Goal: Task Accomplishment & Management: Use online tool/utility

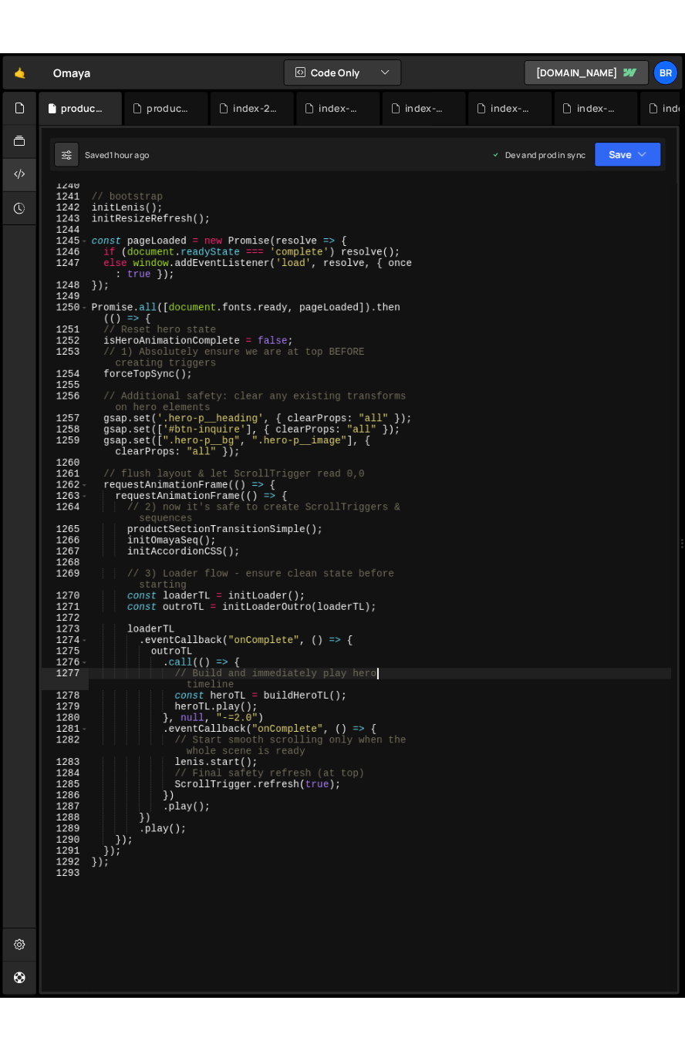
scroll to position [17814, 0]
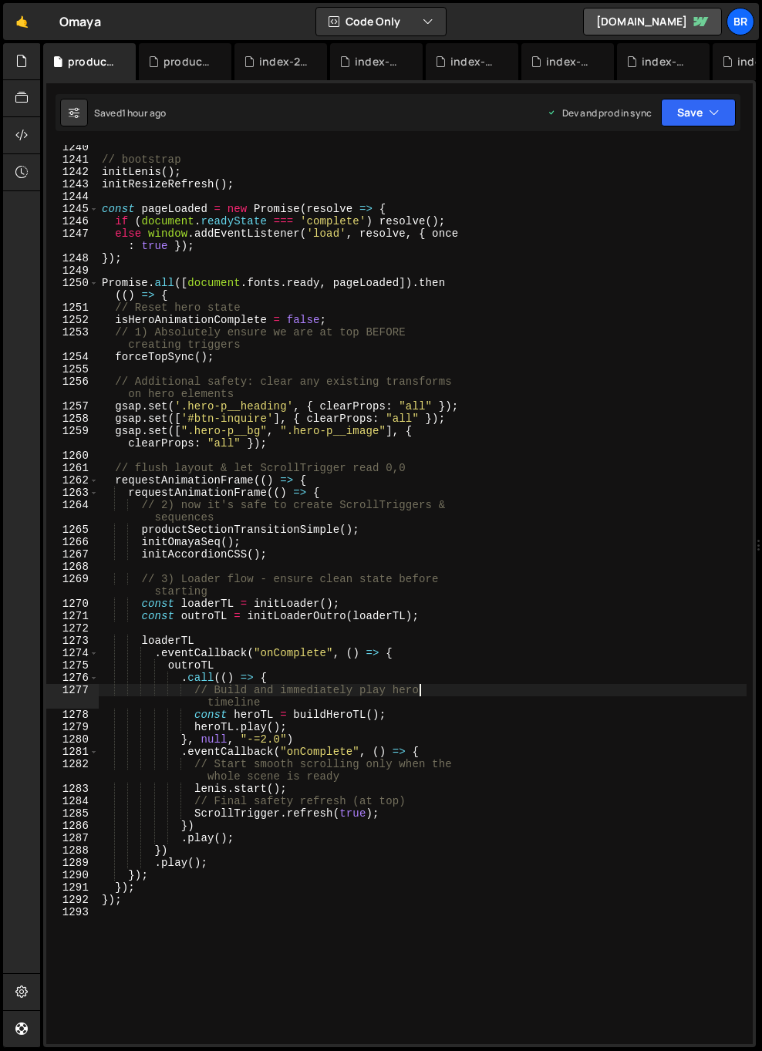
click at [351, 500] on div "// bootstrap initLenis ( ) ; initResizeRefresh ( ) ; const pageLoaded = new Pro…" at bounding box center [423, 603] width 648 height 924
click at [502, 493] on div "// bootstrap initLenis ( ) ; initResizeRefresh ( ) ; const pageLoaded = new Pro…" at bounding box center [423, 603] width 648 height 924
click at [368, 427] on div "// bootstrap initLenis ( ) ; initResizeRefresh ( ) ; const pageLoaded = new Pro…" at bounding box center [423, 603] width 648 height 924
type textarea "gsap.set([".hero-p__bg", ".hero-p__image"], { clearProps: "all" });"
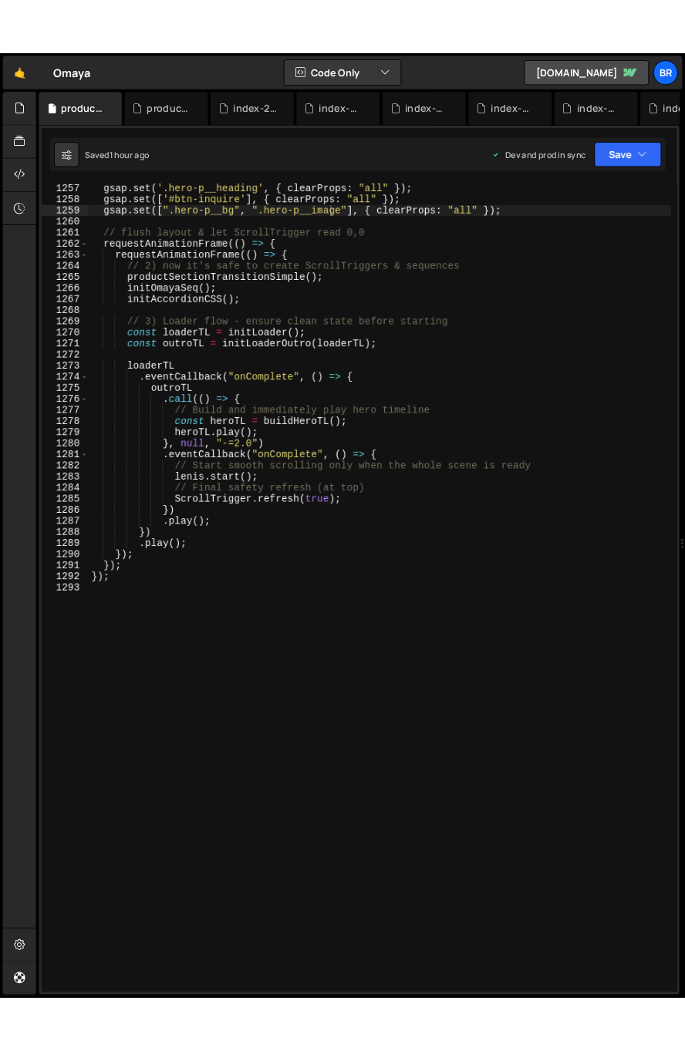
scroll to position [15838, 0]
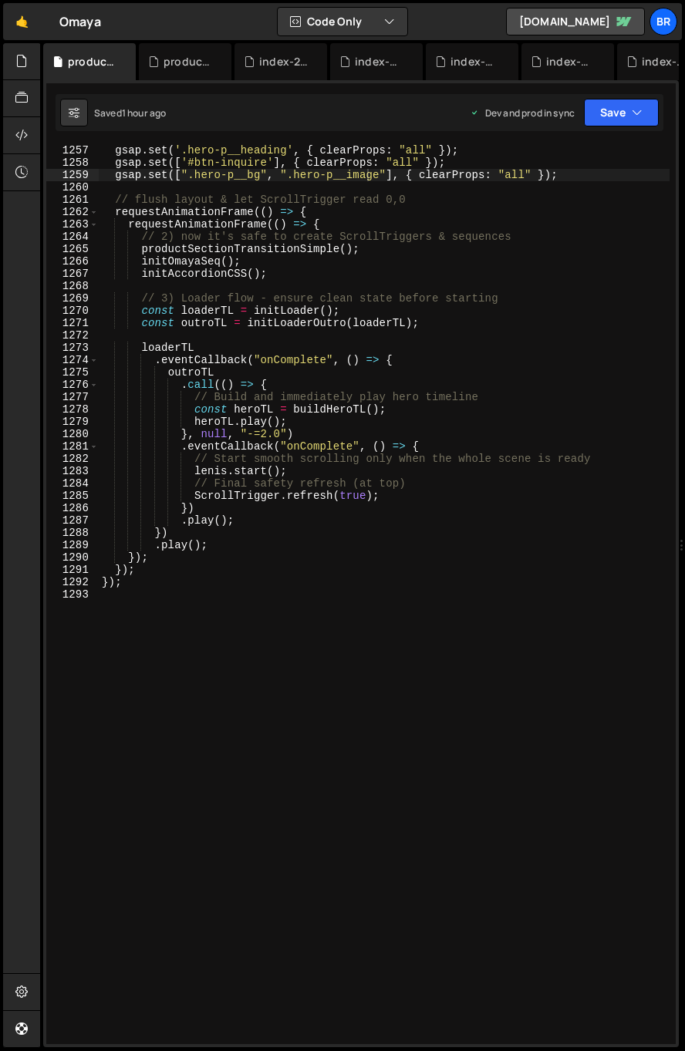
click at [347, 616] on div "gsap . set ( '.hero-p__heading' , { clearProps : "all" }) ; gsap . set ([ '#btn…" at bounding box center [384, 606] width 570 height 924
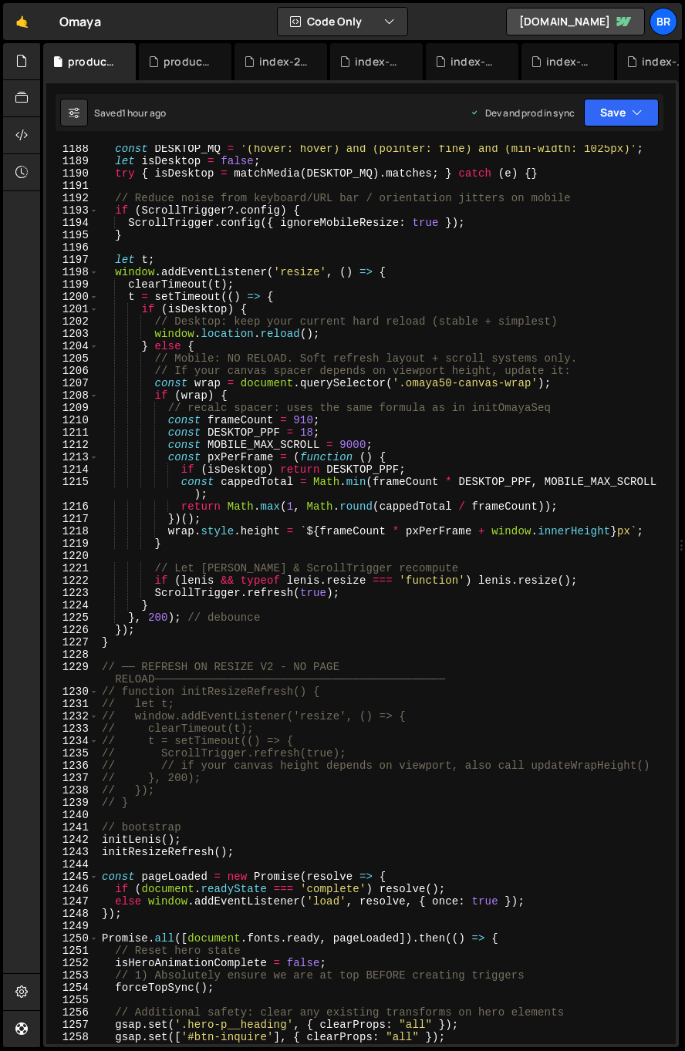
scroll to position [14963, 0]
click at [14, 66] on div at bounding box center [22, 61] width 38 height 37
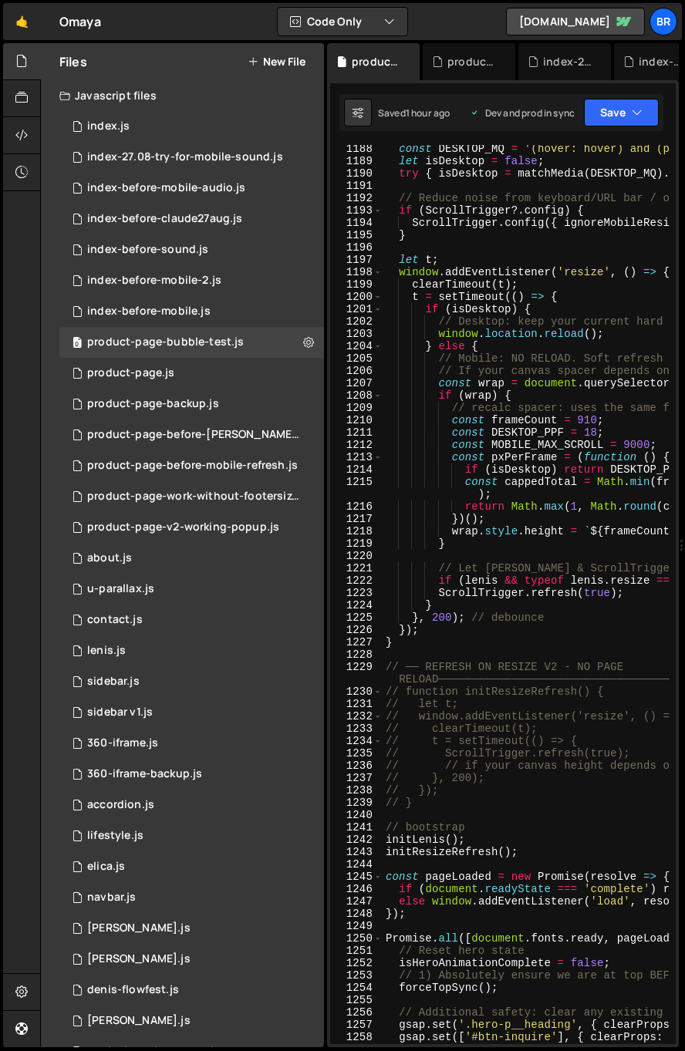
click at [297, 59] on button "New File" at bounding box center [276, 62] width 58 height 12
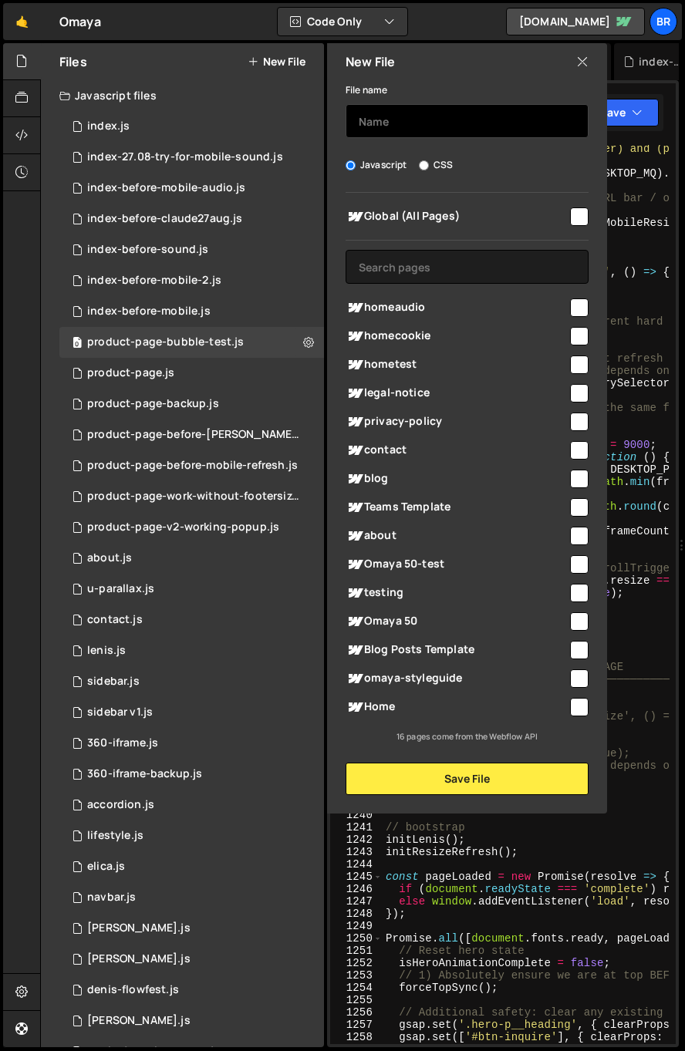
click at [421, 106] on input "text" at bounding box center [466, 121] width 243 height 34
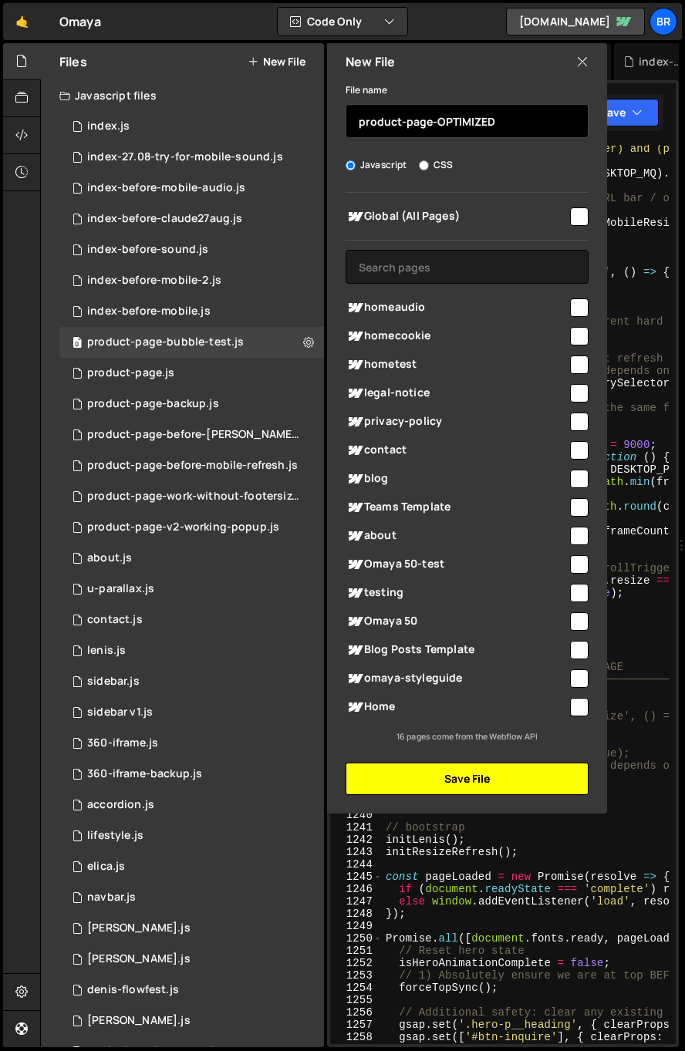
type input "product-page-OPTIMIZED"
click at [535, 775] on button "Save File" at bounding box center [466, 778] width 243 height 32
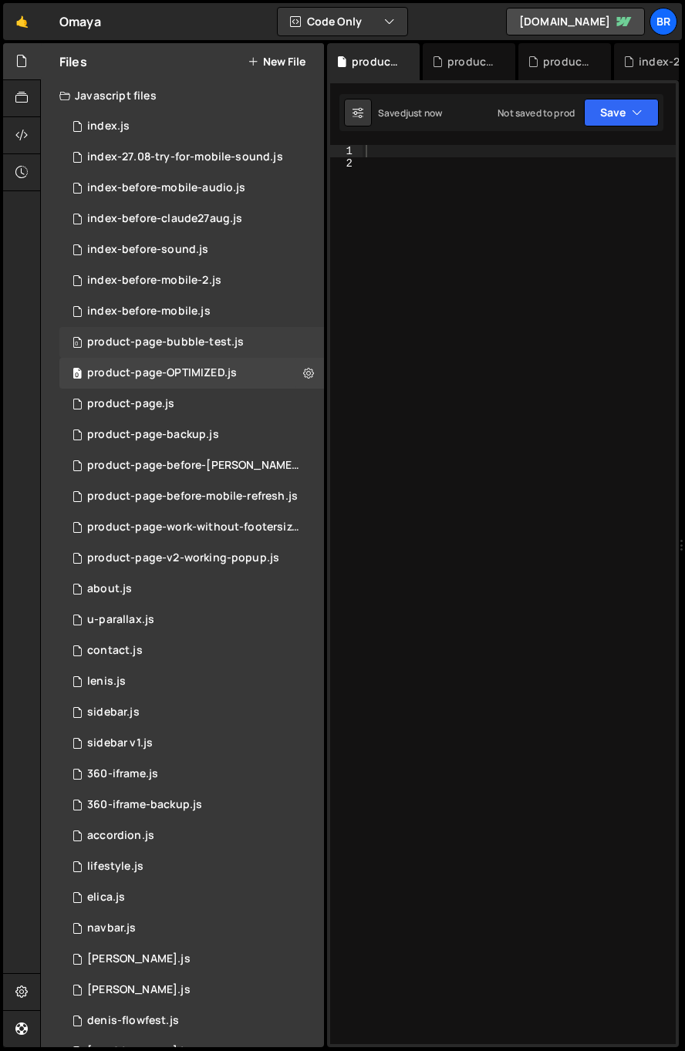
click at [197, 345] on div "product-page-bubble-test.js" at bounding box center [165, 342] width 156 height 14
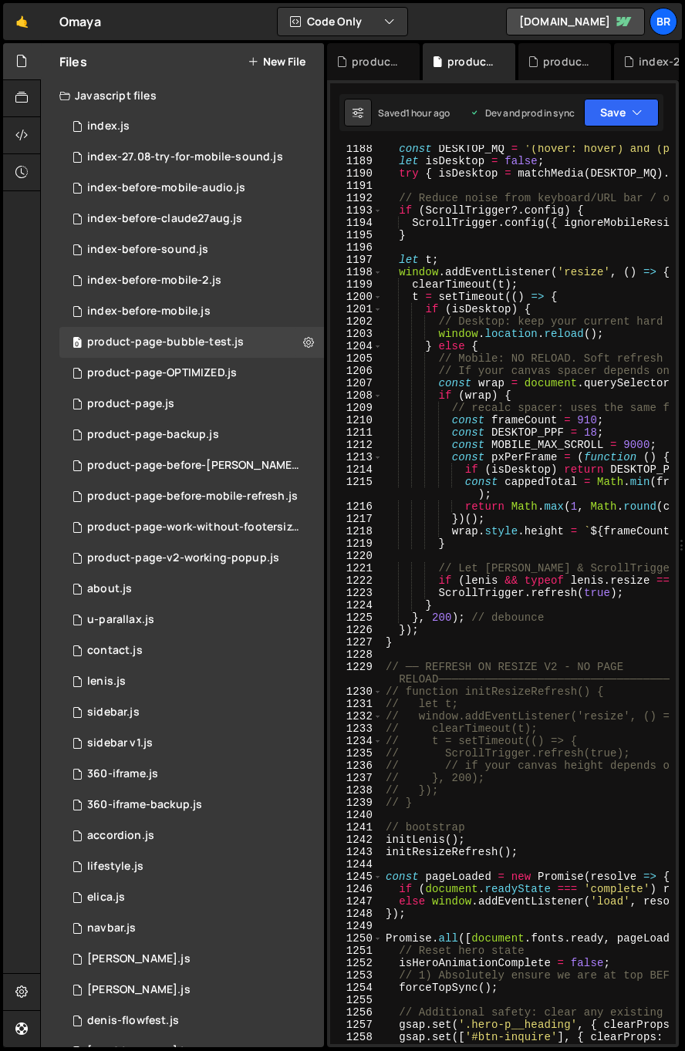
click at [559, 405] on div "const DESKTOP_MQ = '(hover: hover) and (pointer: fine) and (min-width: 1025px)'…" at bounding box center [667, 605] width 570 height 924
type textarea "});"
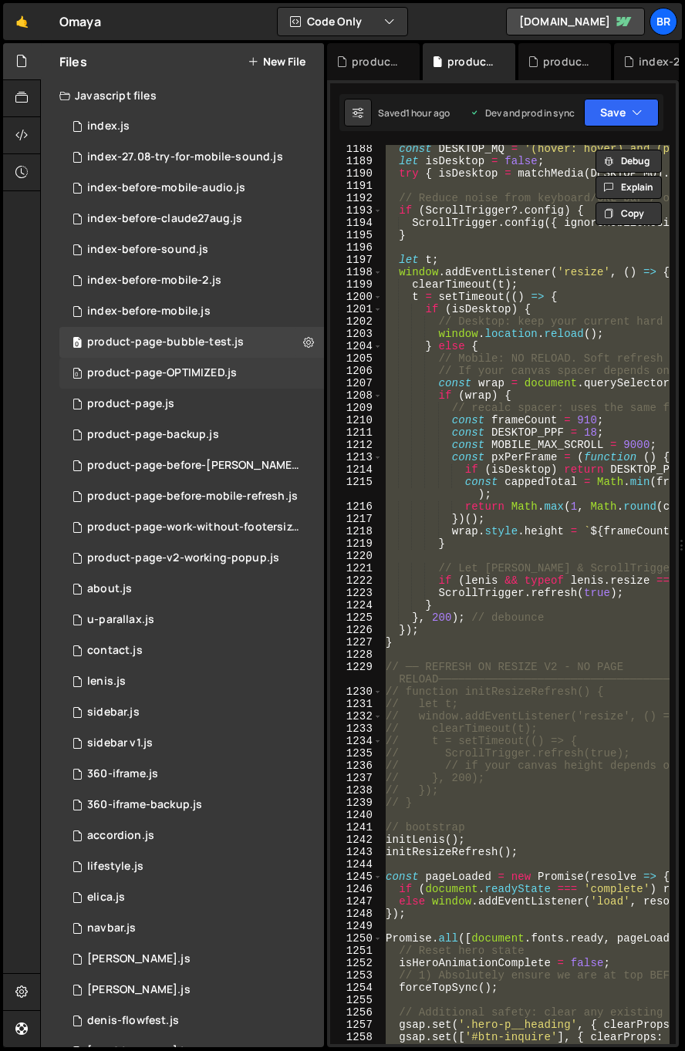
click at [210, 373] on div "product-page-OPTIMIZED.js" at bounding box center [162, 373] width 150 height 14
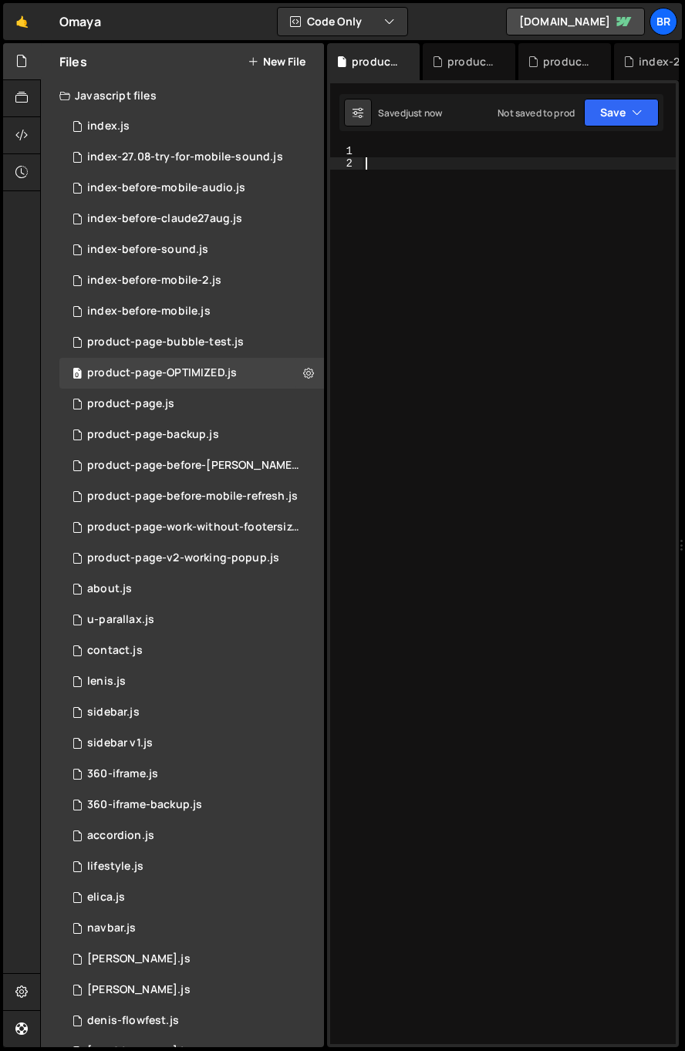
click at [530, 405] on div at bounding box center [518, 607] width 313 height 924
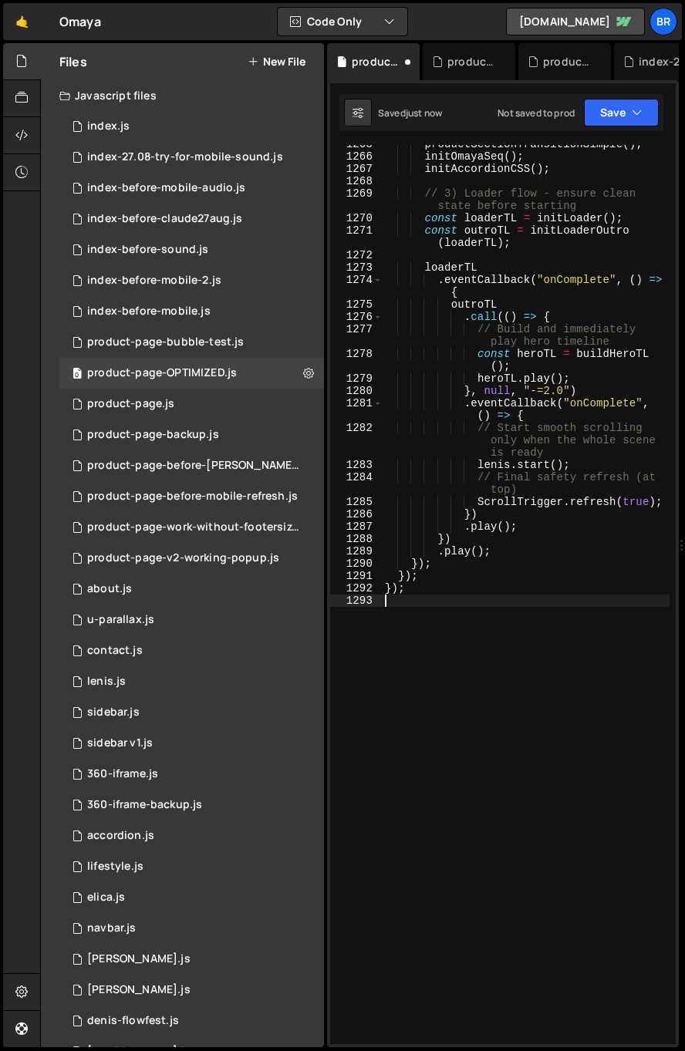
scroll to position [19852, 0]
click at [505, 453] on div "productSectionTransitionSimple ( ) ; initOmayaSeq ( ) ; initAccordionCSS ( ) ; …" at bounding box center [526, 600] width 288 height 924
type textarea "});"
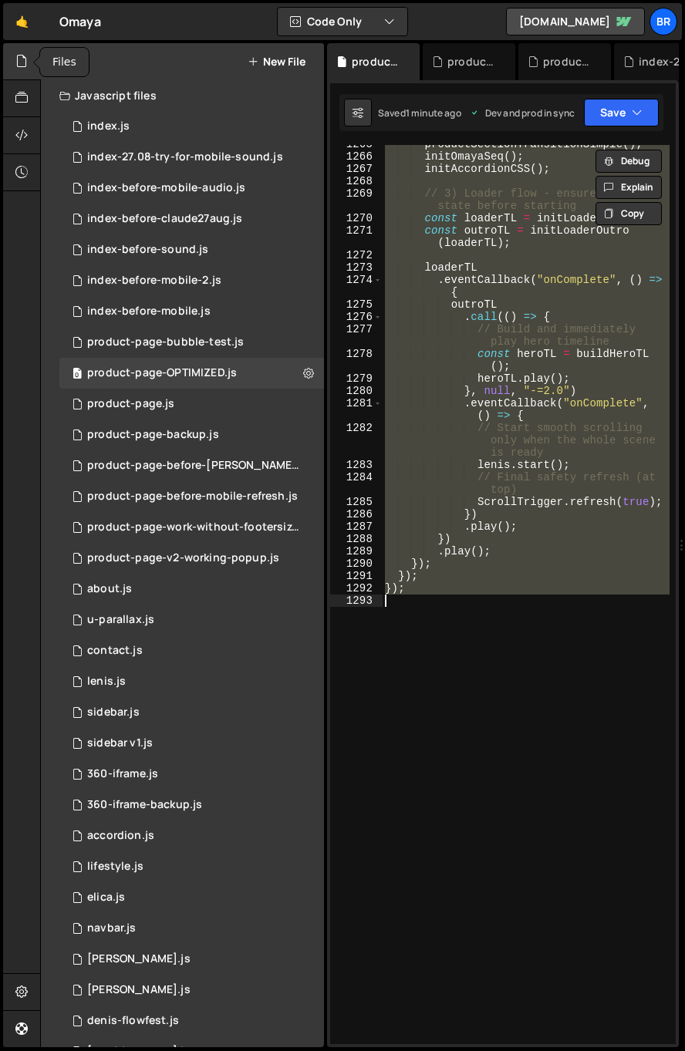
click at [17, 64] on icon at bounding box center [21, 60] width 12 height 17
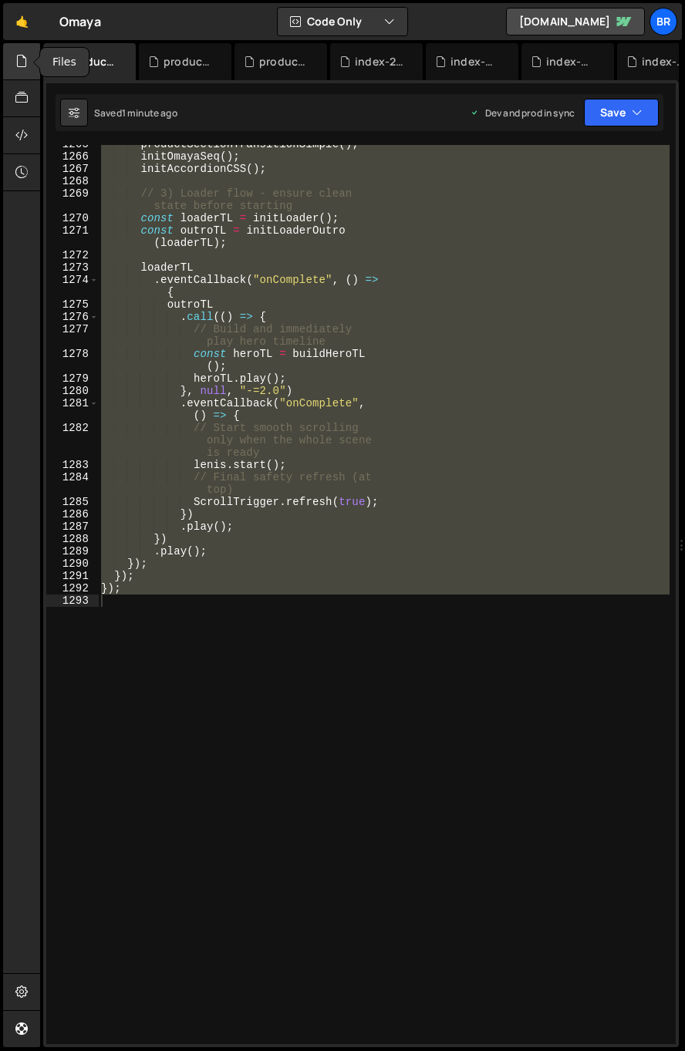
click at [17, 64] on icon at bounding box center [21, 60] width 12 height 17
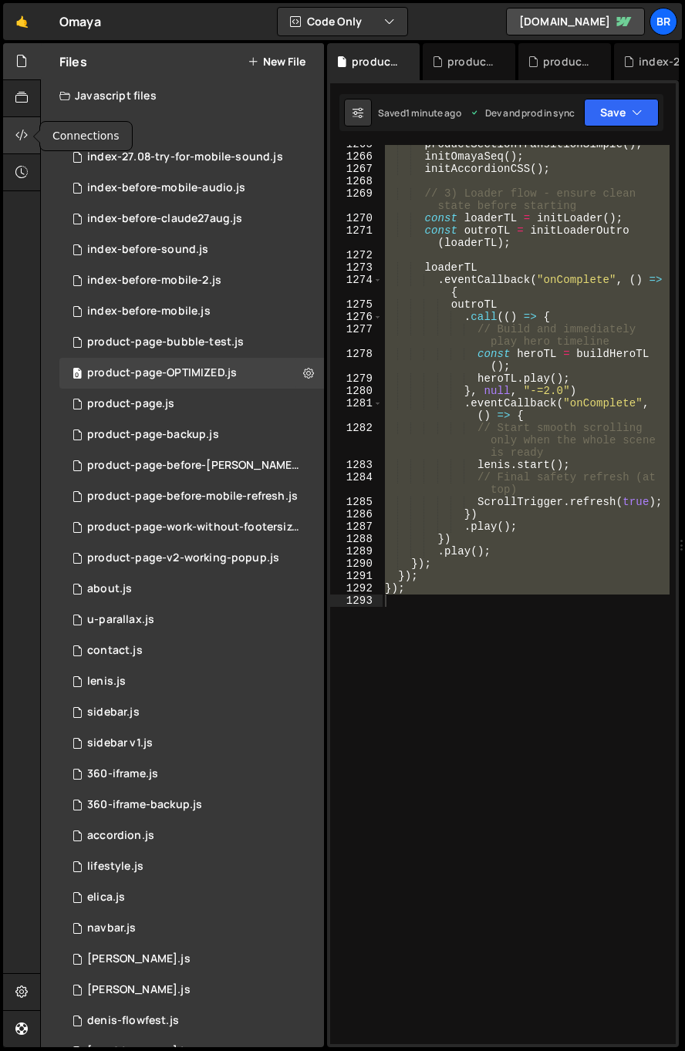
click at [21, 128] on icon at bounding box center [21, 134] width 12 height 17
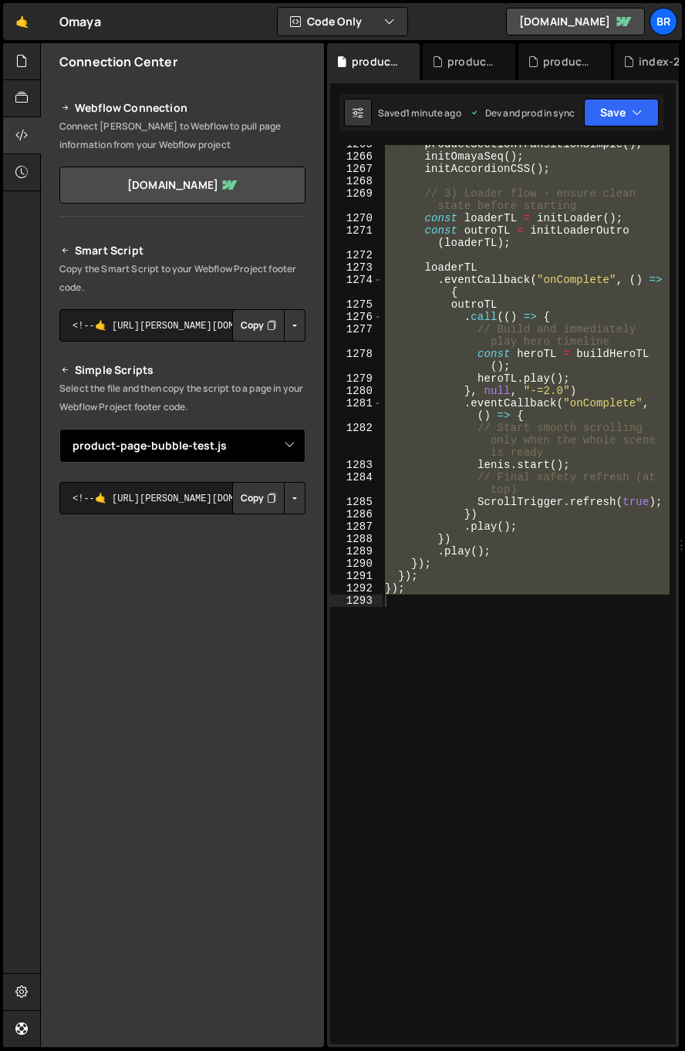
click at [173, 439] on select "Select File index.js index-before-claude27aug.js index-before-mobile-audio.js i…" at bounding box center [182, 446] width 246 height 34
select select "45563"
click at [59, 429] on select "Select File index.js index-before-claude27aug.js index-before-mobile-audio.js i…" at bounding box center [182, 446] width 246 height 34
click at [289, 497] on button "Button group with nested dropdown" at bounding box center [295, 498] width 22 height 32
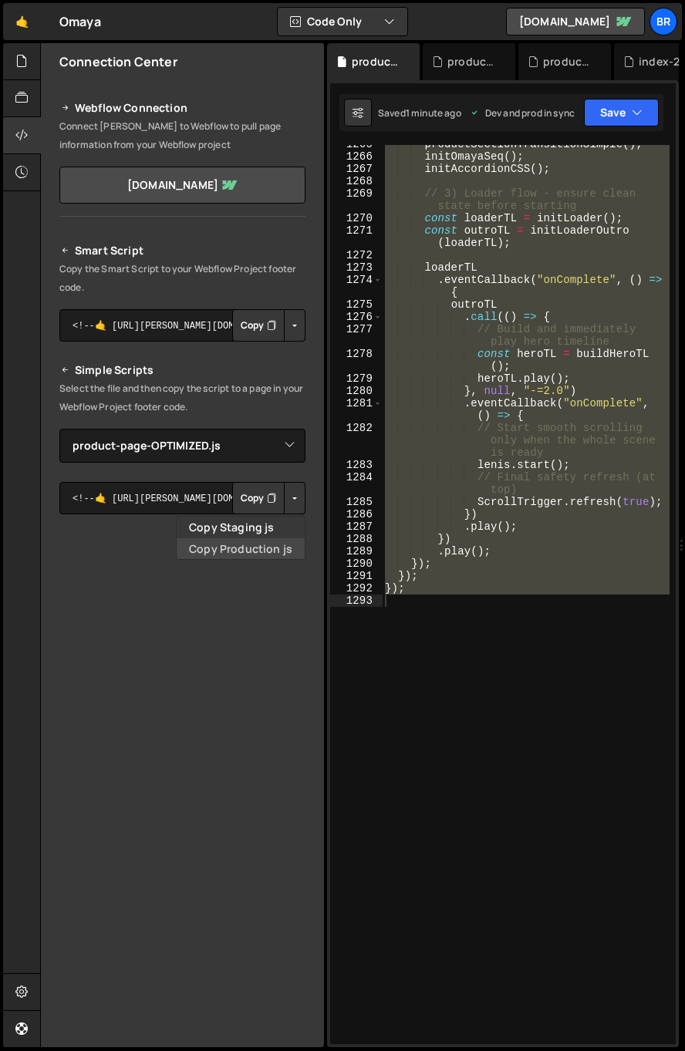
click at [267, 547] on link "Copy Production js" at bounding box center [241, 549] width 128 height 22
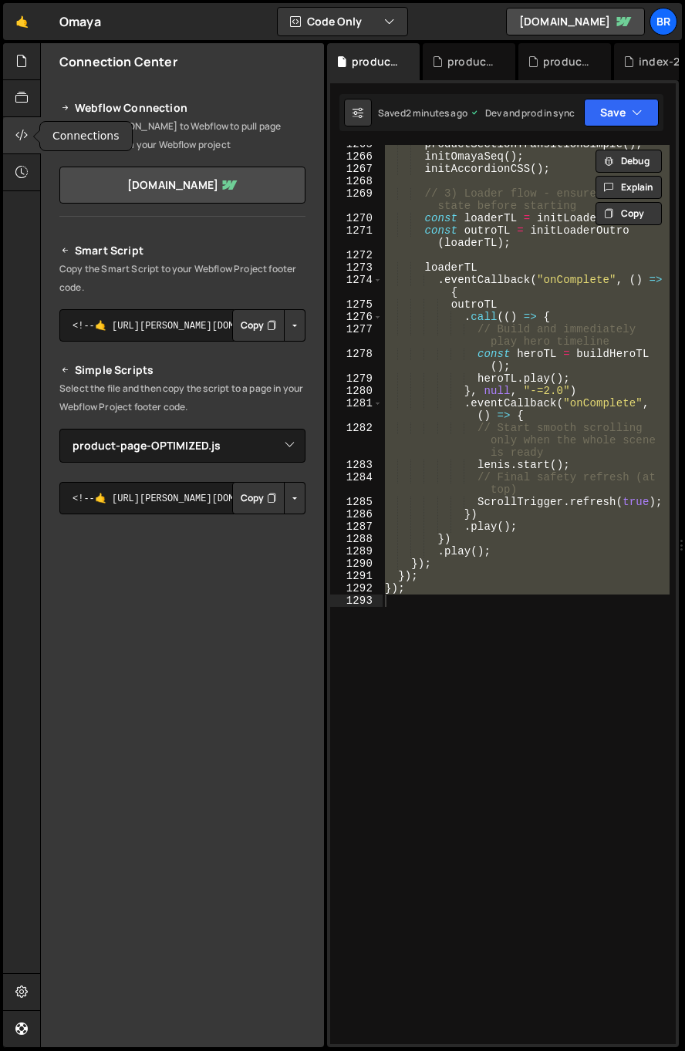
click at [24, 132] on icon at bounding box center [21, 134] width 12 height 17
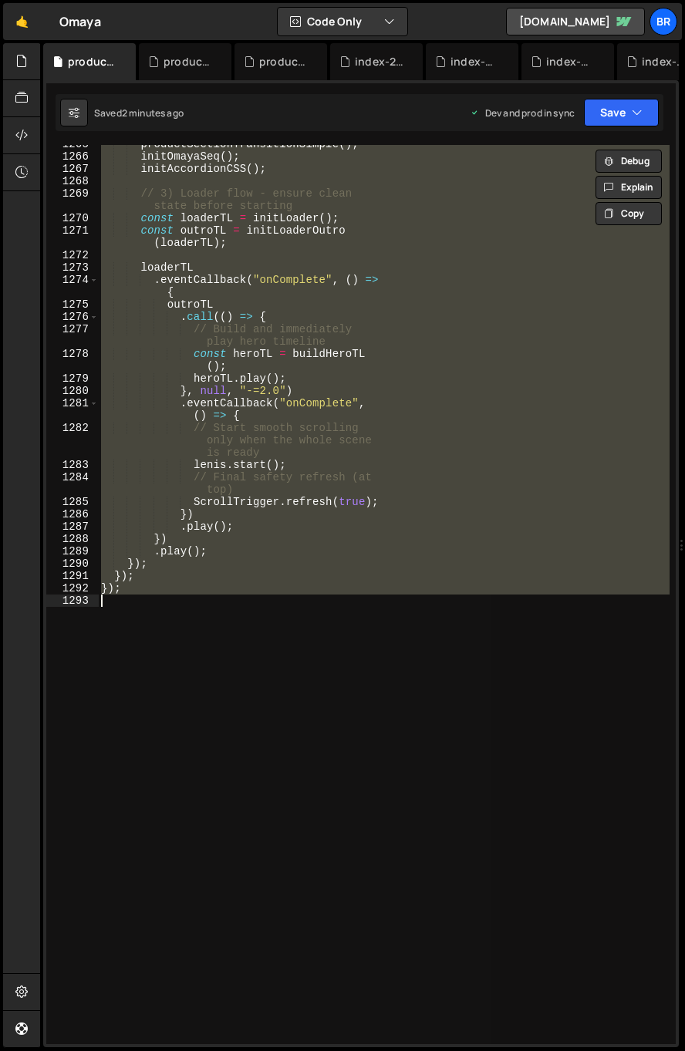
click at [278, 224] on div "productSectionTransitionSimple ( ) ; initOmayaSeq ( ) ; initAccordionCSS ( ) ; …" at bounding box center [383, 594] width 571 height 899
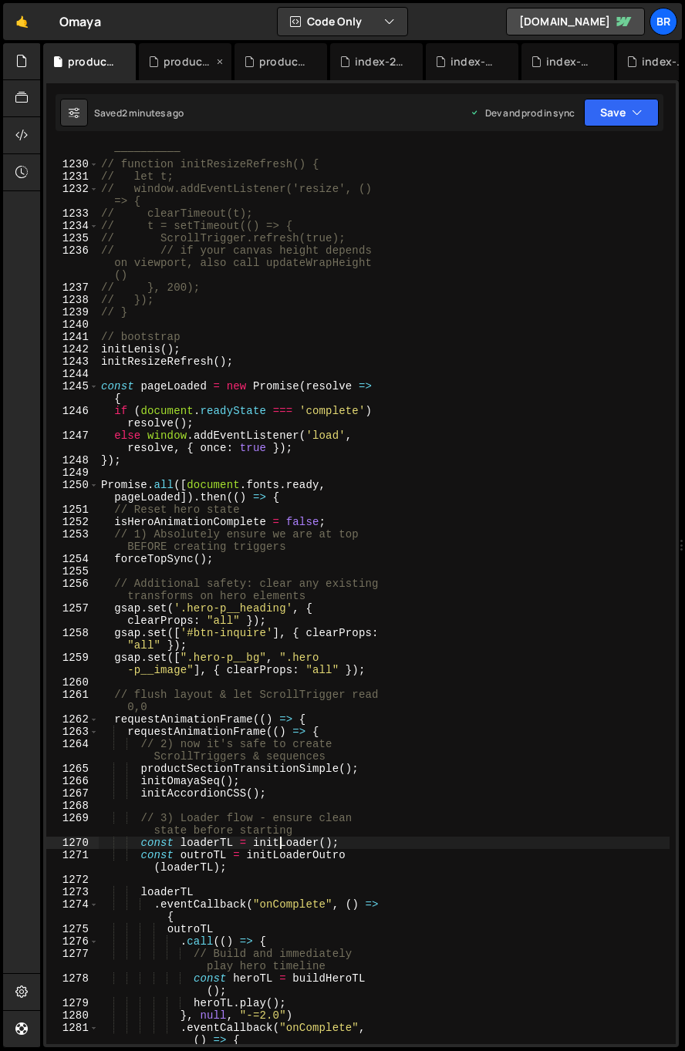
scroll to position [18895, 0]
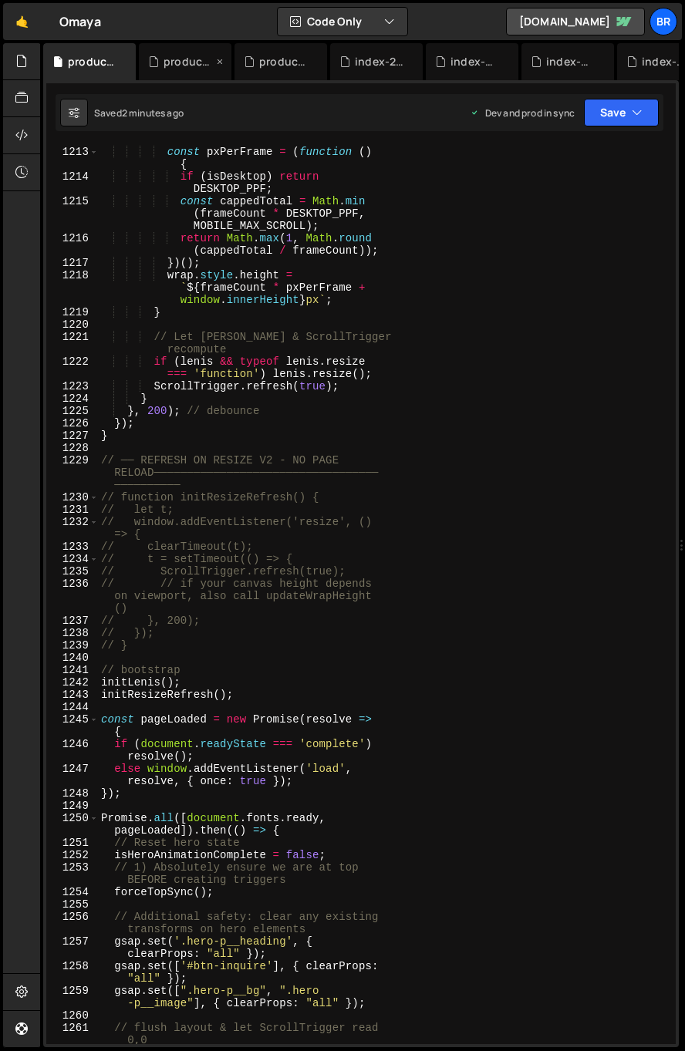
click at [218, 57] on icon at bounding box center [219, 61] width 11 height 15
click at [220, 59] on icon at bounding box center [219, 61] width 11 height 15
click at [220, 61] on icon at bounding box center [219, 61] width 11 height 15
click at [248, 62] on icon at bounding box center [250, 61] width 11 height 15
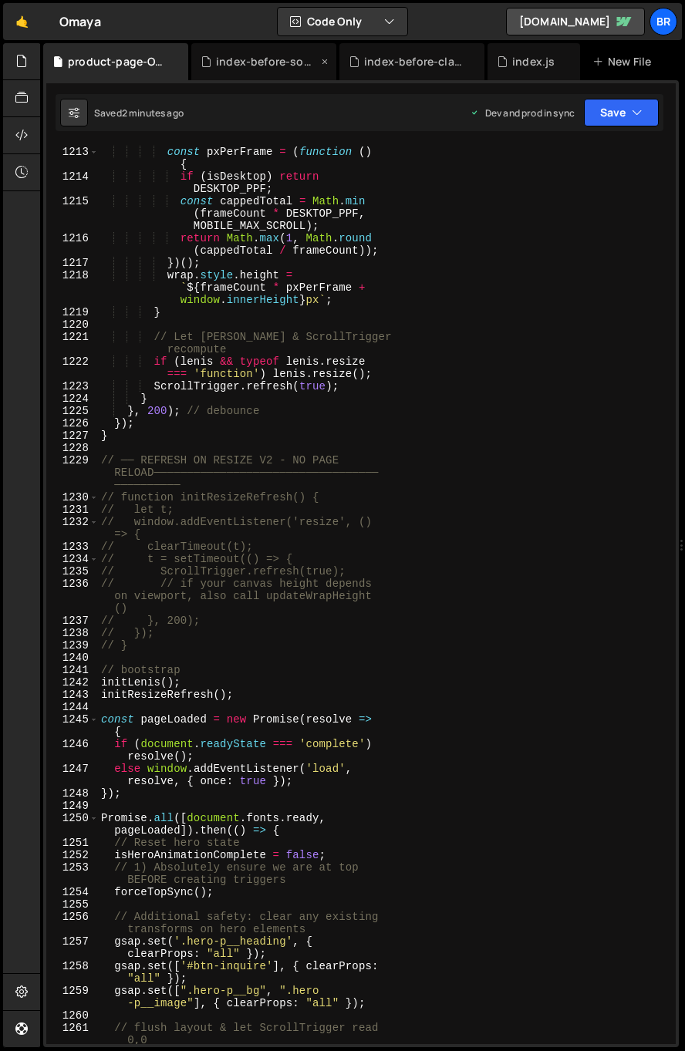
click at [325, 56] on icon at bounding box center [324, 61] width 11 height 15
click at [350, 61] on icon at bounding box center [352, 61] width 11 height 15
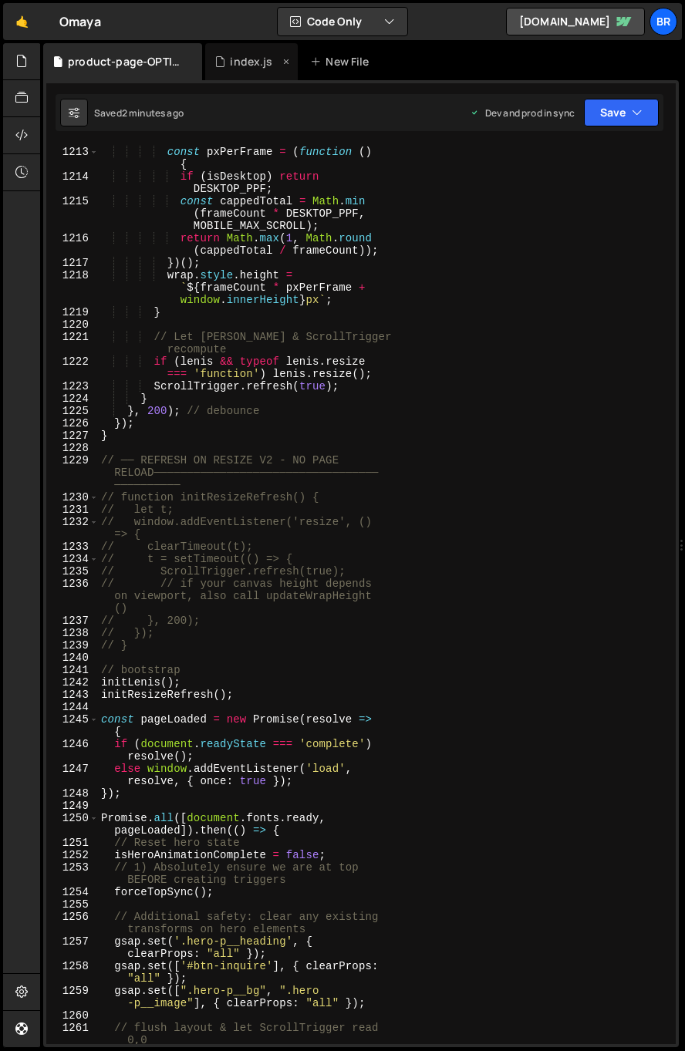
click at [284, 62] on icon at bounding box center [286, 61] width 11 height 15
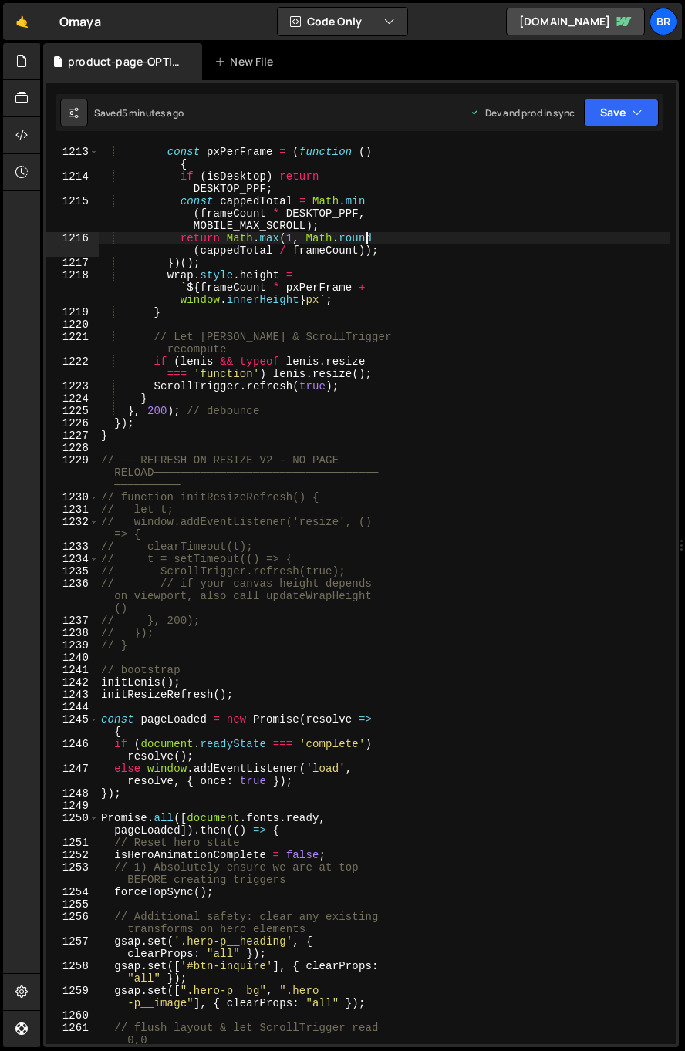
click at [379, 237] on div "const MOBILE_MAX_SCROLL = 9000 ; const pxPerFrame = ( function ( ) { if ( isDes…" at bounding box center [383, 601] width 571 height 936
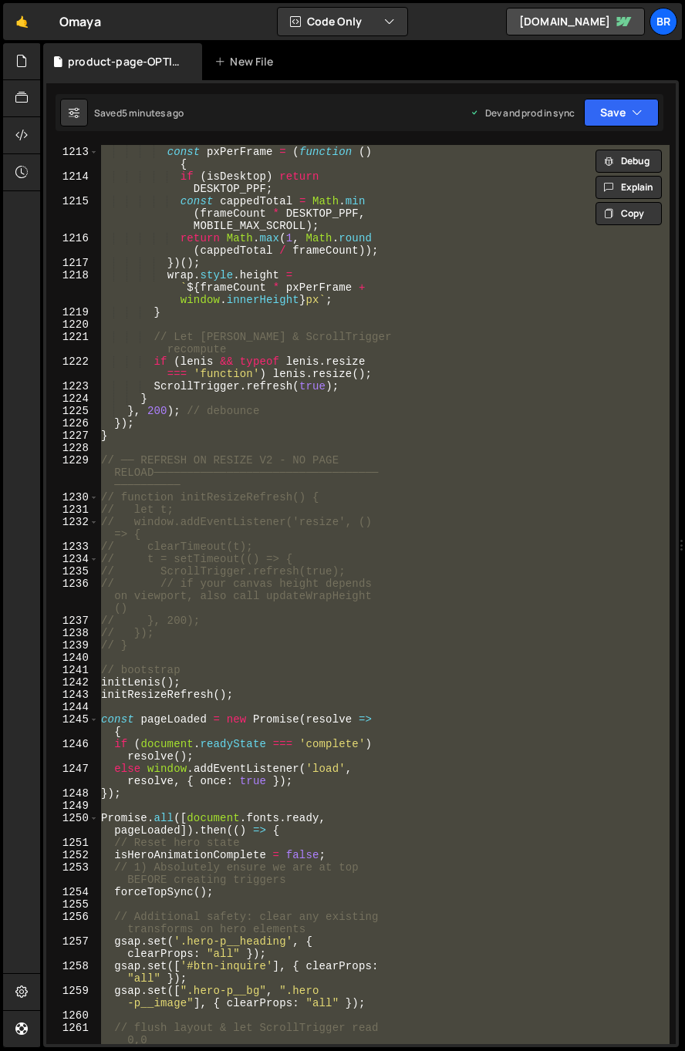
paste textarea "});"
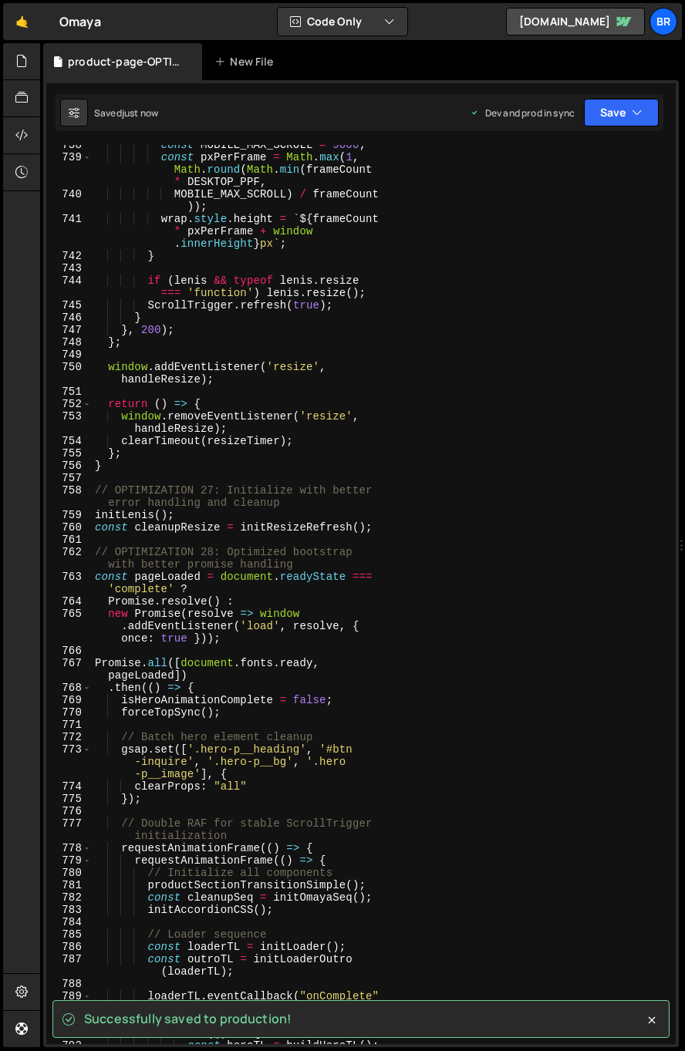
scroll to position [11312, 0]
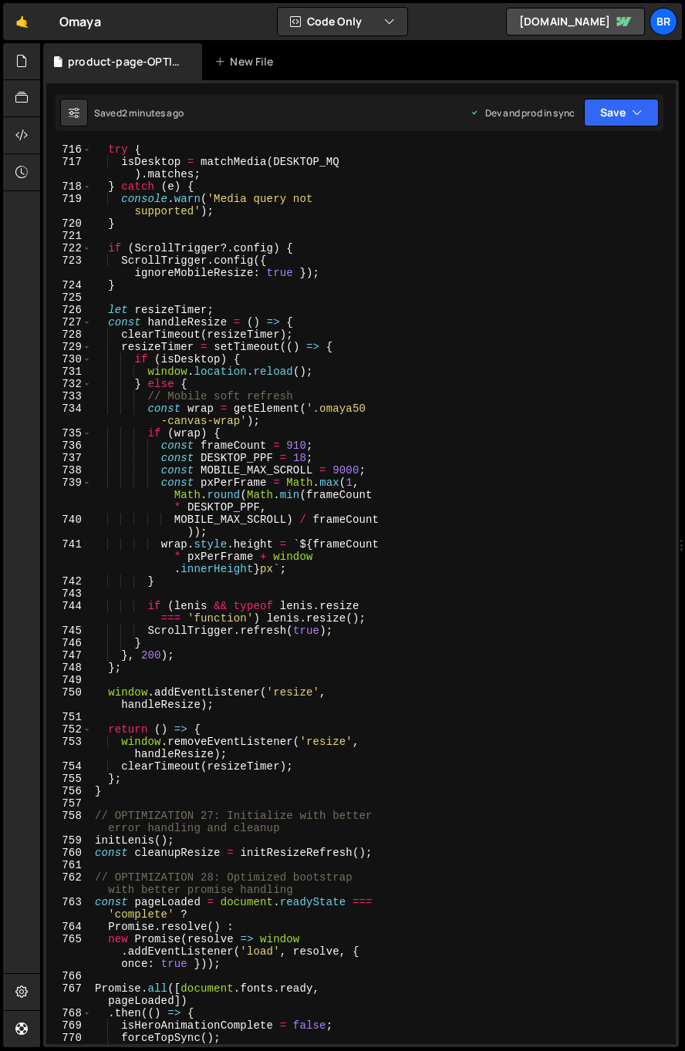
click at [422, 323] on div "try { isDesktop = matchMedia ( DESKTOP_MQ ) . matches ; } catch ( e ) { console…" at bounding box center [380, 605] width 577 height 924
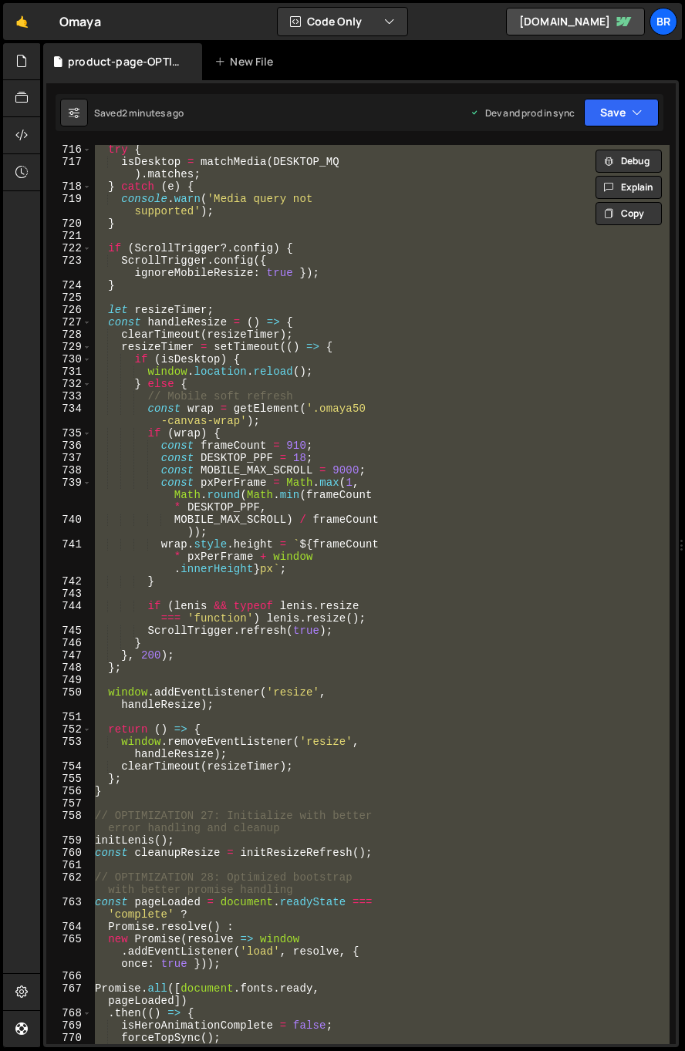
paste textarea
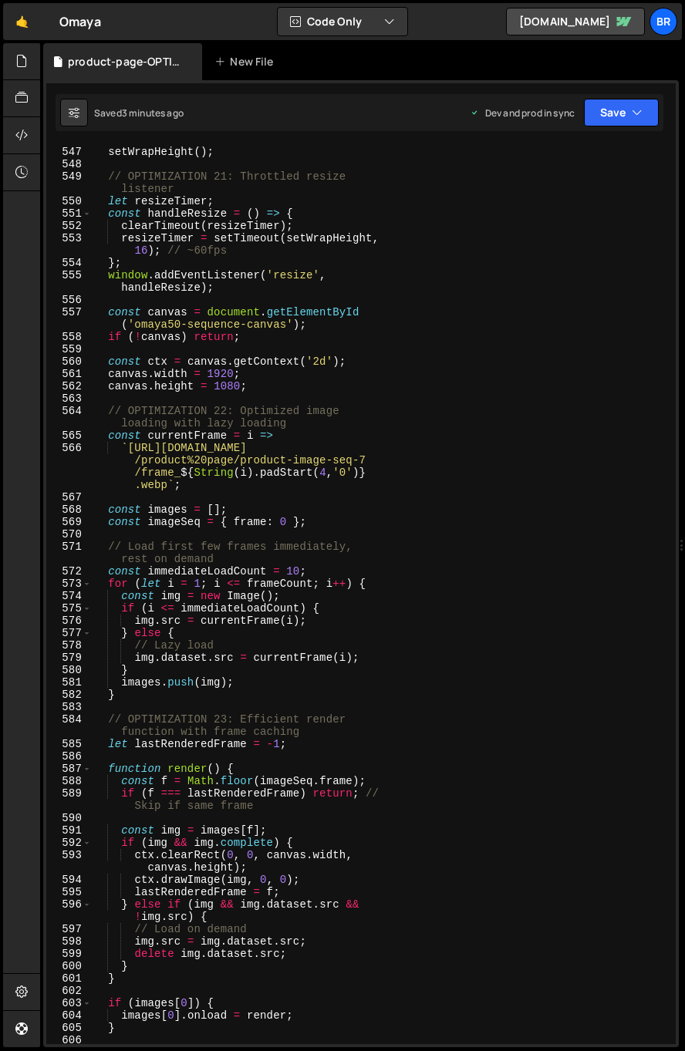
scroll to position [8535, 0]
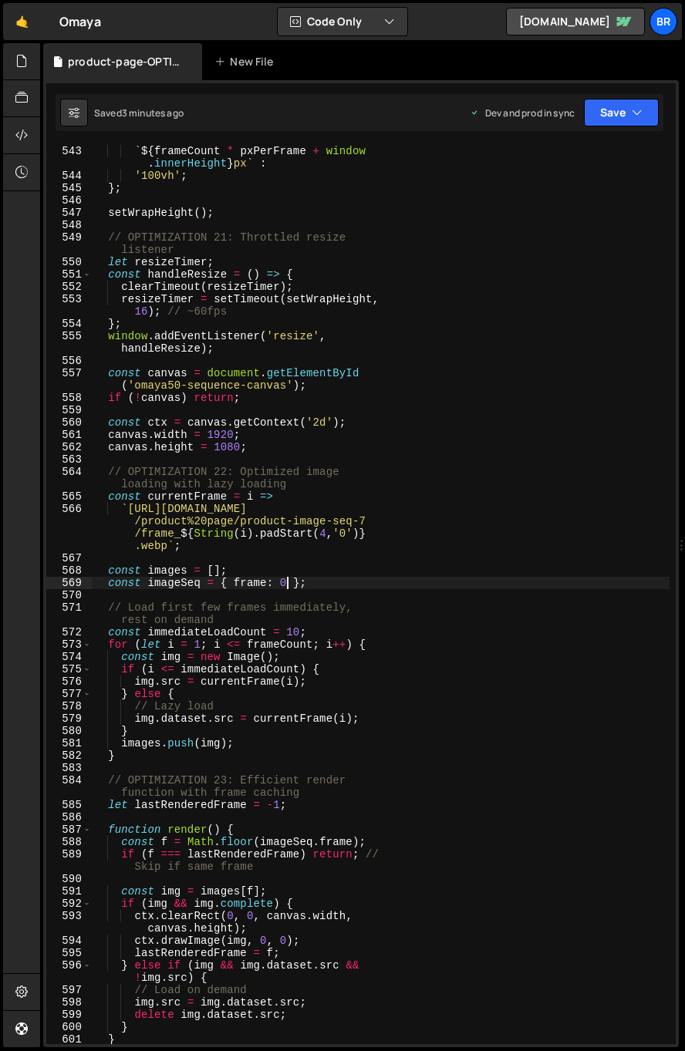
click at [288, 580] on div "` ${ frameCount * pxPerFrame + window . innerHeight } px ` : '100vh' ; } ; setW…" at bounding box center [380, 613] width 577 height 936
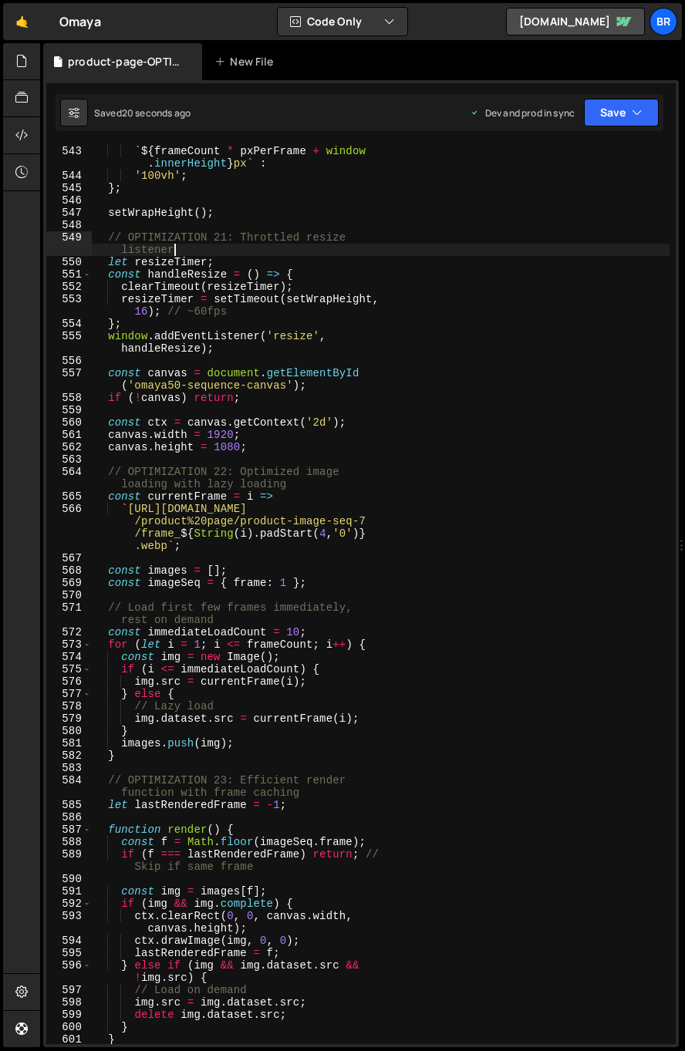
click at [370, 248] on div "` ${ frameCount * pxPerFrame + window . innerHeight } px ` : '100vh' ; } ; setW…" at bounding box center [380, 613] width 577 height 936
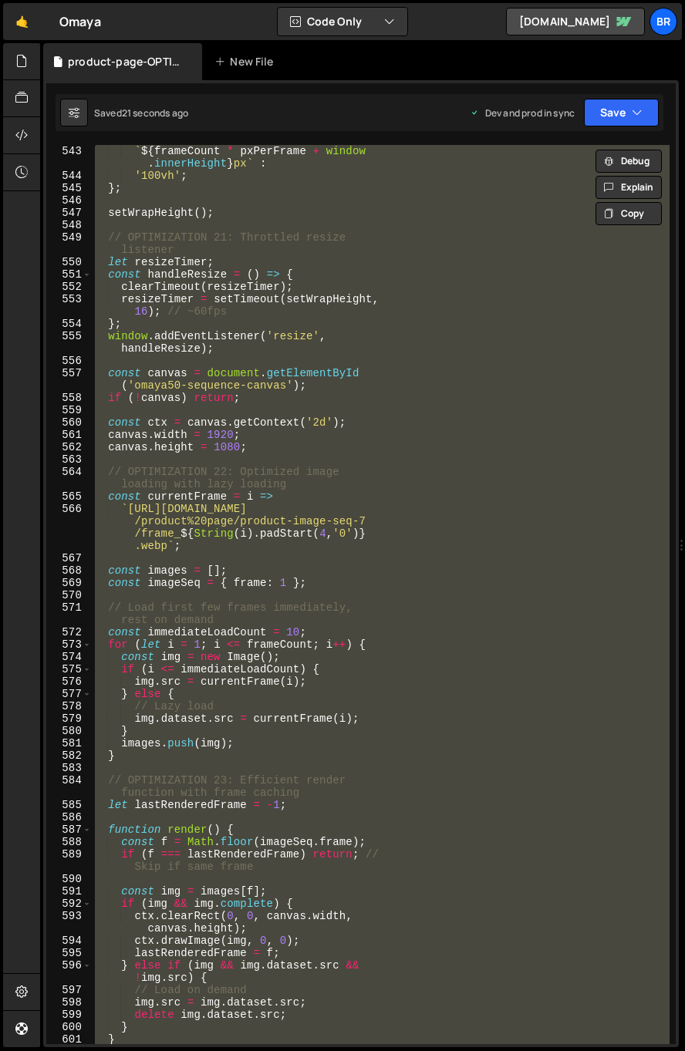
scroll to position [0, 2]
paste textarea
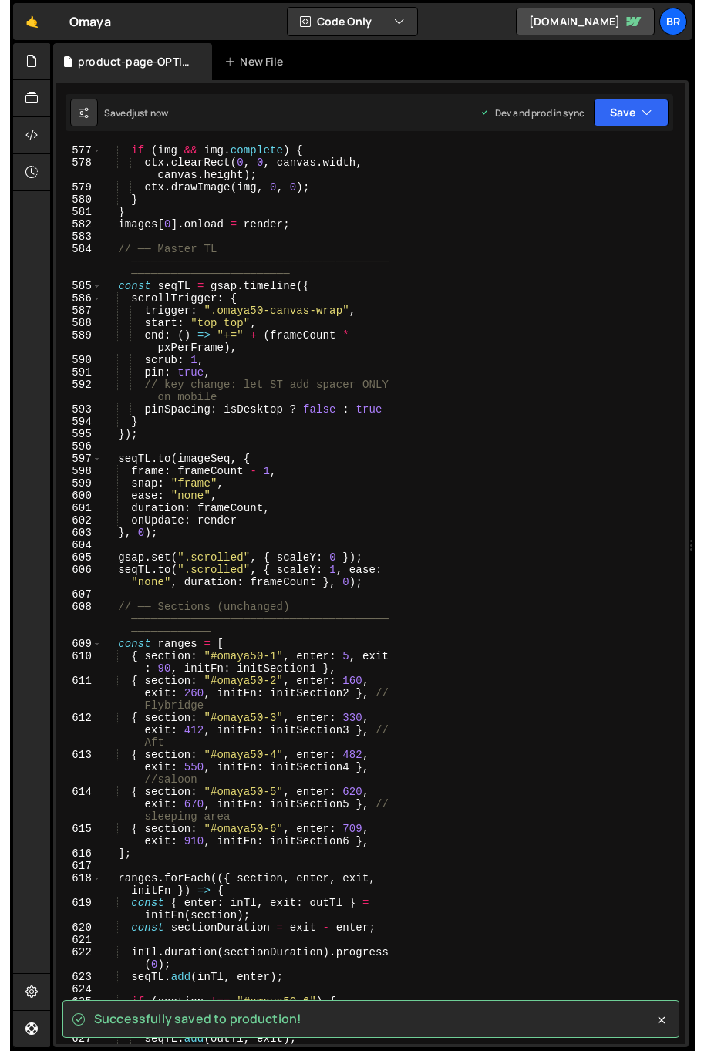
scroll to position [8899, 0]
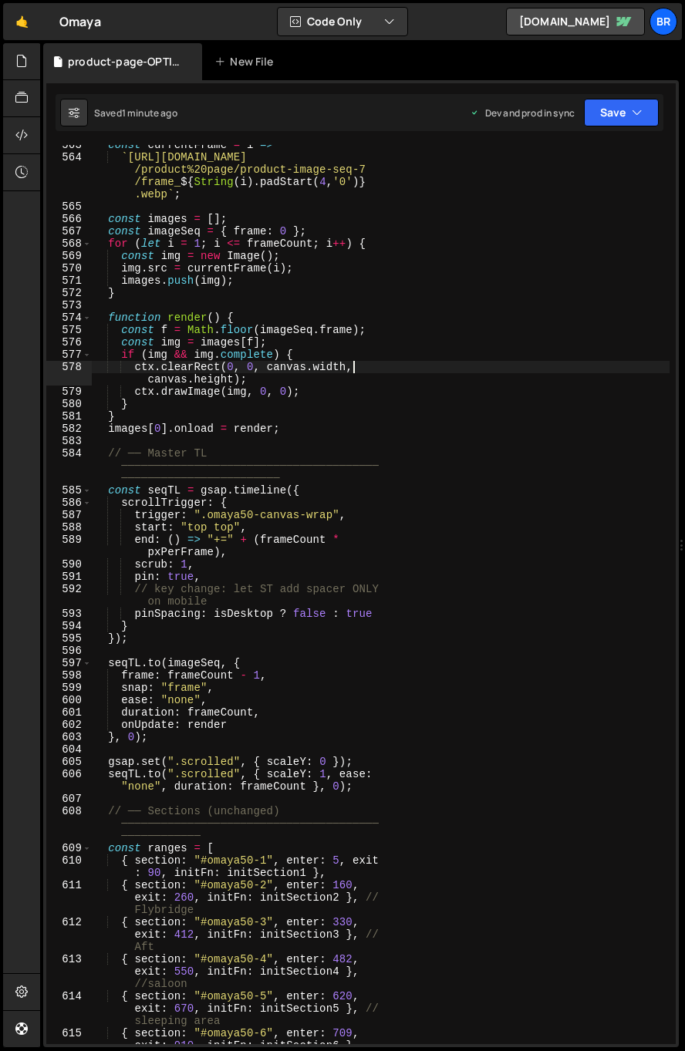
drag, startPoint x: 467, startPoint y: 369, endPoint x: 181, endPoint y: 493, distance: 311.8
click at [467, 369] on div "const currentFrame = i => ` [URL][DOMAIN_NAME] /product%20page/product-image-se…" at bounding box center [380, 607] width 577 height 936
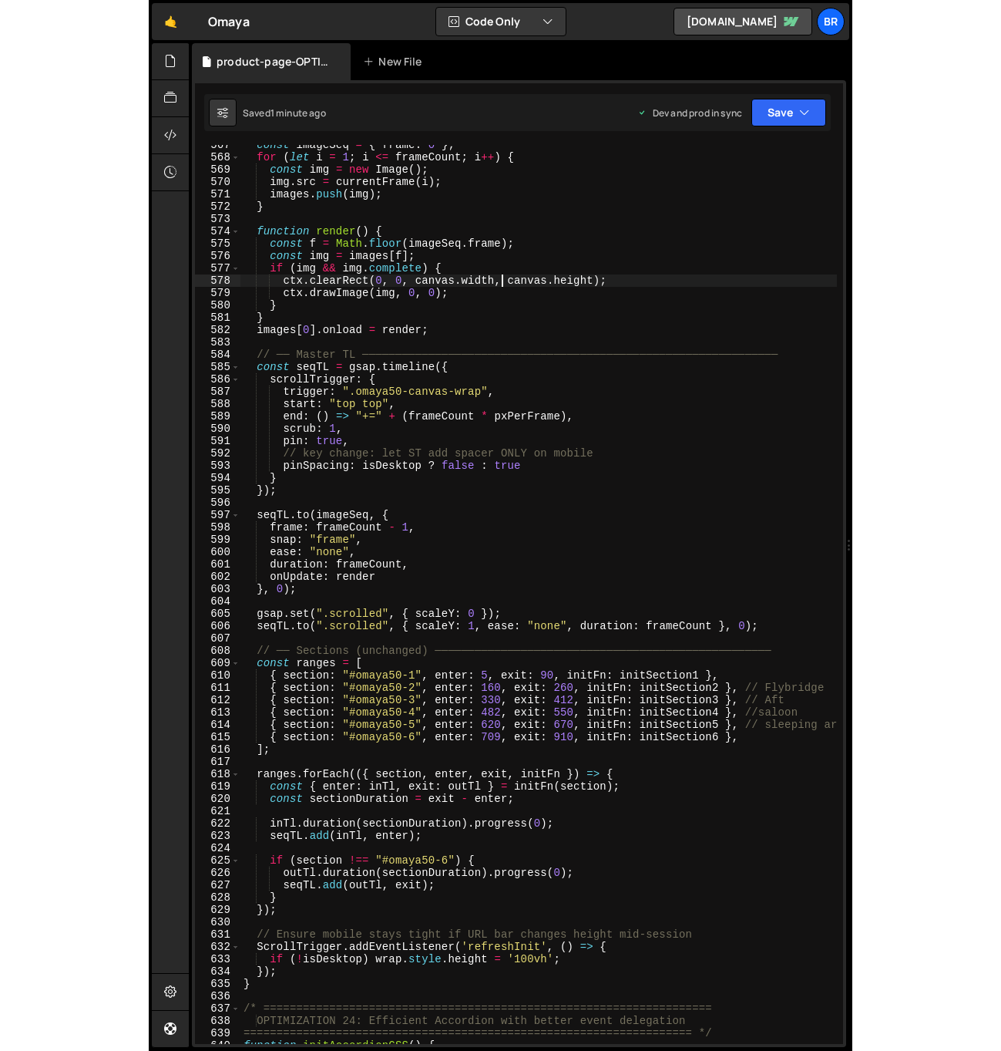
scroll to position [6987, 0]
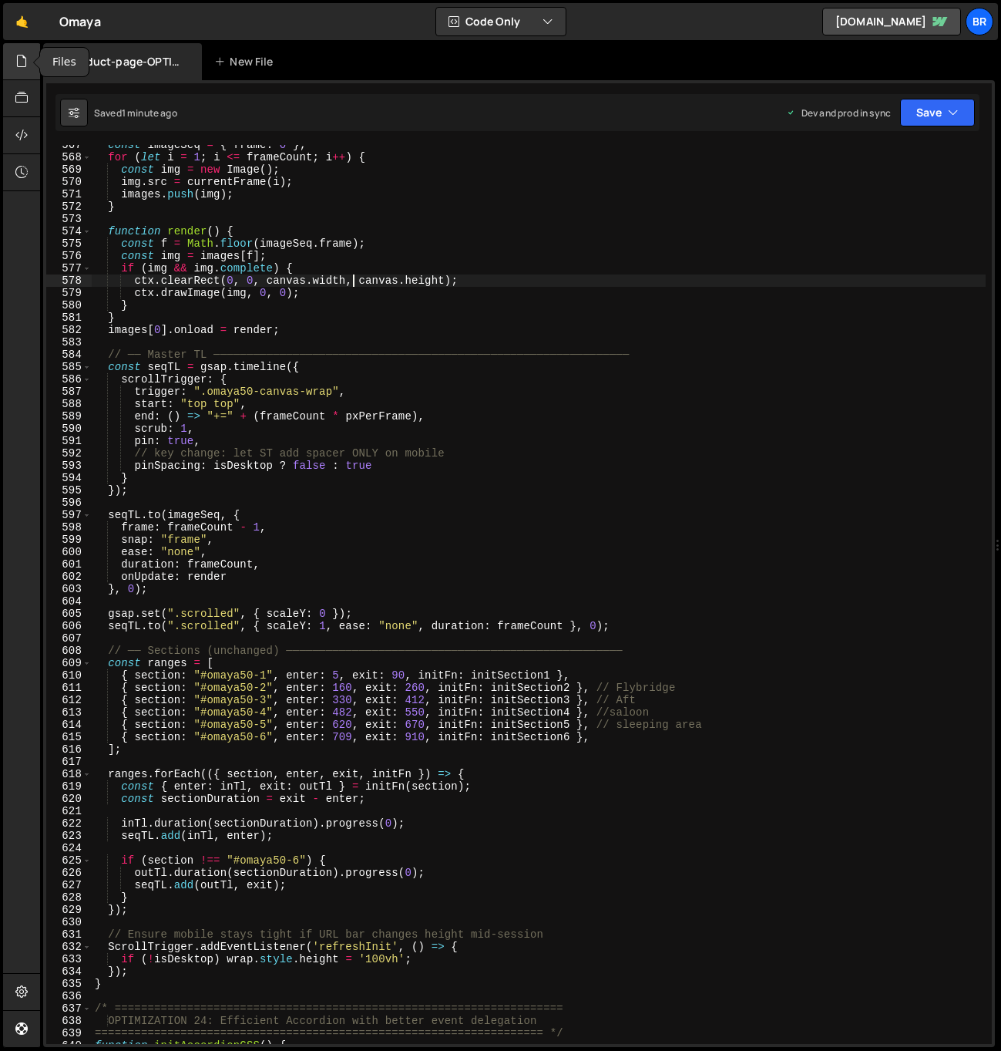
click at [28, 67] on div at bounding box center [22, 61] width 38 height 37
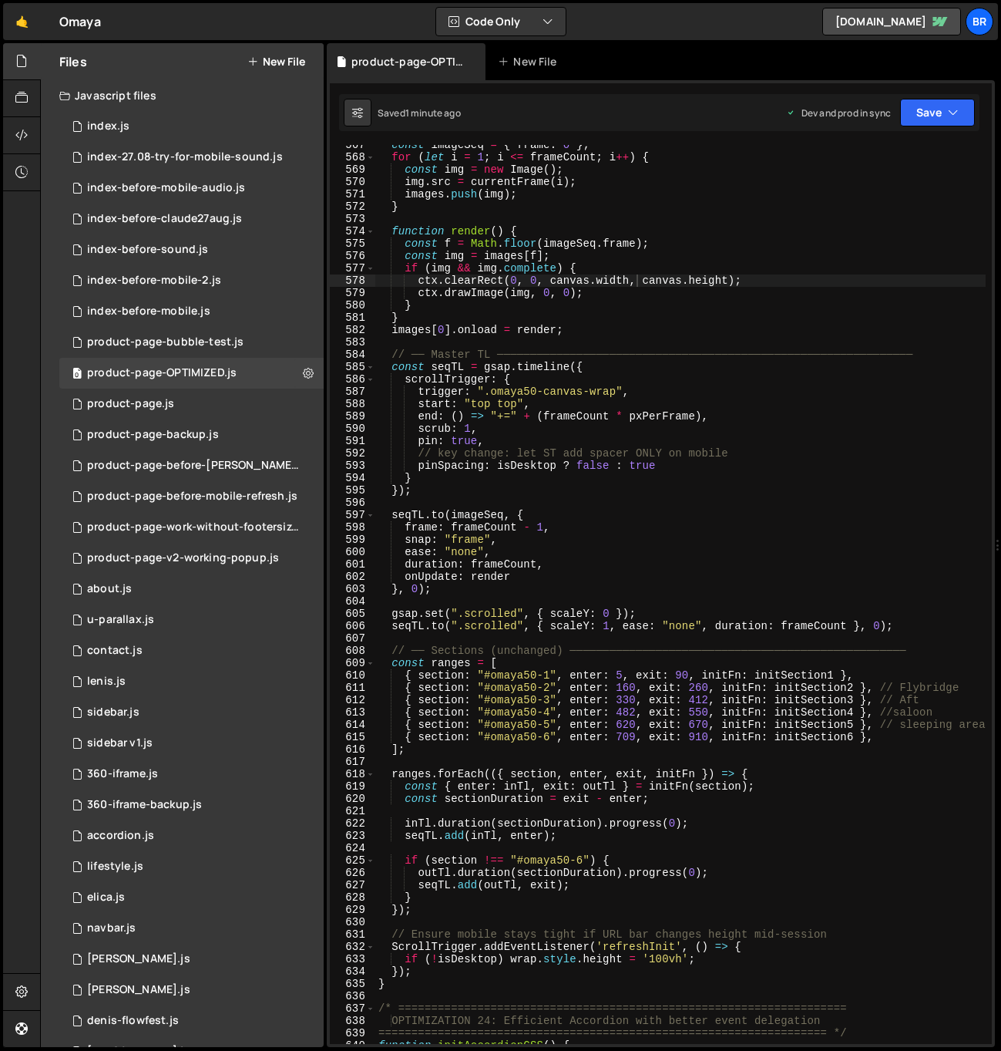
type textarea "ctx.drawImage(img, 0, 0);"
click at [586, 295] on div "const imageSeq = { frame : 0 } ; for ( let i = 1 ; i <= frameCount ; i ++ ) { c…" at bounding box center [822, 601] width 894 height 924
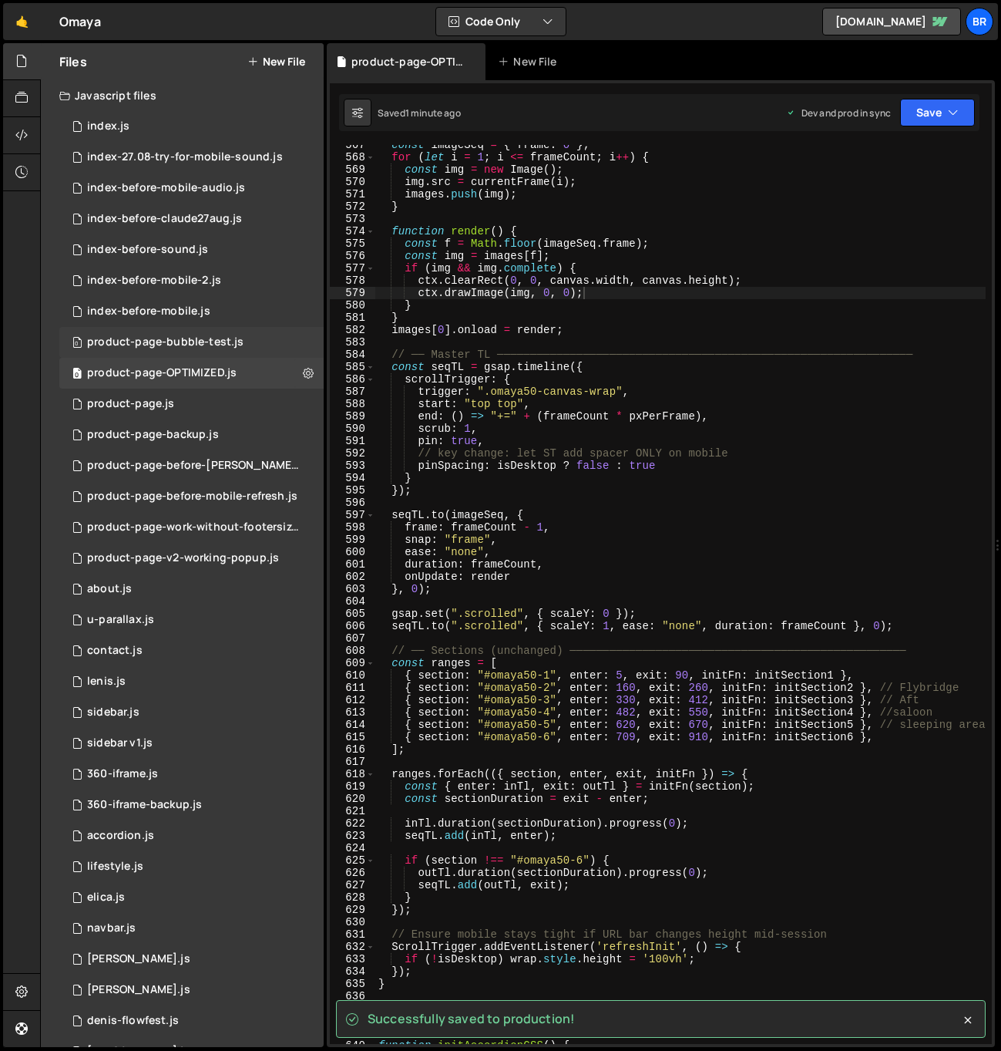
click at [270, 340] on div "0 product-page-bubble-test.js 0" at bounding box center [191, 342] width 264 height 31
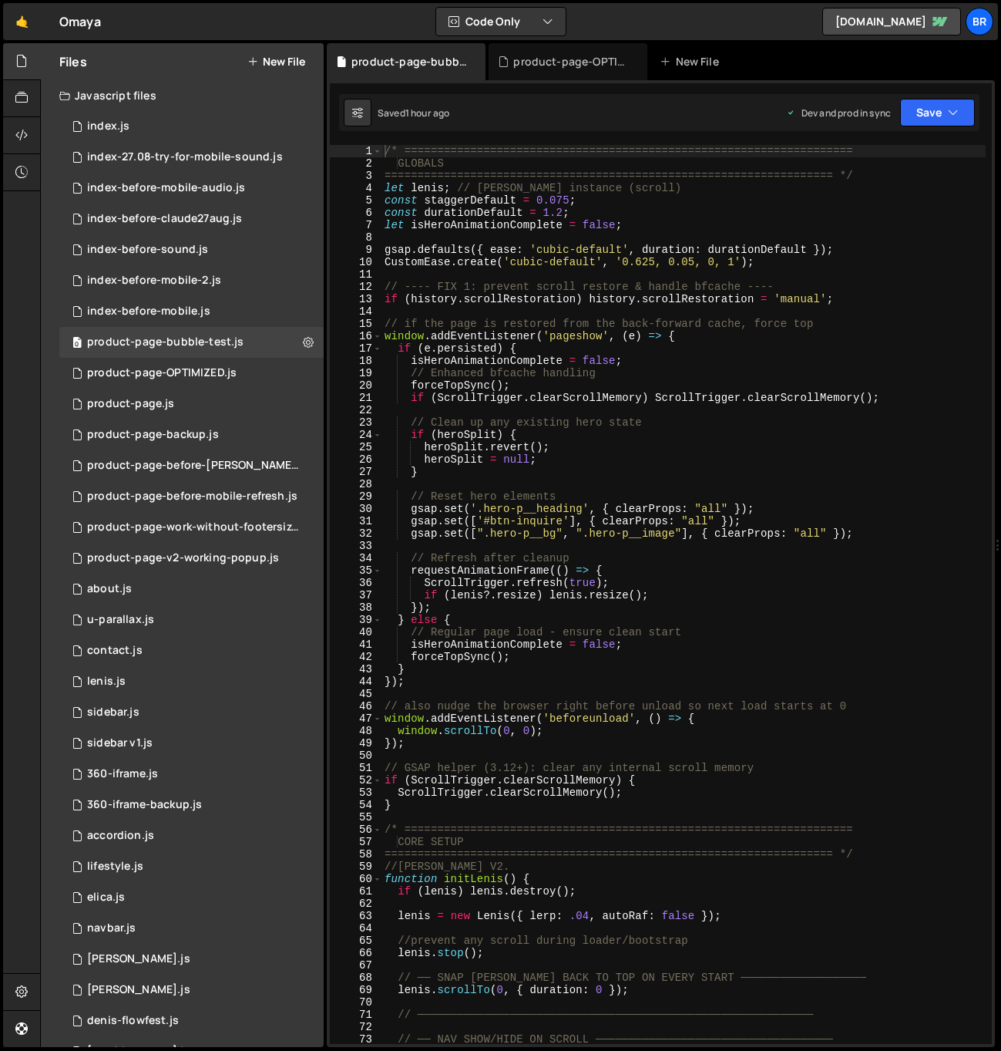
click at [539, 287] on div "/* ==================================================================== GLOBALS…" at bounding box center [684, 607] width 604 height 924
type textarea "});"
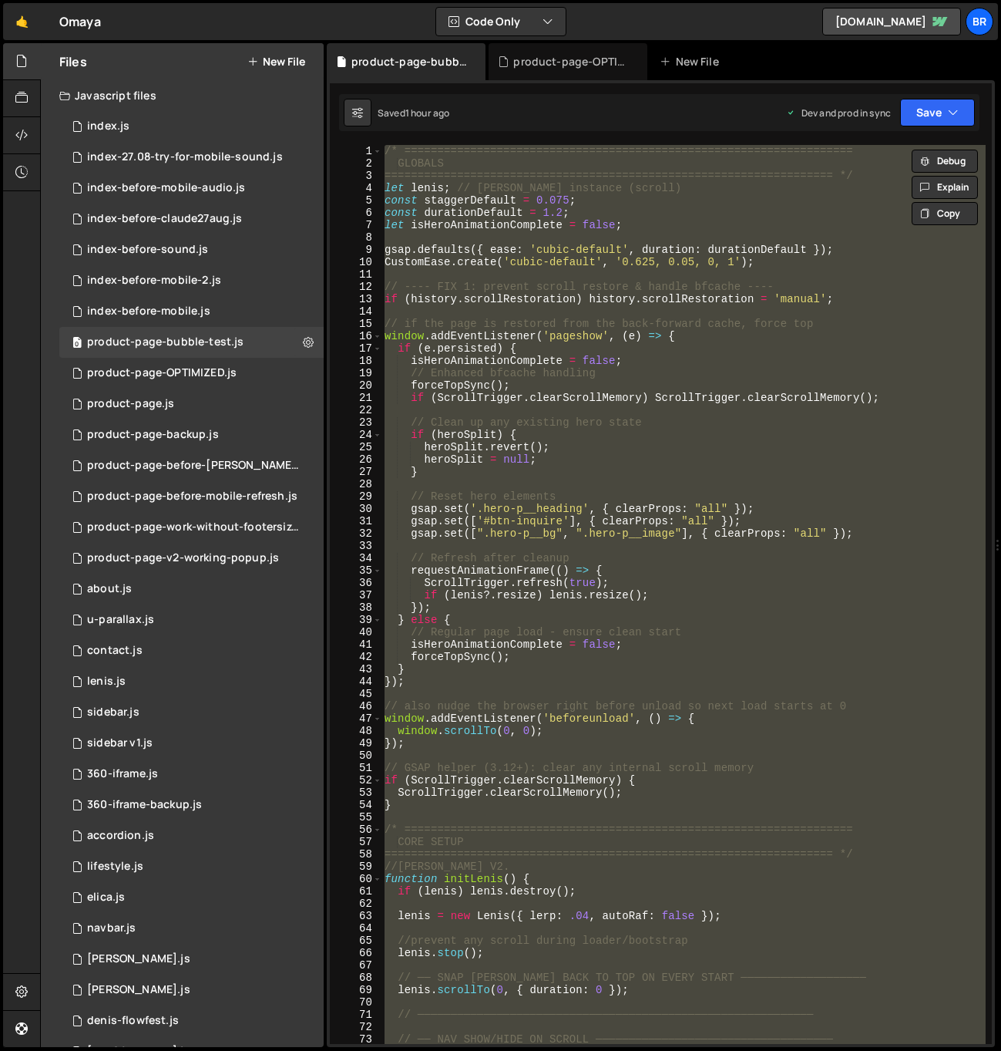
click at [290, 62] on button "New File" at bounding box center [276, 62] width 58 height 12
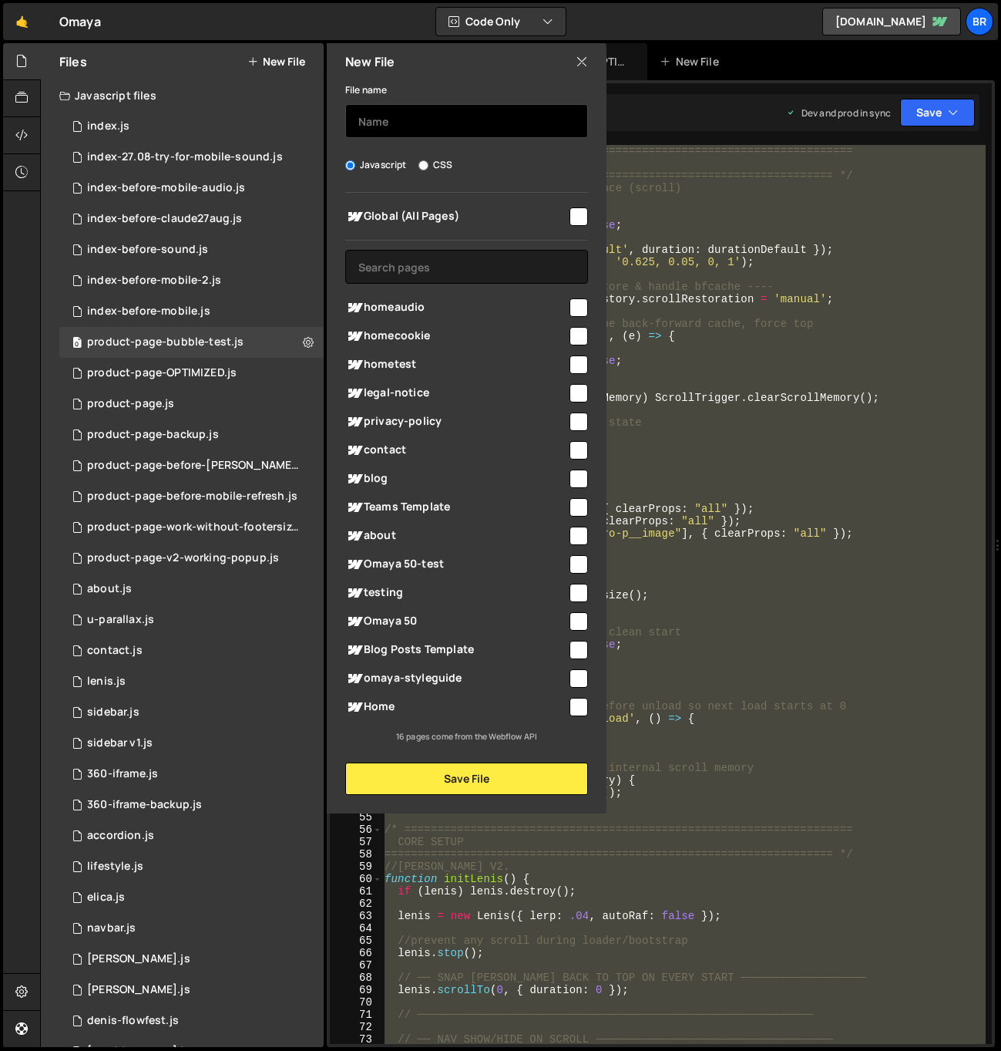
click at [433, 126] on input "text" at bounding box center [466, 121] width 243 height 34
paste input "/* ==================================================================== GLOBALS…"
click at [473, 126] on input "text" at bounding box center [466, 121] width 243 height 34
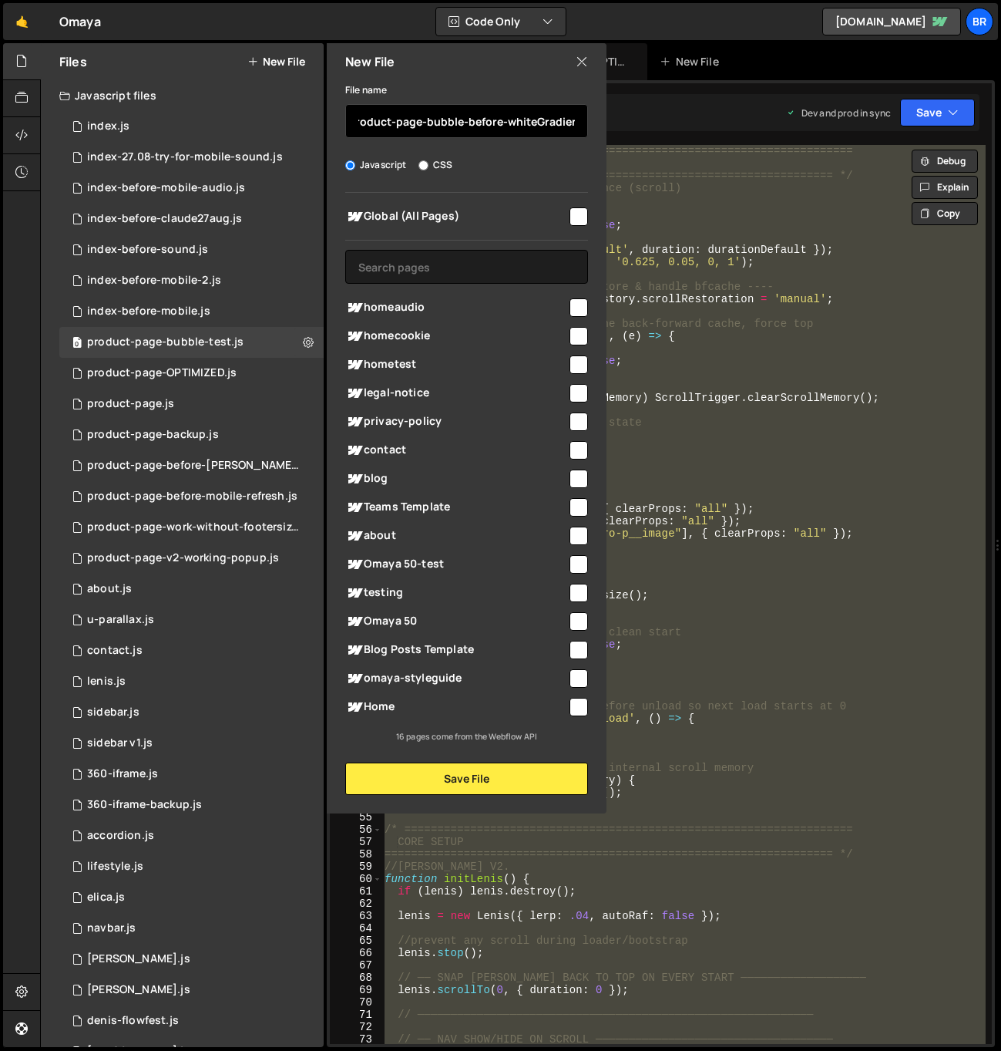
scroll to position [0, 15]
type input "product-page-bubble-before-whiteGradient"
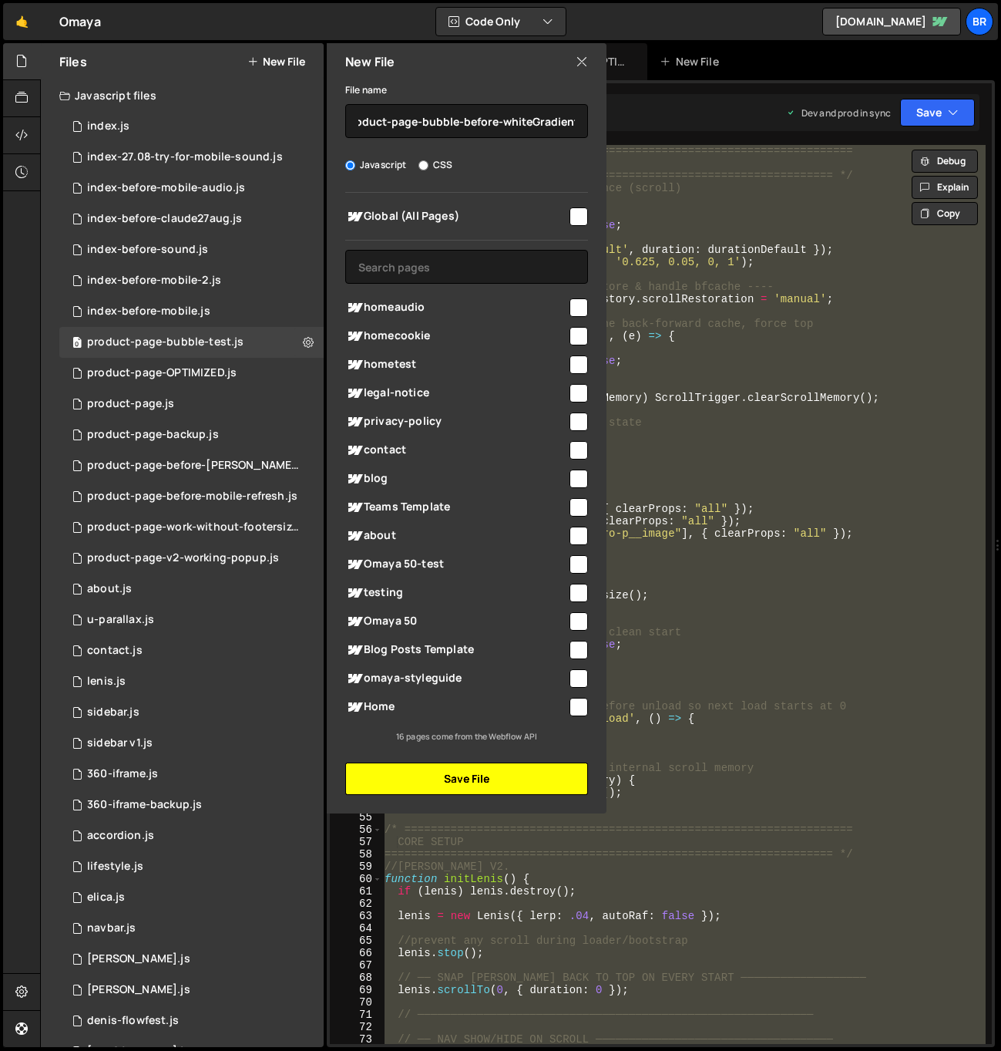
click at [493, 777] on button "Save File" at bounding box center [466, 778] width 243 height 32
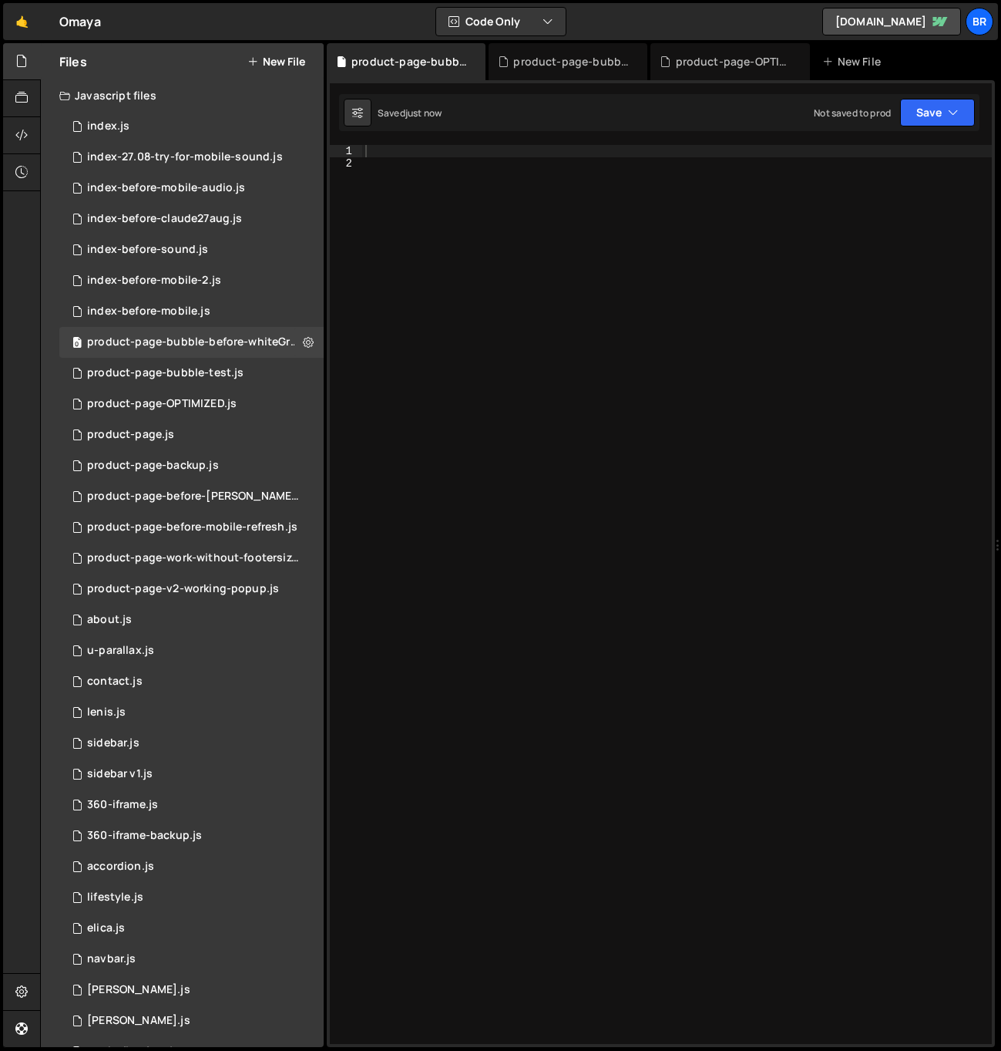
click at [563, 461] on div at bounding box center [677, 607] width 630 height 924
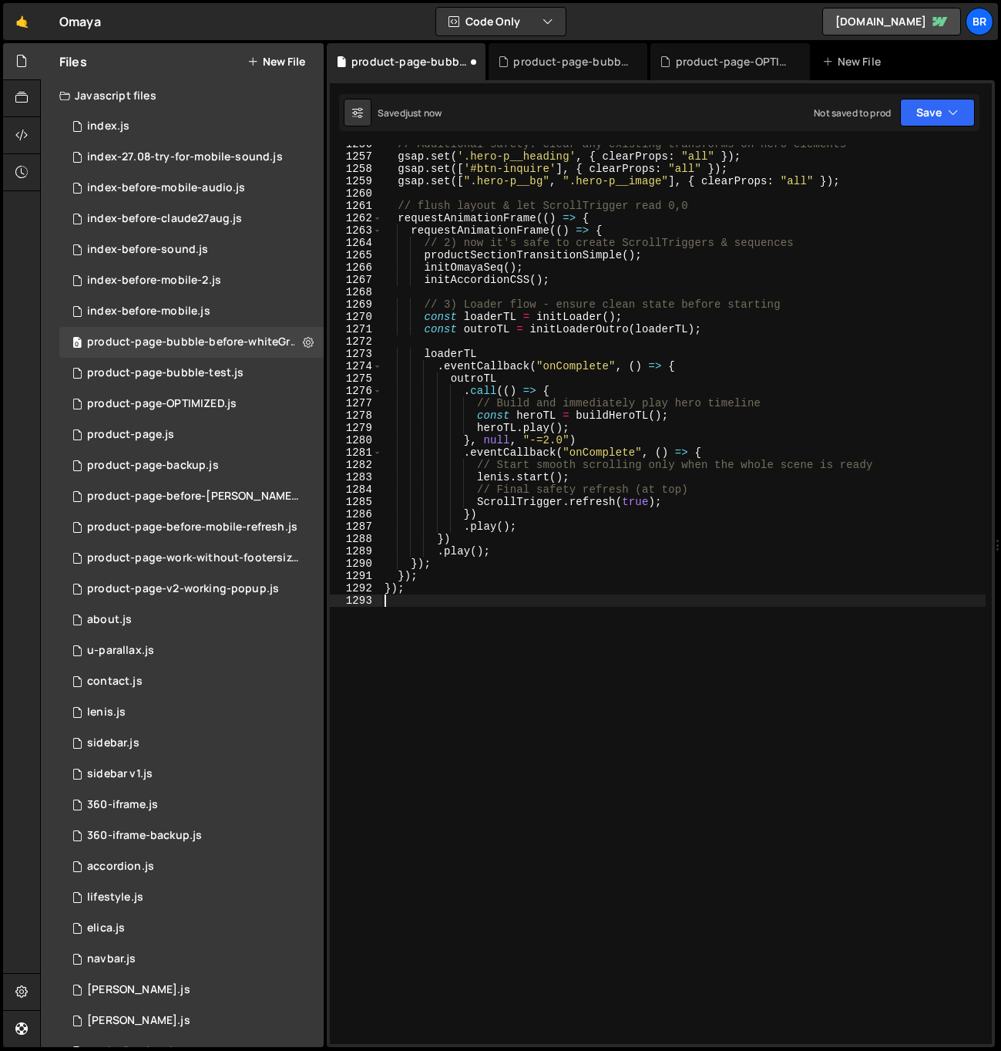
scroll to position [15671, 0]
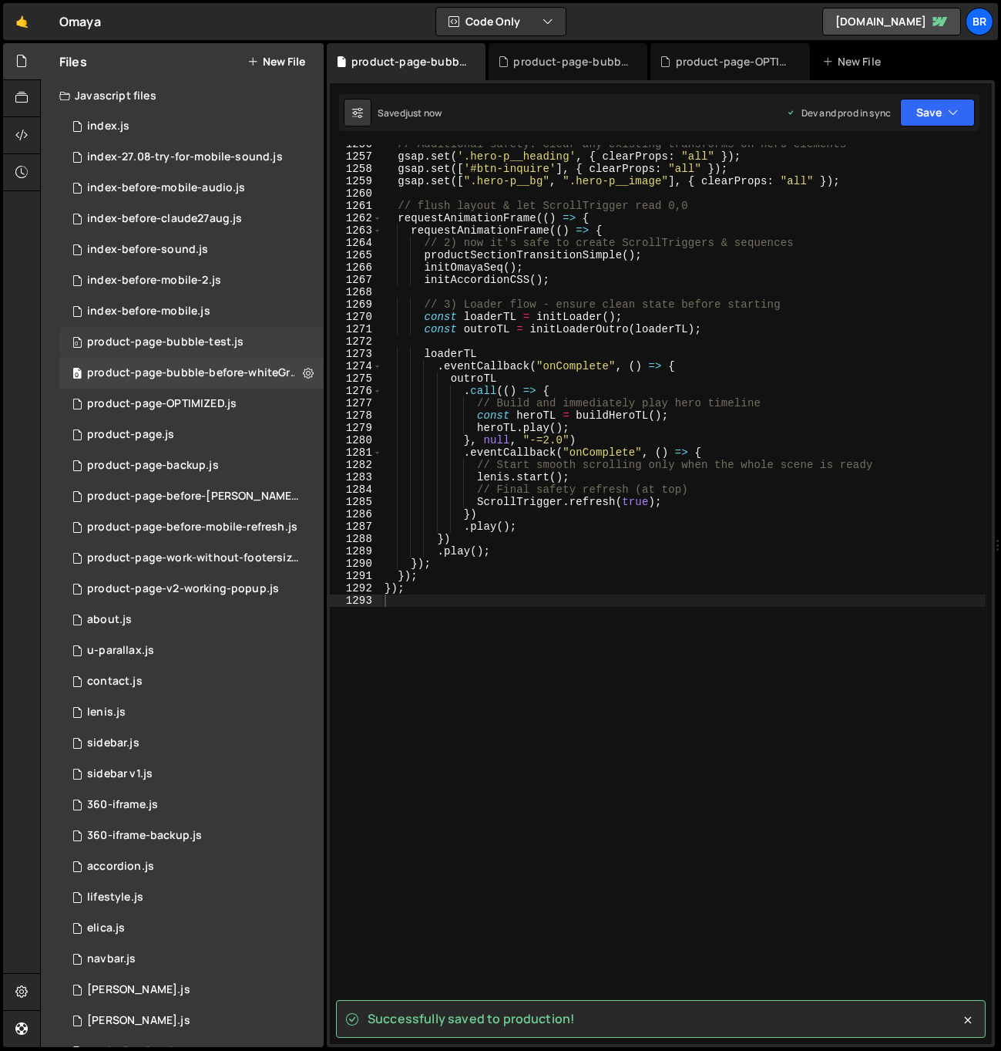
click at [221, 335] on div "product-page-bubble-test.js" at bounding box center [165, 342] width 156 height 14
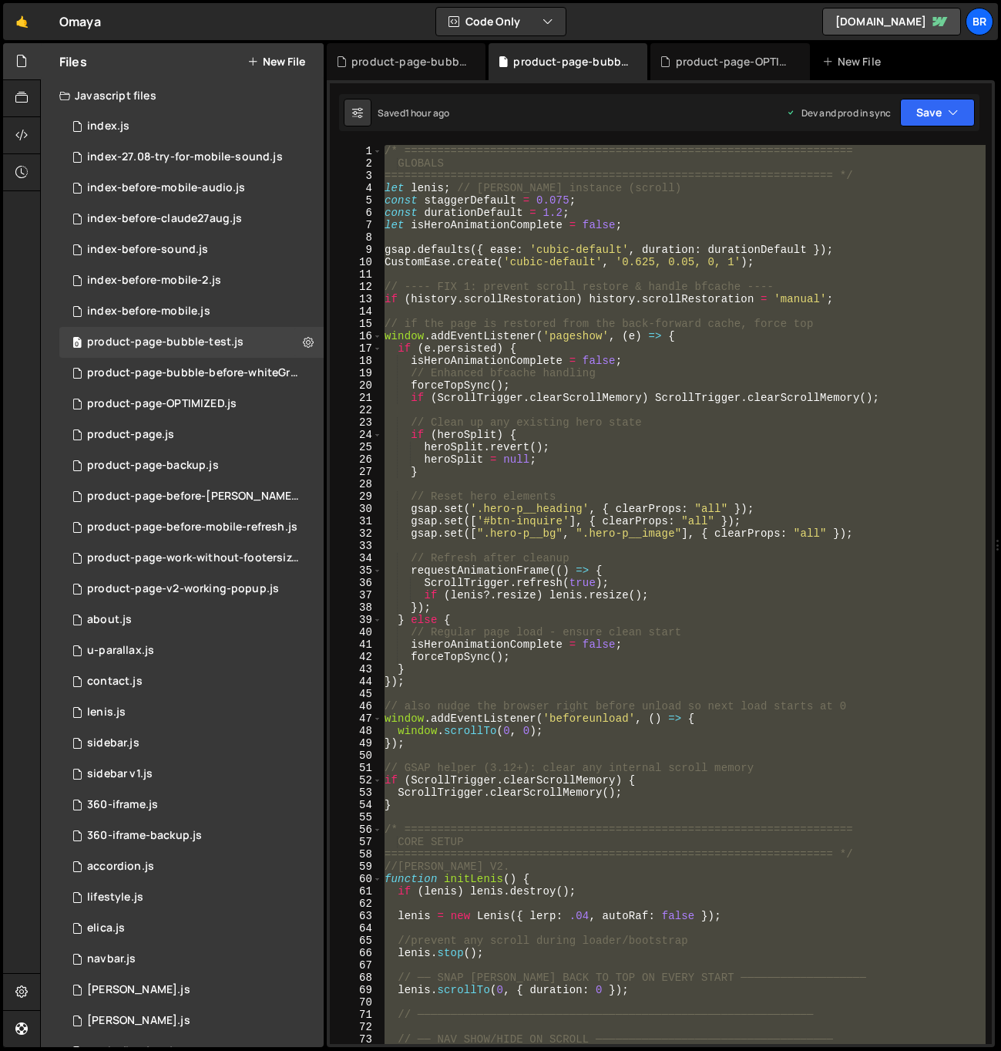
click at [566, 362] on div "/* ==================================================================== GLOBALS…" at bounding box center [684, 594] width 604 height 899
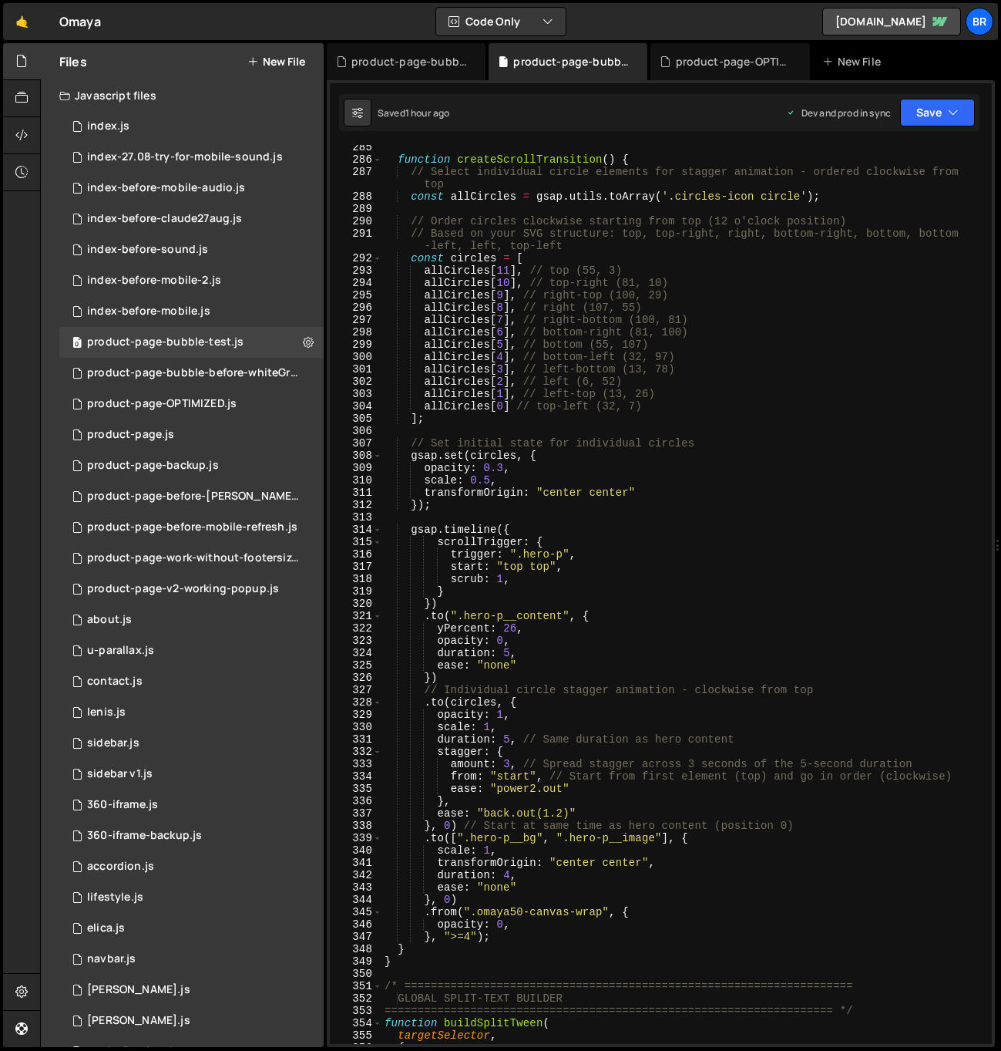
scroll to position [3592, 0]
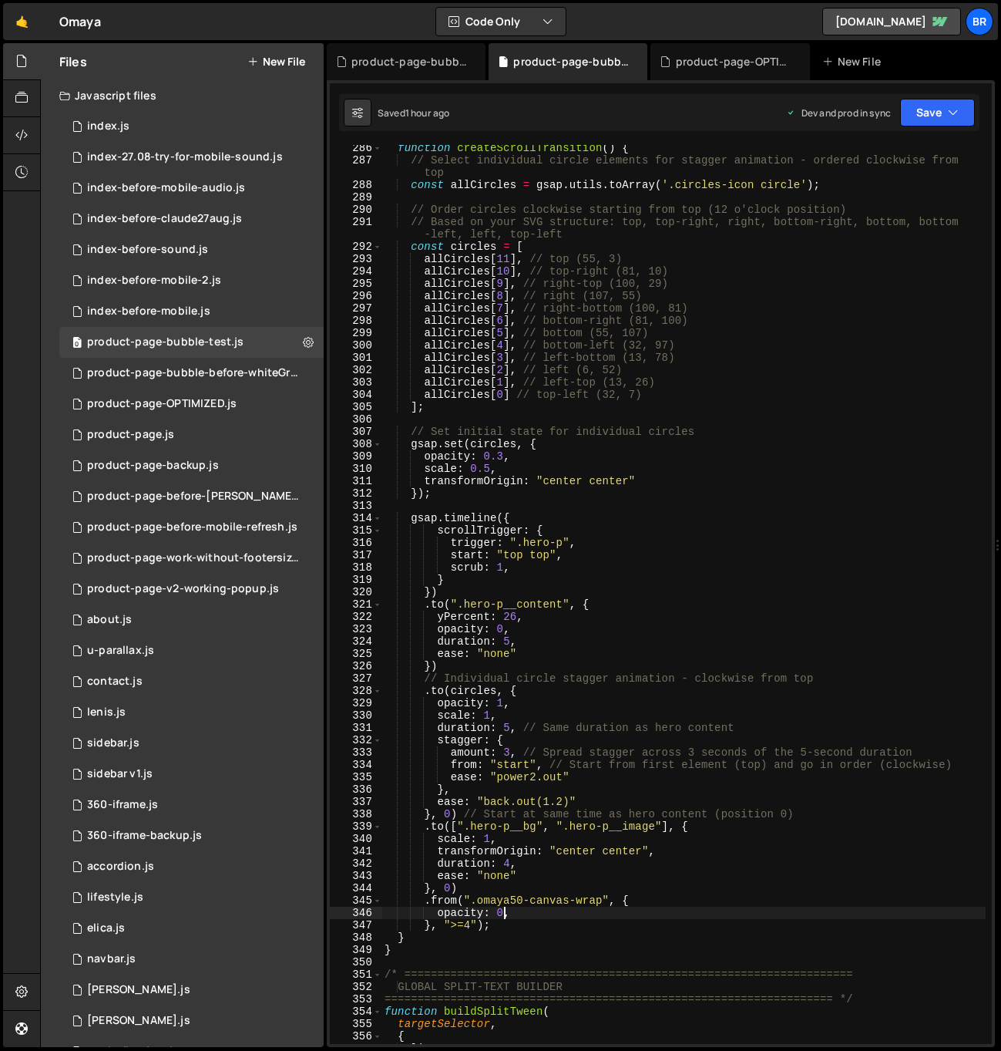
click at [505, 915] on div "function createScrollTransition ( ) { // Select individual circle elements for …" at bounding box center [684, 604] width 604 height 924
click at [593, 482] on div "function createScrollTransition ( ) { // Select individual circle elements for …" at bounding box center [684, 604] width 604 height 924
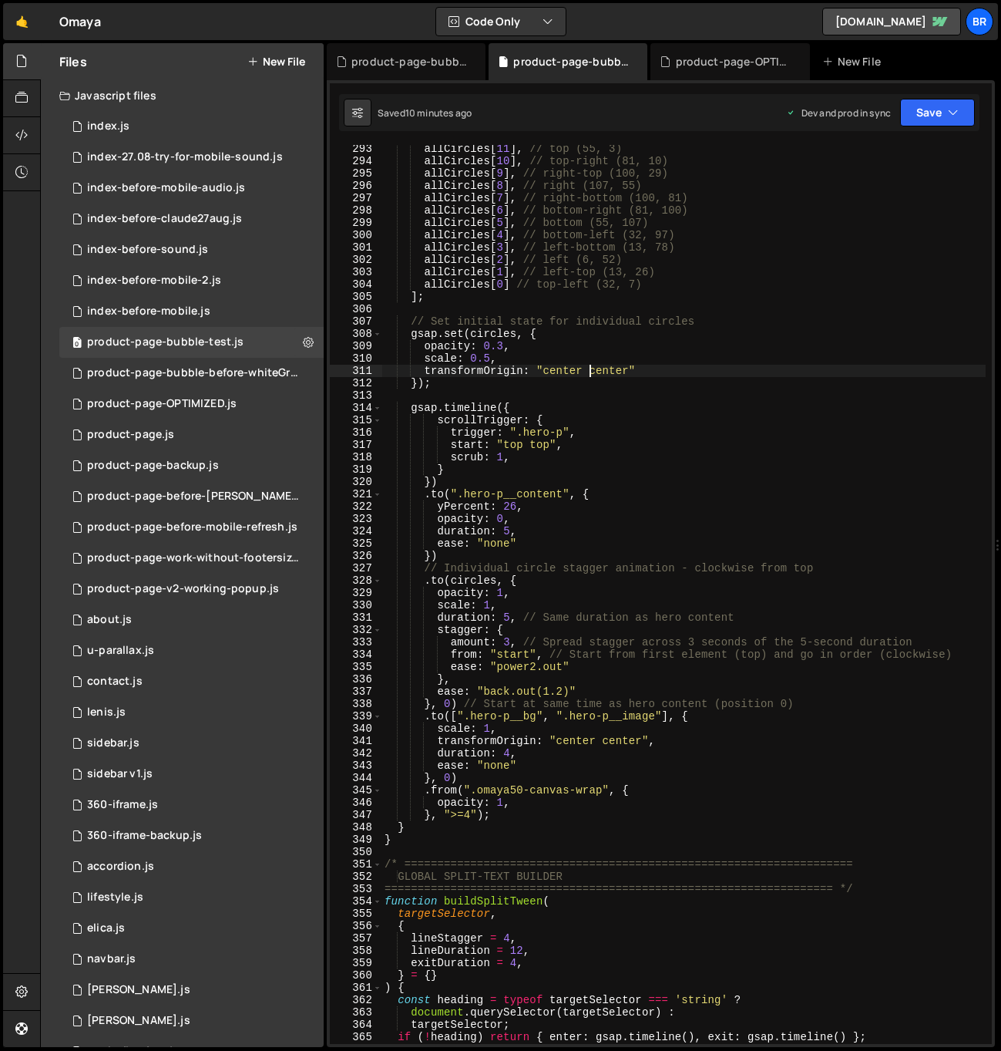
scroll to position [3627, 0]
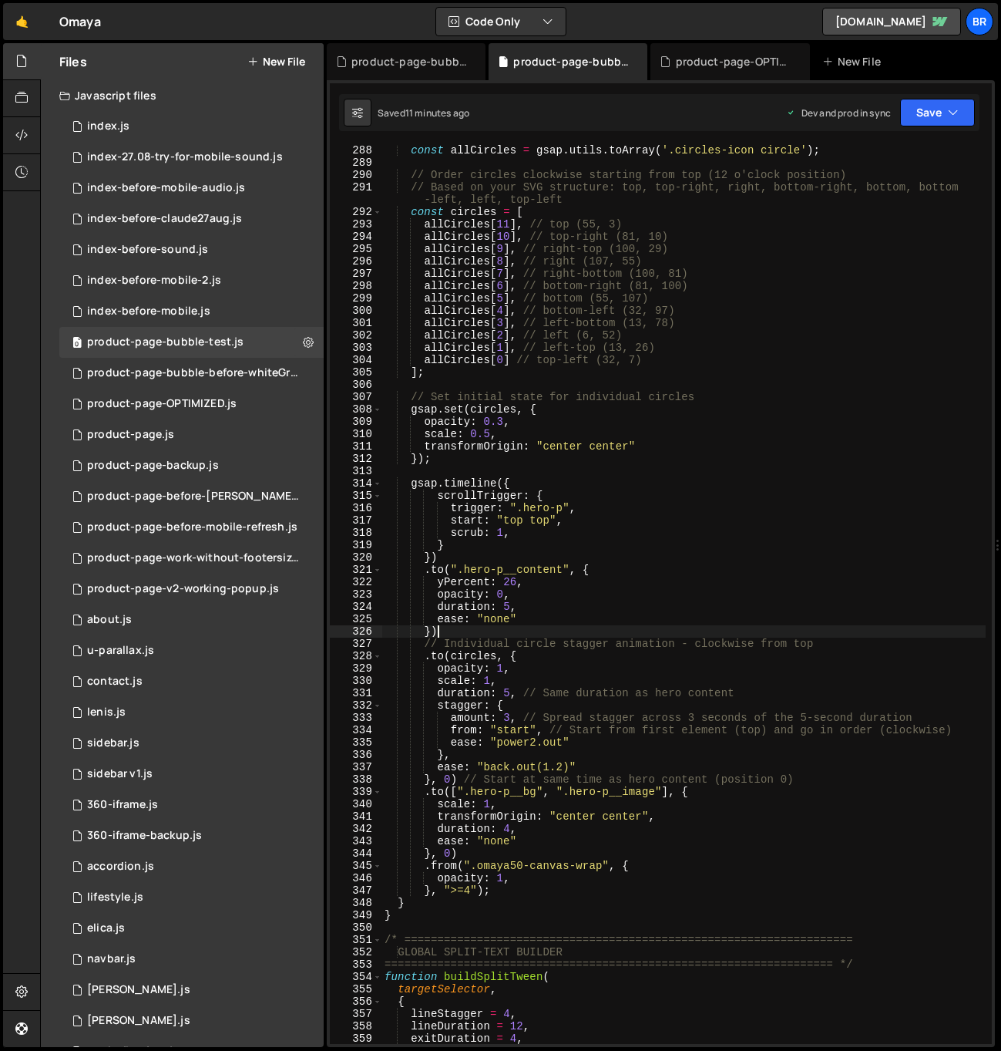
click at [520, 630] on div "const allCircles = gsap . utils . toArray ( '.circles-icon circle' ) ; // Order…" at bounding box center [684, 606] width 604 height 924
click at [491, 658] on div "const allCircles = gsap . utils . toArray ( '.circles-icon circle' ) ; // Order…" at bounding box center [684, 606] width 604 height 924
click at [461, 775] on div "const allCircles = gsap . utils . toArray ( '.circles-icon circle' ) ; // Order…" at bounding box center [684, 606] width 604 height 924
click at [481, 855] on div "const allCircles = gsap . utils . toArray ( '.circles-icon circle' ) ; // Order…" at bounding box center [684, 606] width 604 height 924
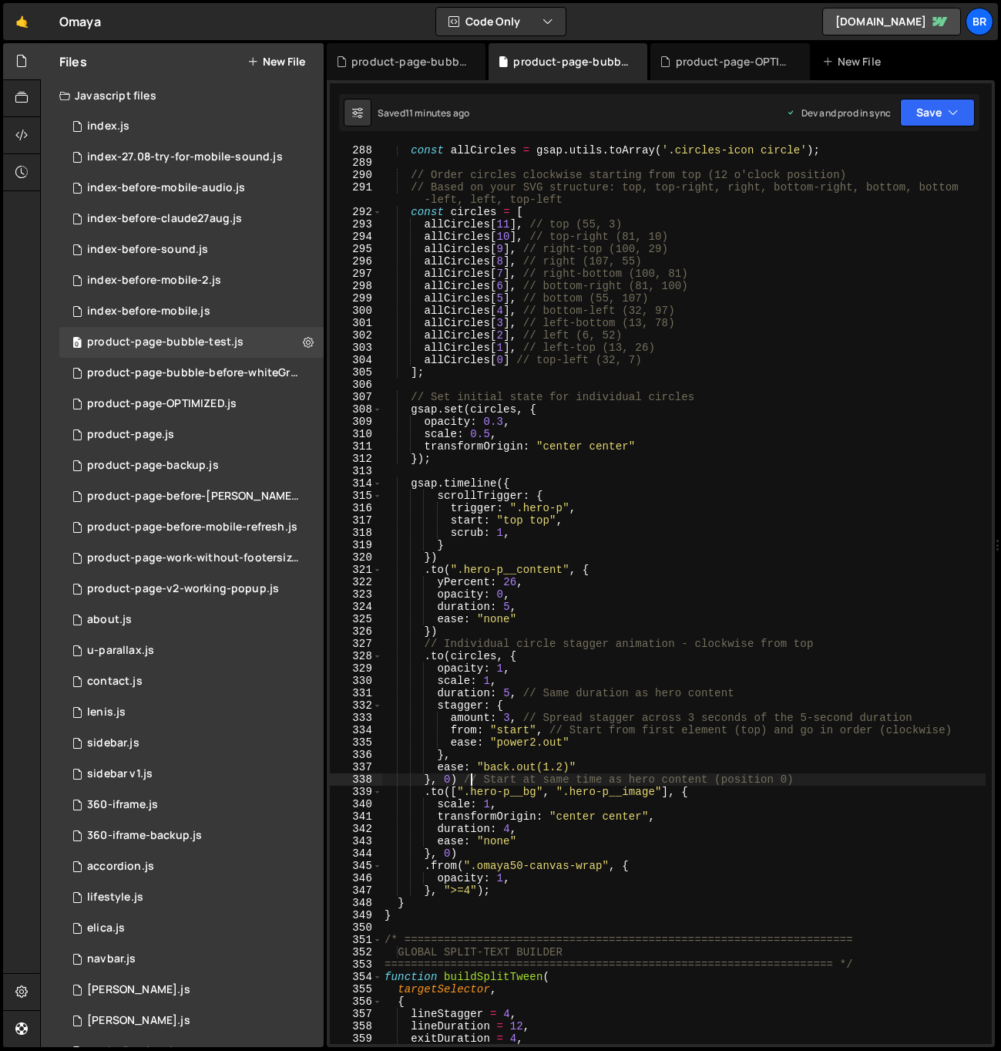
click at [472, 778] on div "const allCircles = gsap . utils . toArray ( '.circles-icon circle' ) ; // Order…" at bounding box center [684, 606] width 604 height 924
type textarea "}, 0) // Start at same time as hero content (position 0)"
click at [463, 779] on div "const allCircles = gsap . utils . toArray ( '.circles-icon circle' ) ; // Order…" at bounding box center [684, 606] width 604 height 924
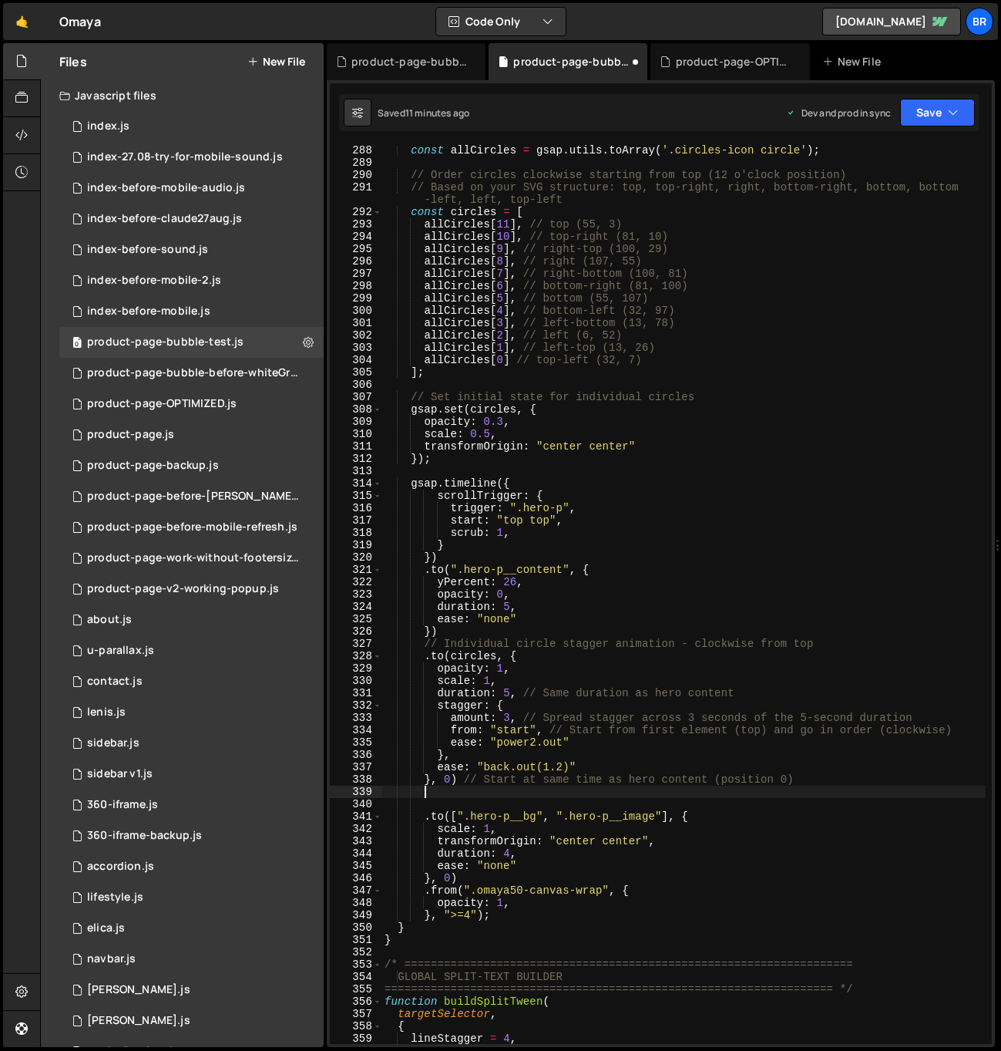
paste textarea "gradient-hero"
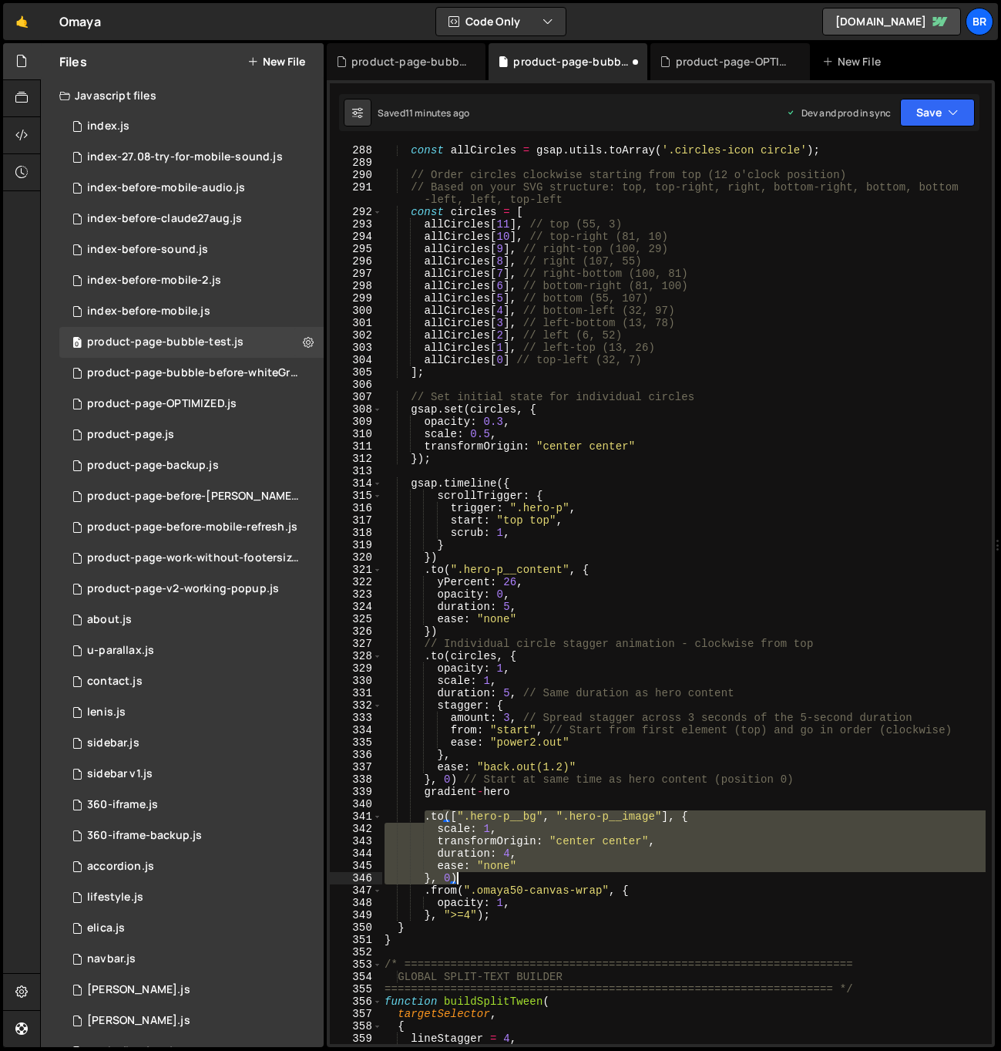
drag, startPoint x: 426, startPoint y: 815, endPoint x: 463, endPoint y: 870, distance: 66.7
click at [464, 875] on div "const allCircles = gsap . utils . toArray ( '.circles-icon circle' ) ; // Order…" at bounding box center [684, 606] width 604 height 924
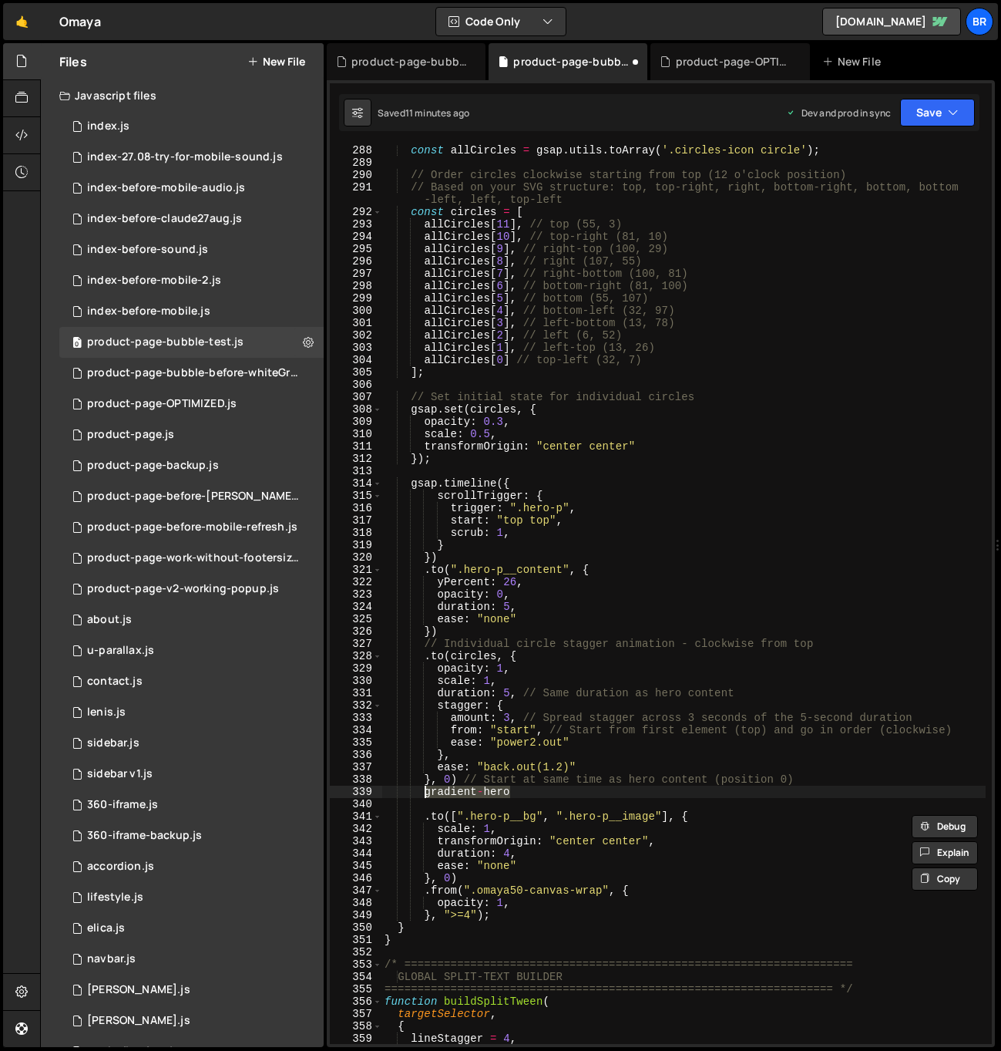
drag, startPoint x: 531, startPoint y: 794, endPoint x: 428, endPoint y: 790, distance: 103.4
click at [428, 790] on div "const allCircles = gsap . utils . toArray ( '.circles-icon circle' ) ; // Order…" at bounding box center [684, 606] width 604 height 924
click at [426, 792] on div "const allCircles = gsap . utils . toArray ( '.circles-icon circle' ) ; // Order…" at bounding box center [684, 594] width 604 height 899
paste textarea "}, 0)"
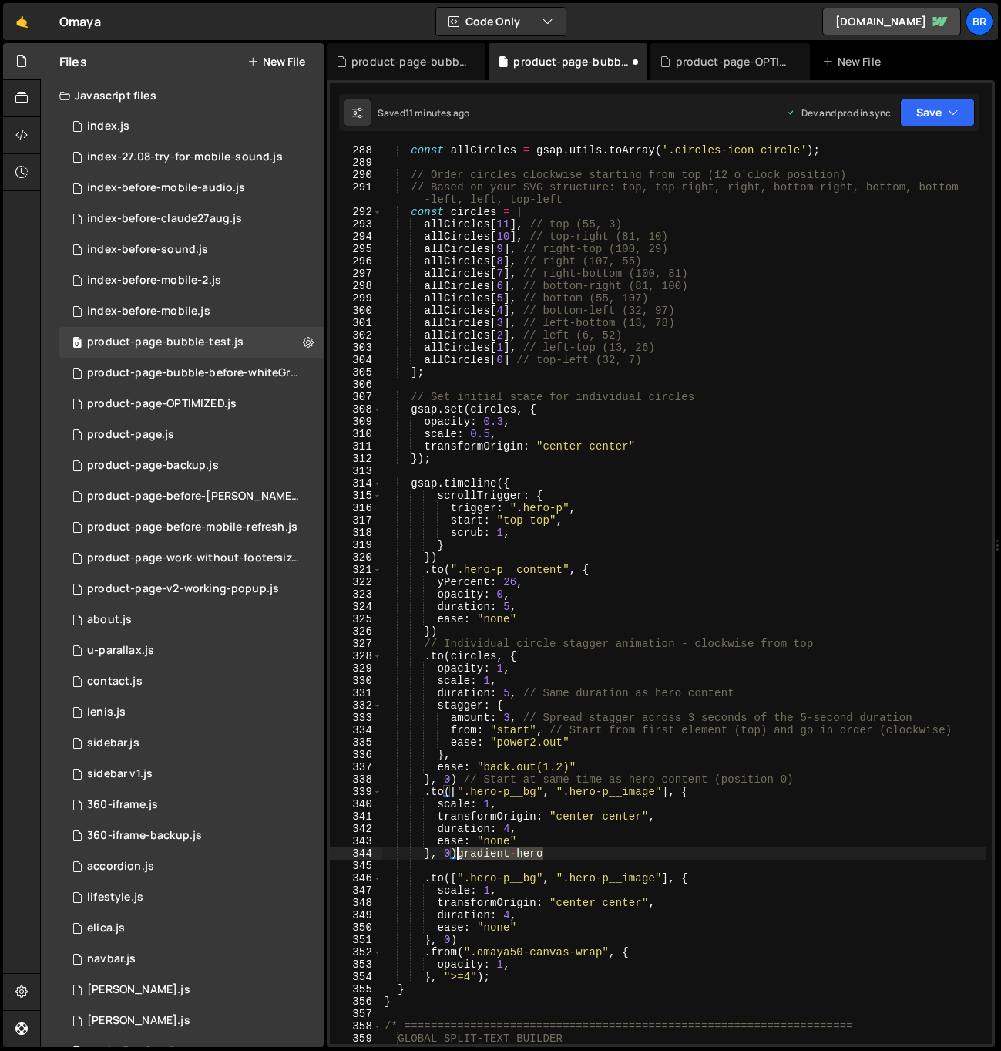
drag, startPoint x: 553, startPoint y: 854, endPoint x: 461, endPoint y: 850, distance: 91.8
click at [460, 850] on div "const allCircles = gsap . utils . toArray ( '.circles-icon circle' ) ; // Order…" at bounding box center [684, 606] width 604 height 924
drag, startPoint x: 659, startPoint y: 791, endPoint x: 472, endPoint y: 789, distance: 187.3
click at [472, 789] on div "const allCircles = gsap . utils . toArray ( '.circles-icon circle' ) ; // Order…" at bounding box center [684, 606] width 604 height 924
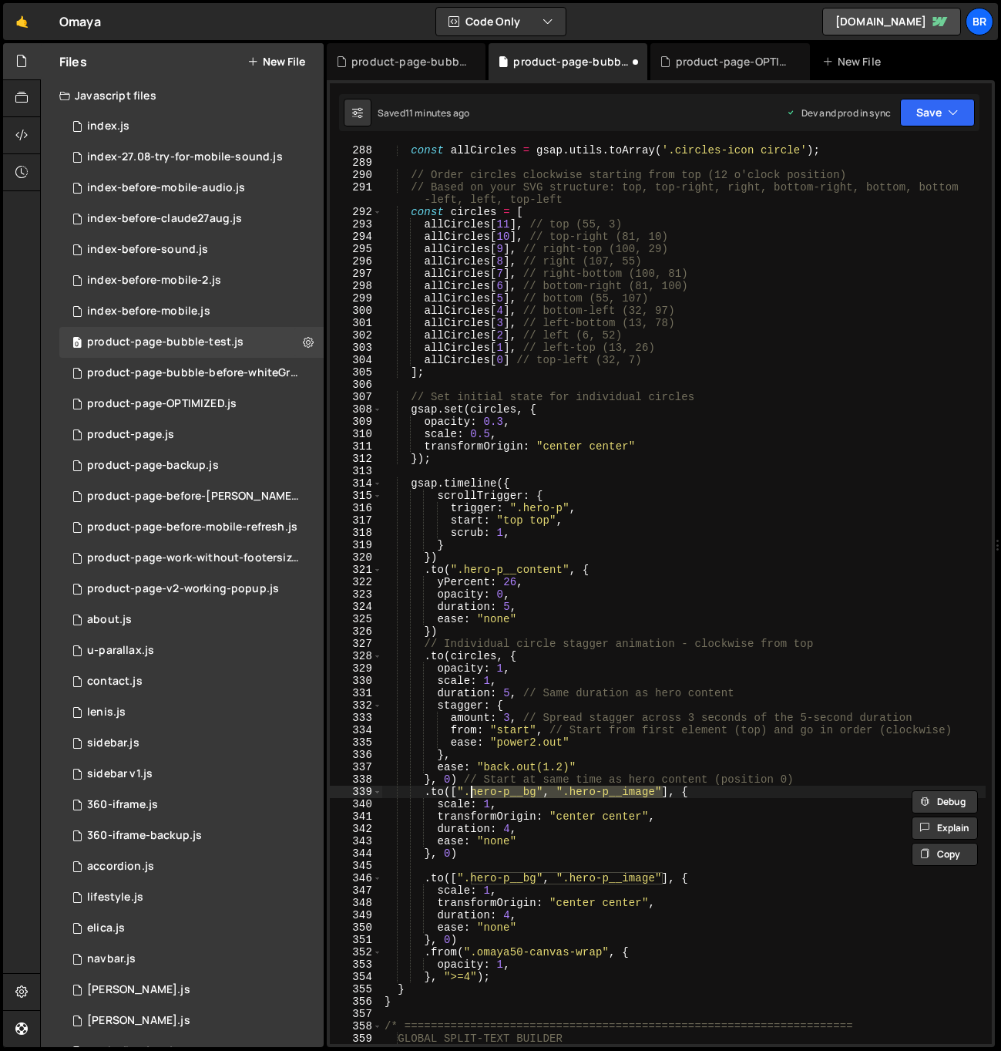
paste textarea "gradient-hero"
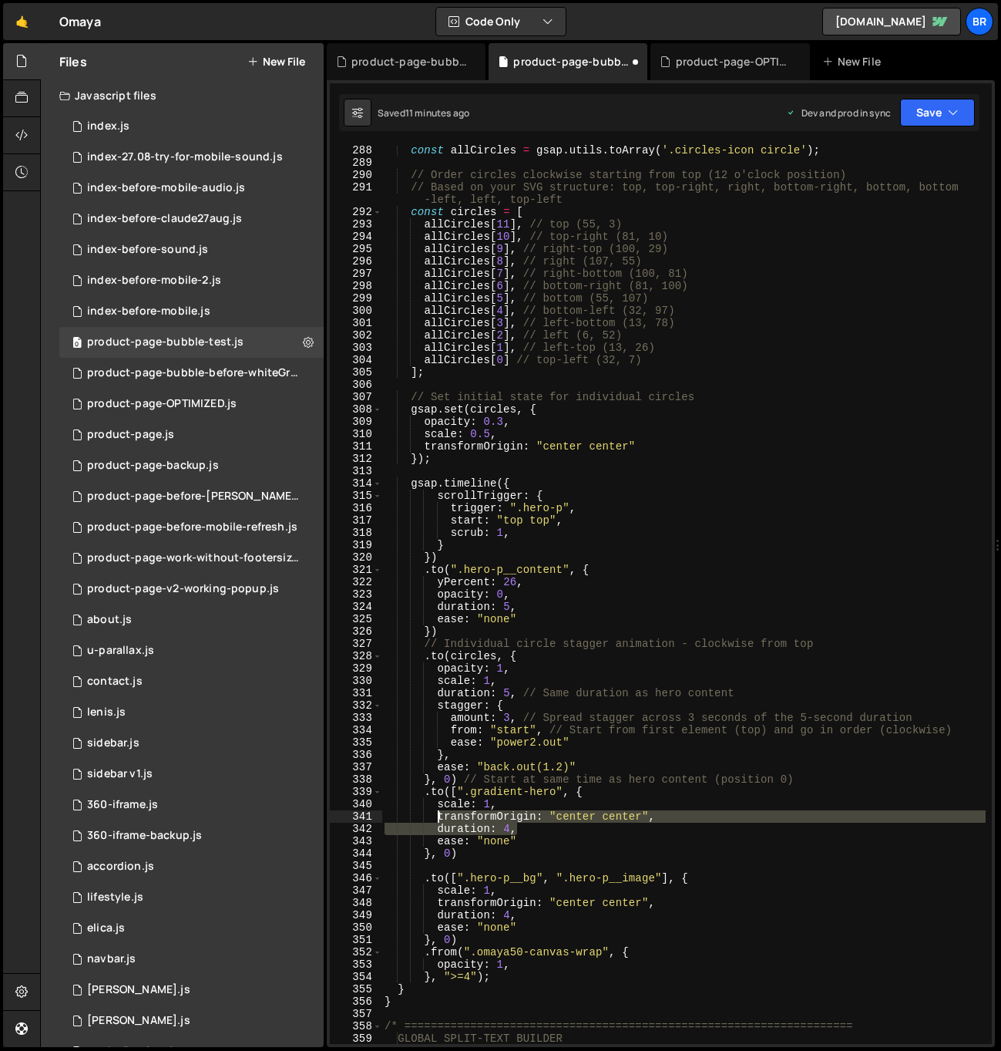
drag, startPoint x: 522, startPoint y: 827, endPoint x: 436, endPoint y: 818, distance: 86.1
click at [436, 818] on div "const allCircles = gsap . utils . toArray ( '.circles-icon circle' ) ; // Order…" at bounding box center [684, 606] width 604 height 924
type textarea "transformOrigin: "center center", duration: 4,"
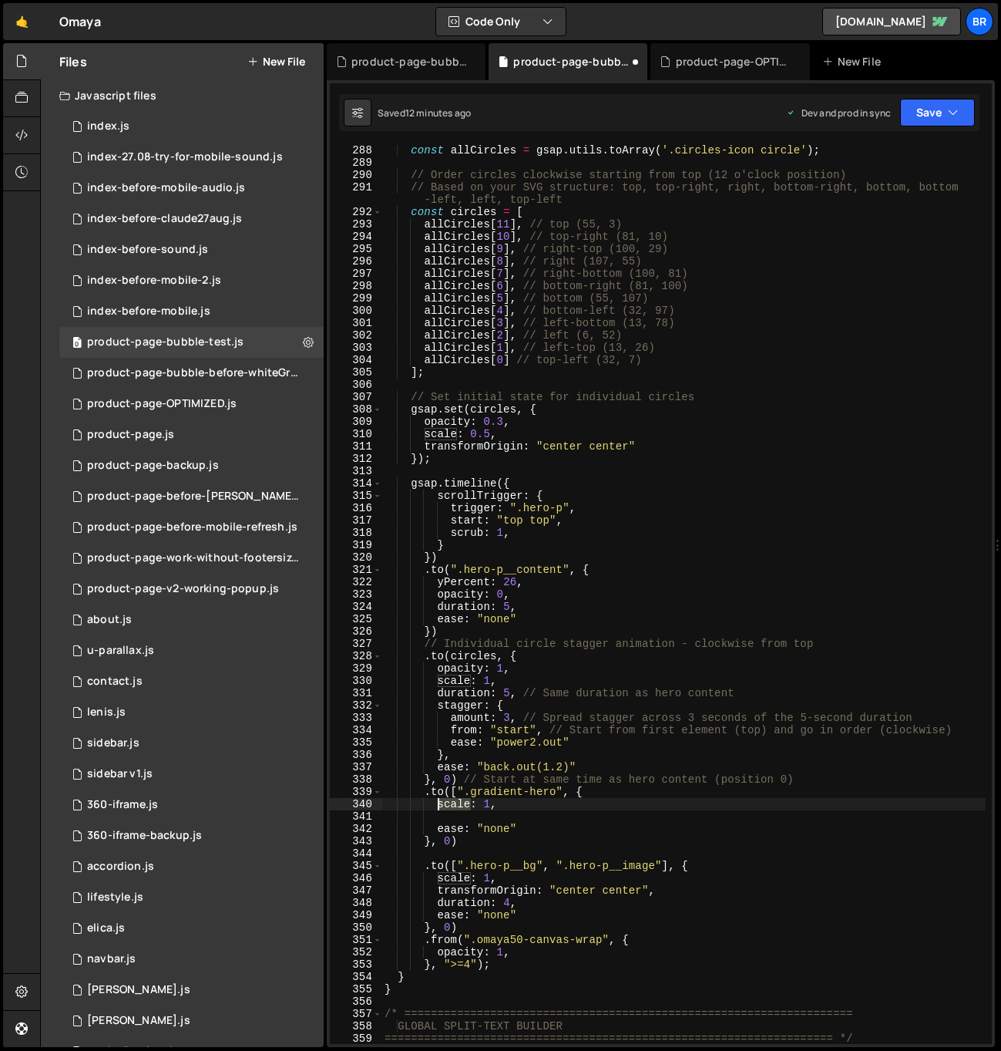
drag, startPoint x: 467, startPoint y: 804, endPoint x: 447, endPoint y: 791, distance: 23.9
click at [436, 802] on div "const allCircles = gsap . utils . toArray ( '.circles-icon circle' ) ; // Order…" at bounding box center [684, 606] width 604 height 924
type textarea "opacity: 1,"
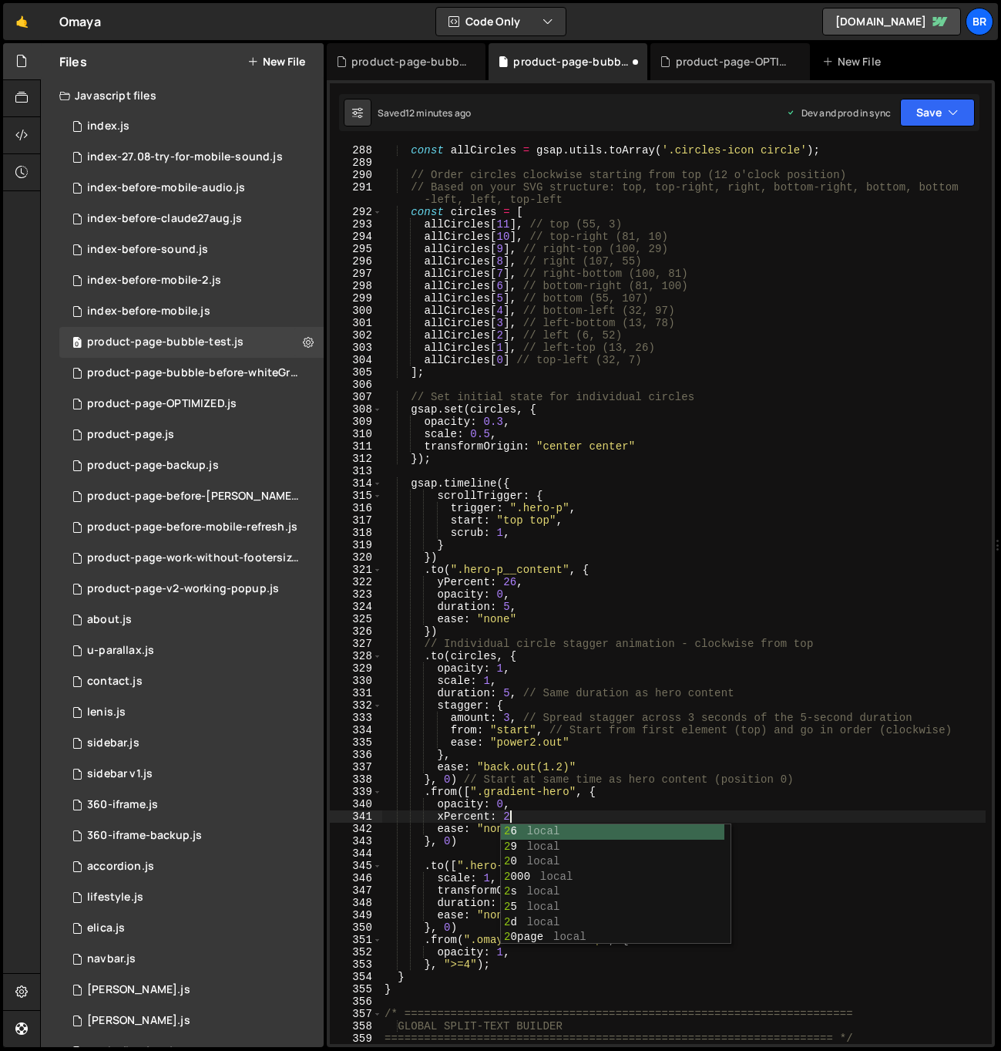
scroll to position [0, 8]
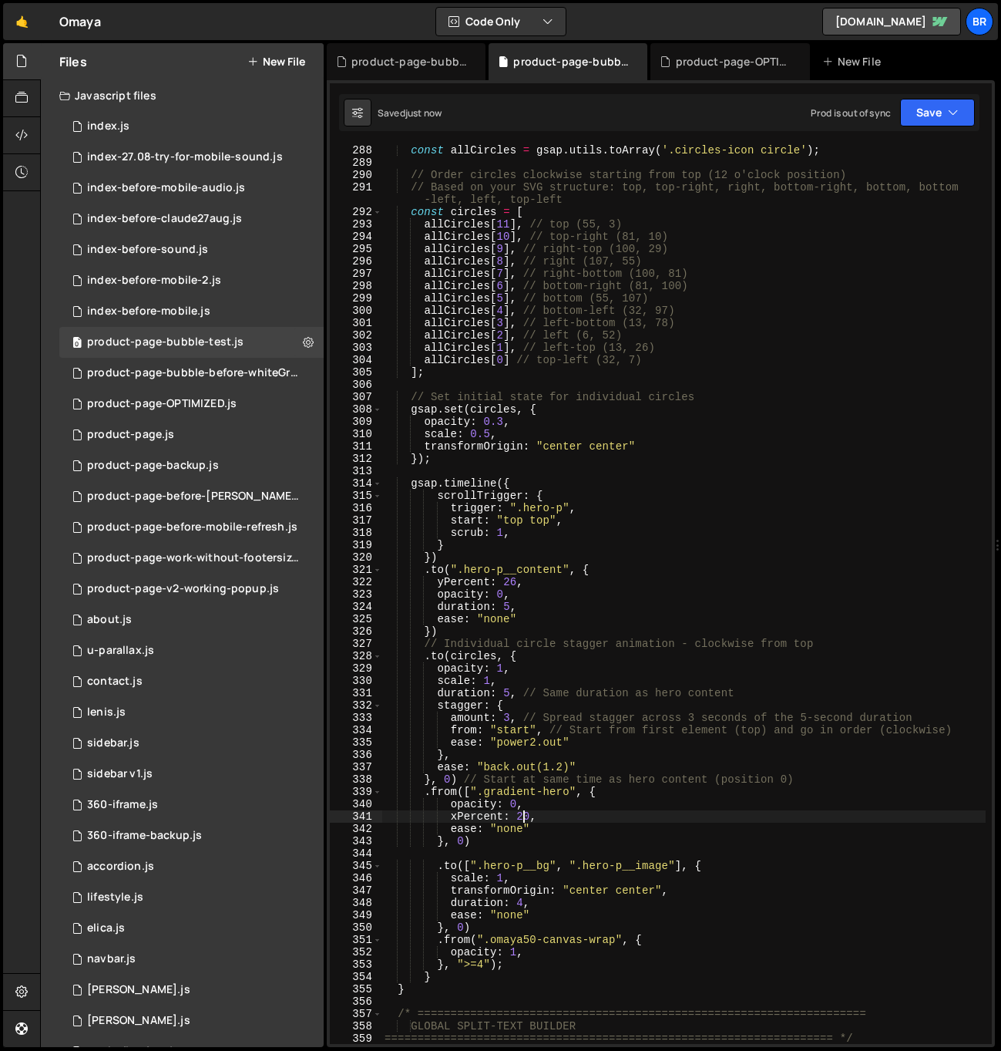
click at [604, 790] on div "const allCircles = gsap . utils . toArray ( '.circles-icon circle' ) ; // Order…" at bounding box center [684, 606] width 604 height 924
click at [471, 792] on div "const allCircles = gsap . utils . toArray ( '.circles-icon circle' ) ; // Order…" at bounding box center [684, 606] width 604 height 924
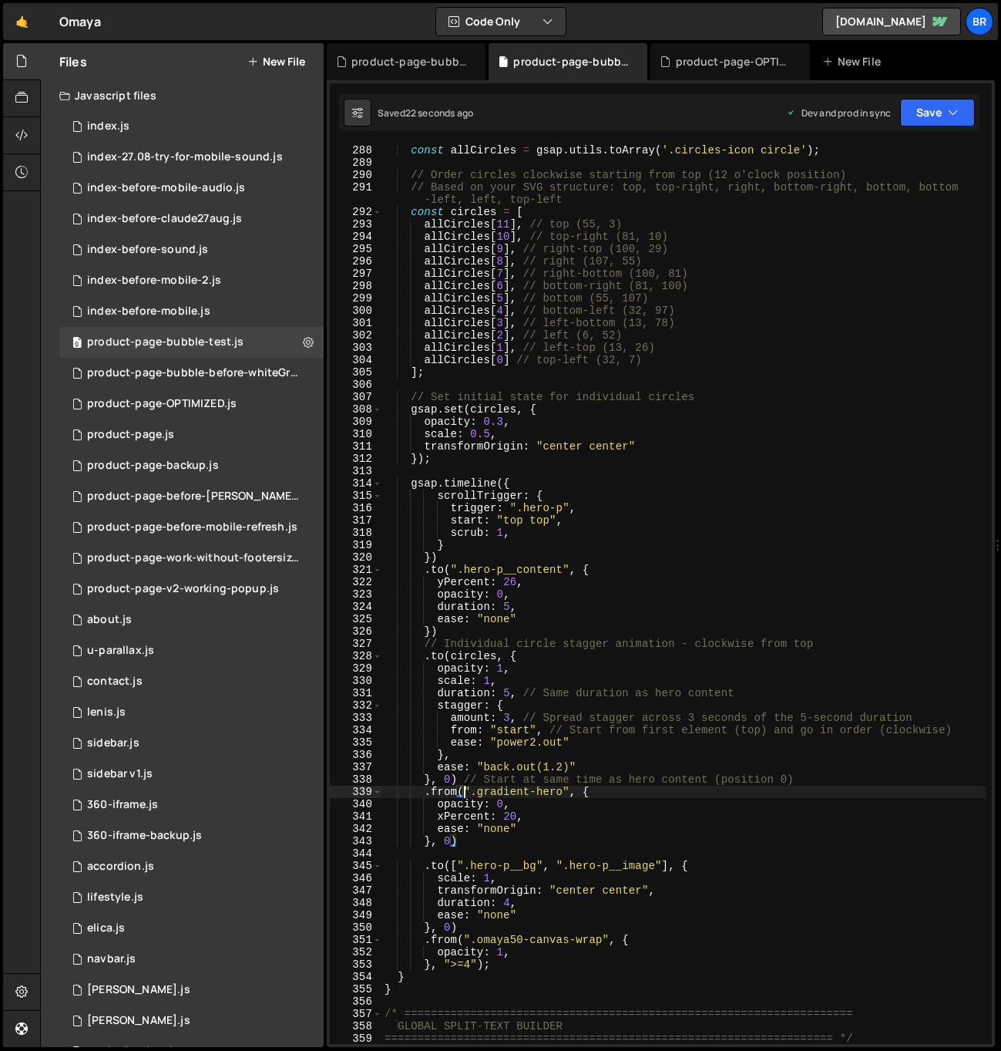
click at [523, 968] on div "const allCircles = gsap . utils . toArray ( '.circles-icon circle' ) ; // Order…" at bounding box center [684, 606] width 604 height 924
click at [506, 954] on div "const allCircles = gsap . utils . toArray ( '.circles-icon circle' ) ; // Order…" at bounding box center [684, 606] width 604 height 924
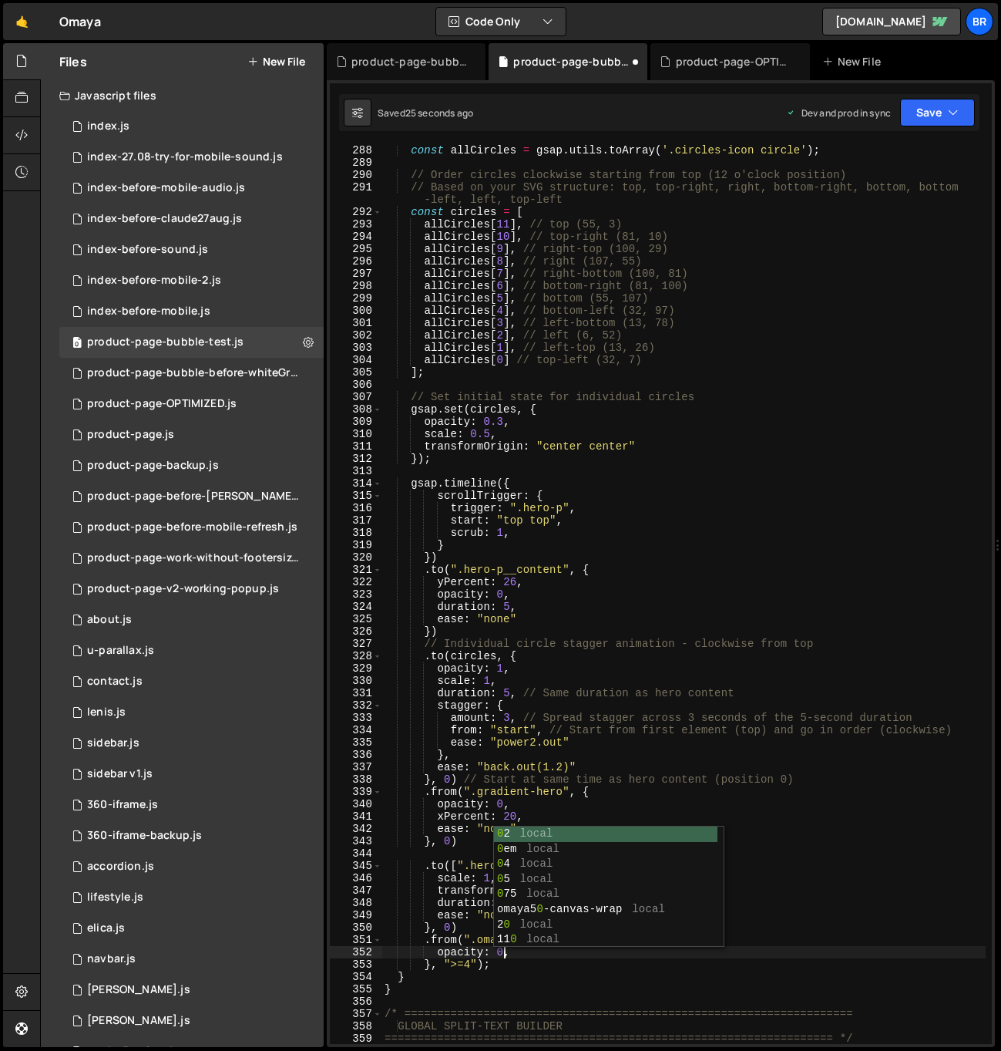
click at [458, 874] on div "const allCircles = gsap . utils . toArray ( '.circles-icon circle' ) ; // Order…" at bounding box center [684, 606] width 604 height 924
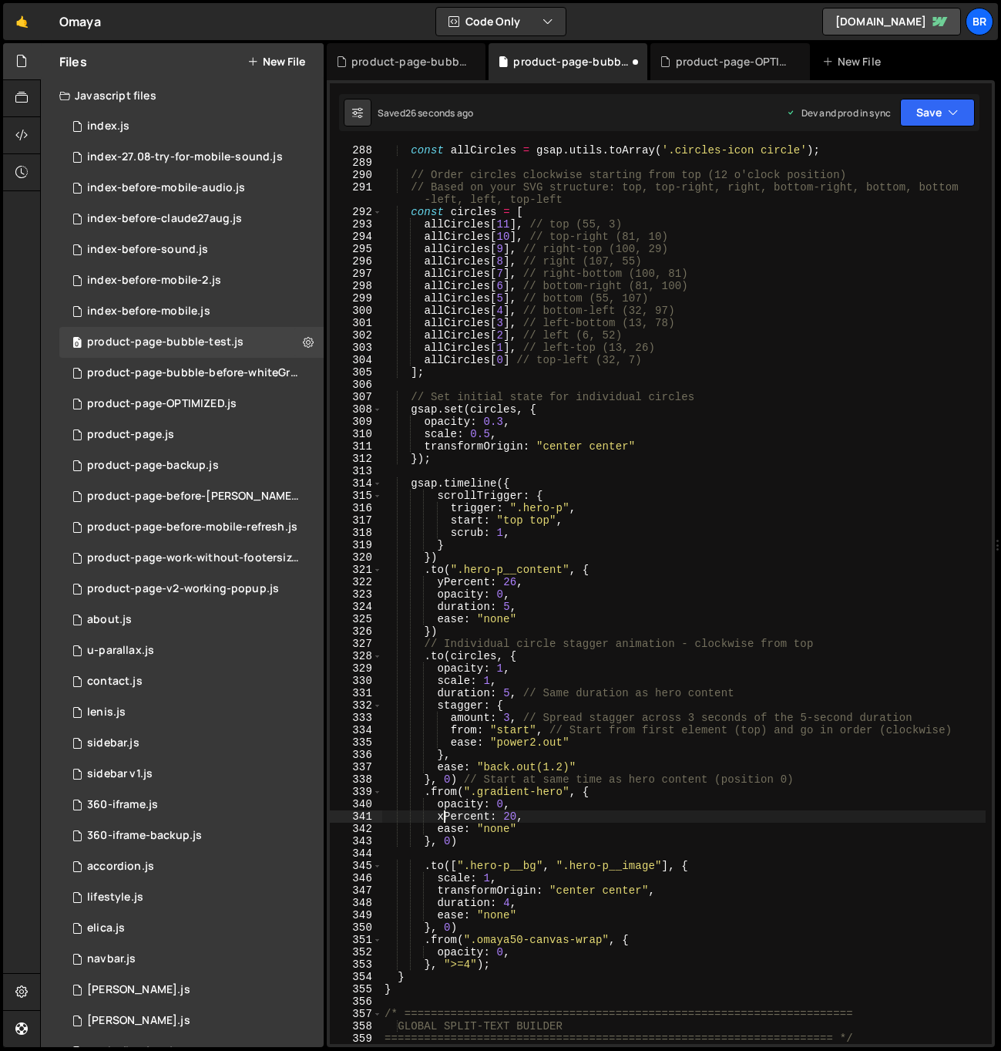
click at [446, 812] on div "const allCircles = gsap . utils . toArray ( '.circles-icon circle' ) ; // Order…" at bounding box center [684, 606] width 604 height 924
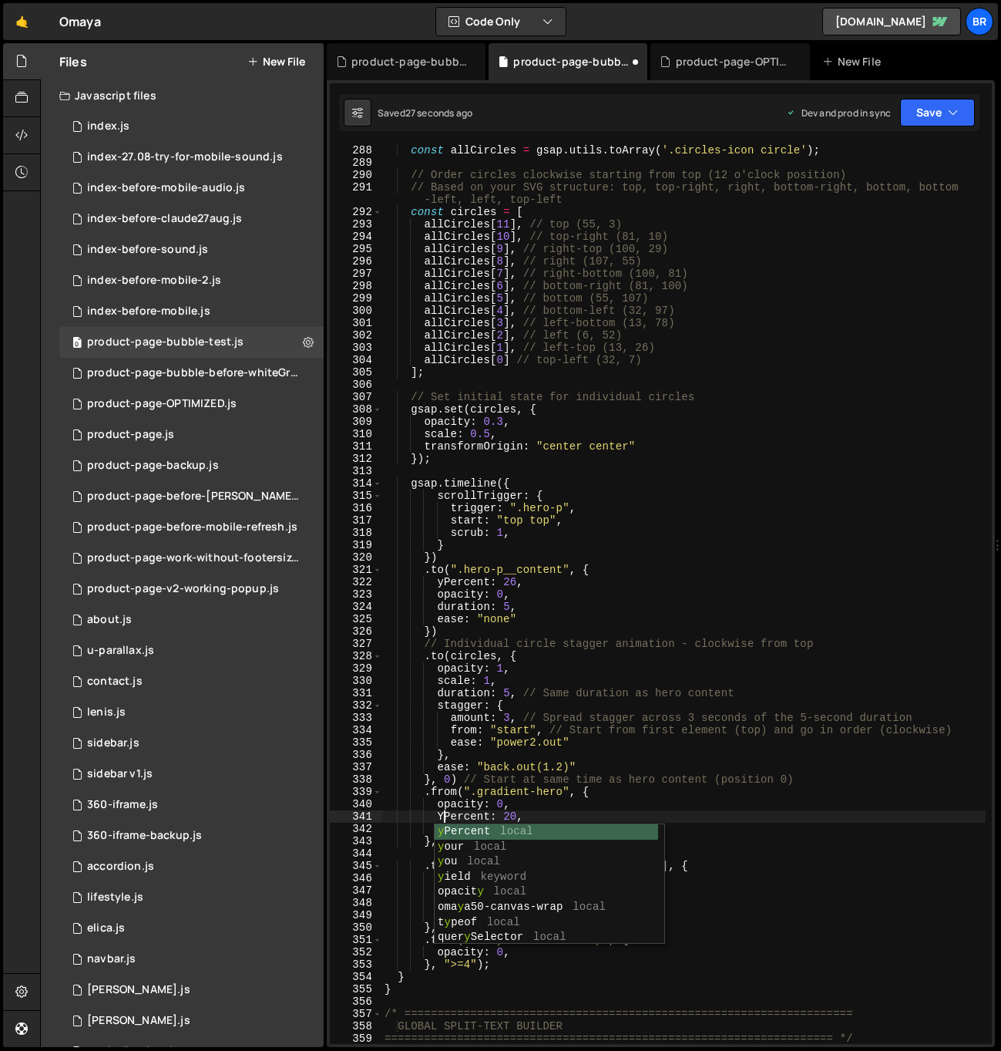
scroll to position [0, 5]
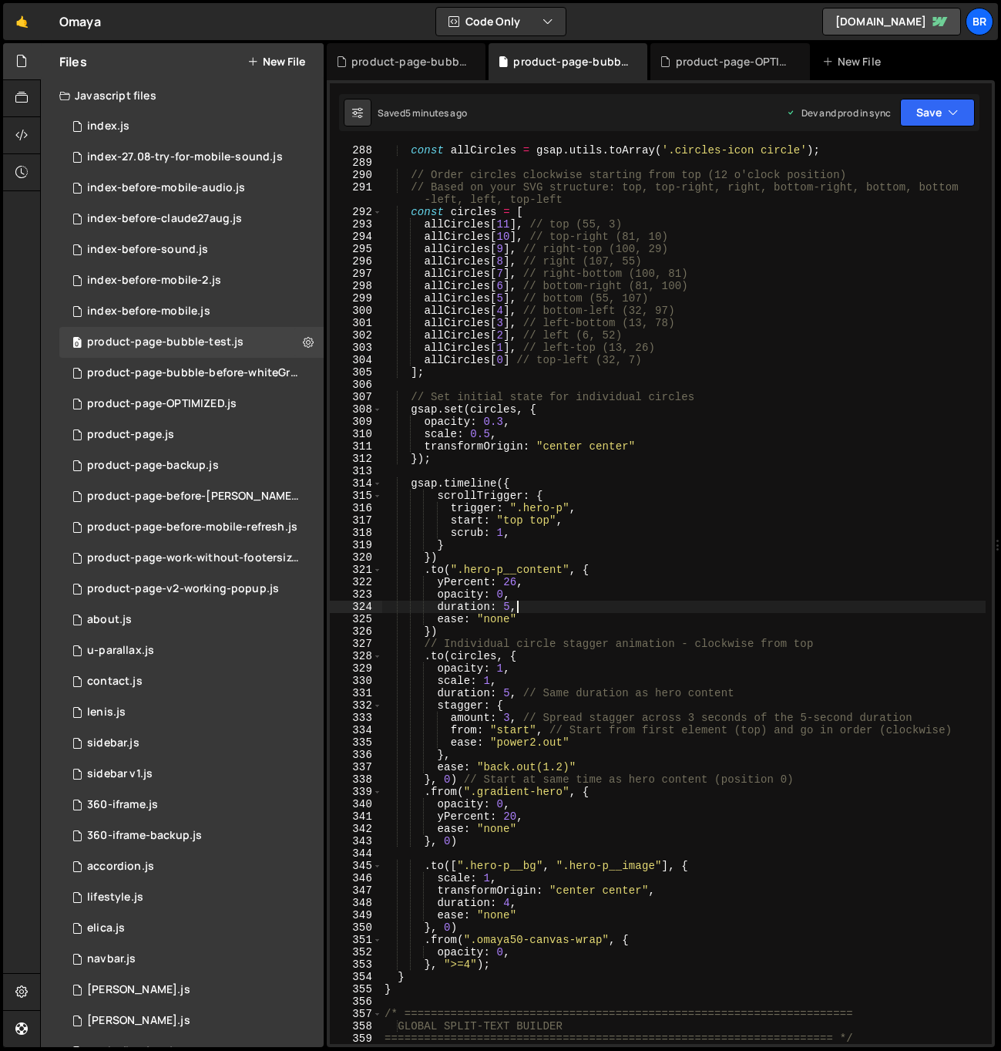
click at [671, 601] on div "const allCircles = gsap . utils . toArray ( '.circles-icon circle' ) ; // Order…" at bounding box center [684, 606] width 604 height 924
click at [537, 792] on div "const allCircles = gsap . utils . toArray ( '.circles-icon circle' ) ; // Order…" at bounding box center [684, 606] width 604 height 924
click at [761, 779] on div "const allCircles = gsap . utils . toArray ( '.circles-icon circle' ) ; // Order…" at bounding box center [684, 606] width 604 height 924
type textarea "}, 0) // Start at same time as hero content (position 0)"
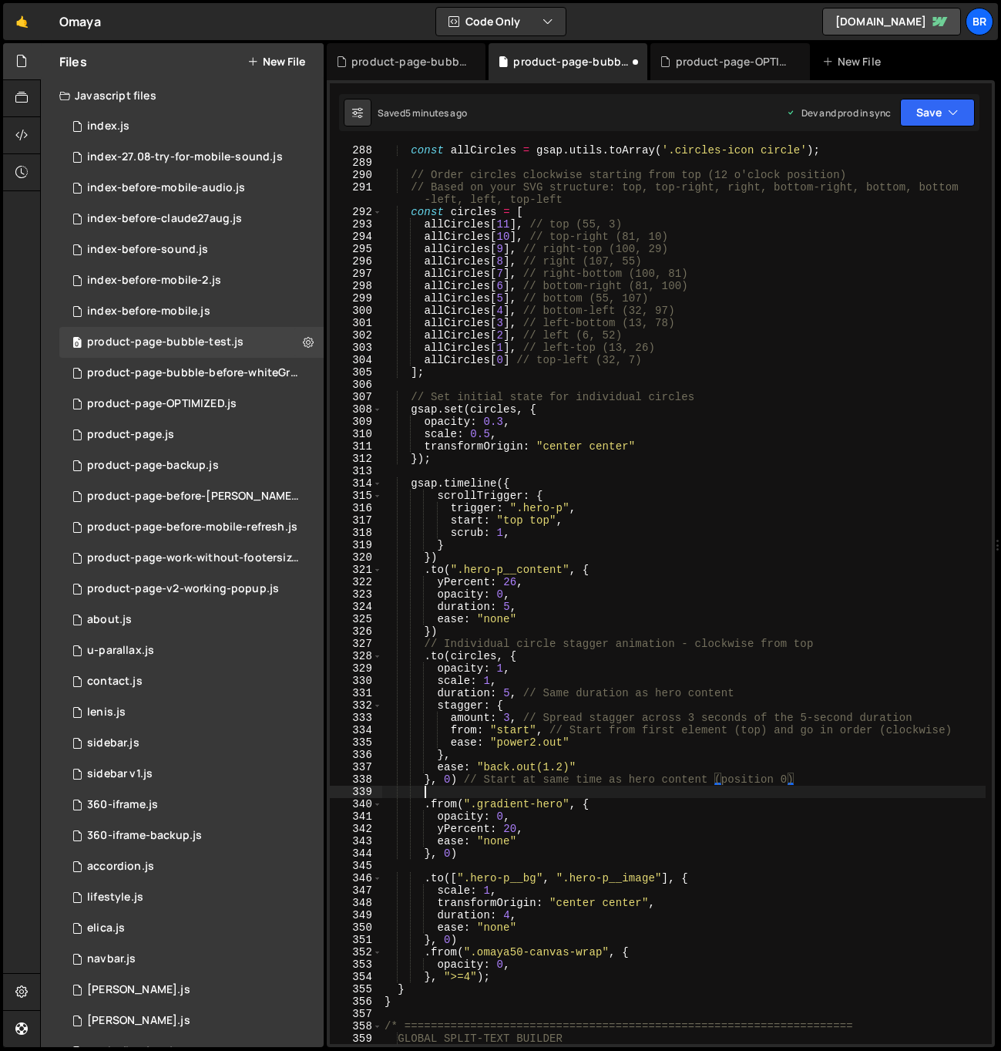
scroll to position [0, 2]
click at [503, 847] on div "const allCircles = gsap . utils . toArray ( '.circles-icon circle' ) ; // Order…" at bounding box center [684, 606] width 604 height 924
type textarea "}, 0)"
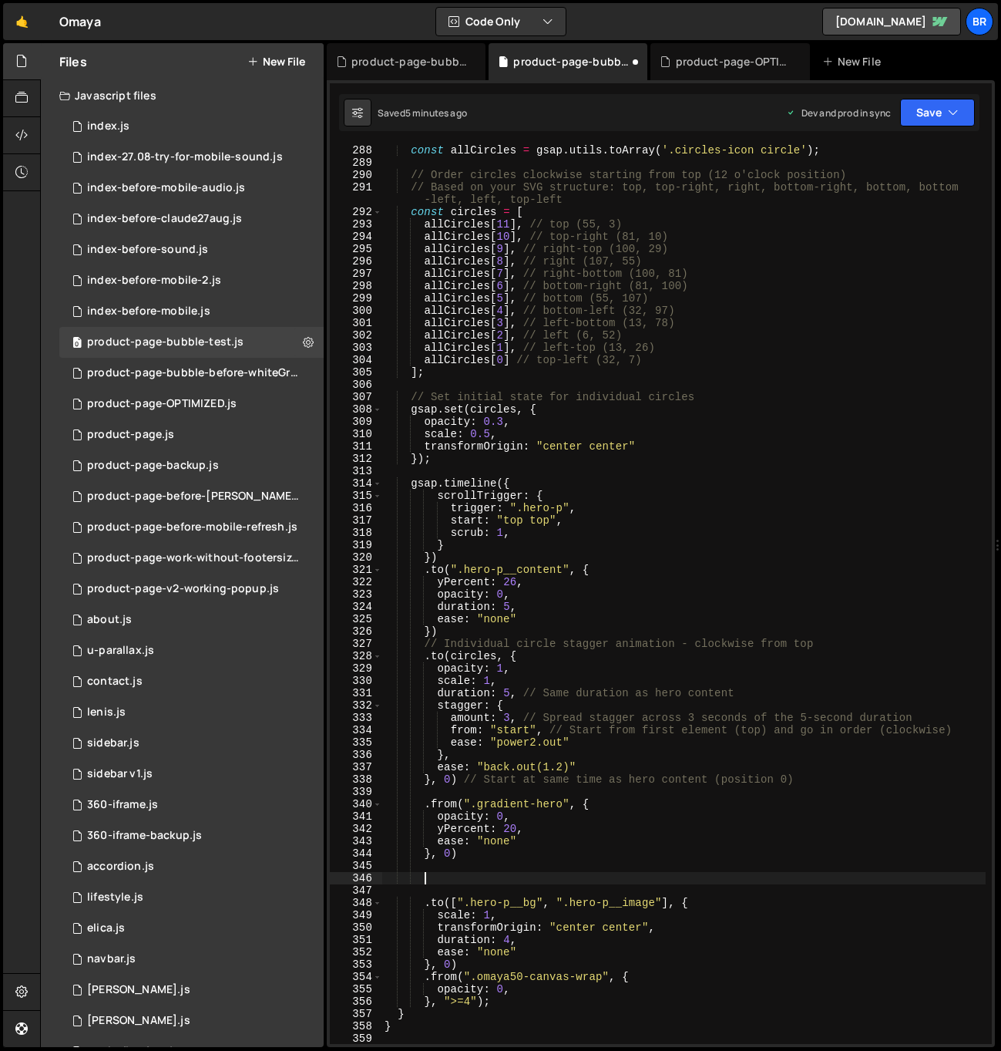
paste textarea "scrolling-circles"
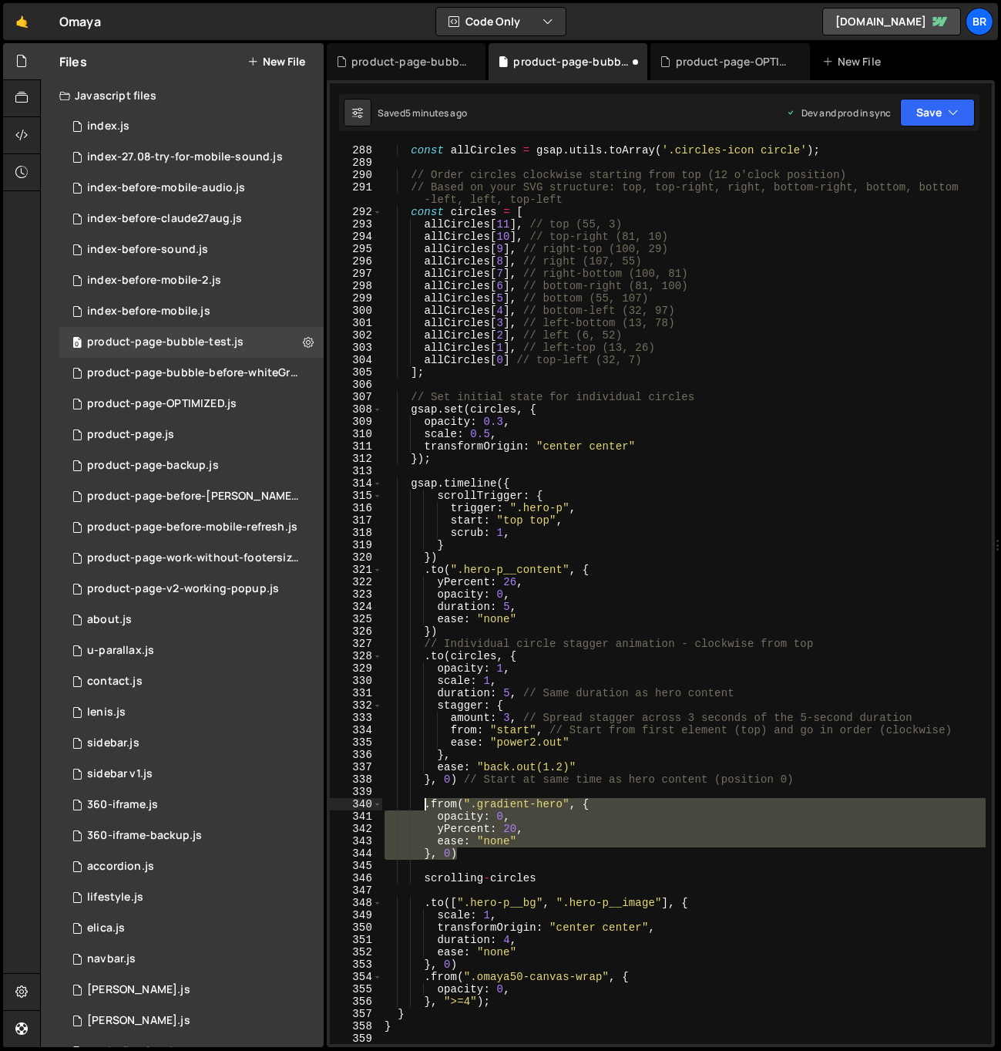
drag, startPoint x: 458, startPoint y: 850, endPoint x: 428, endPoint y: 809, distance: 51.3
click at [428, 809] on div "const allCircles = gsap . utils . toArray ( '.circles-icon circle' ) ; // Order…" at bounding box center [684, 606] width 604 height 924
click at [464, 850] on div "const allCircles = gsap . utils . toArray ( '.circles-icon circle' ) ; // Order…" at bounding box center [684, 594] width 604 height 899
type textarea "}, 0)"
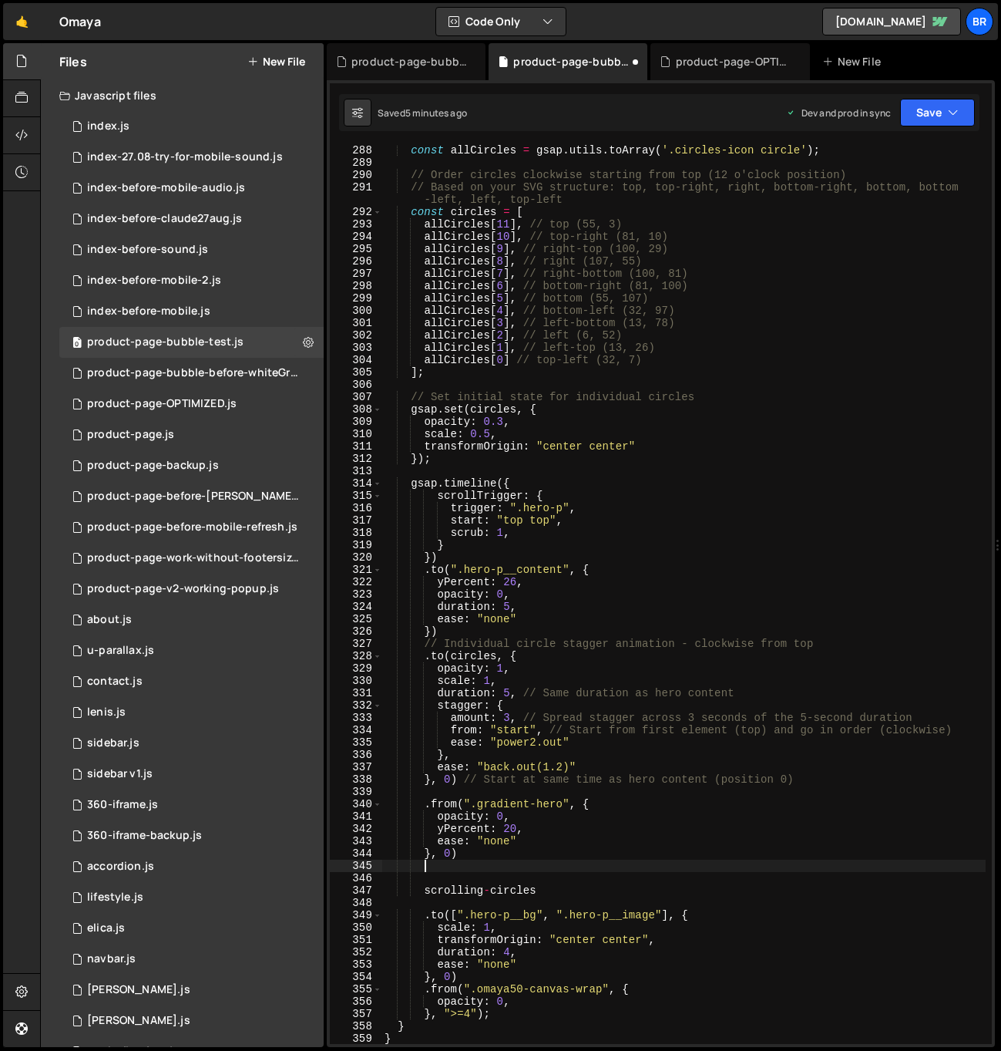
paste textarea "}, 0)"
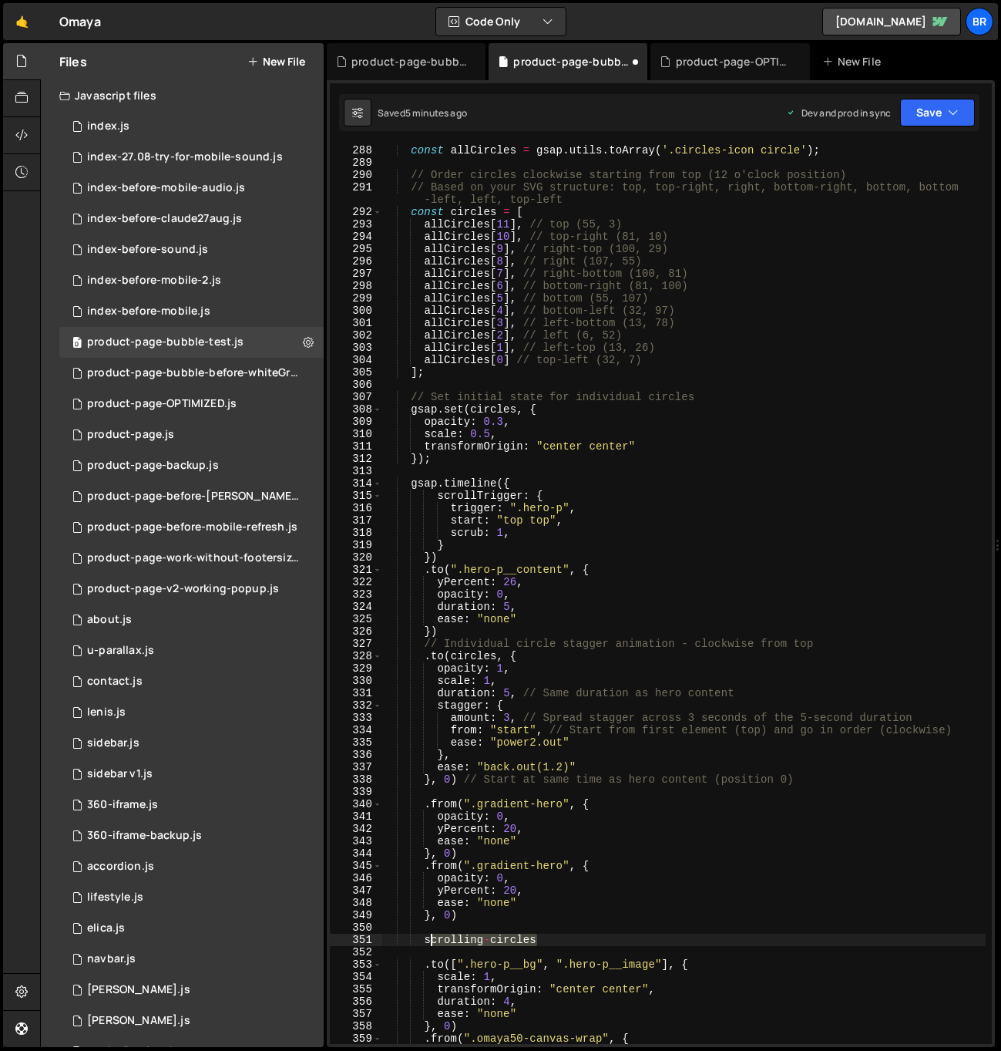
drag, startPoint x: 540, startPoint y: 936, endPoint x: 429, endPoint y: 937, distance: 110.2
click at [429, 937] on div "const allCircles = gsap . utils . toArray ( '.circles-icon circle' ) ; // Order…" at bounding box center [684, 606] width 604 height 924
type textarea "scrolling-circles"
click at [511, 927] on div "const allCircles = gsap . utils . toArray ( '.circles-icon circle' ) ; // Order…" at bounding box center [684, 606] width 604 height 924
drag, startPoint x: 540, startPoint y: 941, endPoint x: 427, endPoint y: 941, distance: 113.3
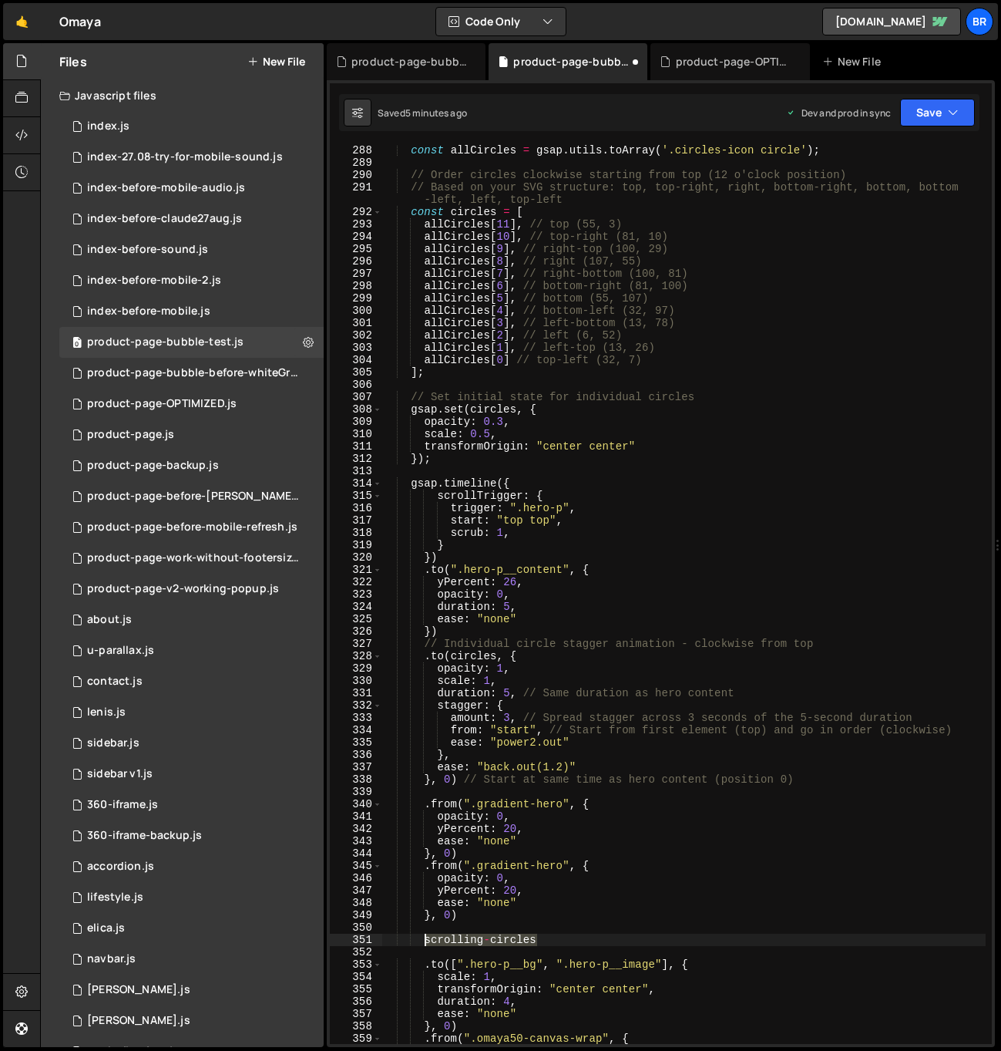
click at [426, 940] on div "const allCircles = gsap . utils . toArray ( '.circles-icon circle' ) ; // Order…" at bounding box center [684, 606] width 604 height 924
type textarea "scrolling-circles"
drag, startPoint x: 534, startPoint y: 866, endPoint x: 479, endPoint y: 865, distance: 54.8
click at [479, 865] on div "const allCircles = gsap . utils . toArray ( '.circles-icon circle' ) ; // Order…" at bounding box center [684, 606] width 604 height 924
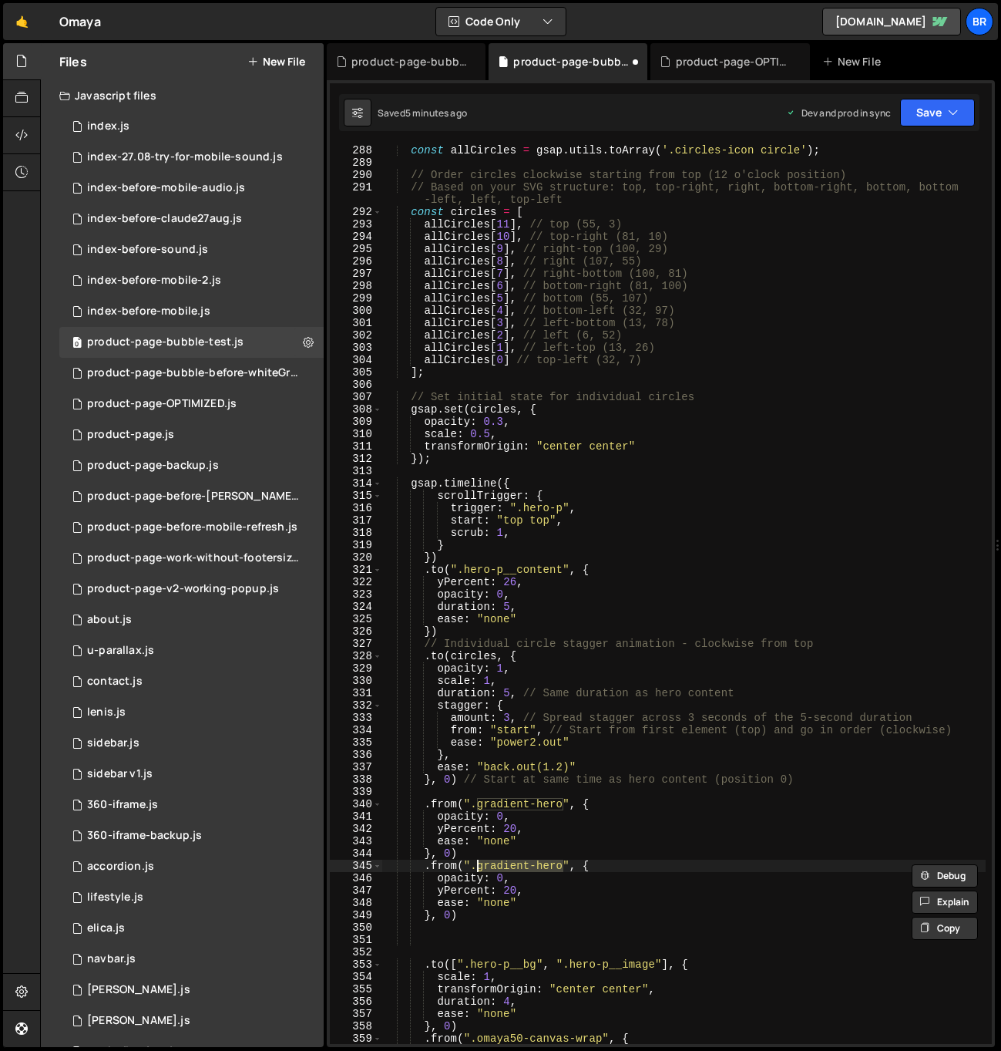
paste textarea "scrolling-circles"
click at [472, 853] on div "const allCircles = gsap . utils . toArray ( '.circles-icon circle' ) ; // Order…" at bounding box center [684, 606] width 604 height 924
type textarea "}, 0)"
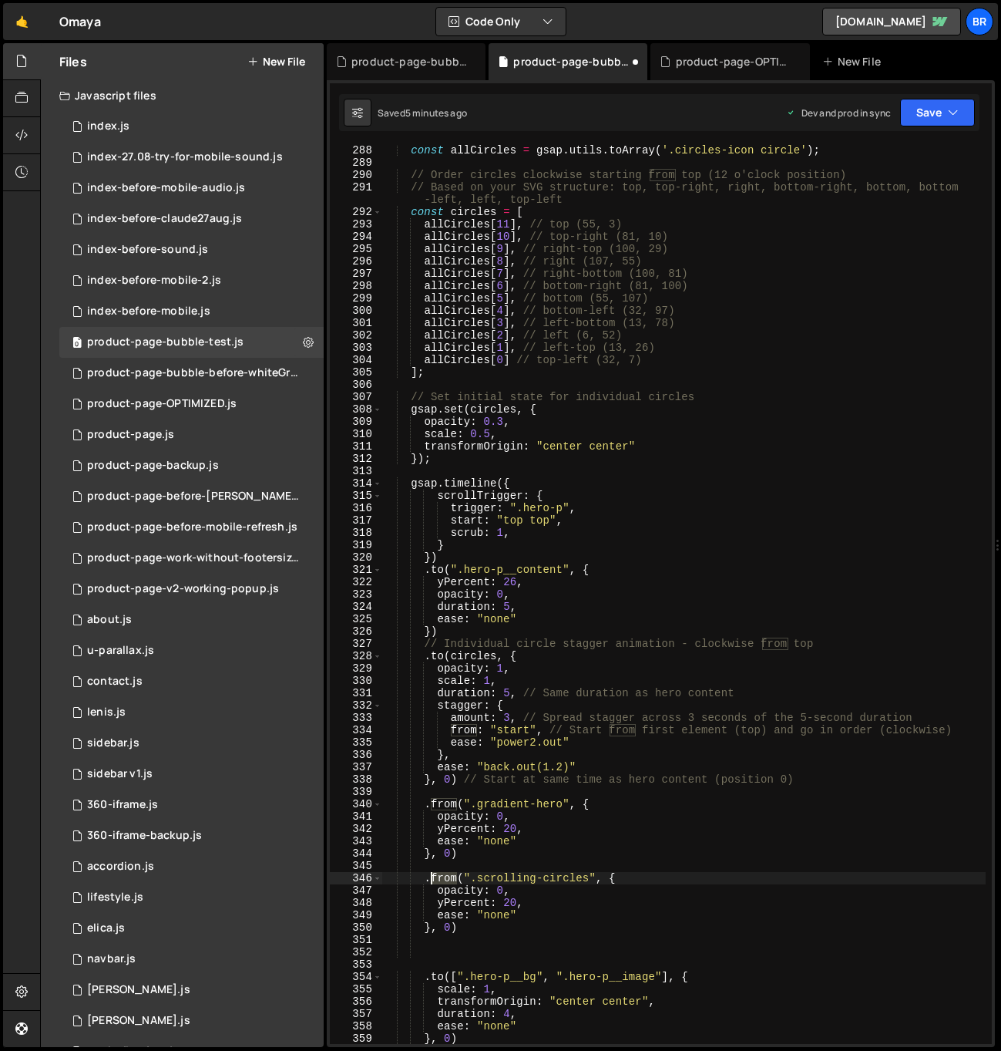
drag, startPoint x: 456, startPoint y: 876, endPoint x: 433, endPoint y: 875, distance: 22.4
click at [433, 875] on div "const allCircles = gsap . utils . toArray ( '.circles-icon circle' ) ; // Order…" at bounding box center [684, 606] width 604 height 924
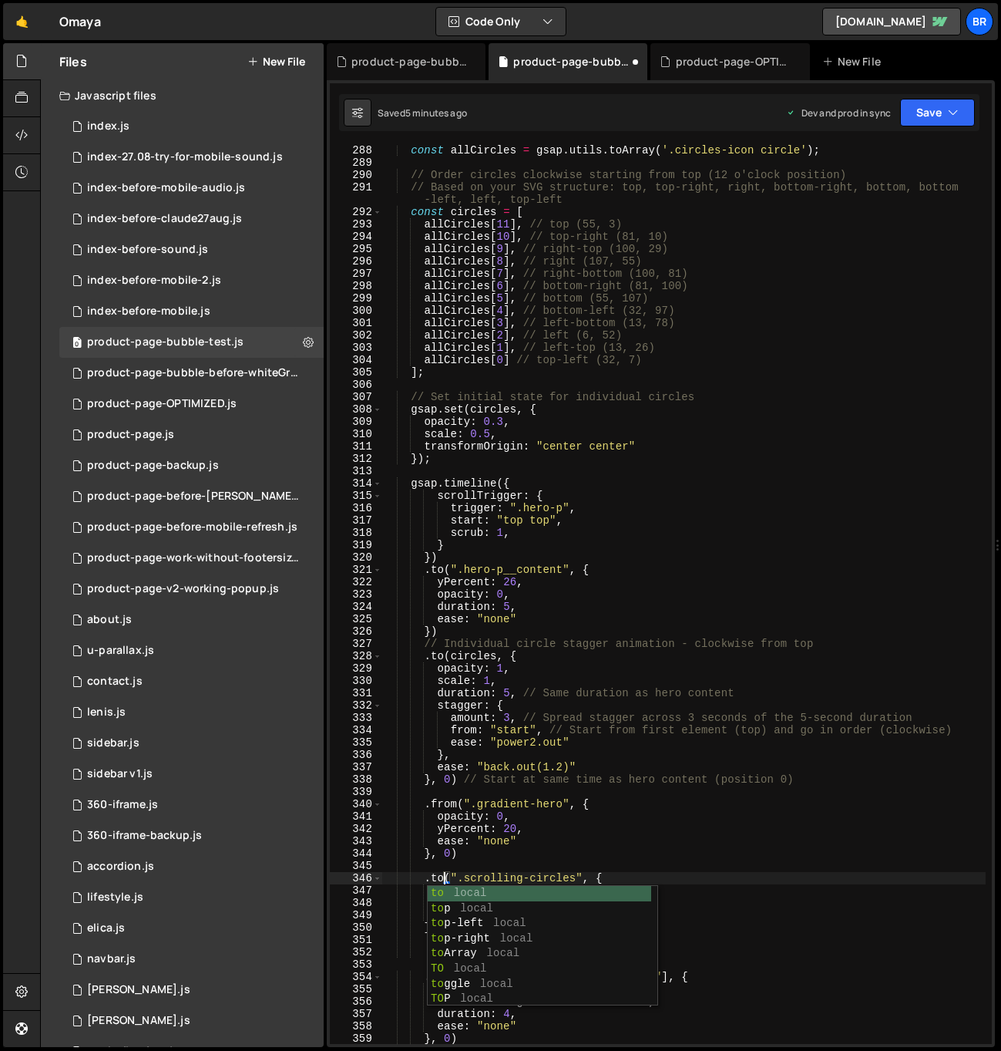
click at [521, 856] on div "const allCircles = gsap . utils . toArray ( '.circles-icon circle' ) ; // Order…" at bounding box center [684, 606] width 604 height 924
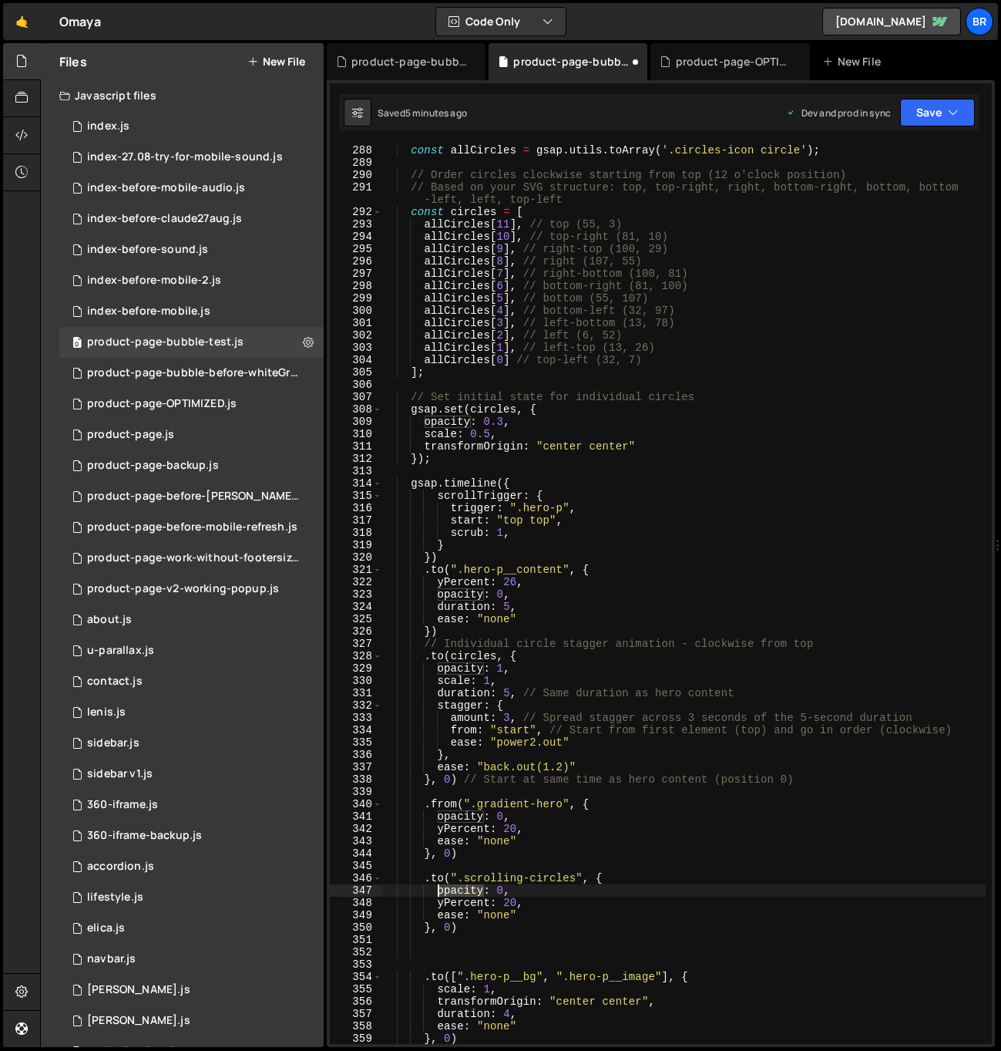
drag, startPoint x: 485, startPoint y: 892, endPoint x: 439, endPoint y: 888, distance: 45.6
click at [439, 888] on div "const allCircles = gsap . utils . toArray ( '.circles-icon circle' ) ; // Order…" at bounding box center [684, 606] width 604 height 924
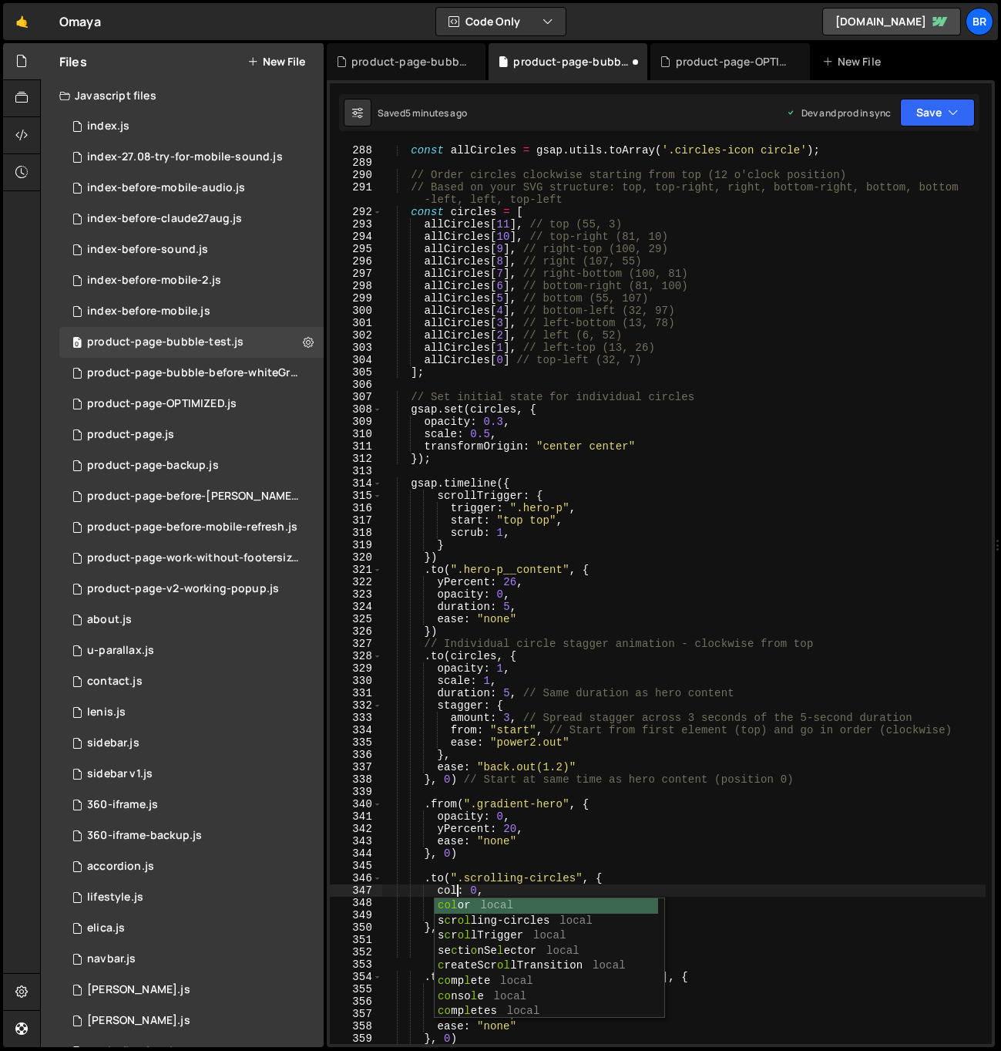
type textarea "color: 0,"
click at [496, 863] on div "const allCircles = gsap . utils . toArray ( '.circles-icon circle' ) ; // Order…" at bounding box center [684, 606] width 604 height 924
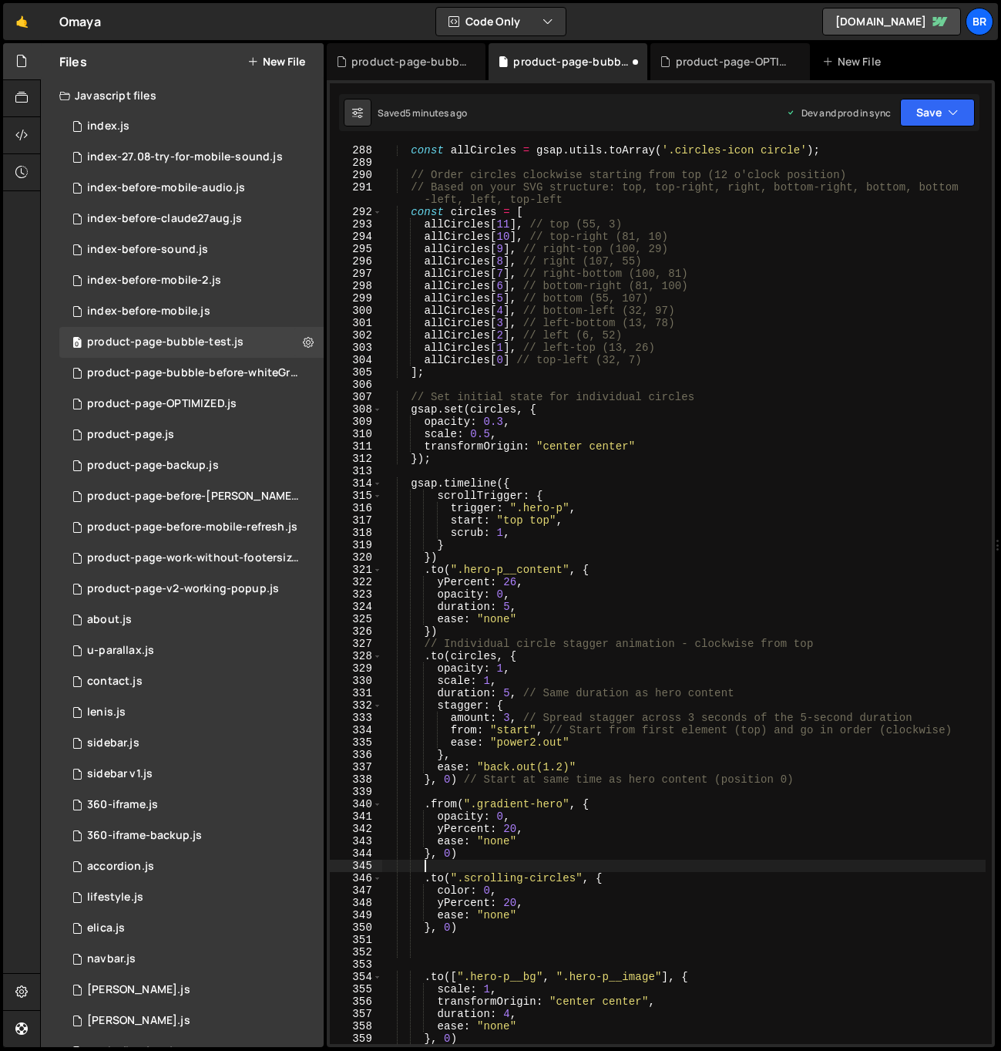
scroll to position [0, 2]
click at [483, 890] on div "const allCircles = gsap . utils . toArray ( '.circles-icon circle' ) ; // Order…" at bounding box center [684, 606] width 604 height 924
click at [527, 926] on div "const allCircles = gsap . utils . toArray ( '.circles-icon circle' ) ; // Order…" at bounding box center [684, 606] width 604 height 924
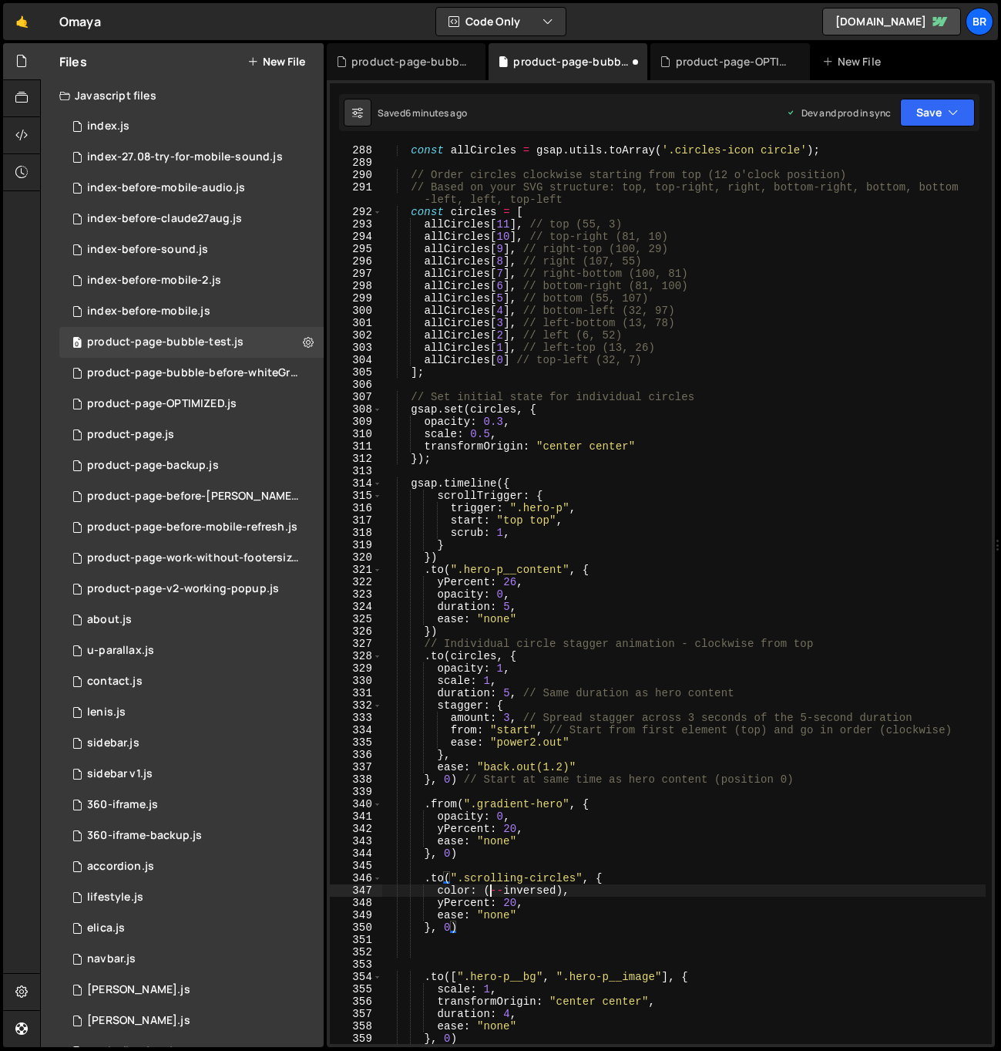
click at [491, 888] on div "const allCircles = gsap . utils . toArray ( '.circles-icon circle' ) ; // Order…" at bounding box center [684, 606] width 604 height 924
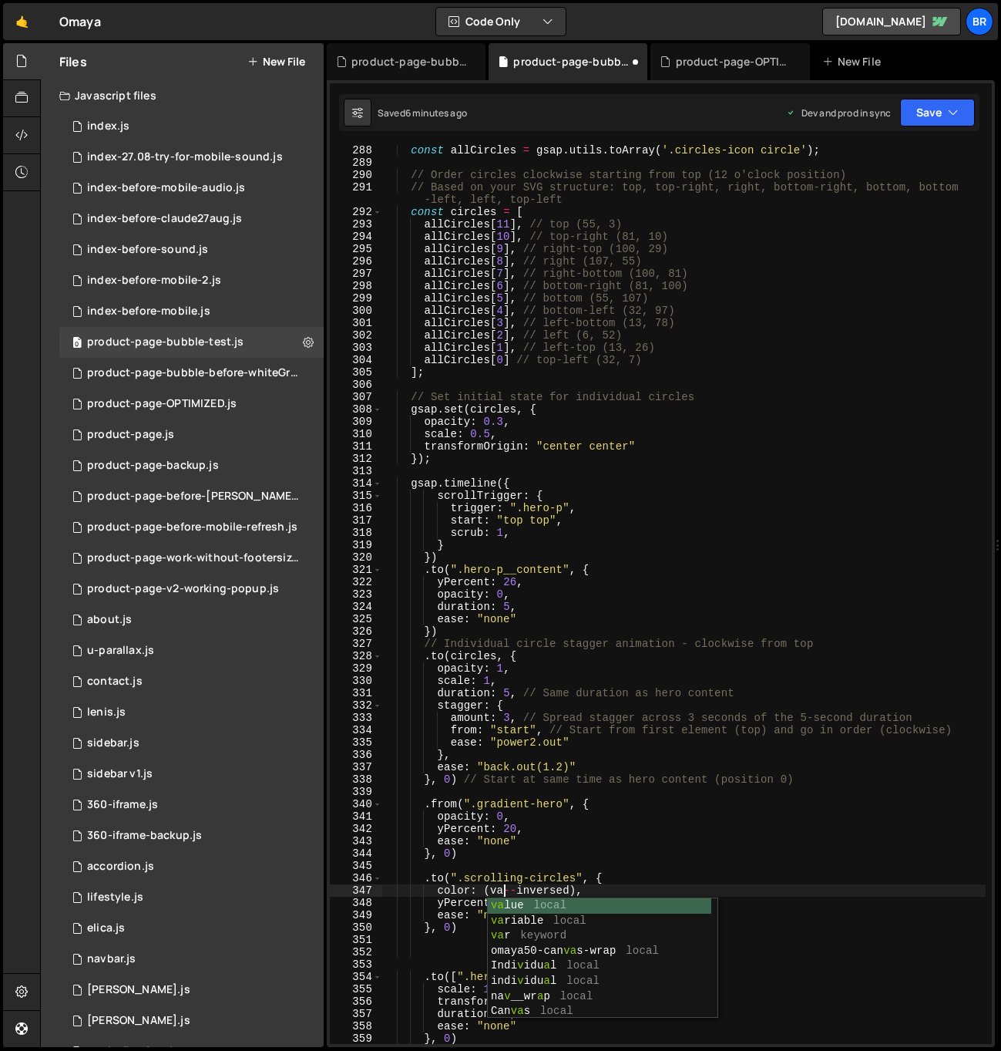
scroll to position [0, 8]
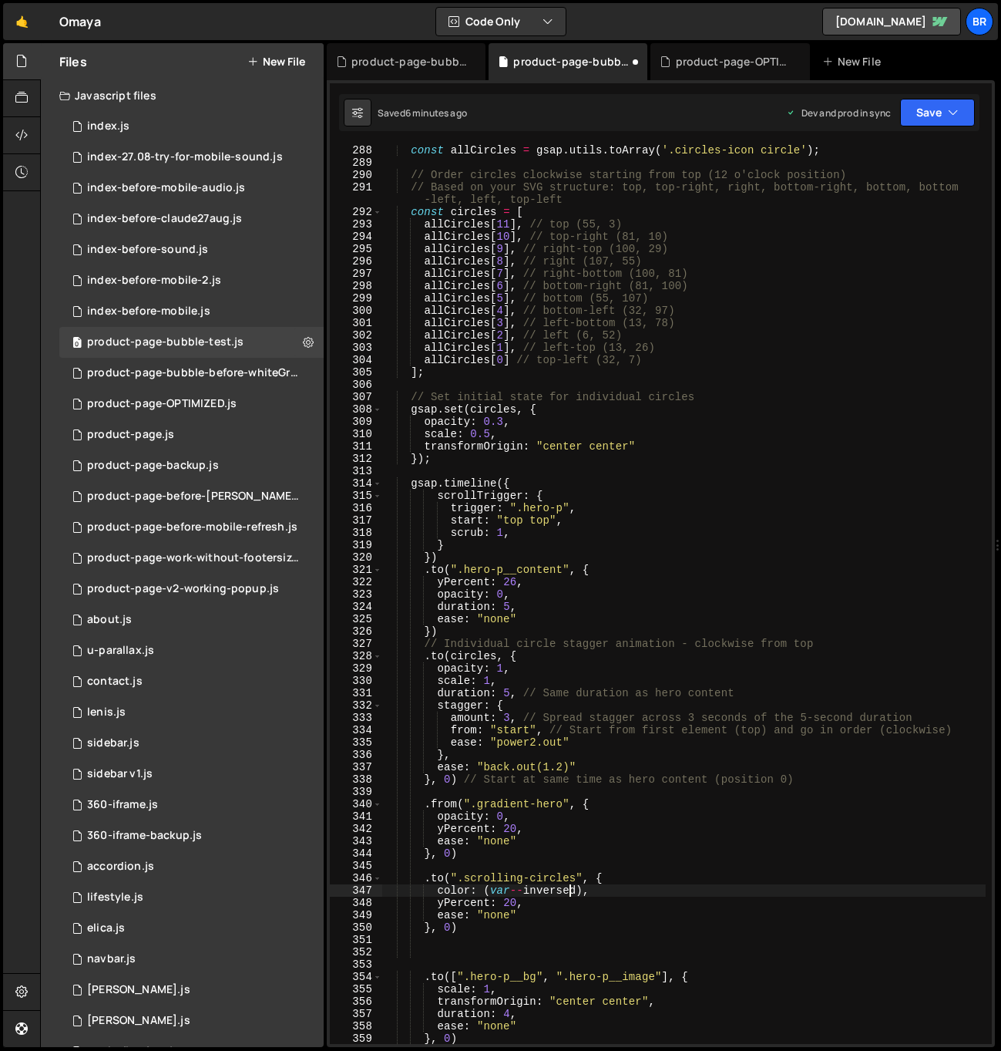
click at [573, 889] on div "const allCircles = gsap . utils . toArray ( '.circles-icon circle' ) ; // Order…" at bounding box center [684, 606] width 604 height 924
drag, startPoint x: 586, startPoint y: 889, endPoint x: 488, endPoint y: 890, distance: 97.9
click at [488, 890] on div "const allCircles = gsap . utils . toArray ( '.circles-icon circle' ) ; // Order…" at bounding box center [684, 606] width 604 height 924
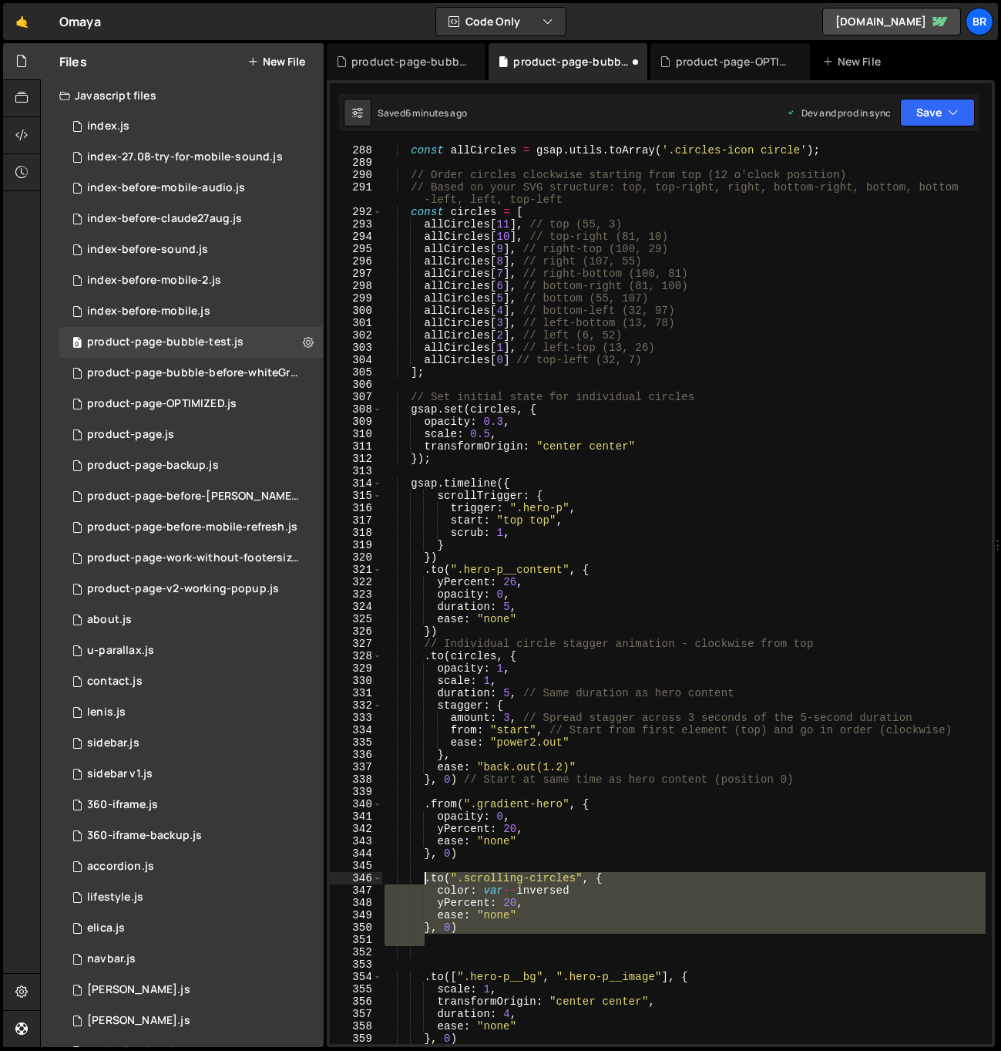
drag, startPoint x: 463, startPoint y: 931, endPoint x: 422, endPoint y: 877, distance: 68.2
click at [422, 877] on div "const allCircles = gsap . utils . toArray ( '.circles-icon circle' ) ; // Order…" at bounding box center [684, 606] width 604 height 924
type textarea ".to(".scrolling-circles", { color: var--inversed"
drag, startPoint x: 459, startPoint y: 937, endPoint x: 467, endPoint y: 930, distance: 11.5
click at [459, 937] on div "const allCircles = gsap . utils . toArray ( '.circles-icon circle' ) ; // Order…" at bounding box center [684, 594] width 604 height 899
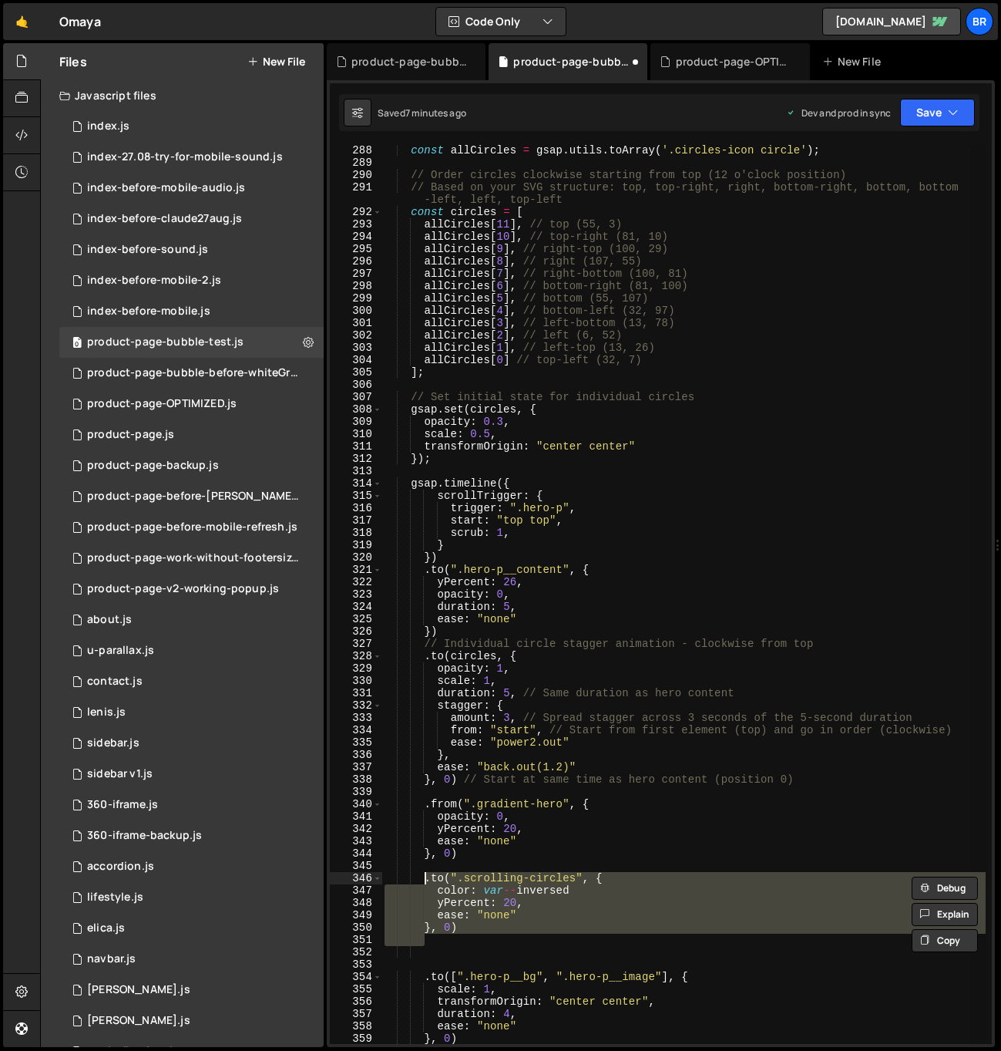
scroll to position [0, 2]
drag, startPoint x: 467, startPoint y: 928, endPoint x: 418, endPoint y: 876, distance: 71.4
click at [418, 876] on div "const allCircles = gsap . utils . toArray ( '.circles-icon circle' ) ; // Order…" at bounding box center [684, 606] width 604 height 924
paste textarea "});"
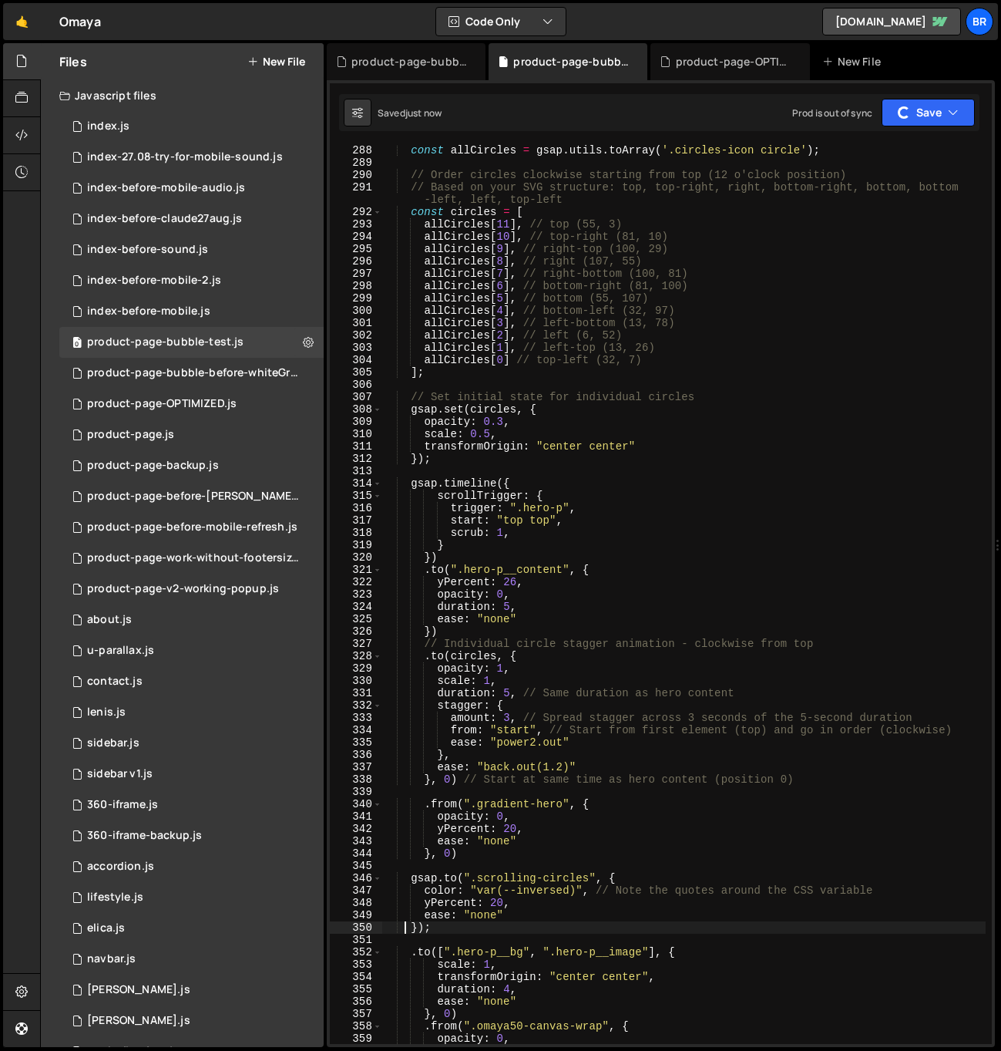
click at [498, 929] on div "const allCircles = gsap . utils . toArray ( '.circles-icon circle' ) ; // Order…" at bounding box center [684, 606] width 604 height 924
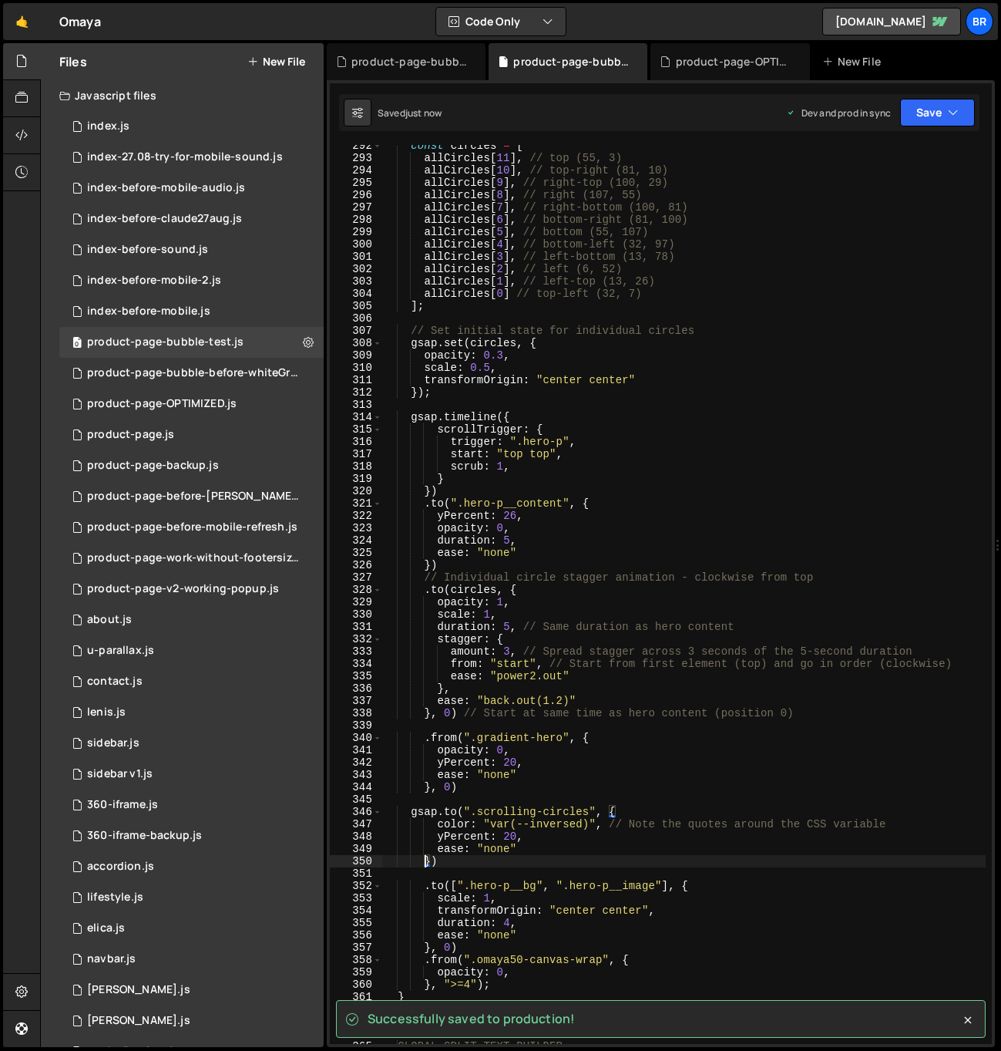
scroll to position [3707, 0]
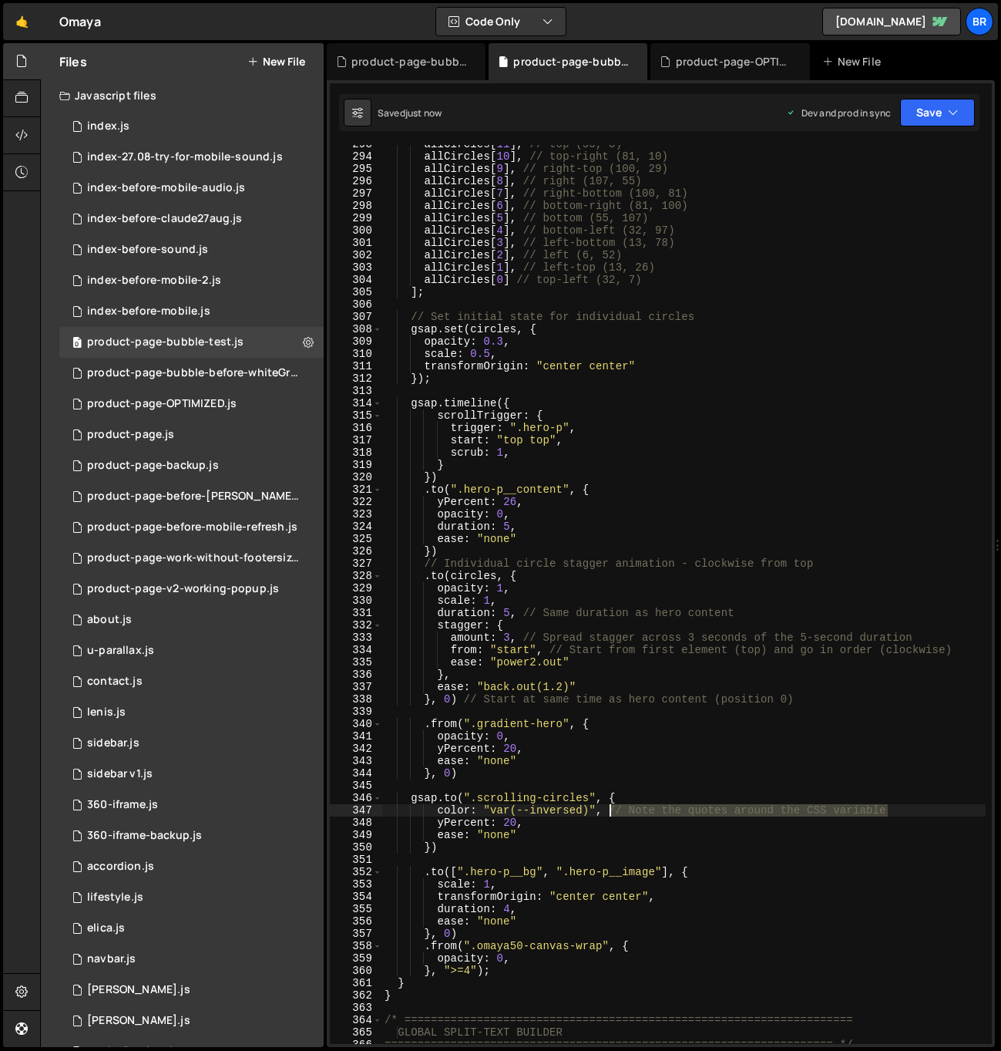
drag, startPoint x: 898, startPoint y: 811, endPoint x: 607, endPoint y: 812, distance: 291.4
click at [607, 812] on div "allCircles [ 11 ] , // top (55, 3) allCircles [ 10 ] , // top-right (81, 10) al…" at bounding box center [684, 600] width 604 height 924
click at [527, 819] on div "allCircles [ 11 ] , // top (55, 3) allCircles [ 10 ] , // top-right (81, 10) al…" at bounding box center [684, 600] width 604 height 924
type textarea "yPercent: 20,"
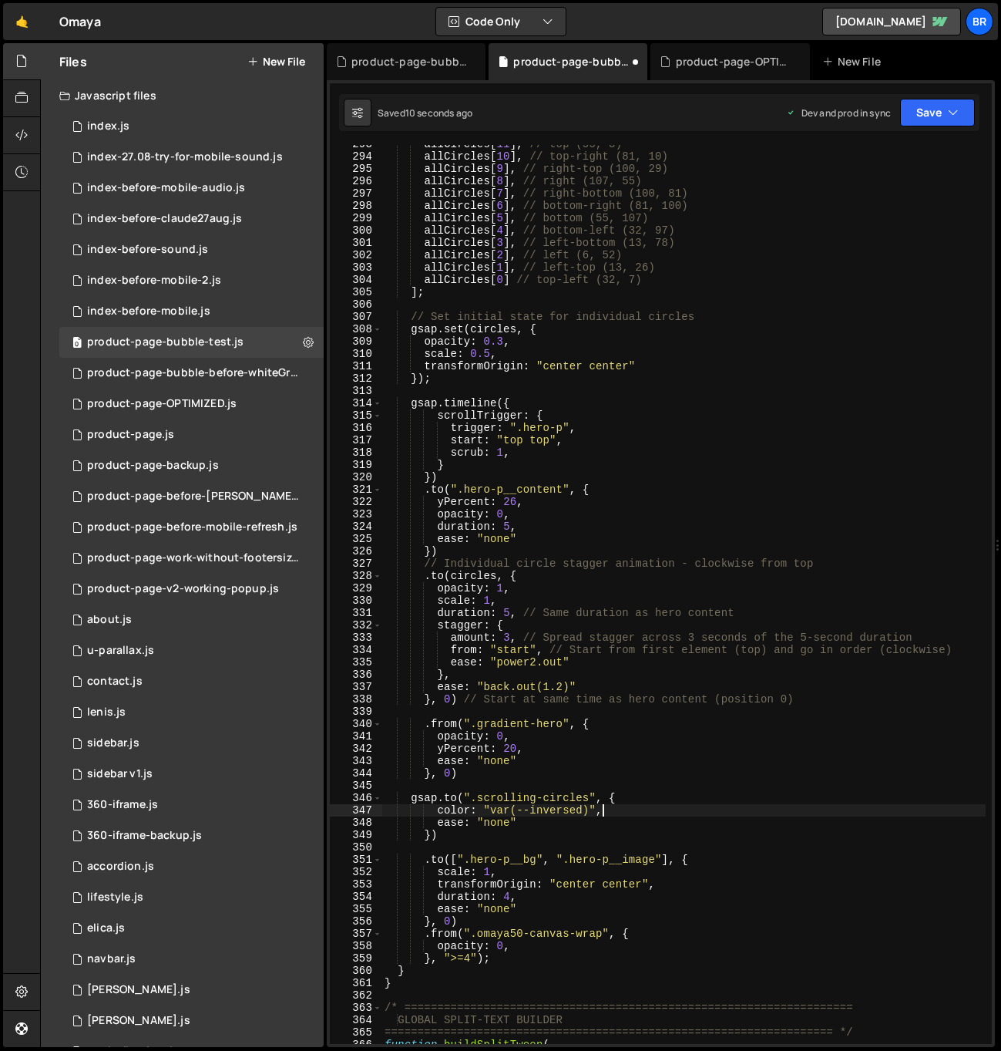
click at [527, 819] on div "allCircles [ 11 ] , // top (55, 3) allCircles [ 10 ] , // top-right (81, 10) al…" at bounding box center [684, 600] width 604 height 924
drag, startPoint x: 436, startPoint y: 796, endPoint x: 405, endPoint y: 796, distance: 30.8
click at [405, 796] on div "allCircles [ 11 ] , // top (55, 3) allCircles [ 10 ] , // top-right (81, 10) al…" at bounding box center [684, 600] width 604 height 924
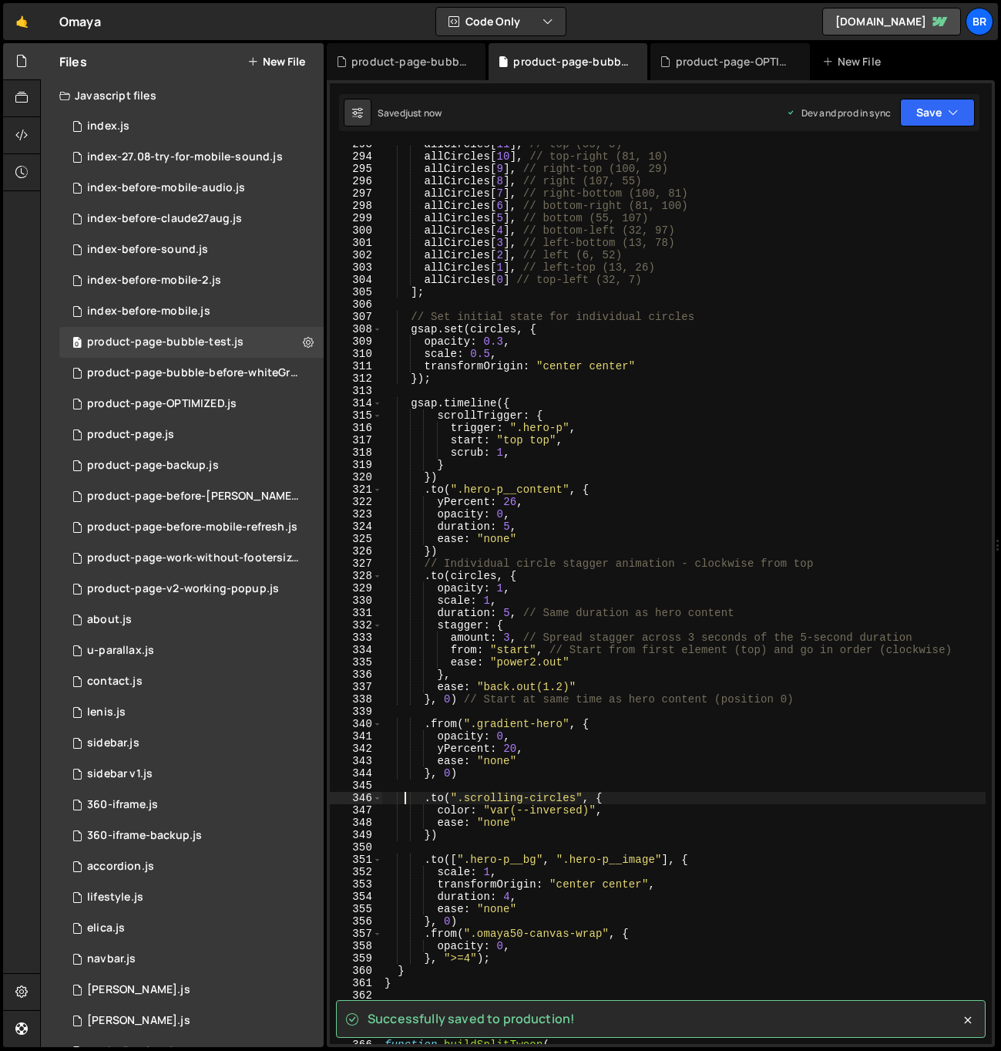
click at [570, 820] on div "allCircles [ 11 ] , // top (55, 3) allCircles [ 10 ] , // top-right (81, 10) al…" at bounding box center [684, 600] width 604 height 924
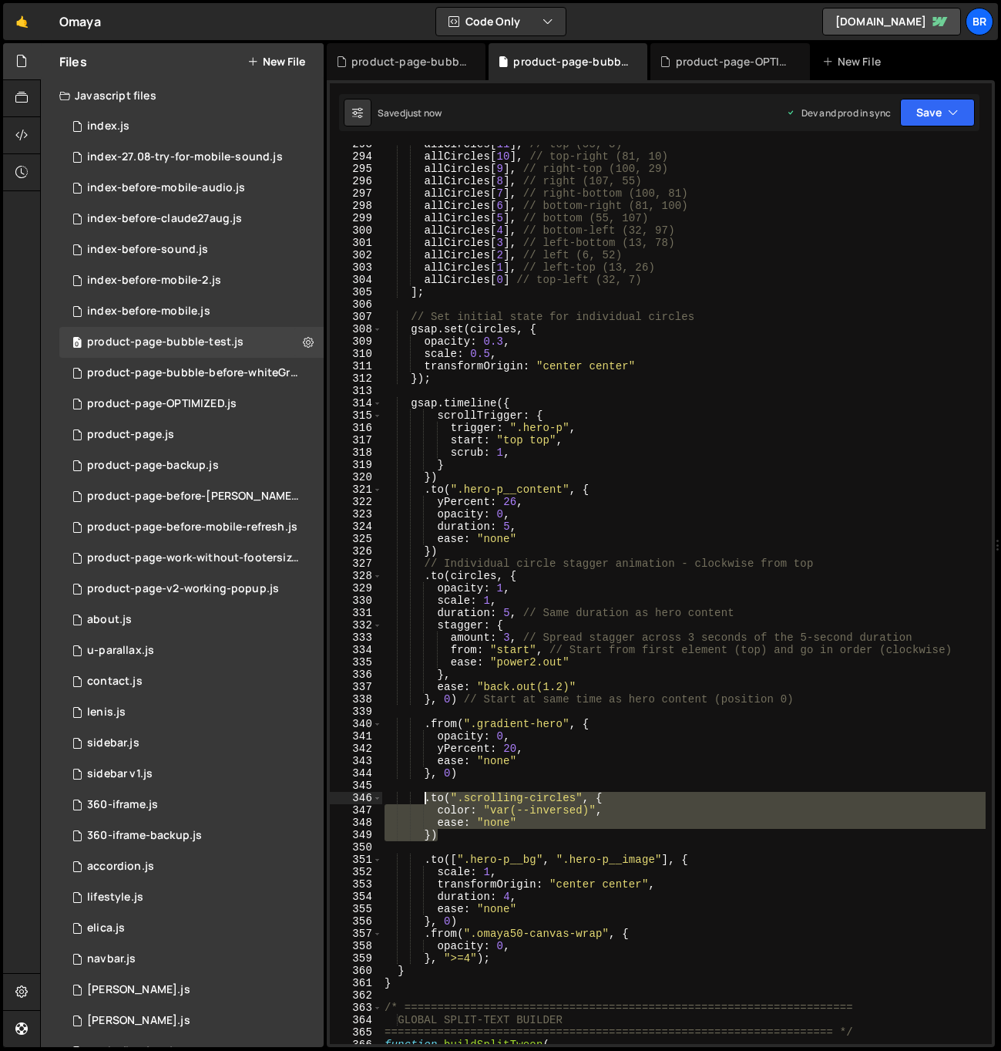
drag, startPoint x: 448, startPoint y: 833, endPoint x: 423, endPoint y: 802, distance: 40.1
click at [423, 802] on div "allCircles [ 11 ] , // top (55, 3) allCircles [ 10 ] , // top-right (81, 10) al…" at bounding box center [684, 600] width 604 height 924
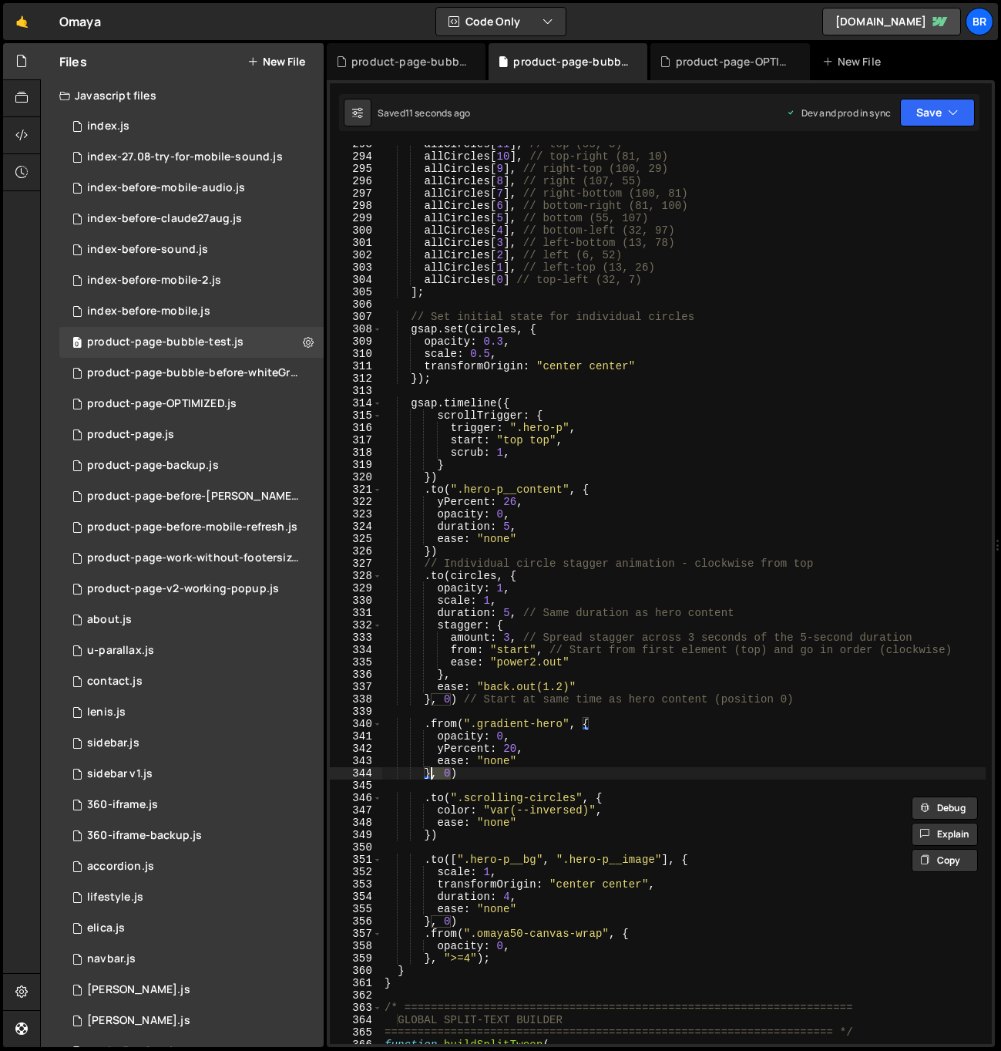
drag, startPoint x: 451, startPoint y: 775, endPoint x: 433, endPoint y: 772, distance: 17.9
click at [433, 772] on div "allCircles [ 11 ] , // top (55, 3) allCircles [ 10 ] , // top-right (81, 10) al…" at bounding box center [684, 600] width 604 height 924
click at [432, 829] on div "allCircles [ 11 ] , // top (55, 3) allCircles [ 10 ] , // top-right (81, 10) al…" at bounding box center [684, 600] width 604 height 924
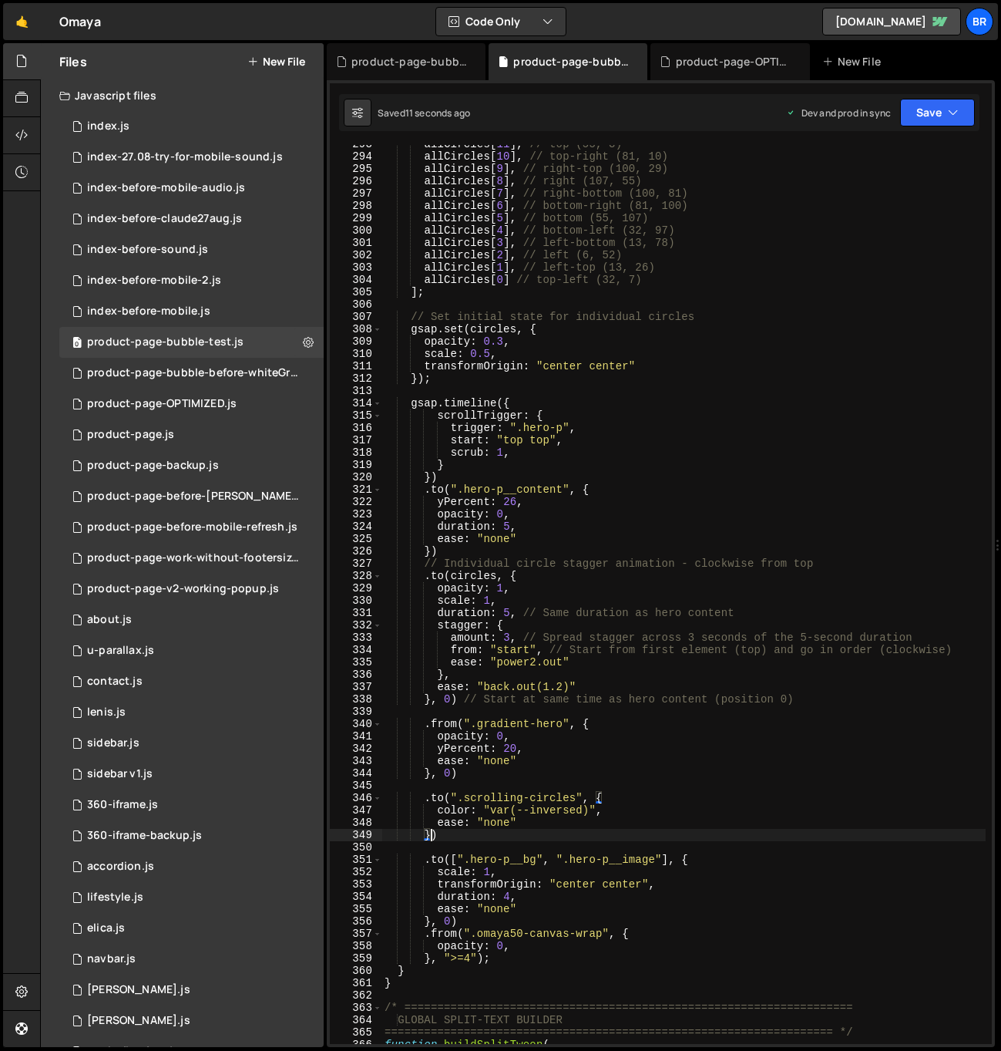
paste textarea ", 0"
type textarea "}, 0)"
click at [484, 842] on div "allCircles [ 11 ] , // top (55, 3) allCircles [ 10 ] , // top-right (81, 10) al…" at bounding box center [684, 600] width 604 height 924
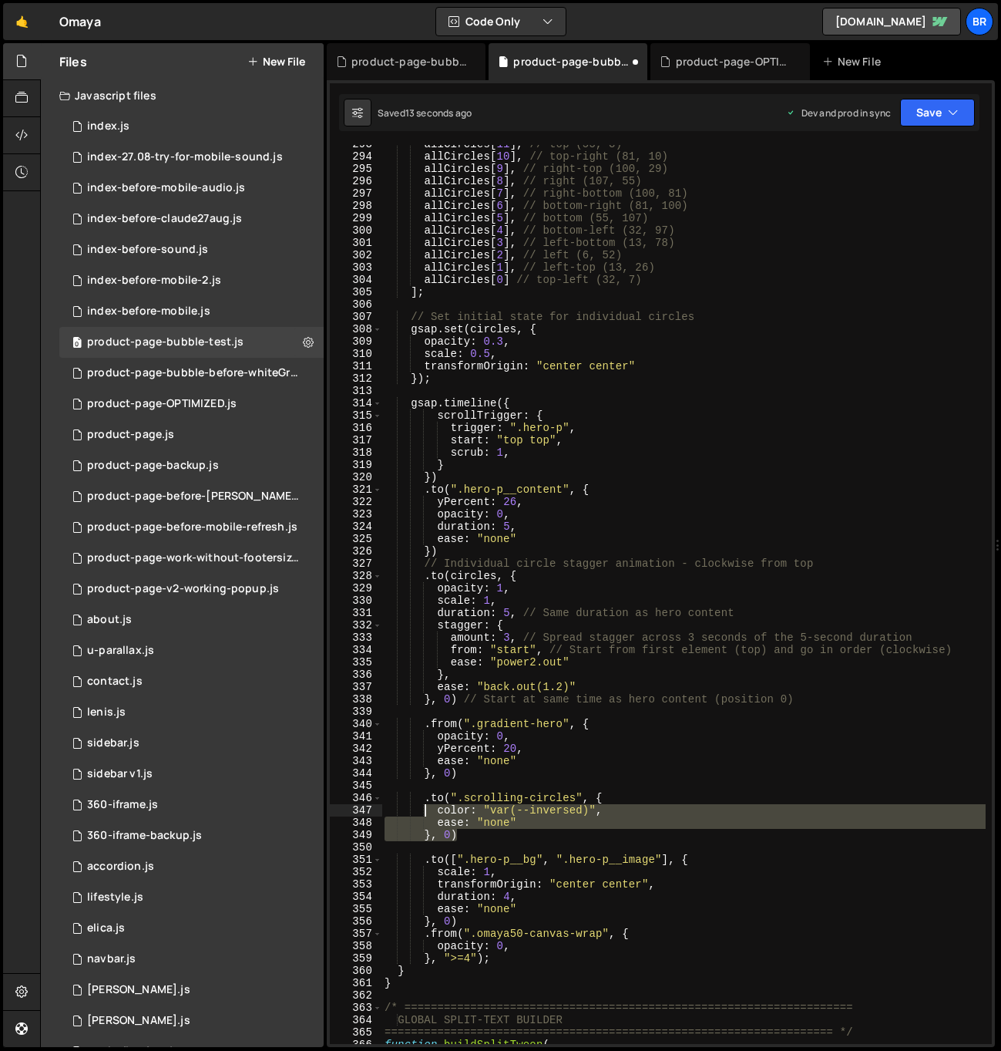
drag, startPoint x: 470, startPoint y: 839, endPoint x: 427, endPoint y: 803, distance: 55.9
click at [426, 803] on div "allCircles [ 11 ] , // top (55, 3) allCircles [ 10 ] , // top-right (81, 10) al…" at bounding box center [684, 600] width 604 height 924
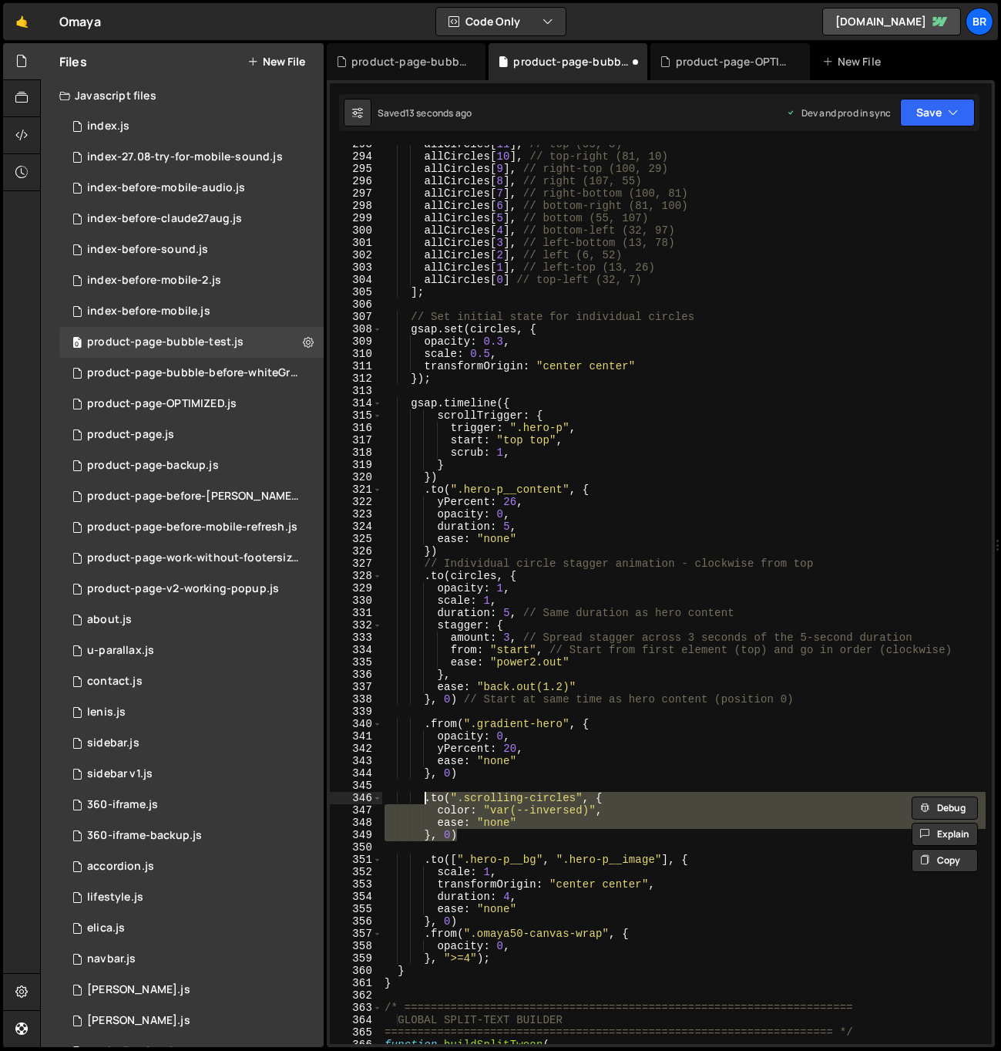
click at [478, 839] on div "allCircles [ 11 ] , // top (55, 3) allCircles [ 10 ] , // top-right (81, 10) al…" at bounding box center [684, 594] width 604 height 899
type textarea "}, 0)"
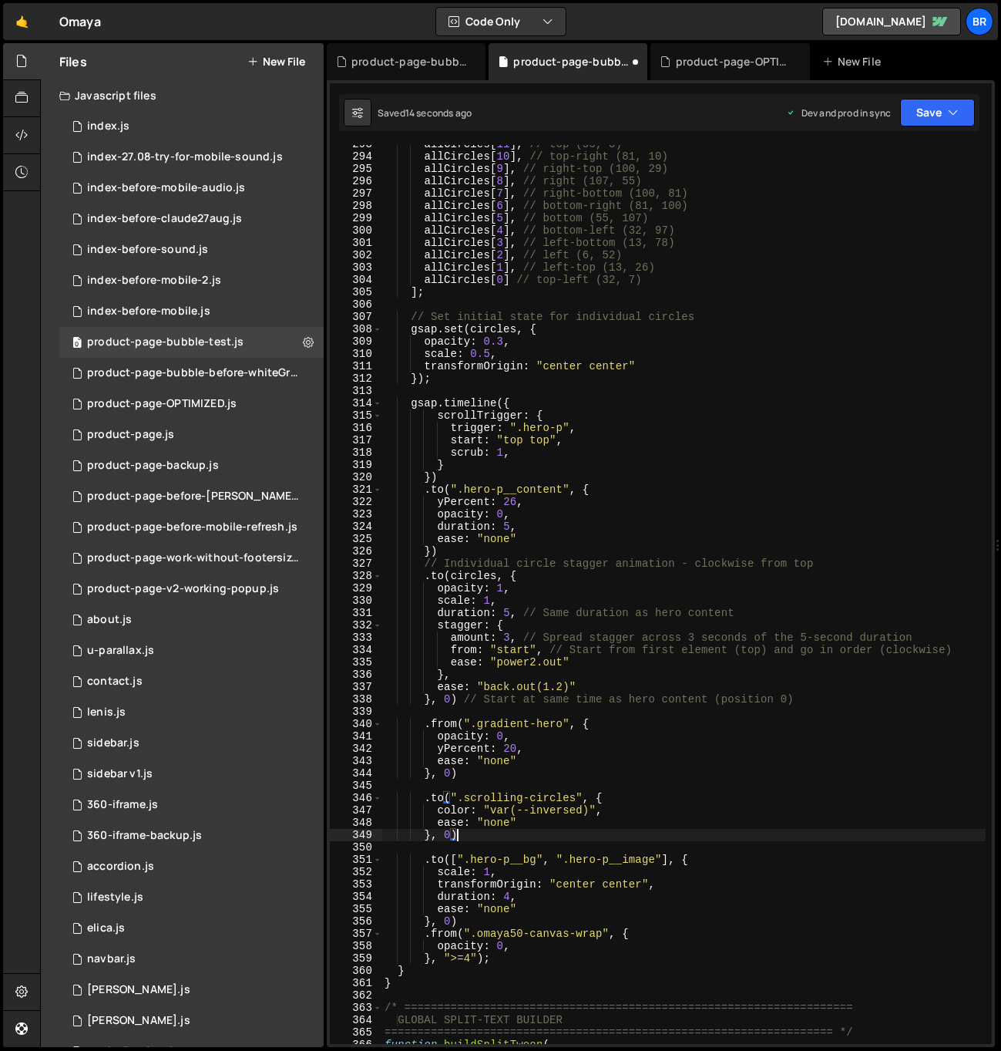
scroll to position [0, 2]
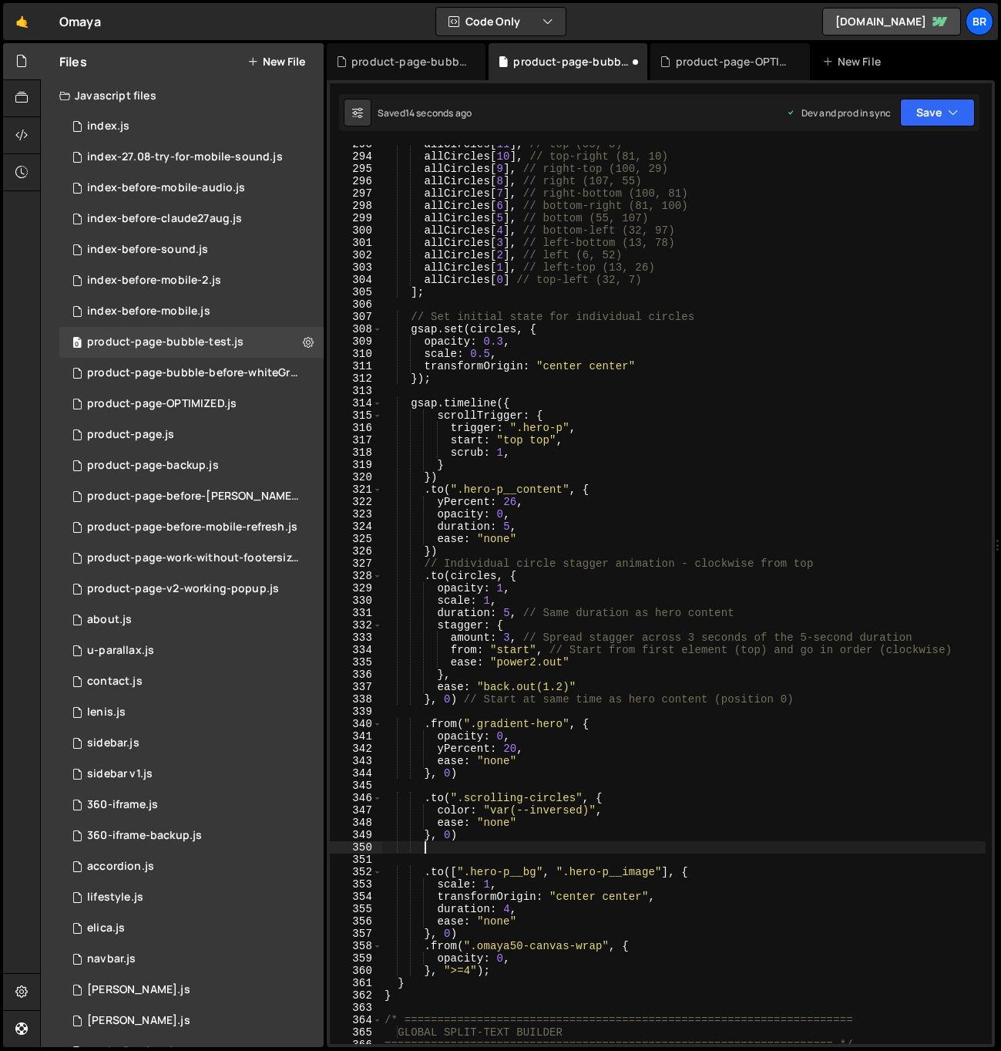
paste textarea "}, 0)"
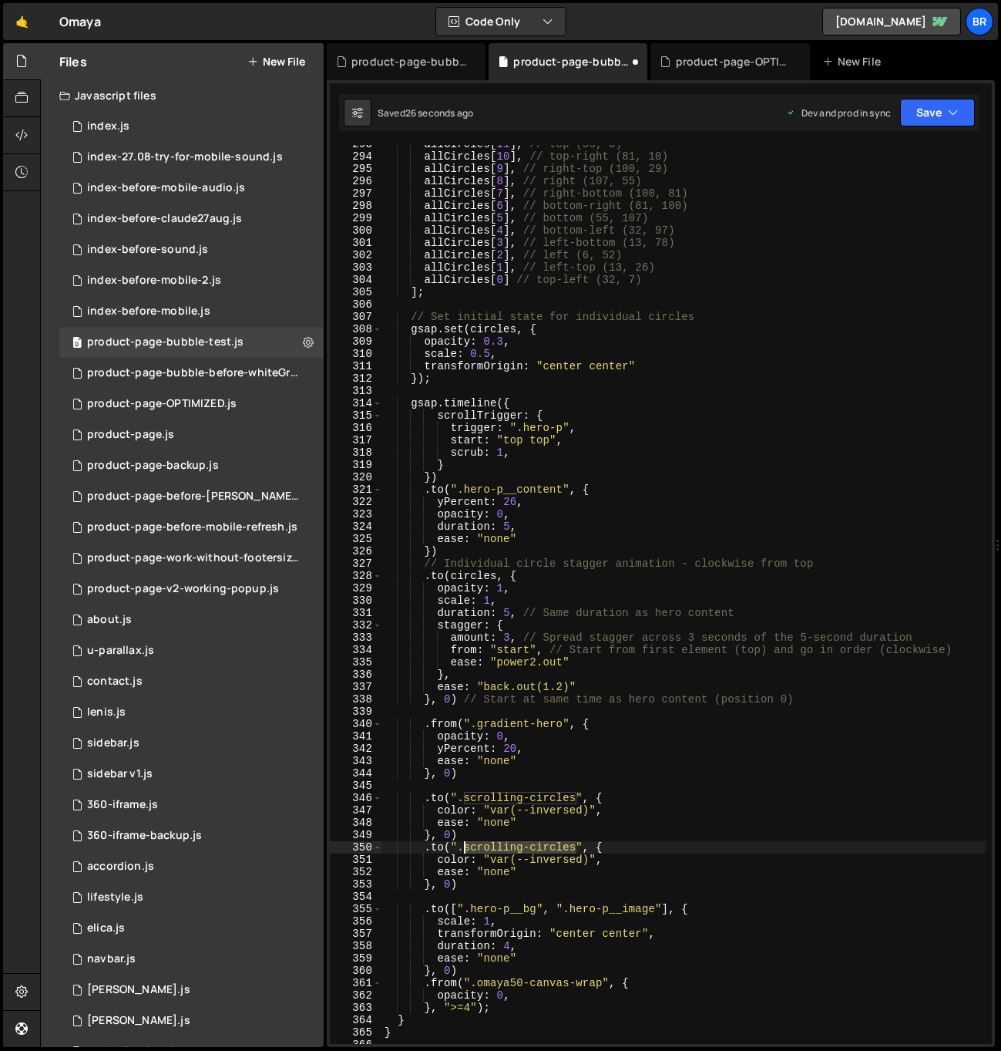
drag, startPoint x: 576, startPoint y: 845, endPoint x: 468, endPoint y: 846, distance: 107.9
click at [466, 845] on div "allCircles [ 11 ] , // top (55, 3) allCircles [ 10 ] , // top-right (81, 10) al…" at bounding box center [684, 600] width 604 height 924
paste textarea "hero-catamaran-lottie-white"
click at [476, 833] on div "allCircles [ 11 ] , // top (55, 3) allCircles [ 10 ] , // top-right (81, 10) al…" at bounding box center [684, 600] width 604 height 924
type textarea "}, 0)"
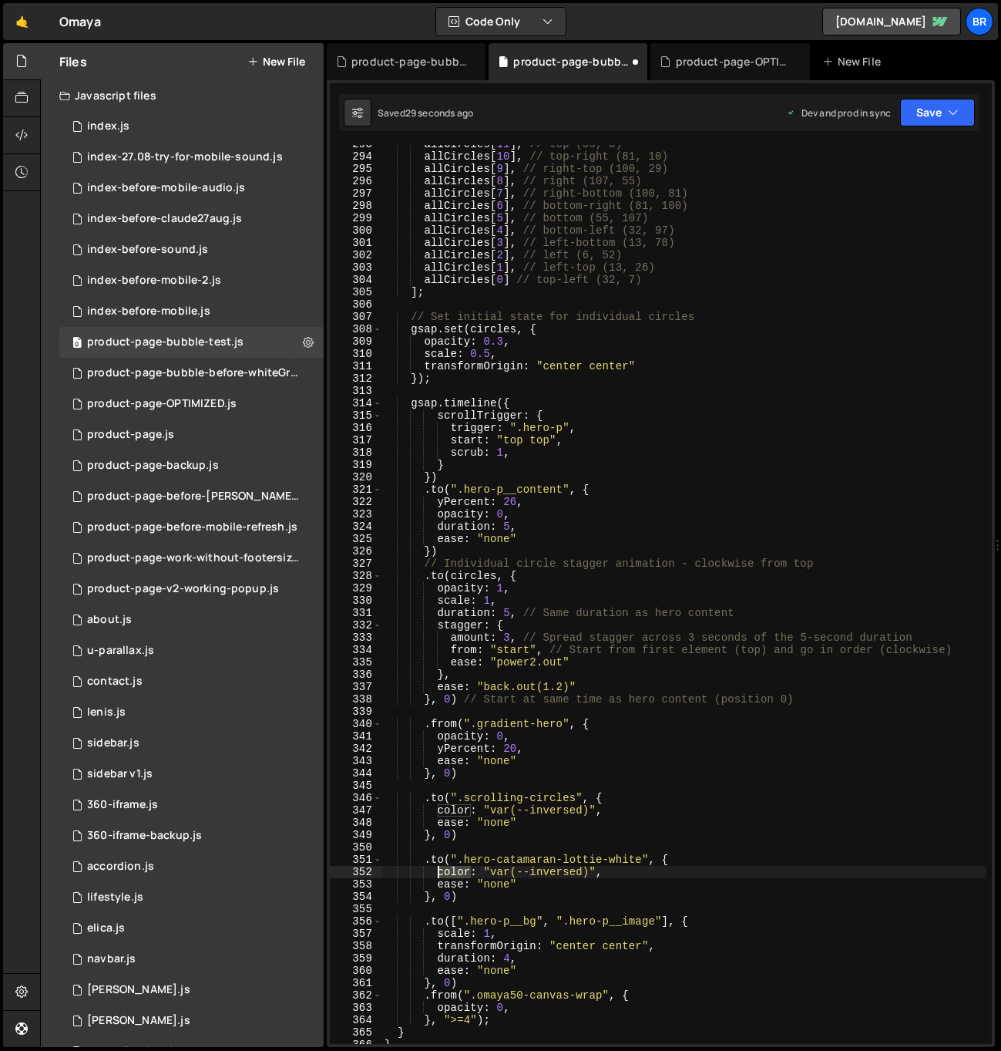
drag, startPoint x: 469, startPoint y: 869, endPoint x: 439, endPoint y: 867, distance: 30.1
click at [439, 867] on div "allCircles [ 11 ] , // top (55, 3) allCircles [ 10 ] , // top-right (81, 10) al…" at bounding box center [684, 600] width 604 height 924
drag, startPoint x: 622, startPoint y: 870, endPoint x: 510, endPoint y: 869, distance: 111.8
click at [510, 869] on div "allCircles [ 11 ] , // top (55, 3) allCircles [ 10 ] , // top-right (81, 10) al…" at bounding box center [684, 600] width 604 height 924
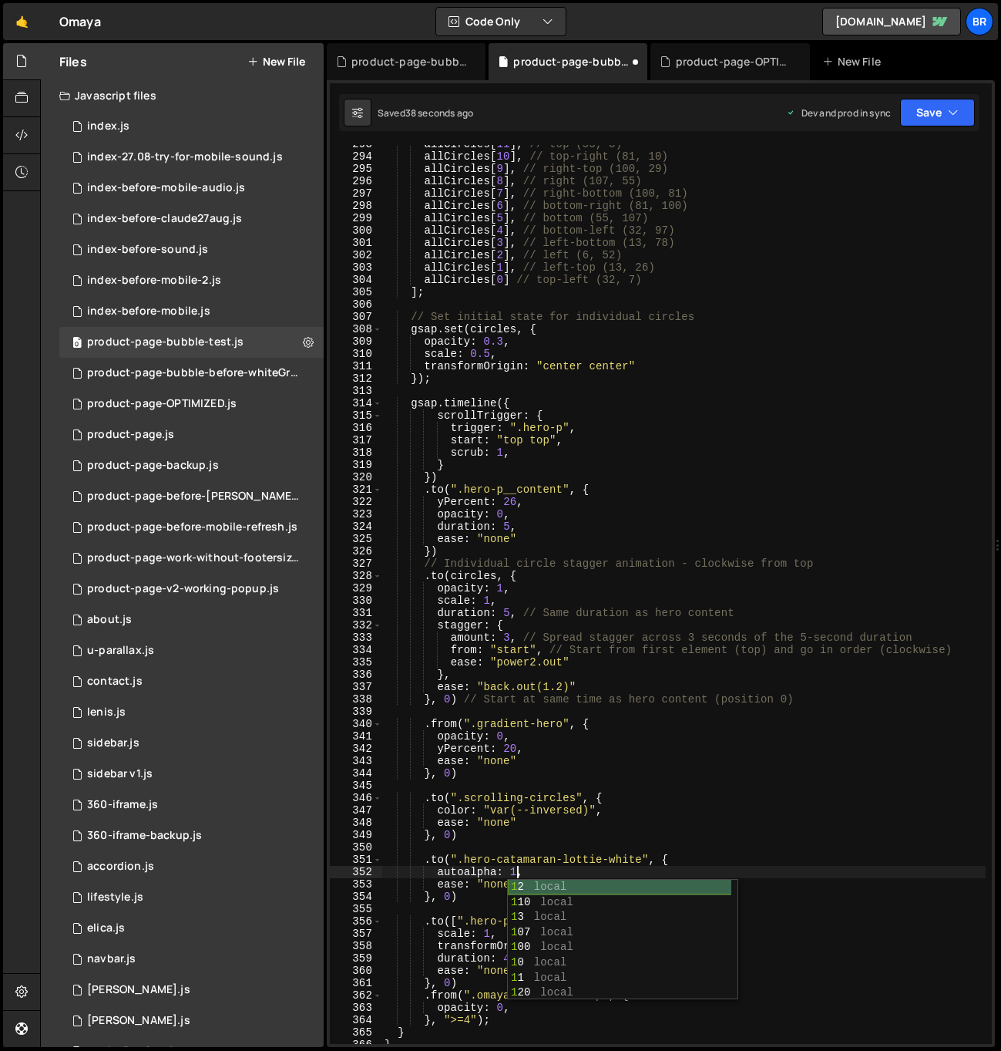
scroll to position [0, 8]
click at [556, 872] on div "allCircles [ 11 ] , // top (55, 3) allCircles [ 10 ] , // top-right (81, 10) al…" at bounding box center [684, 600] width 604 height 924
click at [516, 873] on div "allCircles [ 11 ] , // top (55, 3) allCircles [ 10 ] , // top-right (81, 10) al…" at bounding box center [684, 600] width 604 height 924
click at [562, 861] on div "allCircles [ 11 ] , // top (55, 3) allCircles [ 10 ] , // top-right (81, 10) al…" at bounding box center [684, 600] width 604 height 924
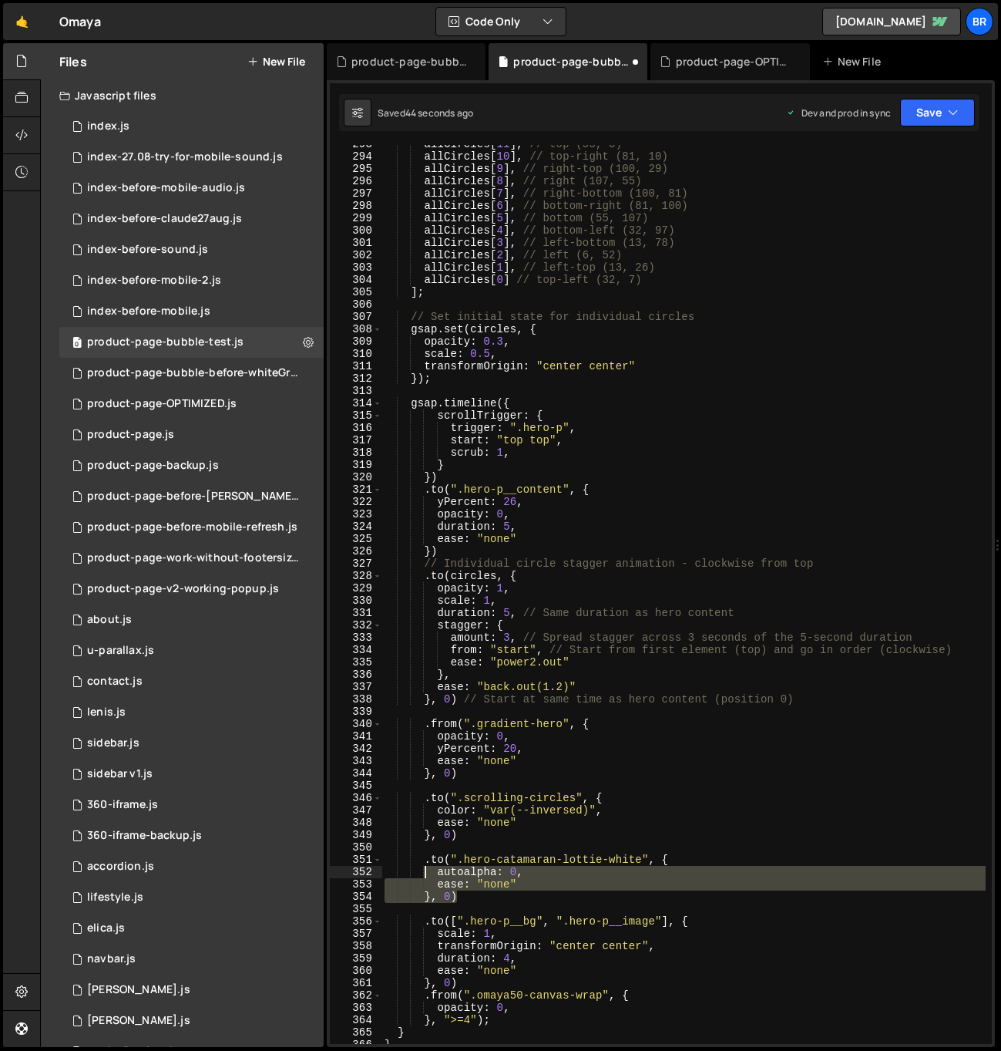
drag, startPoint x: 463, startPoint y: 893, endPoint x: 427, endPoint y: 865, distance: 45.5
click at [427, 865] on div "allCircles [ 11 ] , // top (55, 3) allCircles [ 10 ] , // top-right (81, 10) al…" at bounding box center [684, 600] width 604 height 924
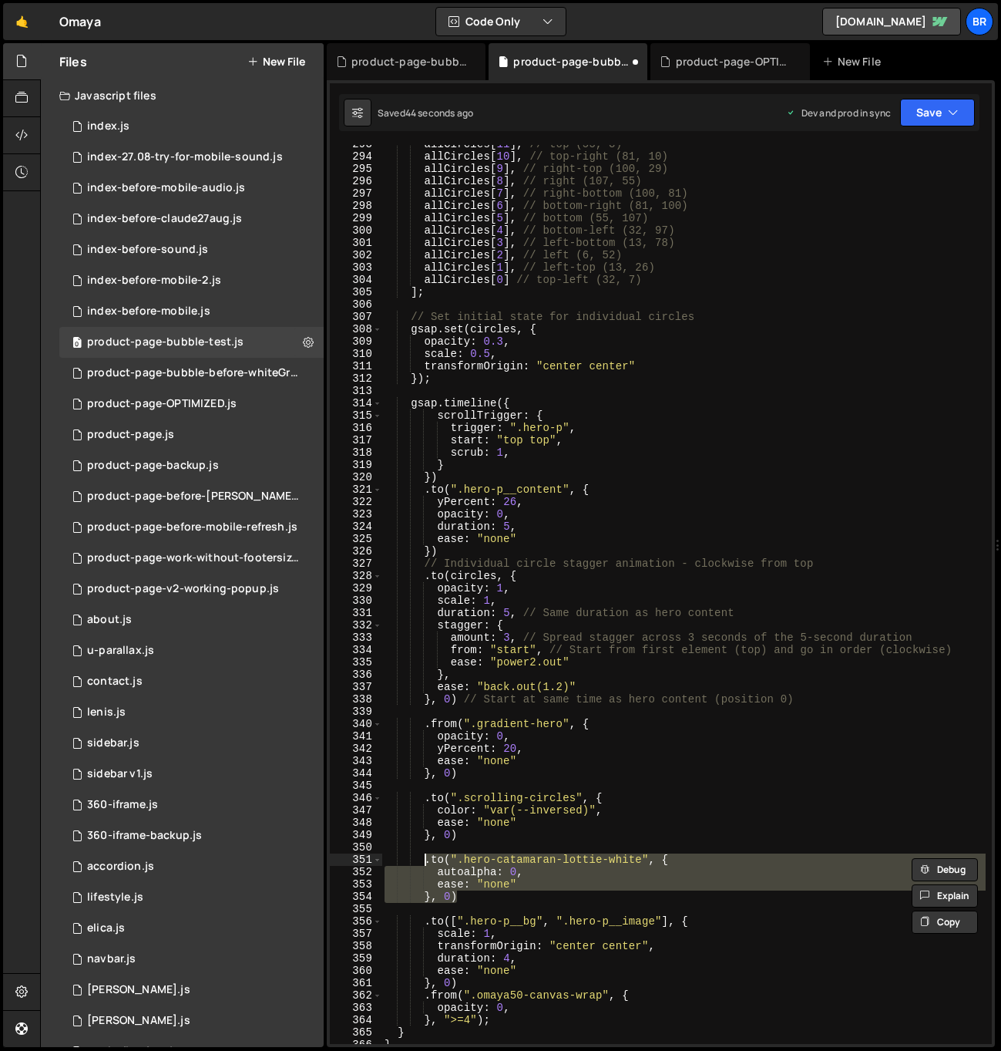
click at [468, 893] on div "allCircles [ 11 ] , // top (55, 3) allCircles [ 10 ] , // top-right (81, 10) al…" at bounding box center [684, 594] width 604 height 899
type textarea "}, 0)"
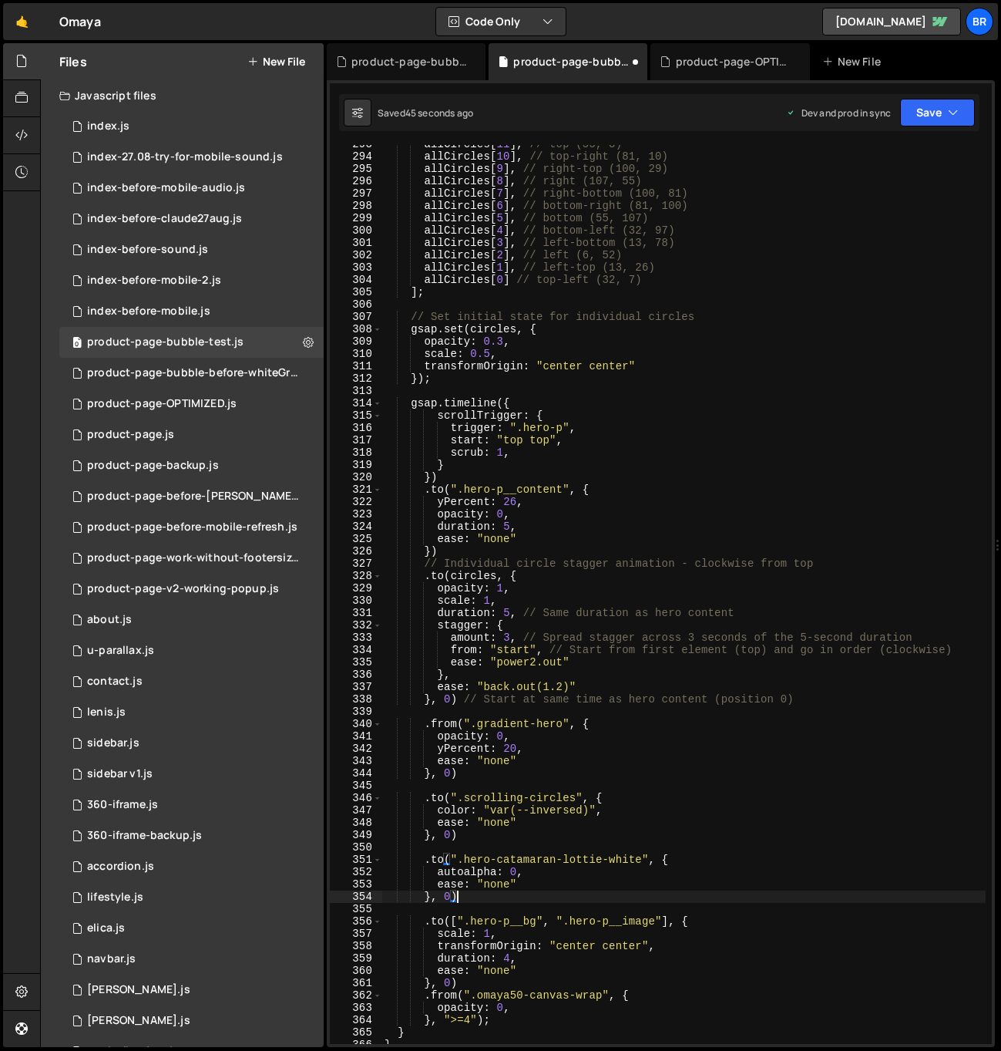
scroll to position [0, 2]
paste textarea "}, 0)"
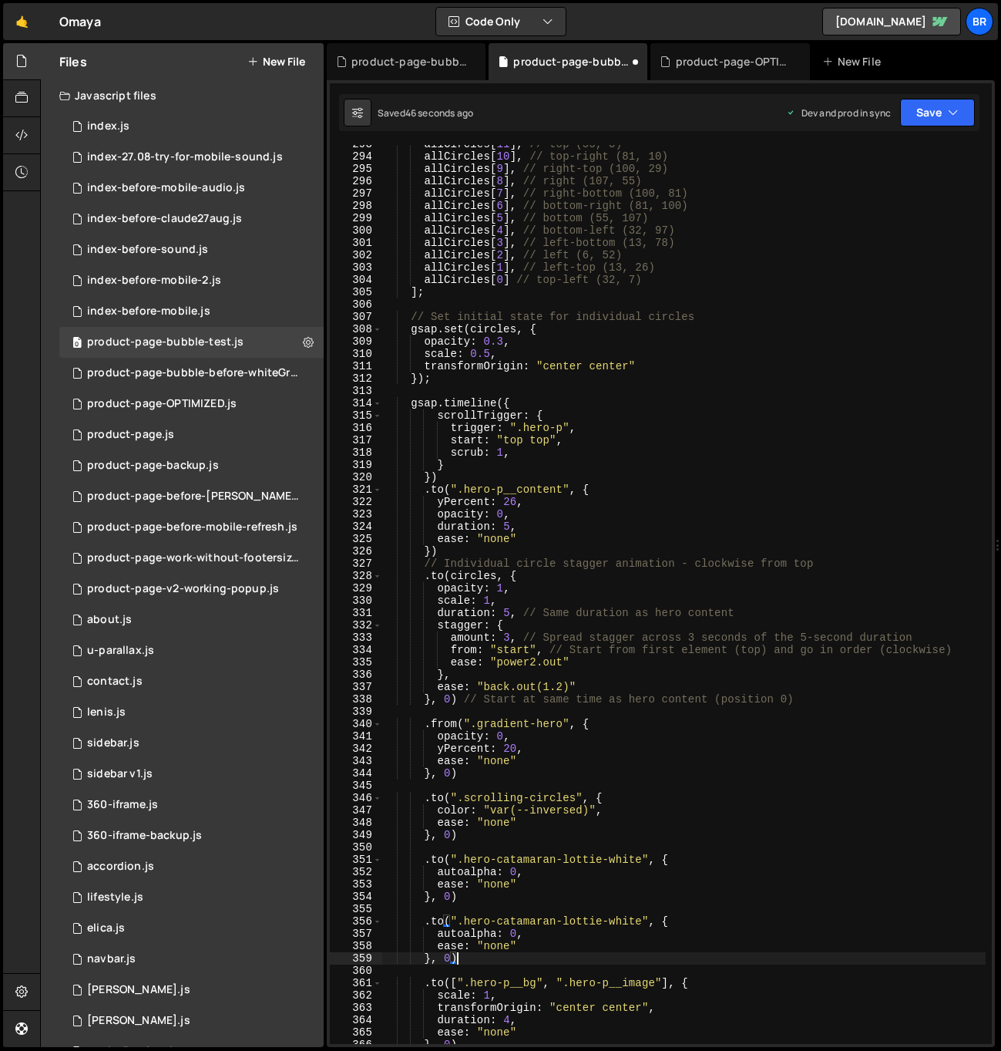
click at [631, 920] on div "allCircles [ 11 ] , // top (55, 3) allCircles [ 10 ] , // top-right (81, 10) al…" at bounding box center [684, 600] width 604 height 924
click at [509, 933] on div "allCircles [ 11 ] , // top (55, 3) allCircles [ 10 ] , // top-right (81, 10) al…" at bounding box center [684, 600] width 604 height 924
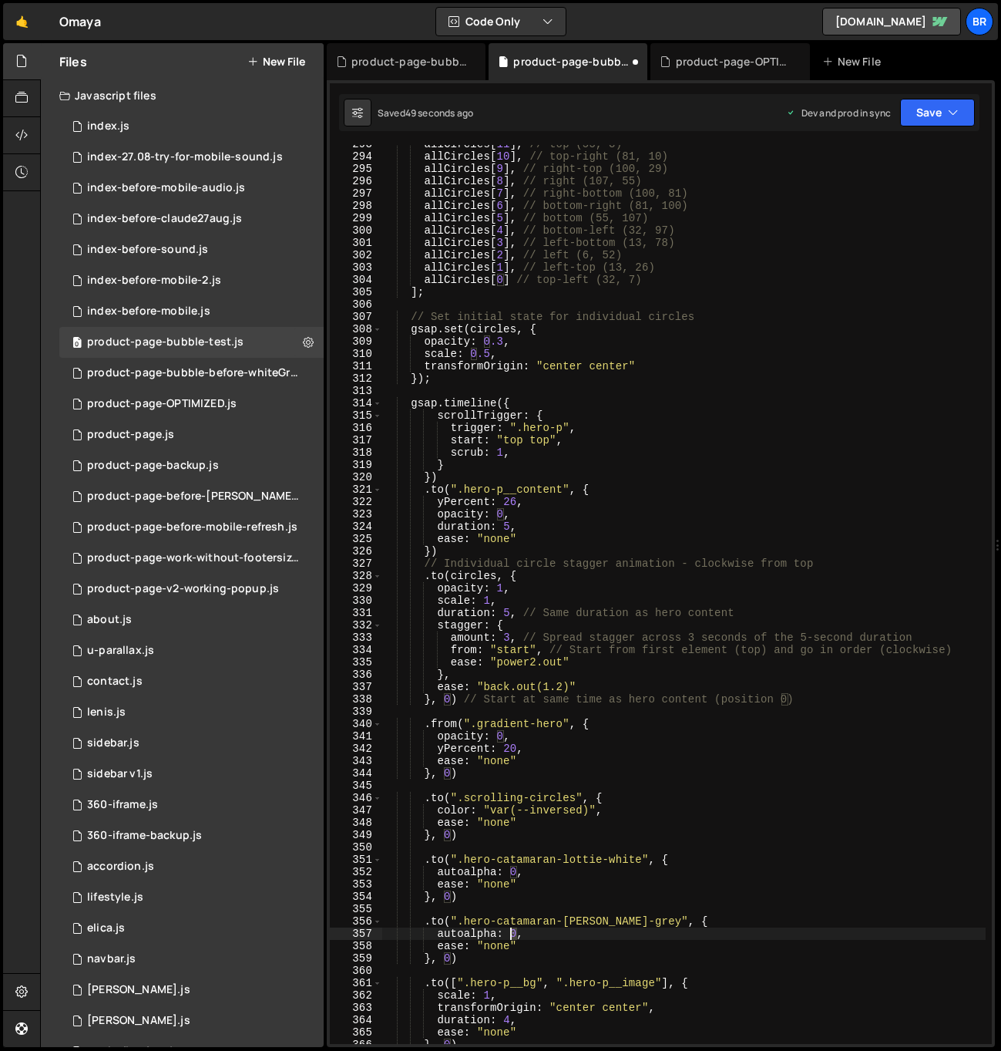
click at [510, 934] on div "allCircles [ 11 ] , // top (55, 3) allCircles [ 10 ] , // top-right (81, 10) al…" at bounding box center [684, 600] width 604 height 924
click at [564, 950] on div "allCircles [ 11 ] , // top (55, 3) allCircles [ 10 ] , // top-right (81, 10) al…" at bounding box center [684, 600] width 604 height 924
click at [533, 815] on div "allCircles [ 11 ] , // top (55, 3) allCircles [ 10 ] , // top-right (81, 10) al…" at bounding box center [684, 600] width 604 height 924
click at [470, 873] on div "allCircles [ 11 ] , // top (55, 3) allCircles [ 10 ] , // top-right (81, 10) al…" at bounding box center [684, 600] width 604 height 924
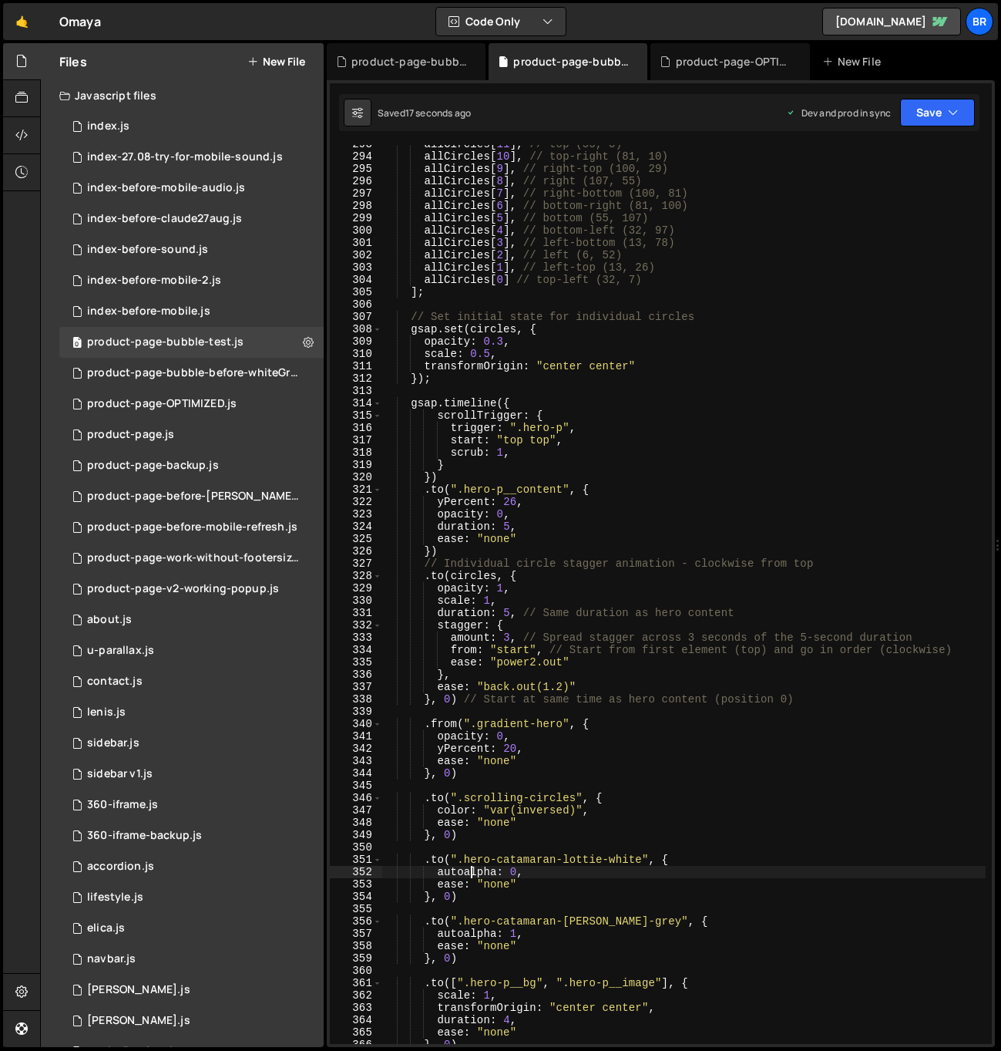
scroll to position [0, 6]
click at [525, 866] on div "allCircles [ 11 ] , // top (55, 3) allCircles [ 10 ] , // top-right (81, 10) al…" at bounding box center [684, 600] width 604 height 924
click at [466, 934] on div "allCircles [ 11 ] , // top (55, 3) allCircles [ 10 ] , // top-right (81, 10) al…" at bounding box center [684, 600] width 604 height 924
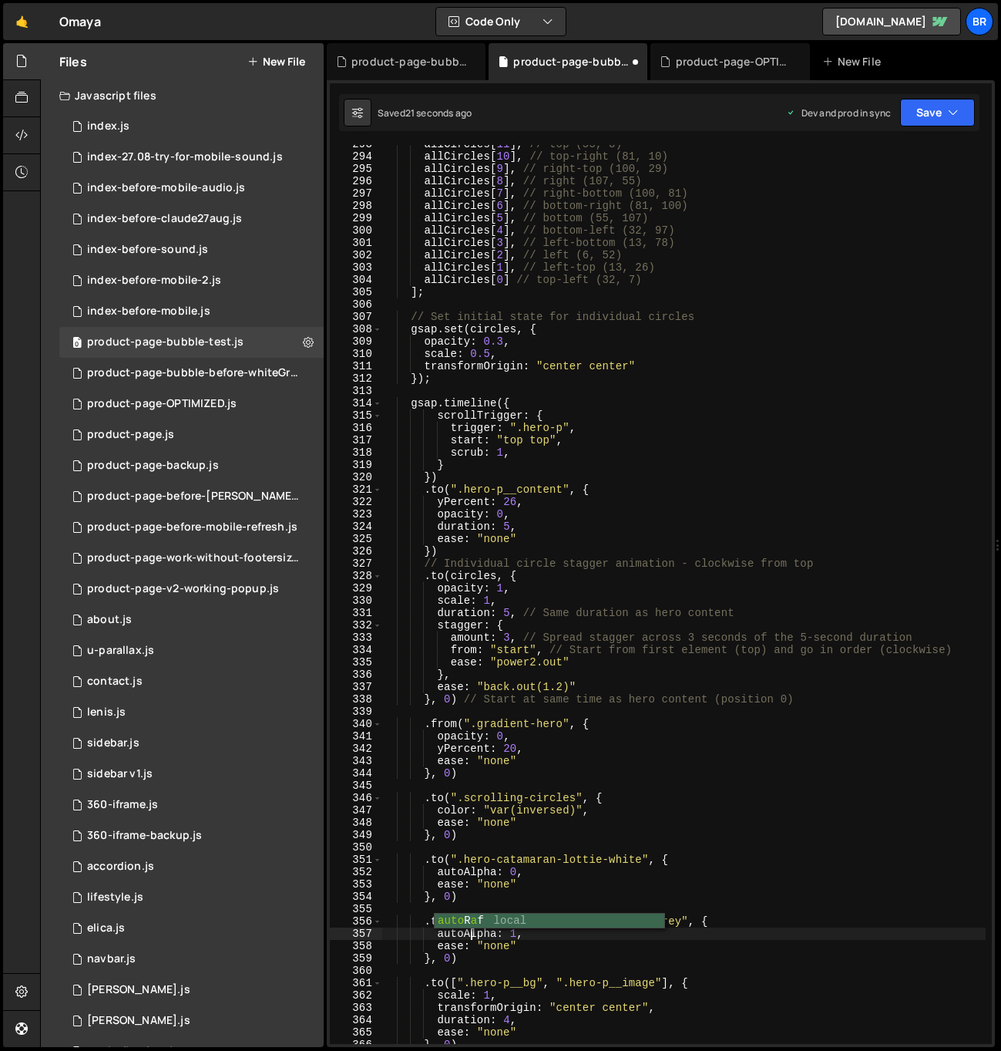
click at [556, 799] on div "allCircles [ 11 ] , // top (55, 3) allCircles [ 10 ] , // top-right (81, 10) al…" at bounding box center [684, 600] width 604 height 924
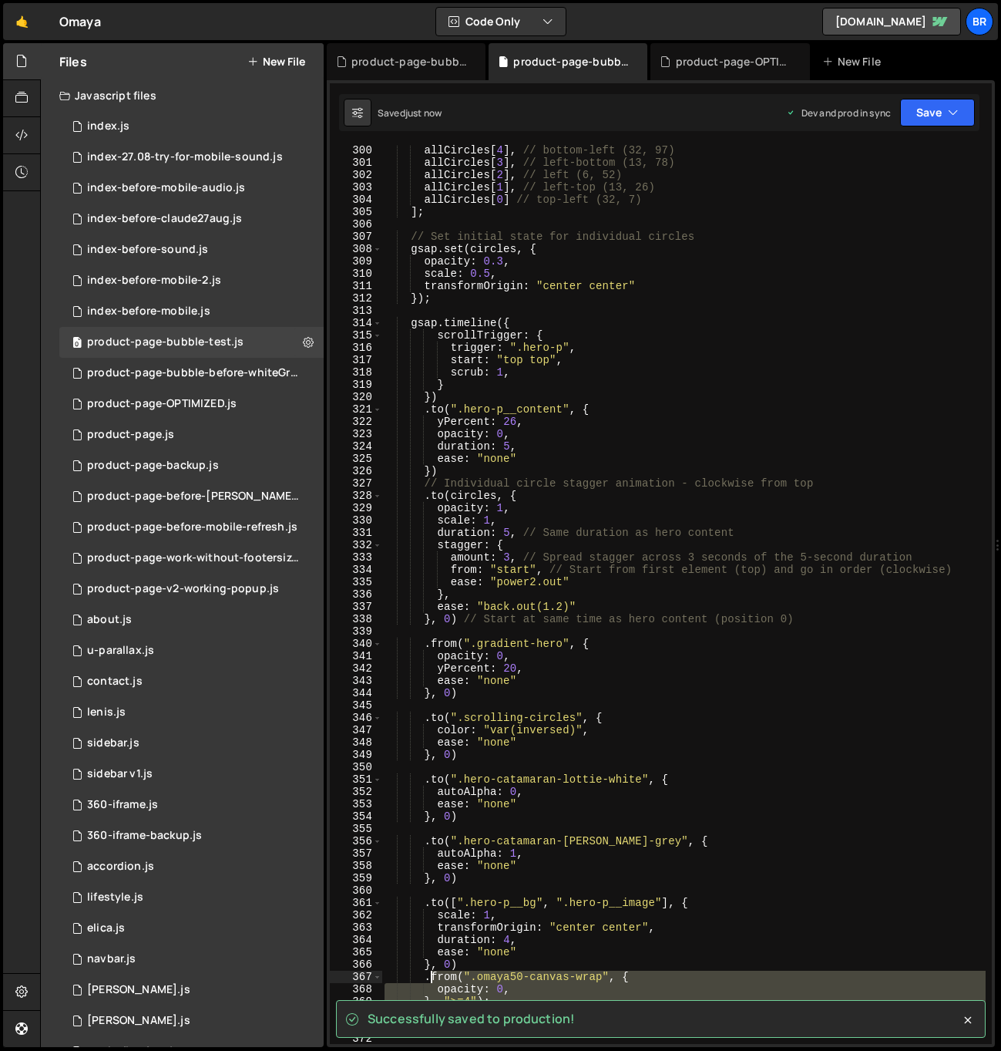
scroll to position [3671, 0]
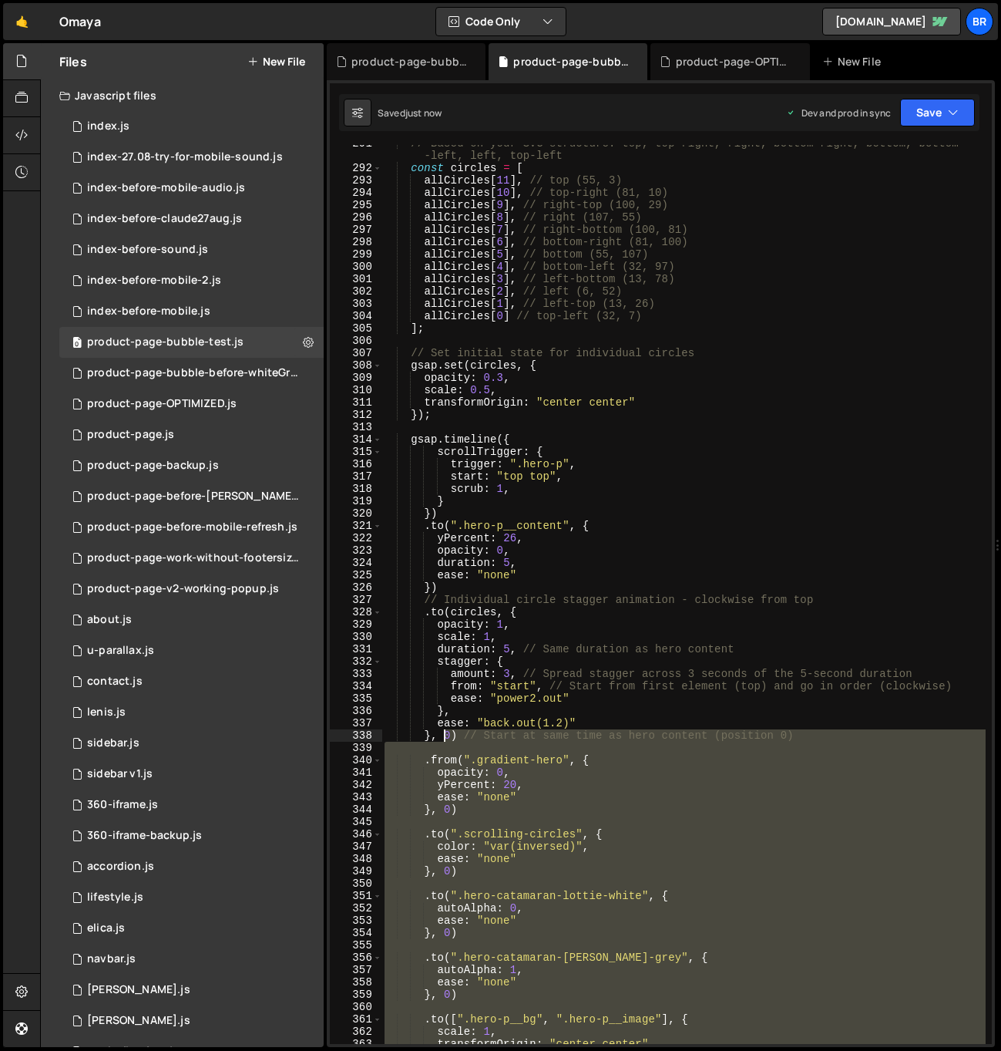
drag, startPoint x: 434, startPoint y: 829, endPoint x: 442, endPoint y: 740, distance: 89.1
click at [442, 740] on div "// Based on your SVG structure: top, top-right, right, bottom-right, bottom, bo…" at bounding box center [684, 605] width 604 height 936
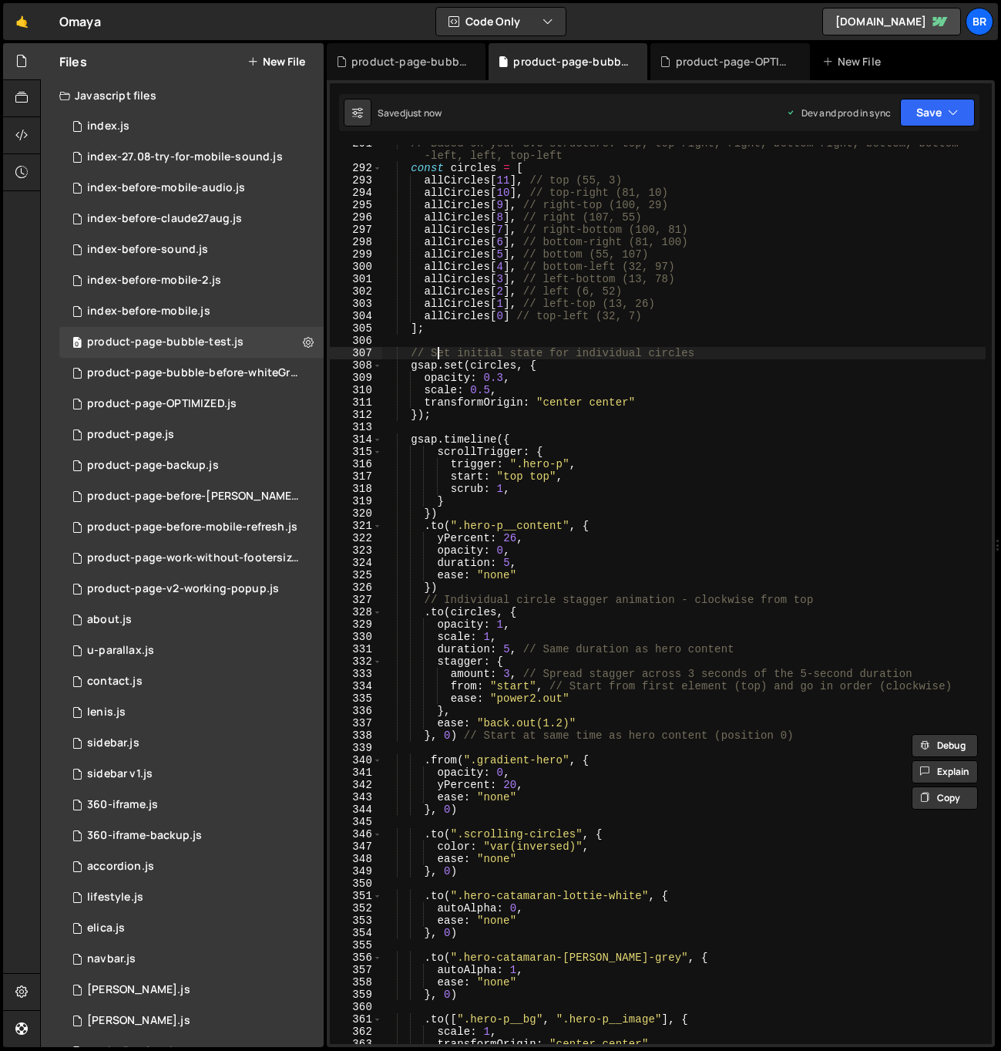
click at [439, 351] on div "// Based on your SVG structure: top, top-right, right, bottom-right, bottom, bo…" at bounding box center [684, 605] width 604 height 936
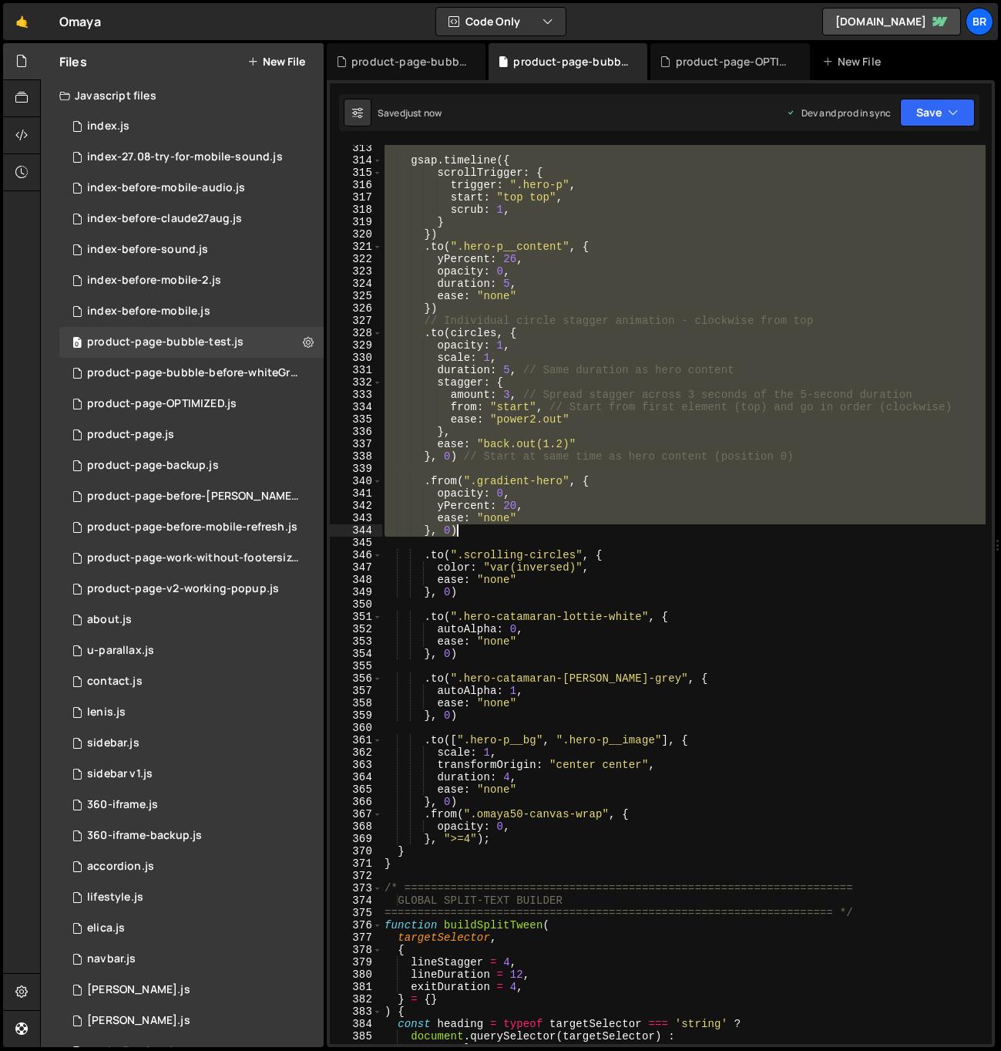
scroll to position [3950, 0]
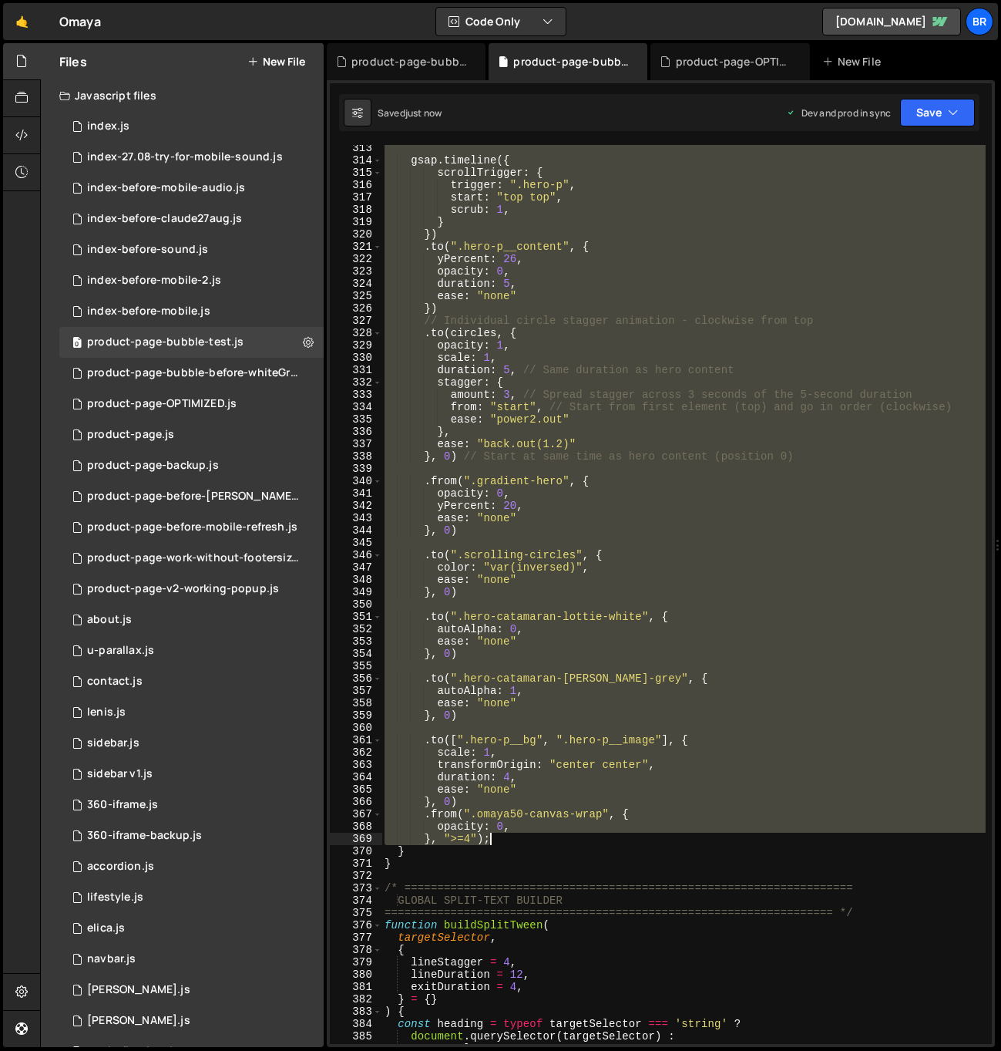
drag, startPoint x: 412, startPoint y: 352, endPoint x: 514, endPoint y: 839, distance: 497.9
click at [514, 839] on div "gsap . timeline ({ scrollTrigger : { trigger : ".hero-p" , start : "top top" , …" at bounding box center [684, 604] width 604 height 924
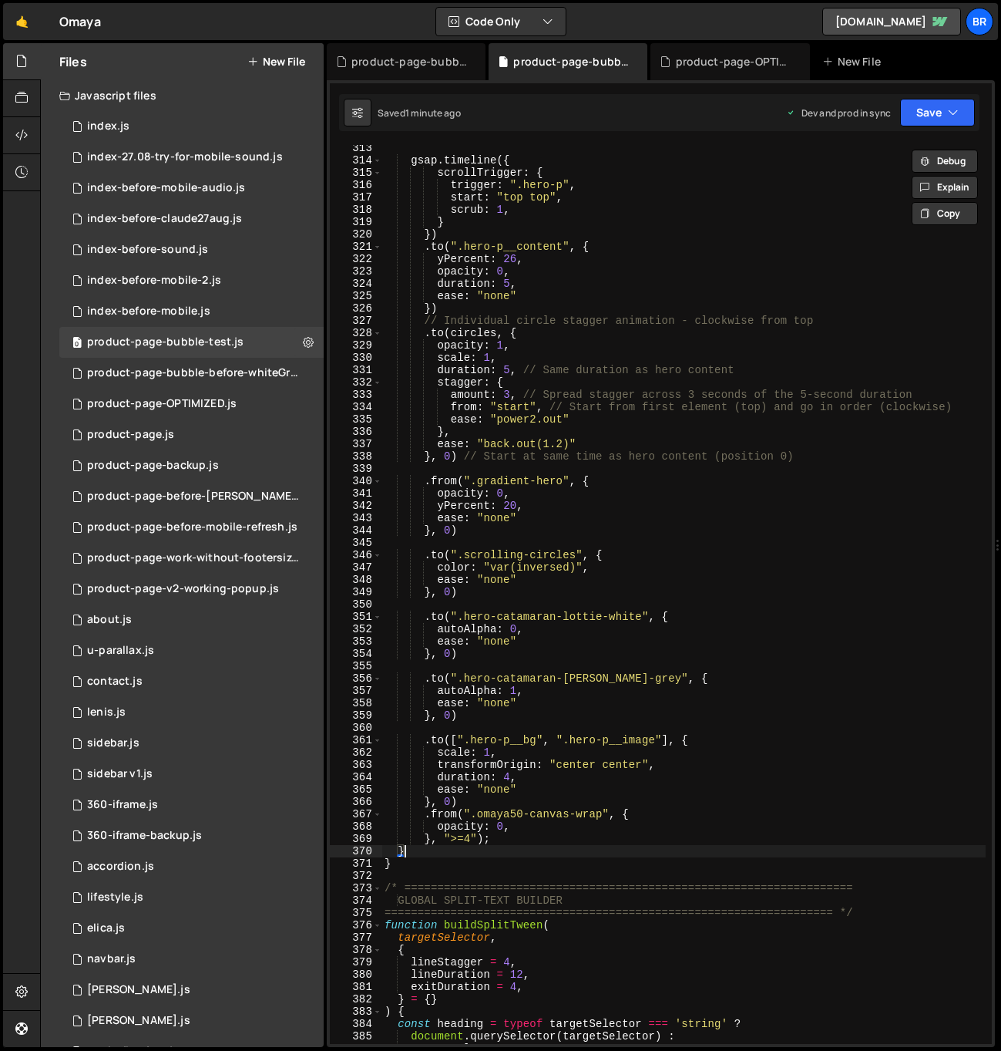
click at [552, 851] on div "gsap . timeline ({ scrollTrigger : { trigger : ".hero-p" , start : "top top" , …" at bounding box center [684, 604] width 604 height 924
click at [439, 564] on div "gsap . timeline ({ scrollTrigger : { trigger : ".hero-p" , start : "top top" , …" at bounding box center [684, 604] width 604 height 924
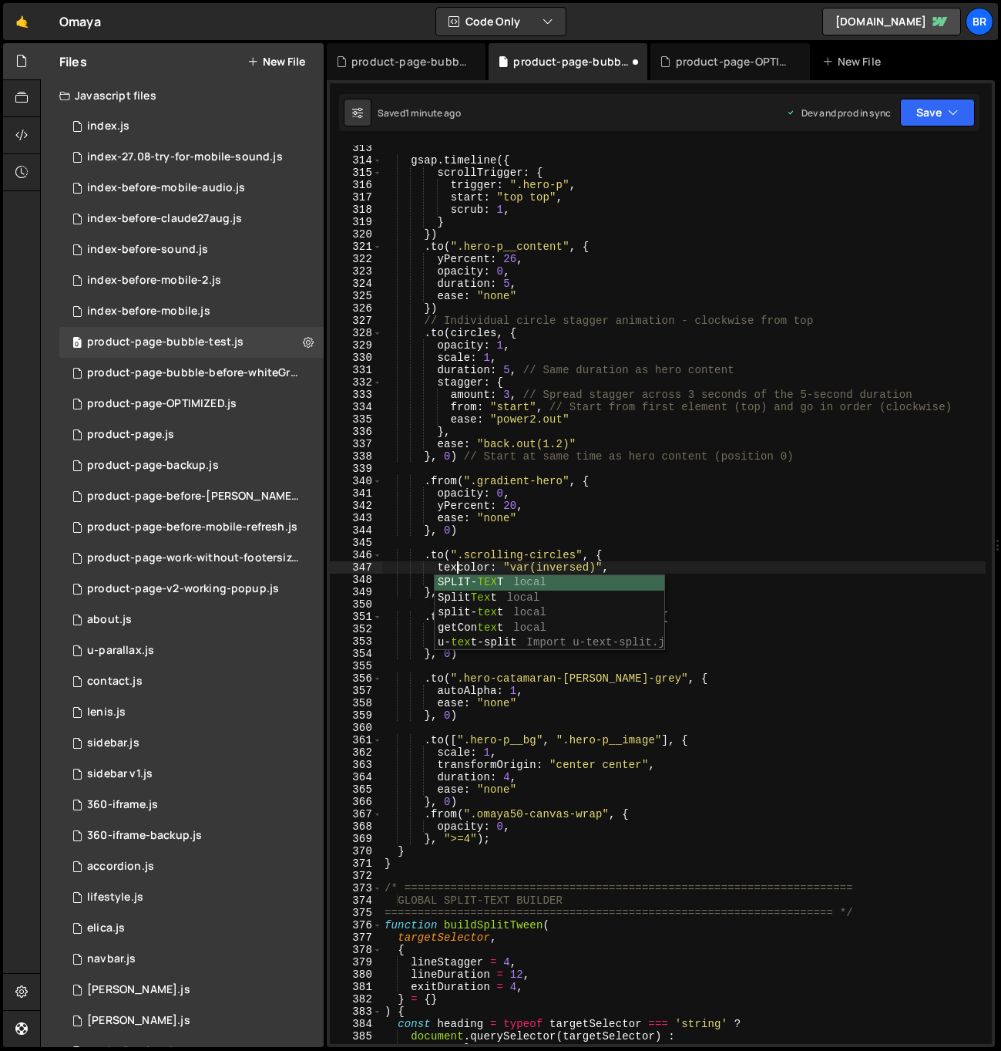
scroll to position [0, 5]
click at [550, 564] on div "gsap . timeline ({ scrollTrigger : { trigger : ".hero-p" , start : "top top" , …" at bounding box center [684, 604] width 604 height 924
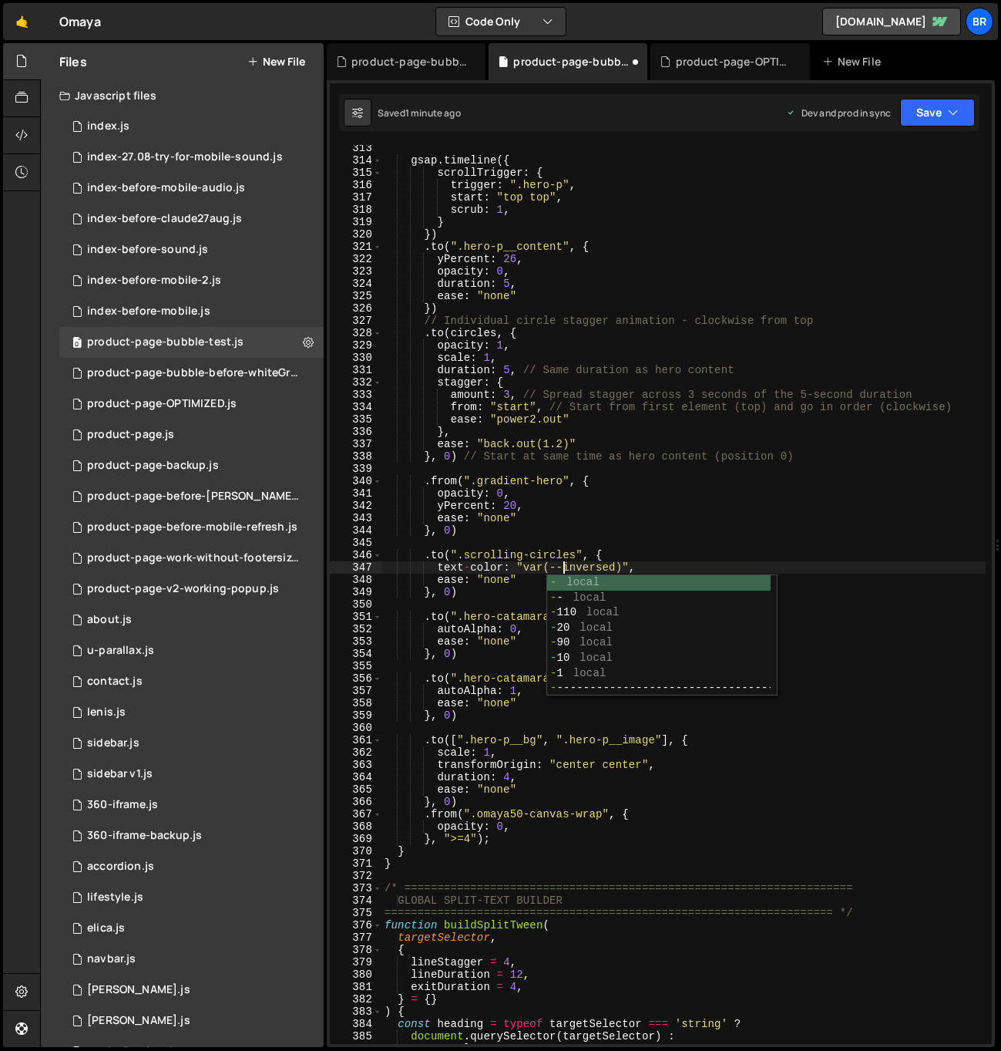
scroll to position [0, 12]
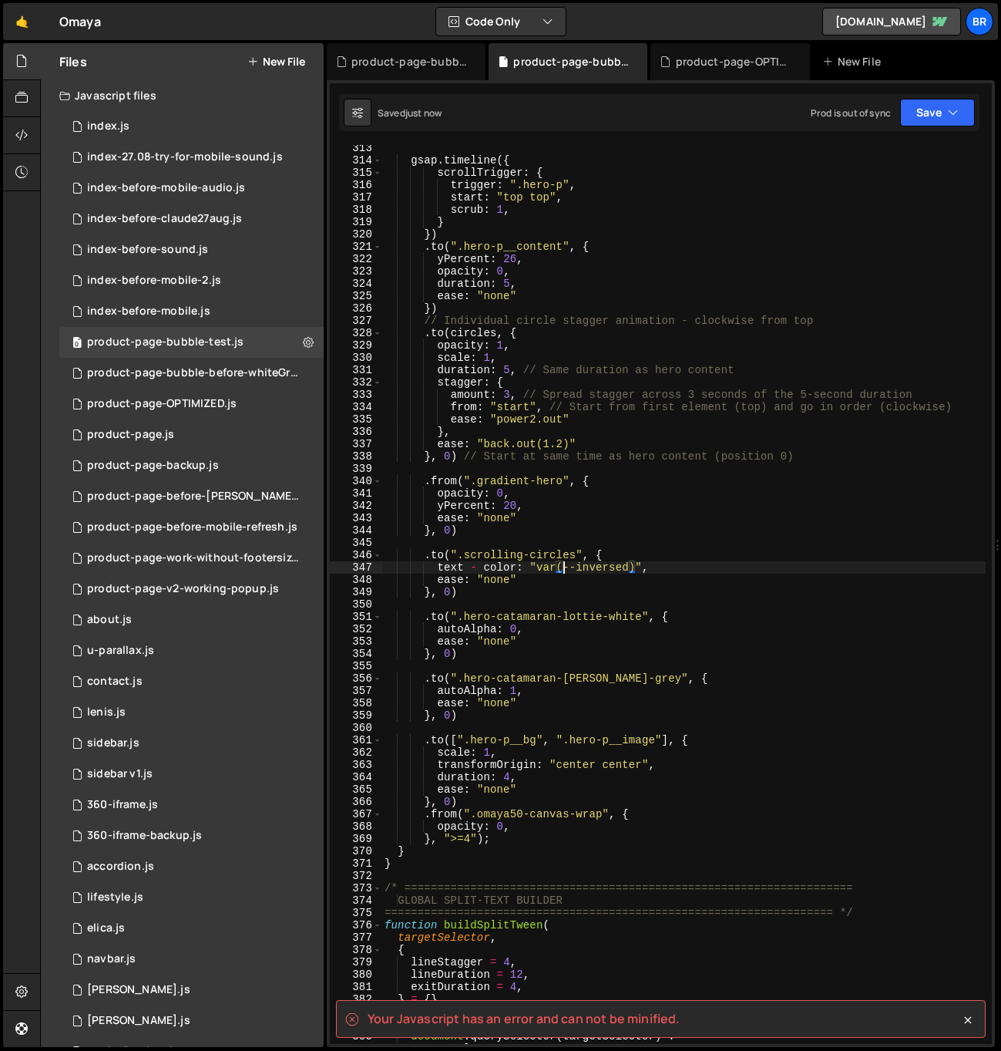
click at [485, 568] on div "gsap . timeline ({ scrollTrigger : { trigger : ".hero-p" , start : "top top" , …" at bounding box center [684, 604] width 604 height 924
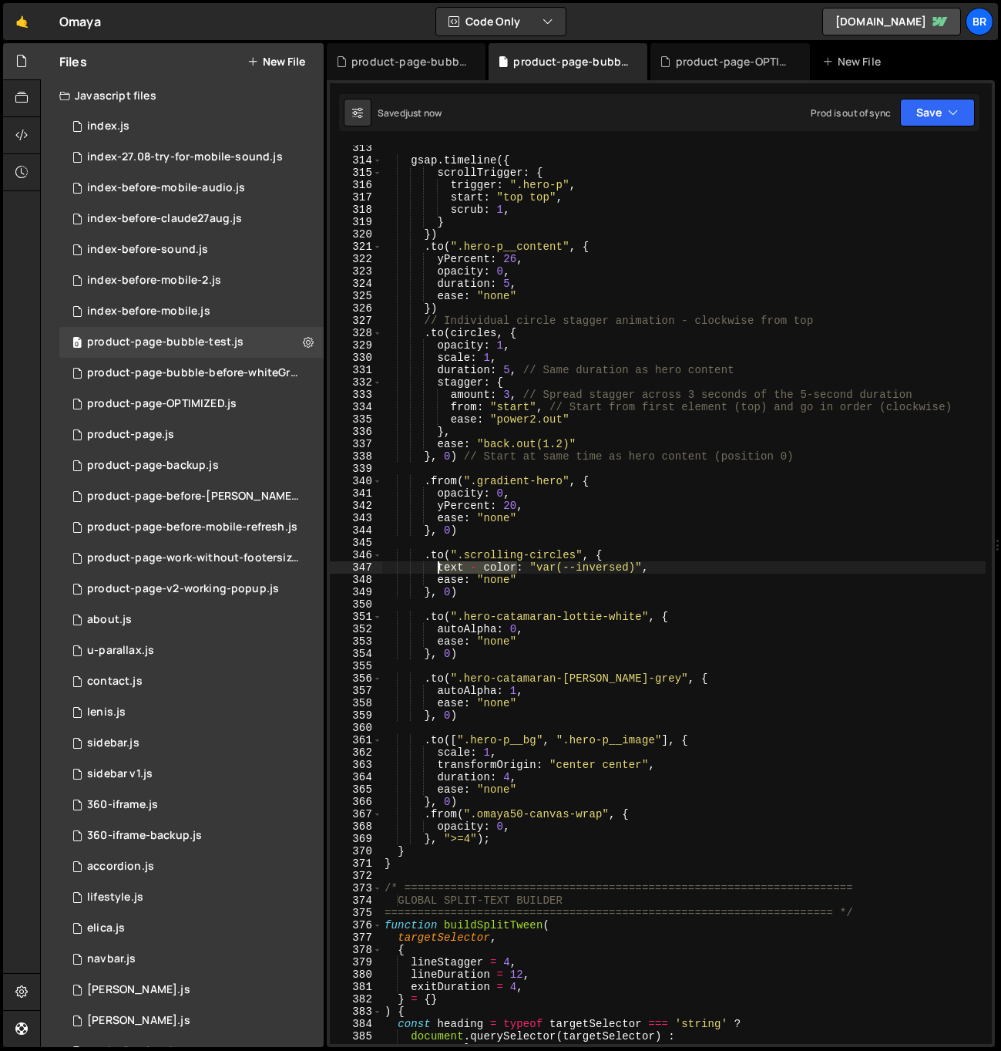
drag, startPoint x: 516, startPoint y: 566, endPoint x: 439, endPoint y: 566, distance: 76.3
click at [439, 566] on div "gsap . timeline ({ scrollTrigger : { trigger : ".hero-p" , start : "top top" , …" at bounding box center [684, 604] width 604 height 924
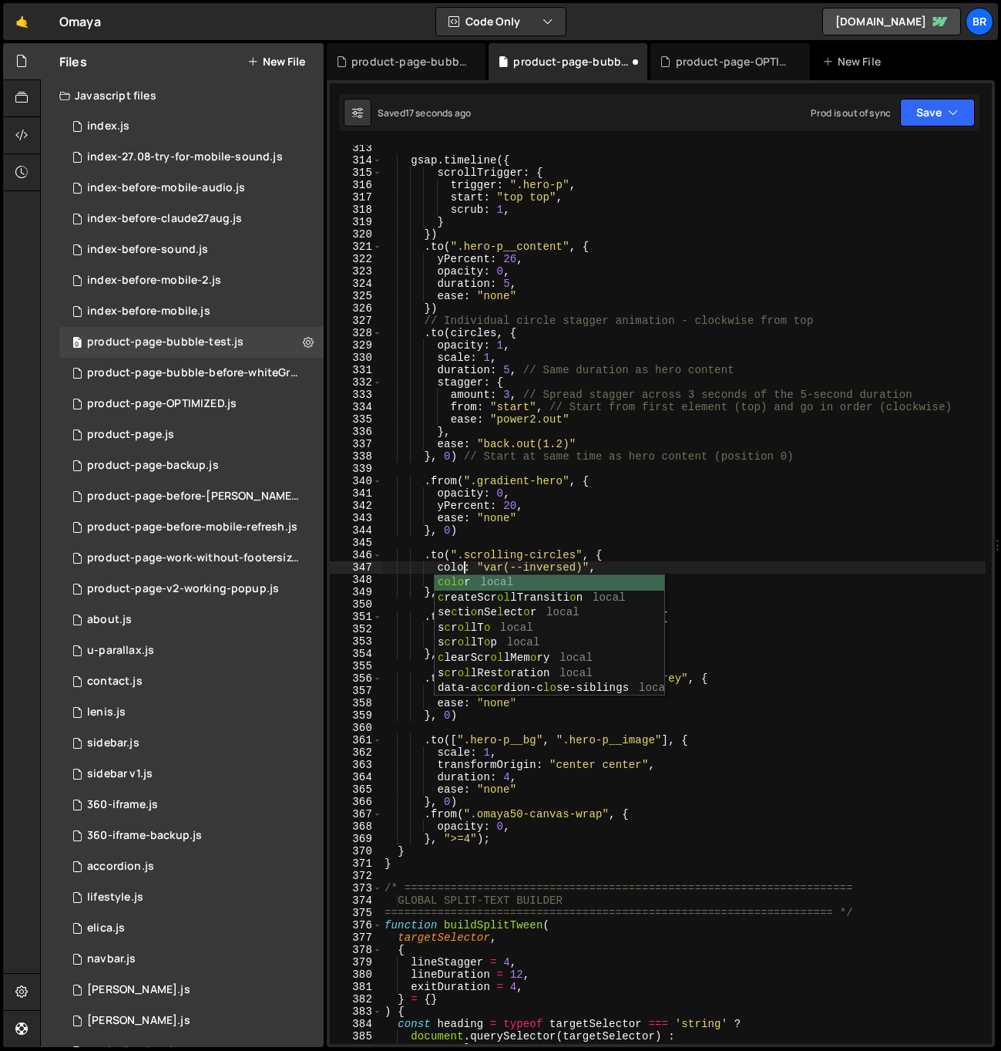
scroll to position [0, 5]
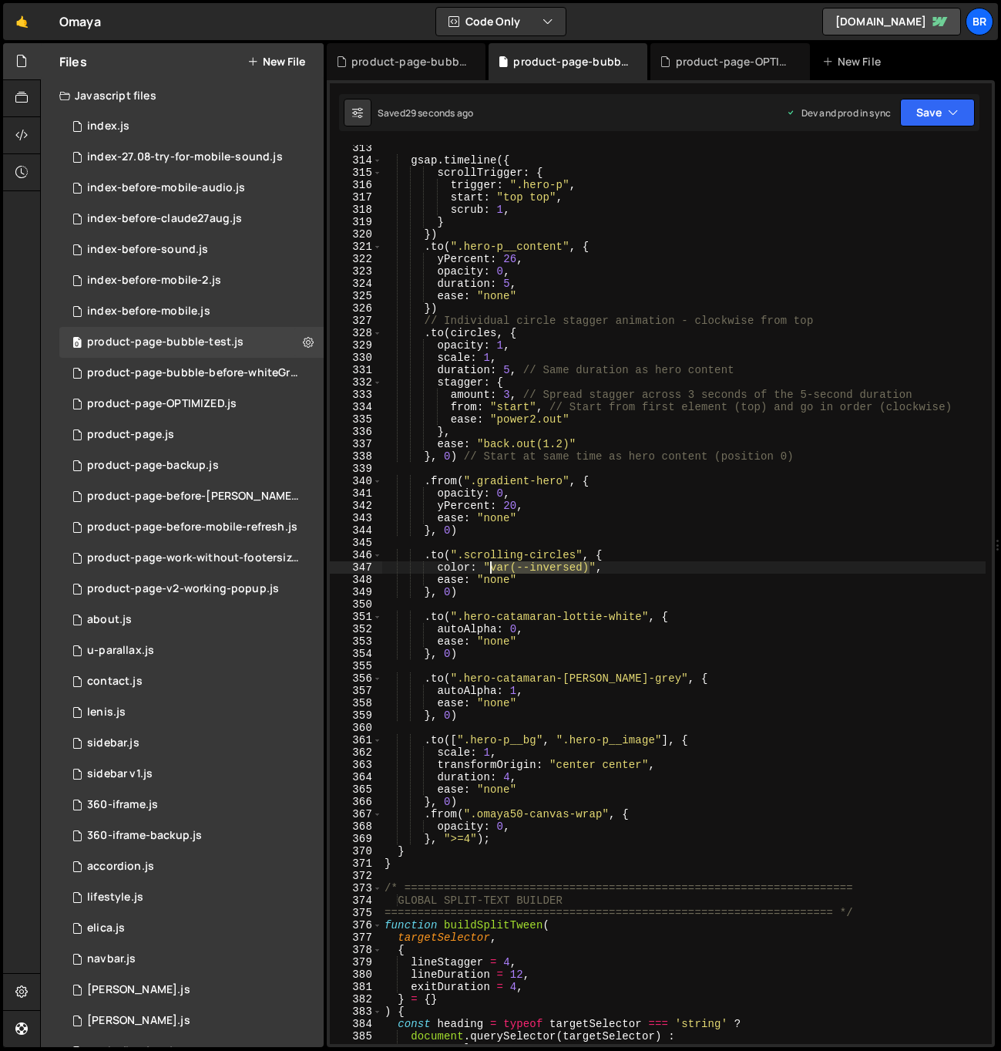
drag, startPoint x: 588, startPoint y: 568, endPoint x: 491, endPoint y: 564, distance: 97.2
click at [490, 563] on div "gsap . timeline ({ scrollTrigger : { trigger : ".hero-p" , start : "top top" , …" at bounding box center [684, 604] width 604 height 924
paste textarea "#313131"
type textarea "color: "#313131","
click at [631, 609] on div "gsap . timeline ({ scrollTrigger : { trigger : ".hero-p" , start : "top top" , …" at bounding box center [684, 604] width 604 height 924
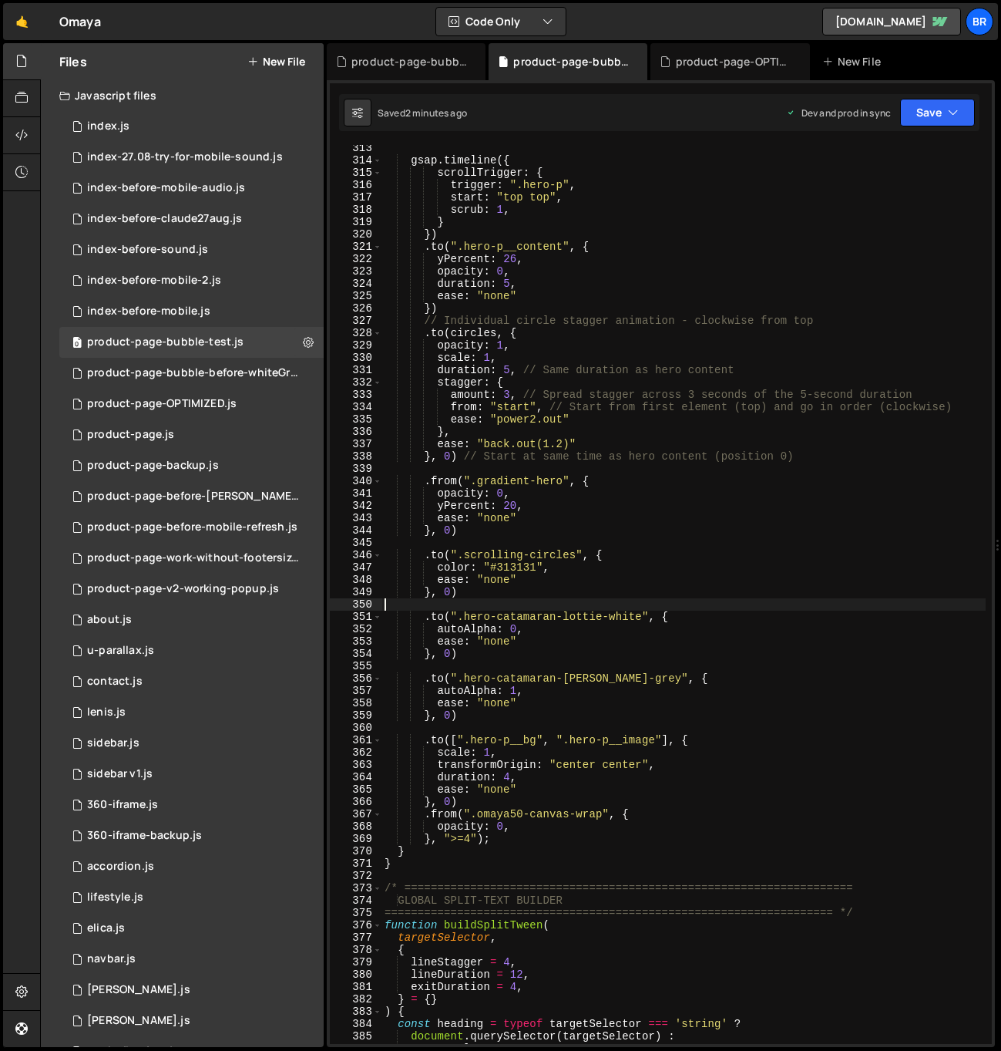
scroll to position [0, 0]
click at [658, 612] on div "gsap . timeline ({ scrollTrigger : { trigger : ".hero-p" , start : "top top" , …" at bounding box center [684, 604] width 604 height 924
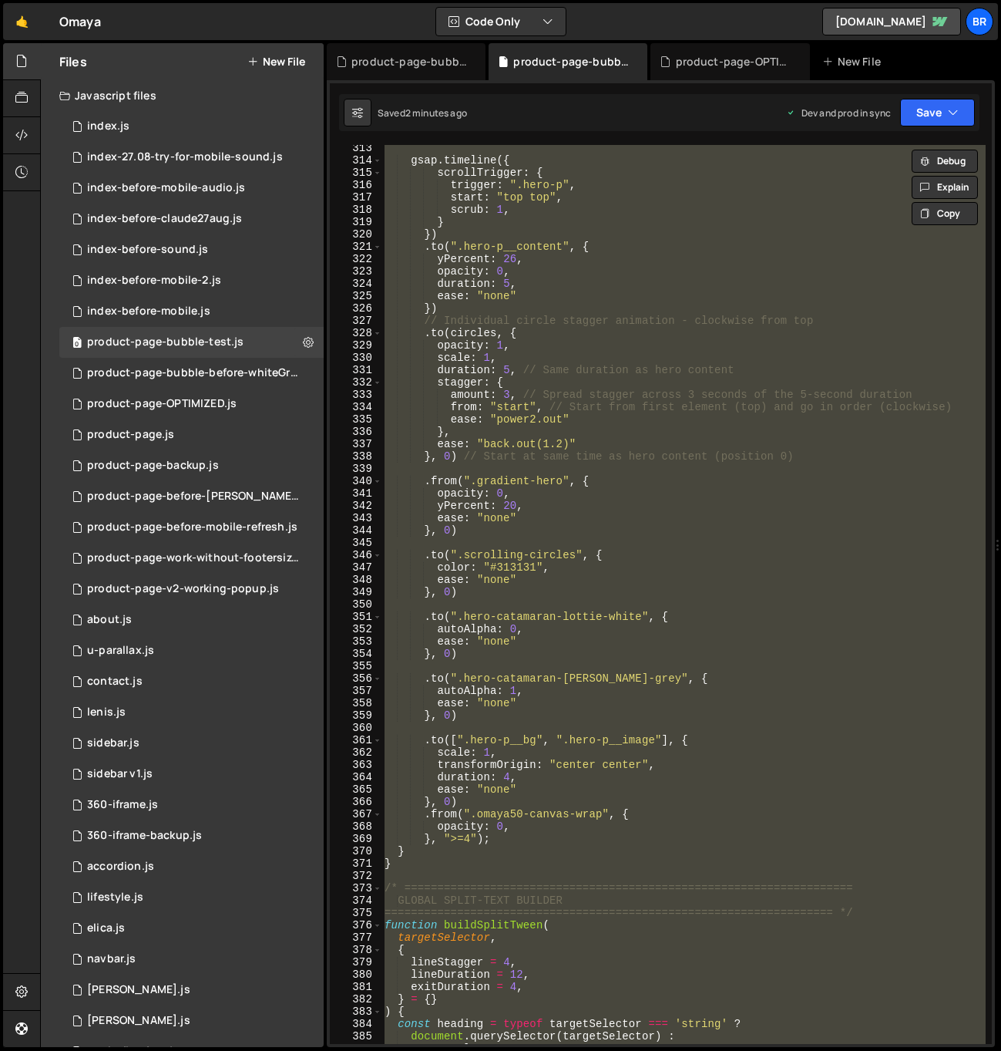
click at [669, 335] on div "gsap . timeline ({ scrollTrigger : { trigger : ".hero-p" , start : "top top" , …" at bounding box center [684, 594] width 604 height 899
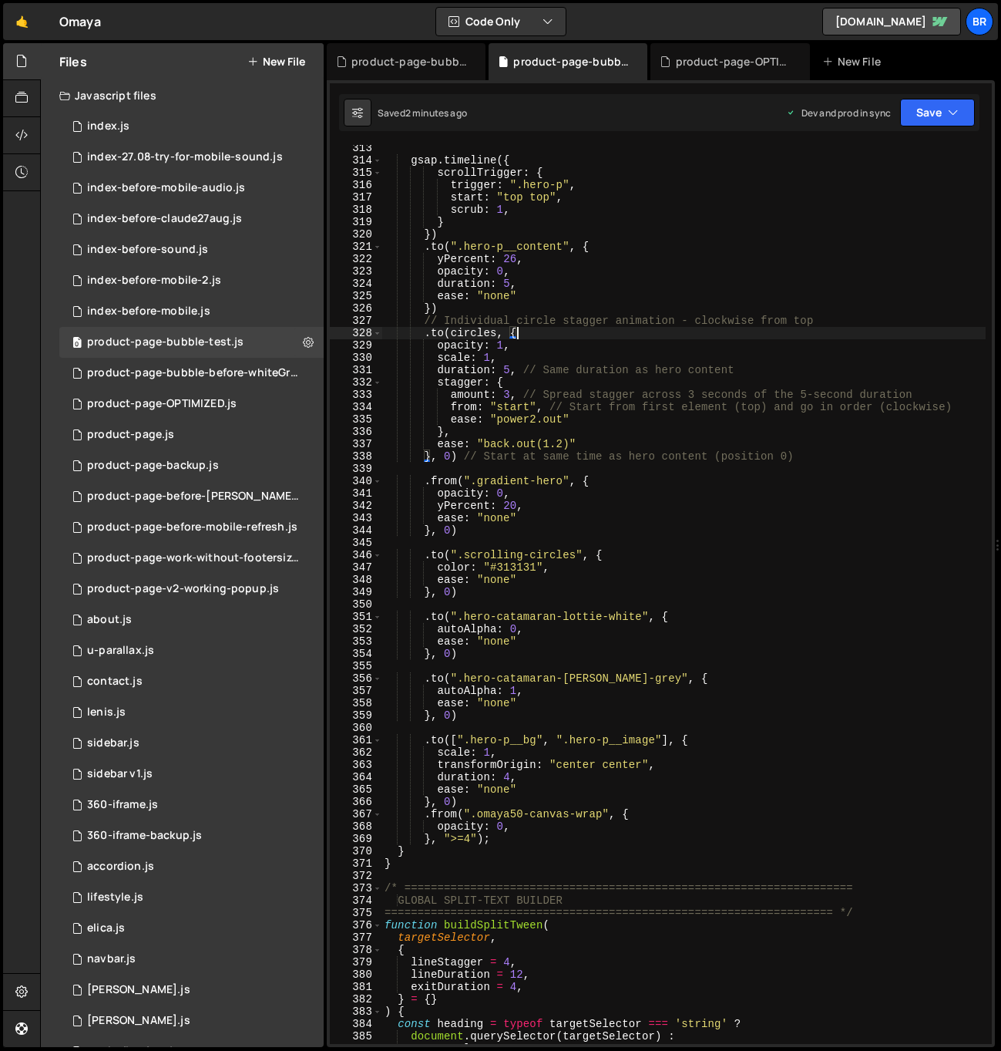
type textarea "});"
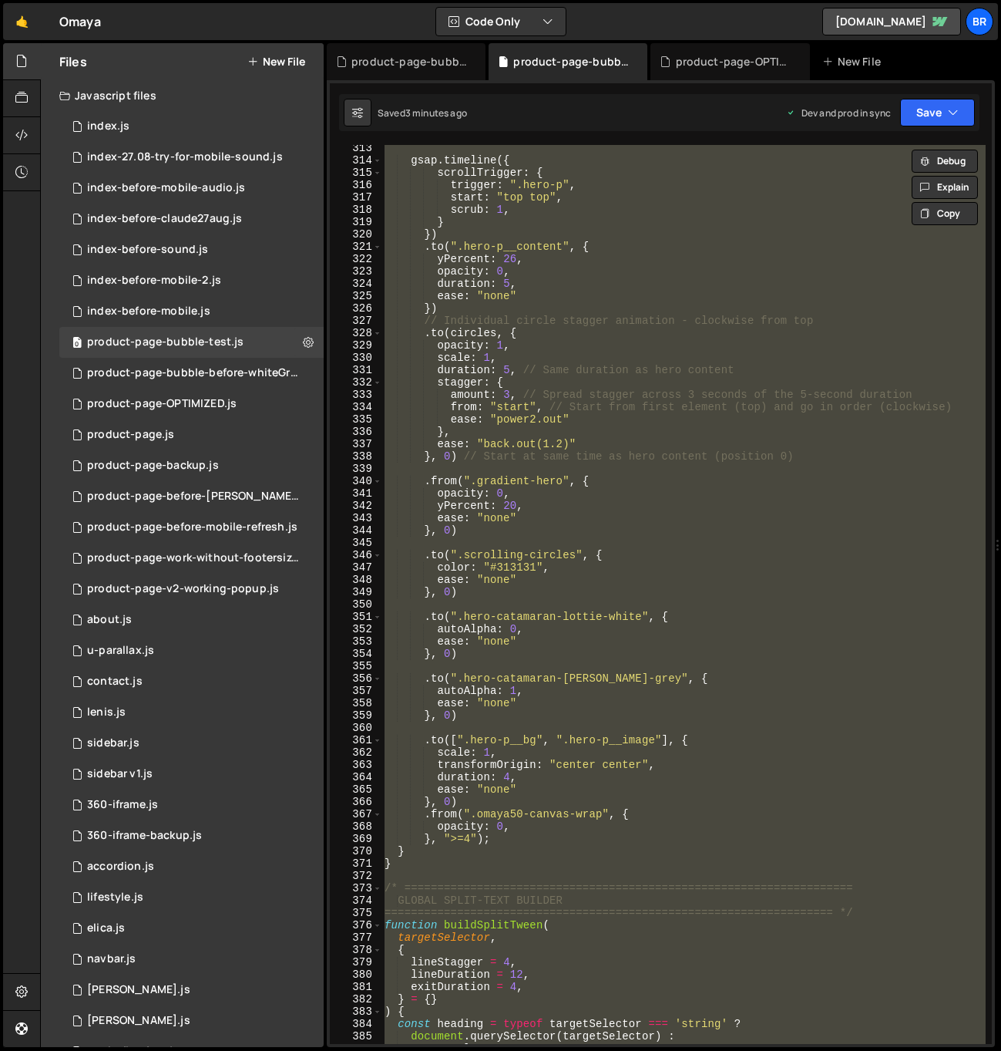
click at [648, 540] on div "gsap . timeline ({ scrollTrigger : { trigger : ".hero-p" , start : "top top" , …" at bounding box center [684, 604] width 604 height 924
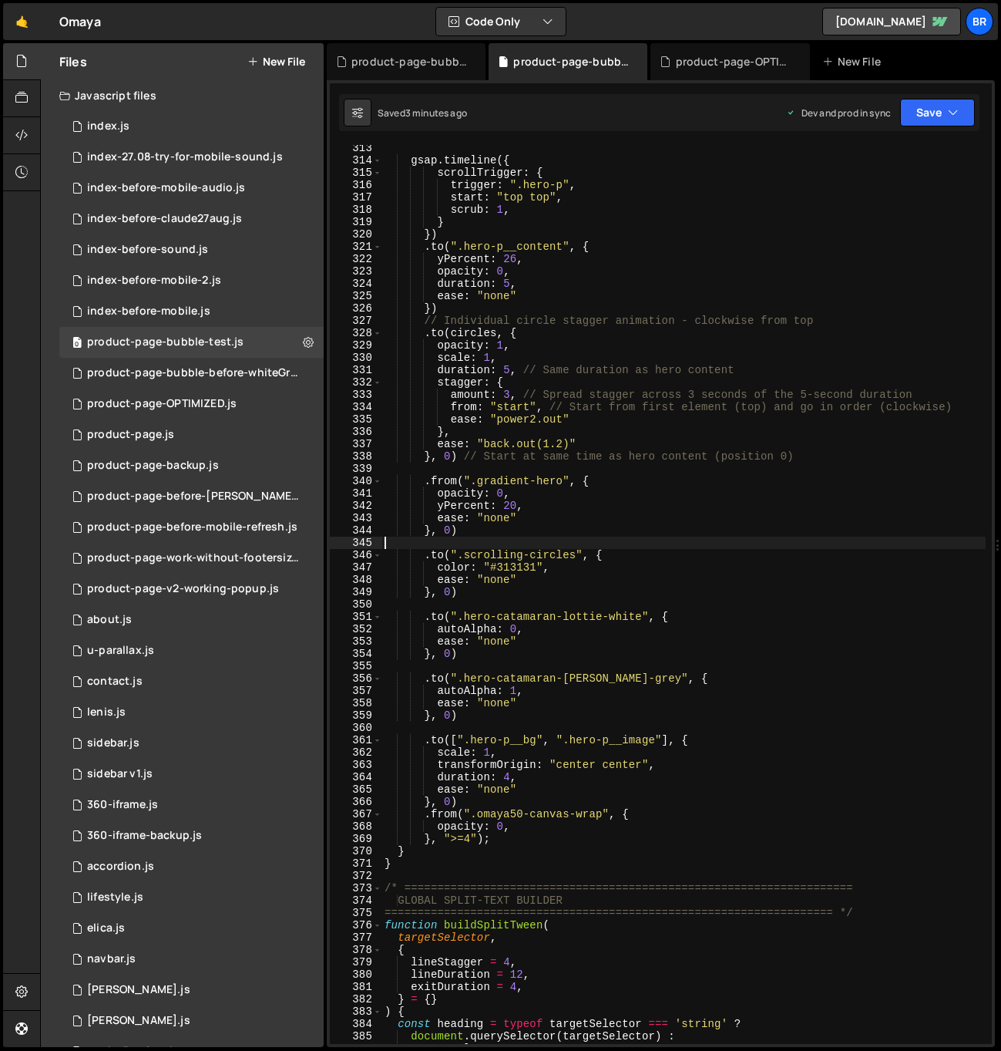
click at [676, 525] on div "gsap . timeline ({ scrollTrigger : { trigger : ".hero-p" , start : "top top" , …" at bounding box center [684, 604] width 604 height 924
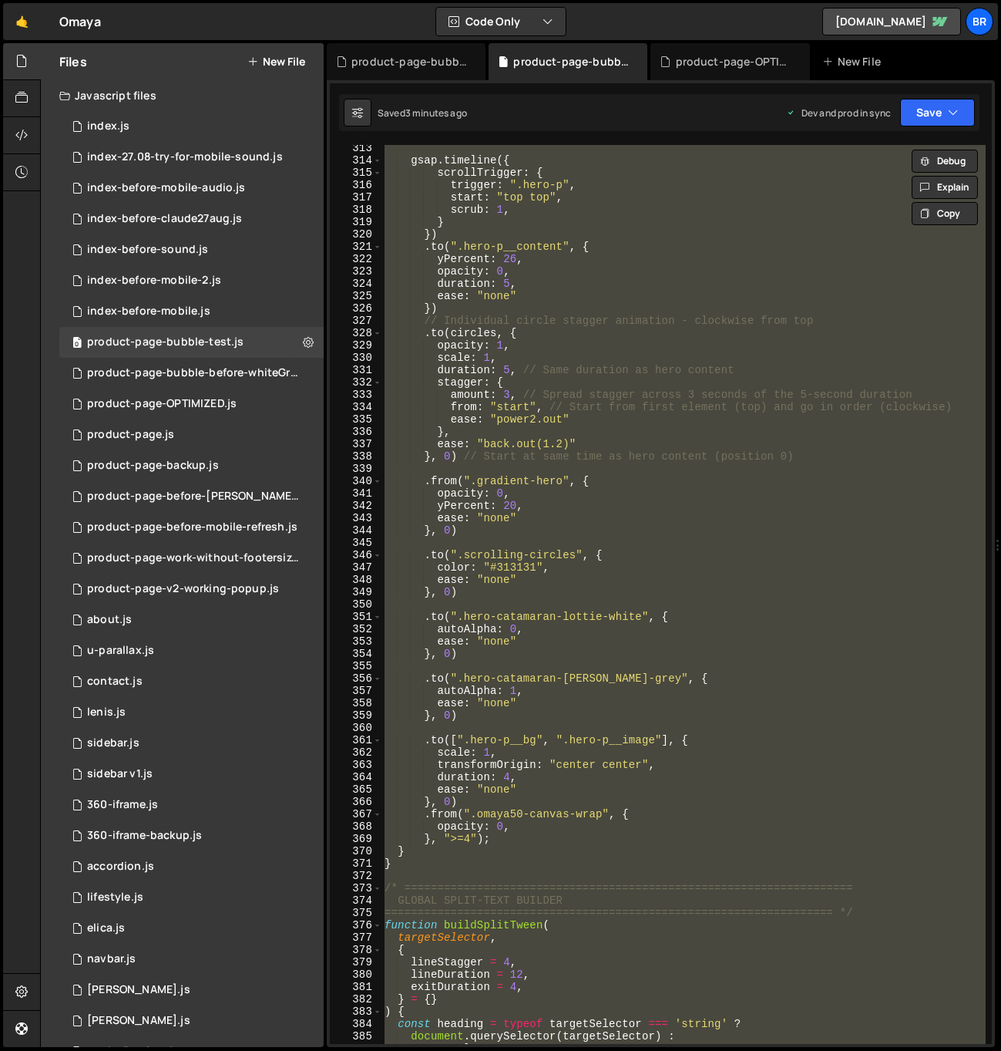
click at [687, 527] on div "gsap . timeline ({ scrollTrigger : { trigger : ".hero-p" , start : "top top" , …" at bounding box center [684, 594] width 604 height 899
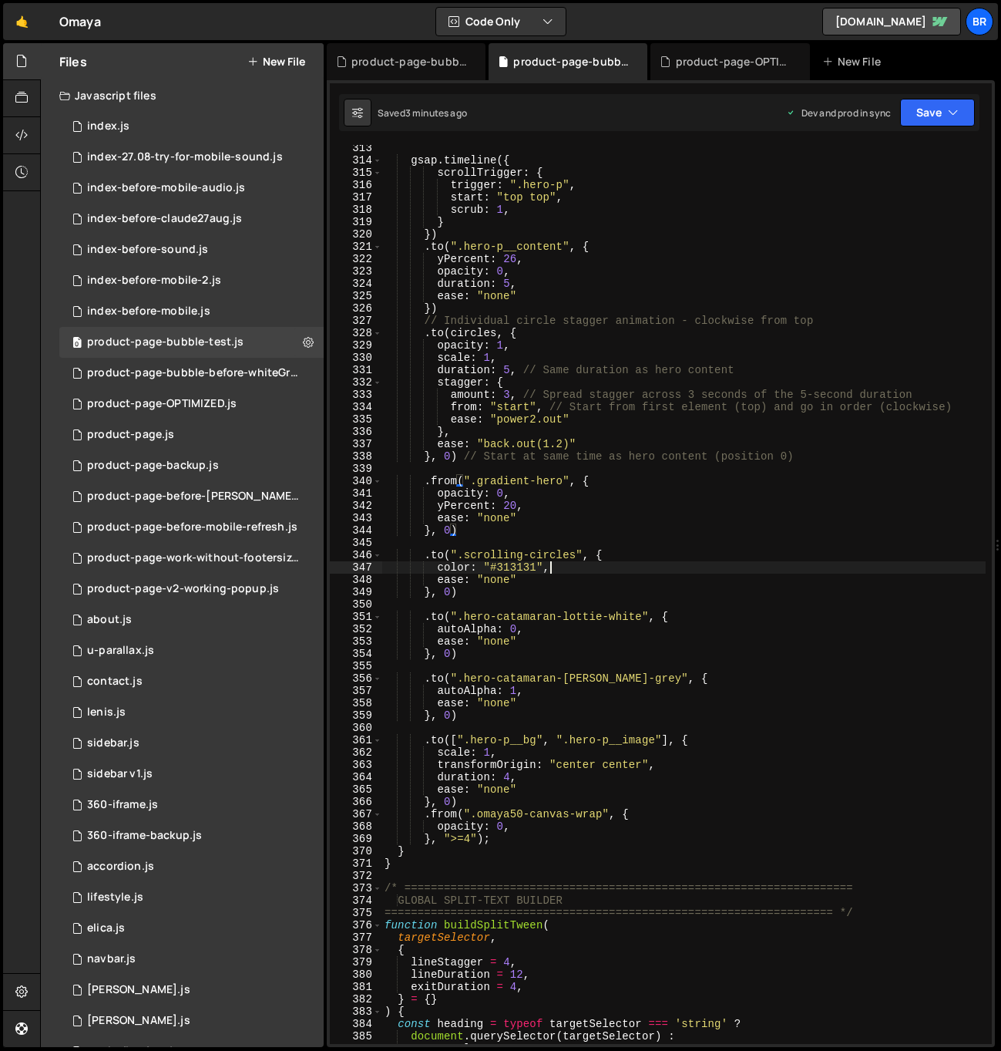
click at [678, 570] on div "gsap . timeline ({ scrollTrigger : { trigger : ".hero-p" , start : "top top" , …" at bounding box center [684, 604] width 604 height 924
type textarea "color: "#313131","
click at [245, 371] on div "product-page-bubble-before-whiteGradient.js" at bounding box center [193, 373] width 213 height 14
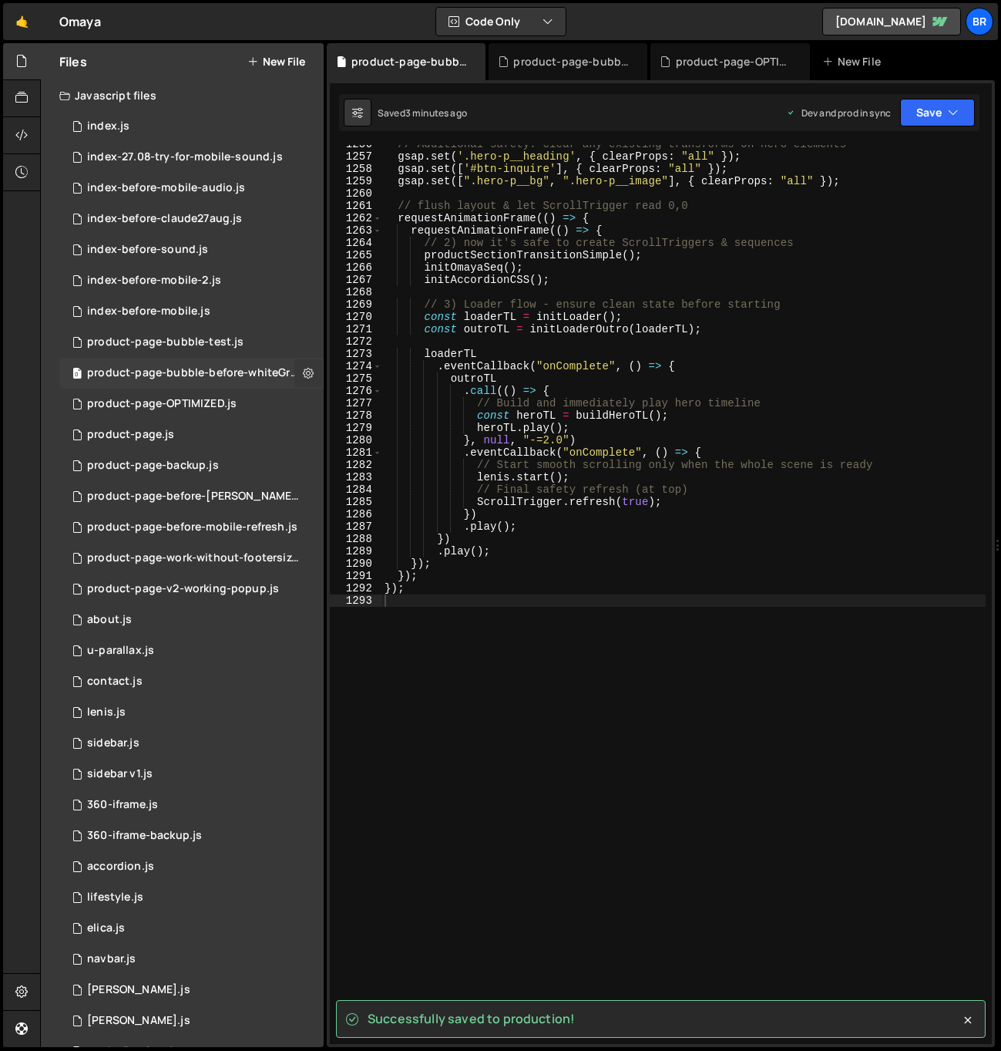
click at [303, 369] on icon at bounding box center [308, 372] width 11 height 15
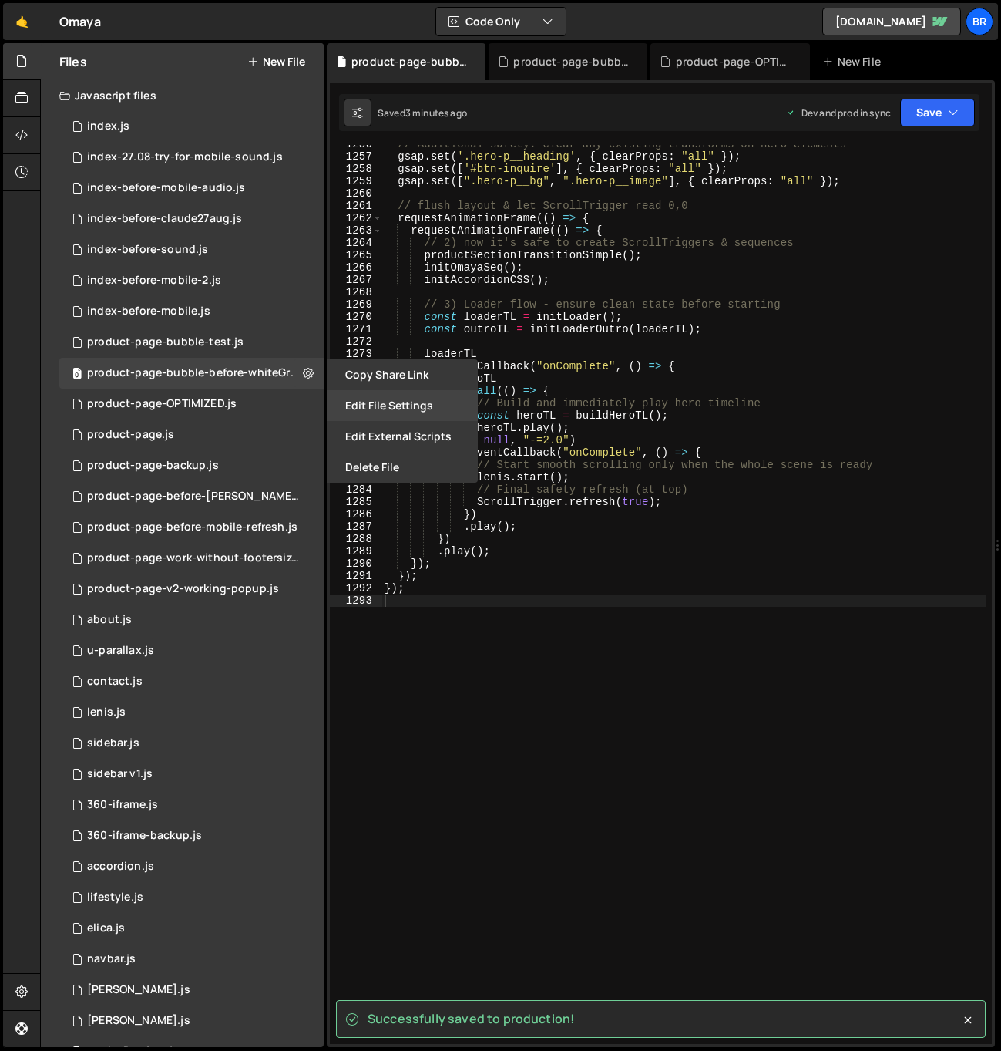
click at [370, 405] on button "Edit File Settings" at bounding box center [402, 405] width 151 height 31
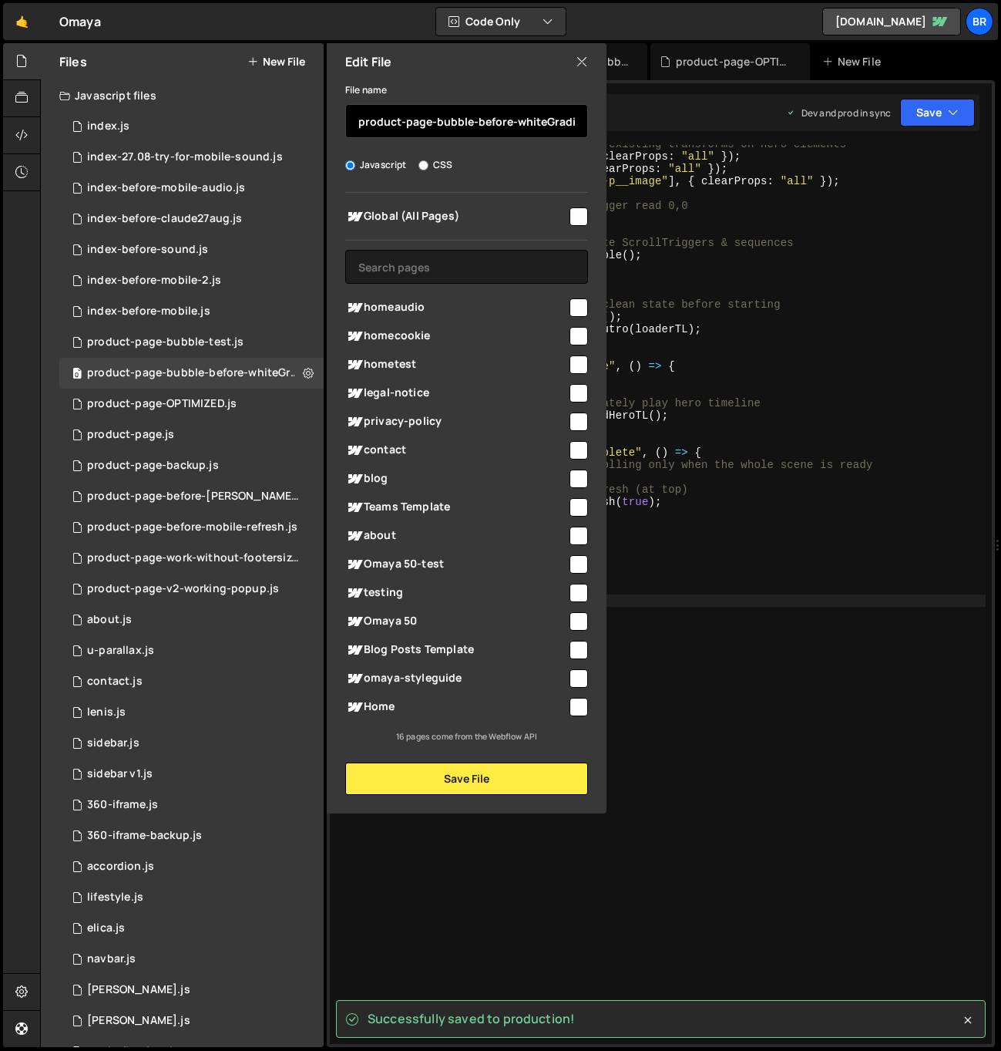
click at [472, 110] on input "product-page-bubble-before-whiteGradient" at bounding box center [466, 121] width 243 height 34
click at [473, 122] on input "product-page-bubble-before-whiteGradient" at bounding box center [466, 121] width 243 height 34
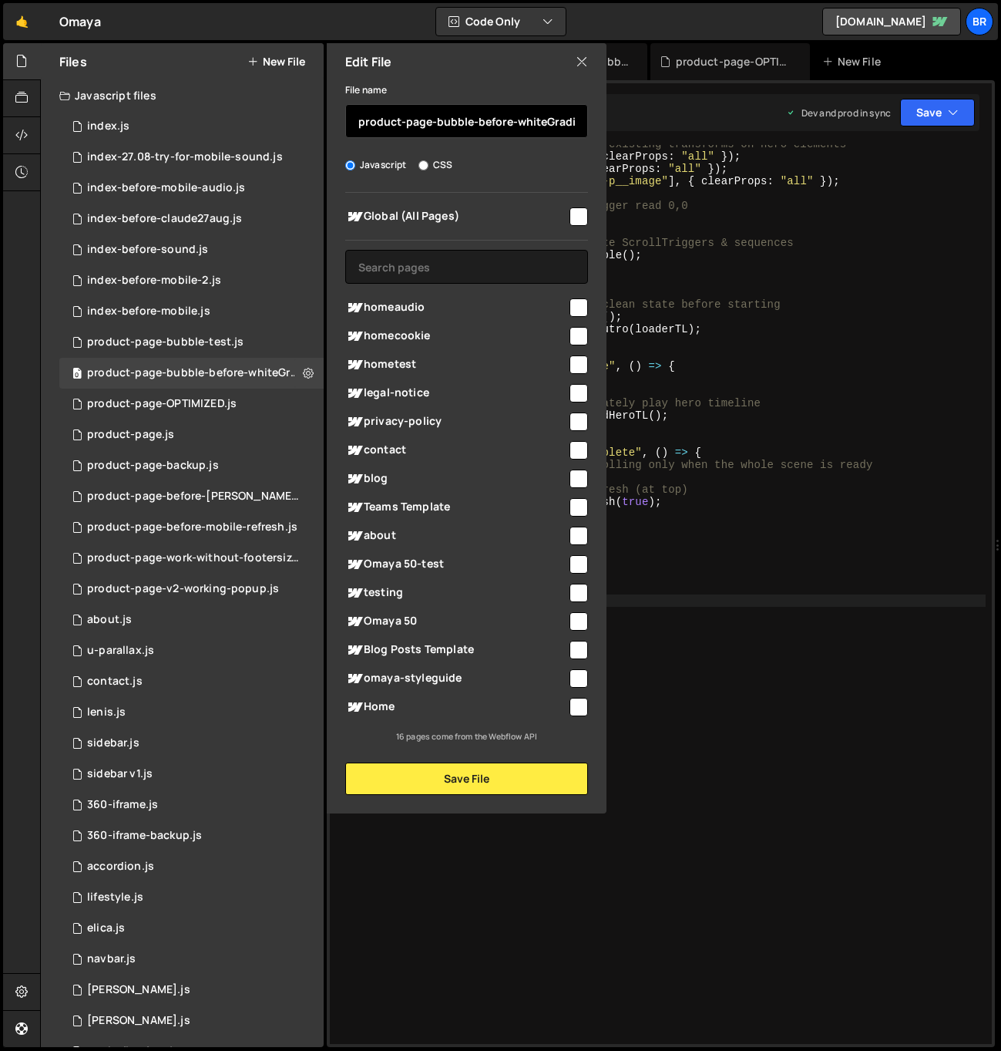
scroll to position [0, 15]
drag, startPoint x: 479, startPoint y: 123, endPoint x: 626, endPoint y: 128, distance: 147.3
click at [626, 128] on div "Files New File Javascript files 0 index.js 0 0 index-27.08-try-for-mobile-sound…" at bounding box center [520, 545] width 961 height 1004
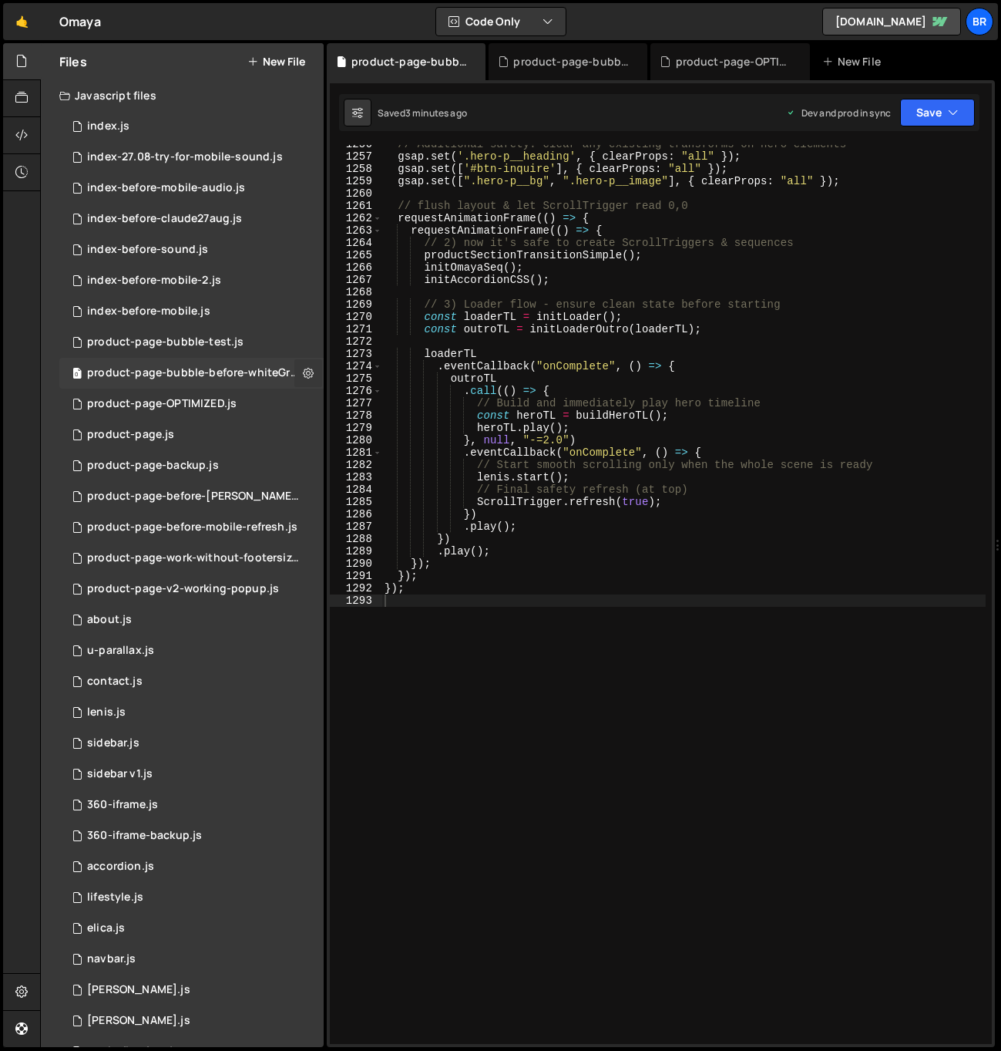
click at [305, 371] on icon at bounding box center [308, 372] width 11 height 15
type input "product-page-bubble-before-whiteGradient"
radio input "true"
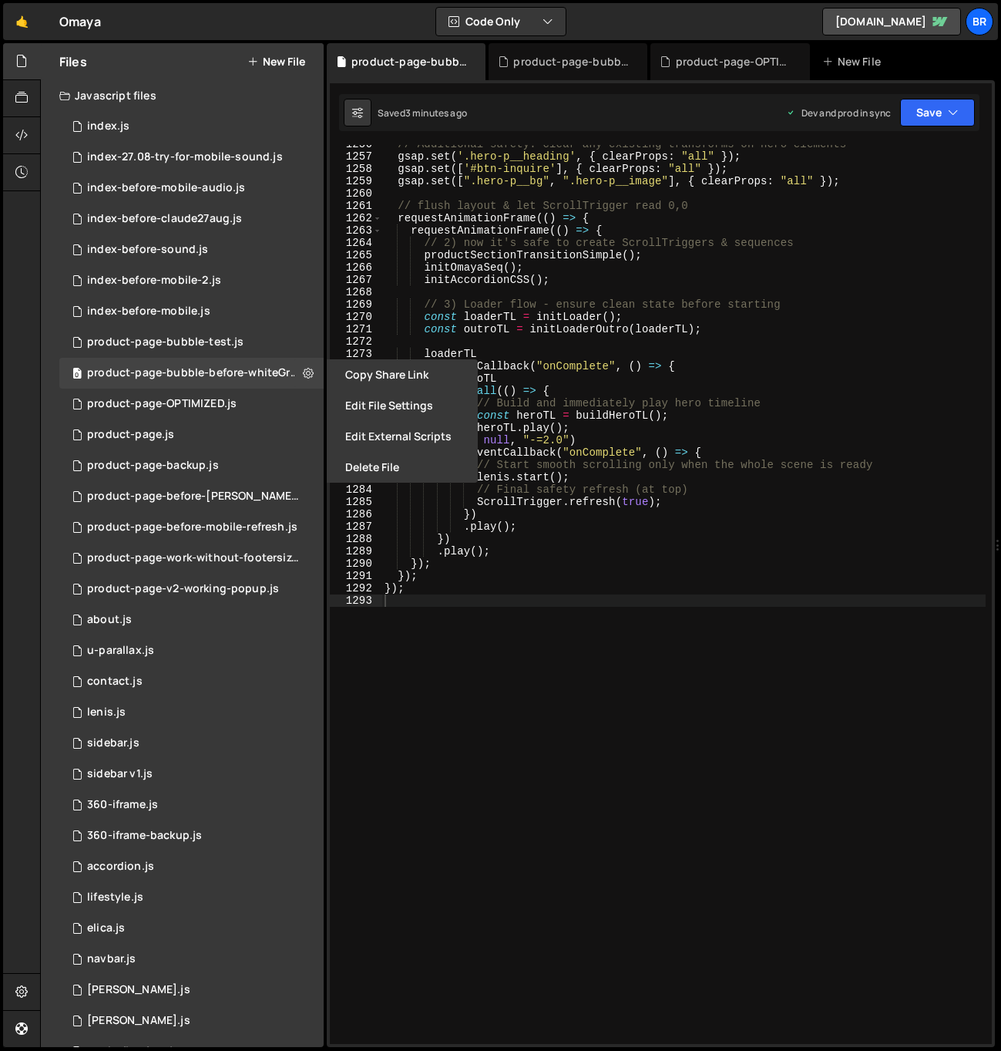
click at [358, 402] on button "Edit File Settings" at bounding box center [402, 405] width 151 height 31
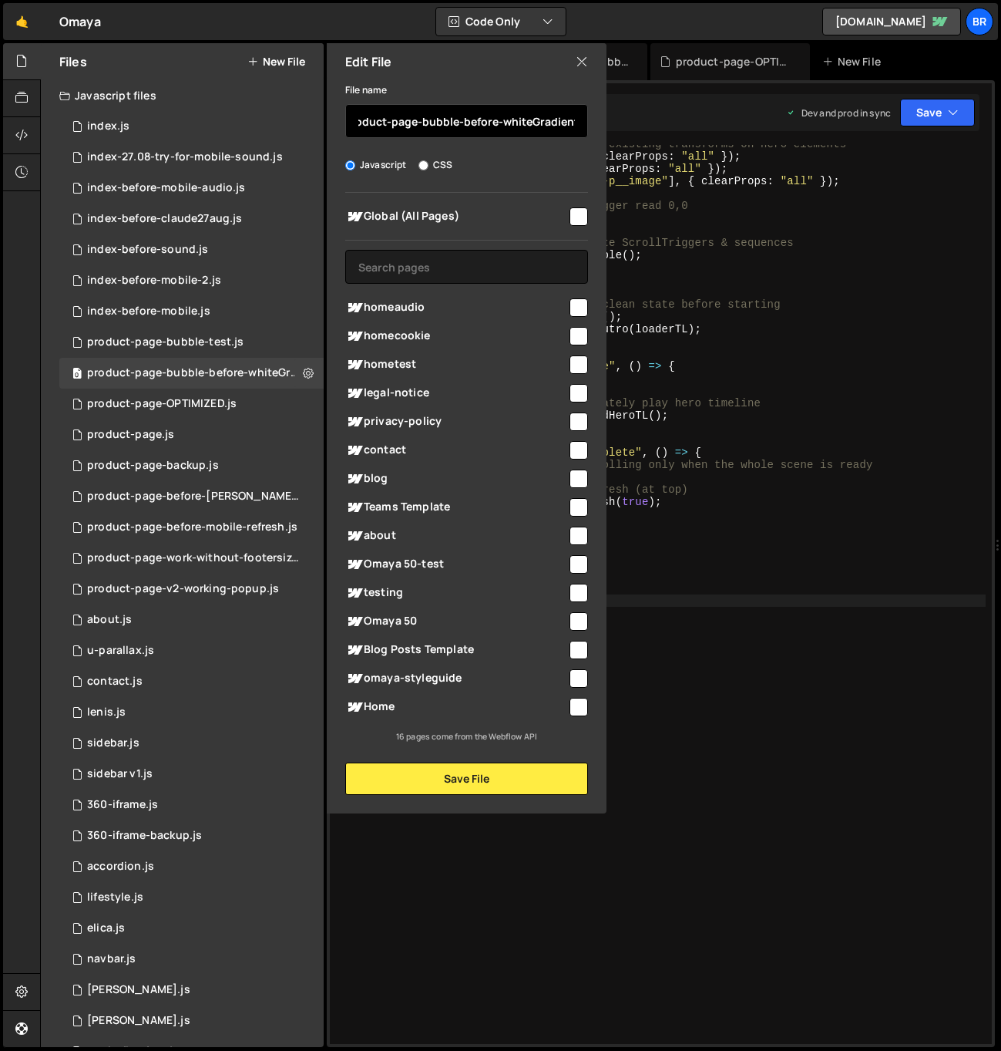
click at [500, 130] on input "product-page-bubble-before-whiteGradient" at bounding box center [466, 121] width 243 height 34
drag, startPoint x: 461, startPoint y: 121, endPoint x: 574, endPoint y: 121, distance: 113.3
click at [574, 121] on input "product-page-bubble-before-whiteGradient" at bounding box center [466, 121] width 243 height 34
type input "product-page-bubble-after-hero-scroll"
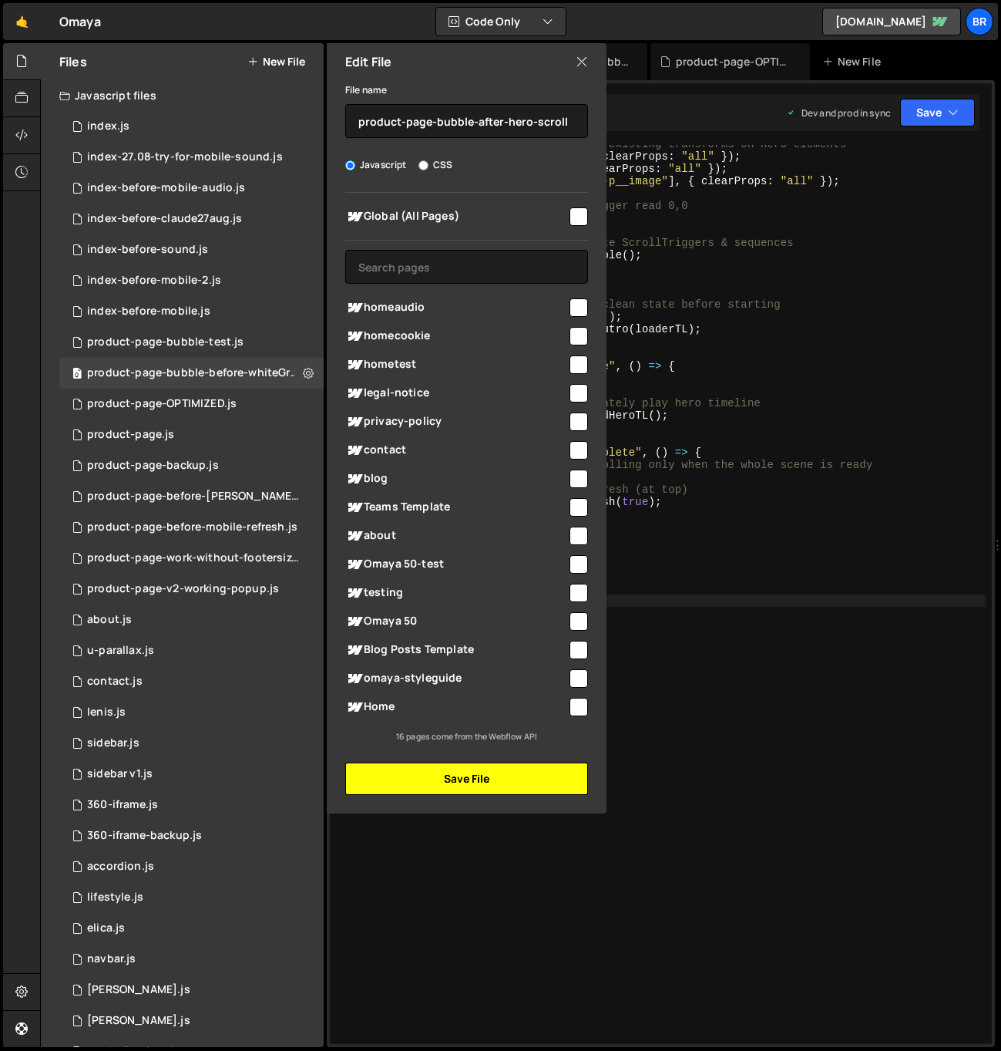
click at [460, 777] on button "Save File" at bounding box center [466, 778] width 243 height 32
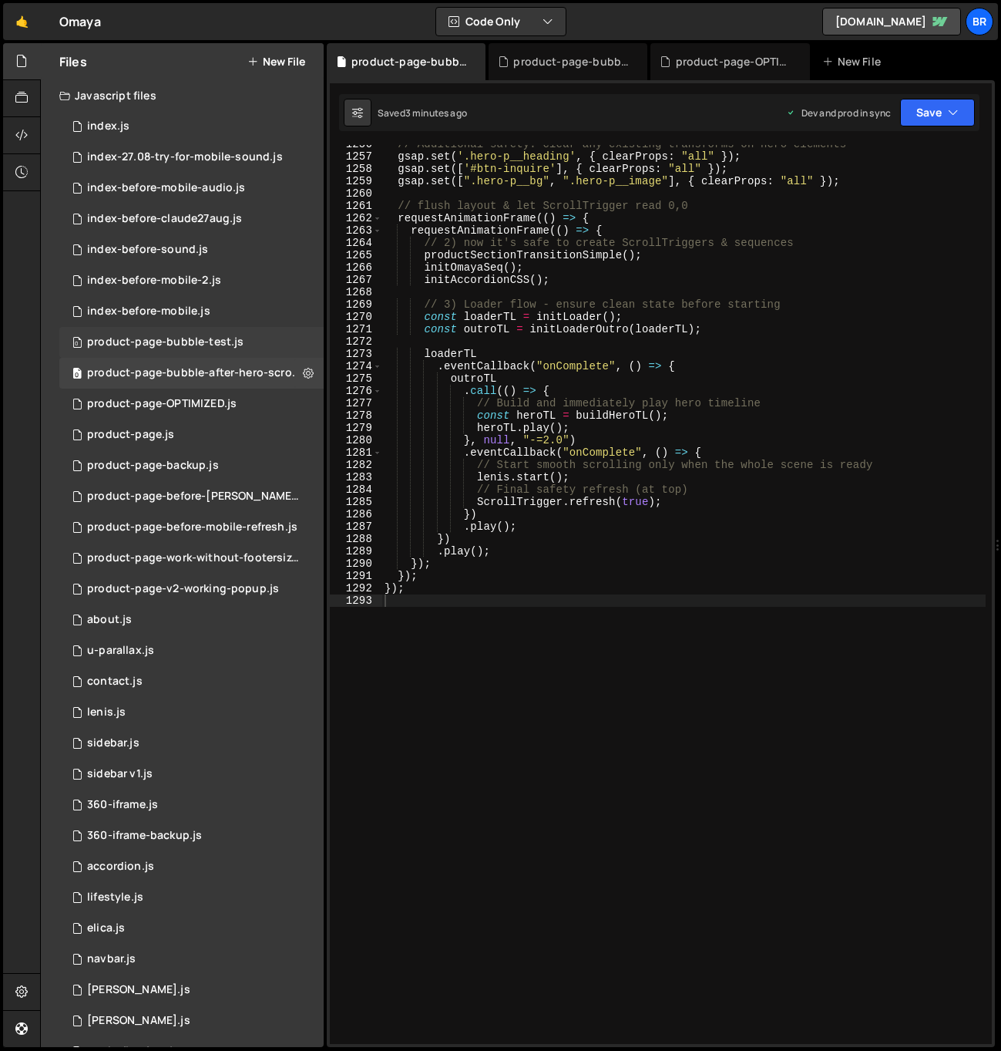
click at [222, 344] on div "product-page-bubble-test.js" at bounding box center [165, 342] width 156 height 14
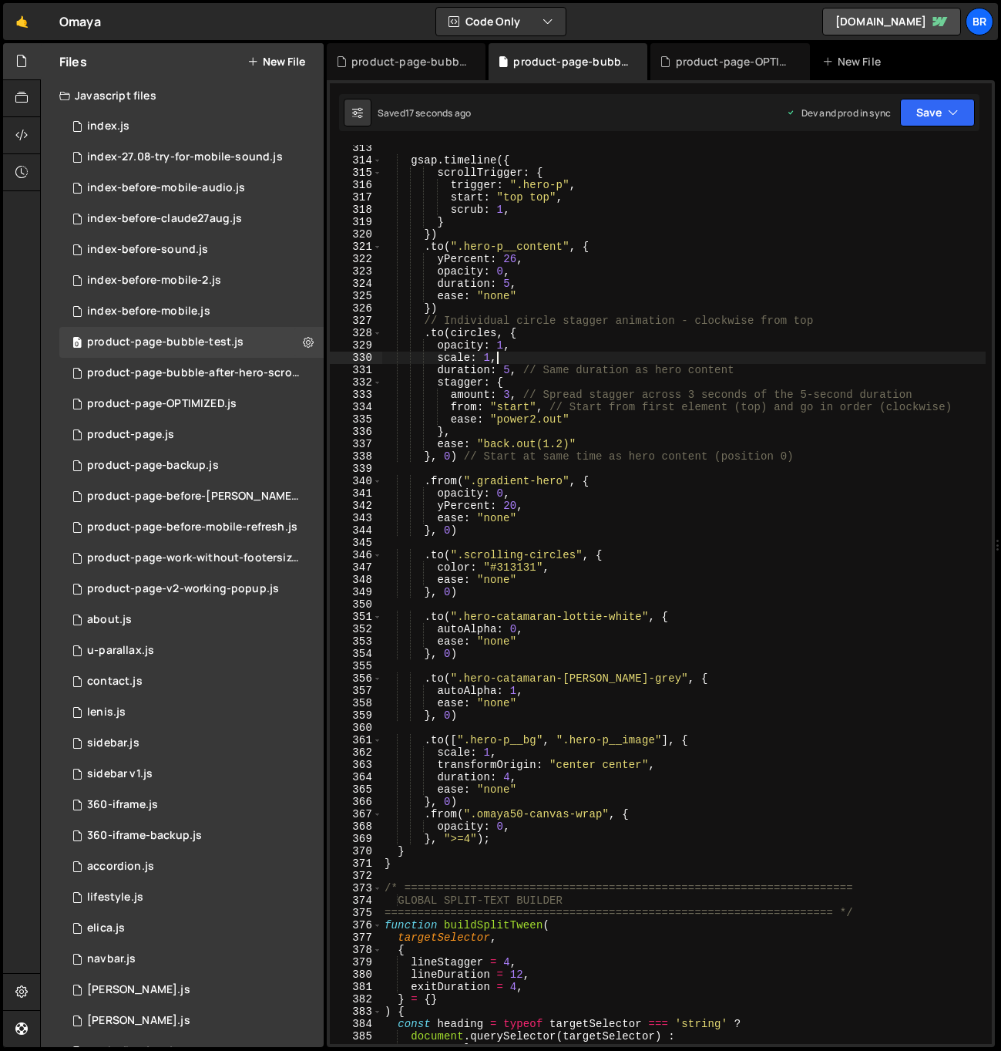
click at [511, 353] on div "gsap . timeline ({ scrollTrigger : { trigger : ".hero-p" , start : "top top" , …" at bounding box center [684, 604] width 604 height 924
type textarea "});"
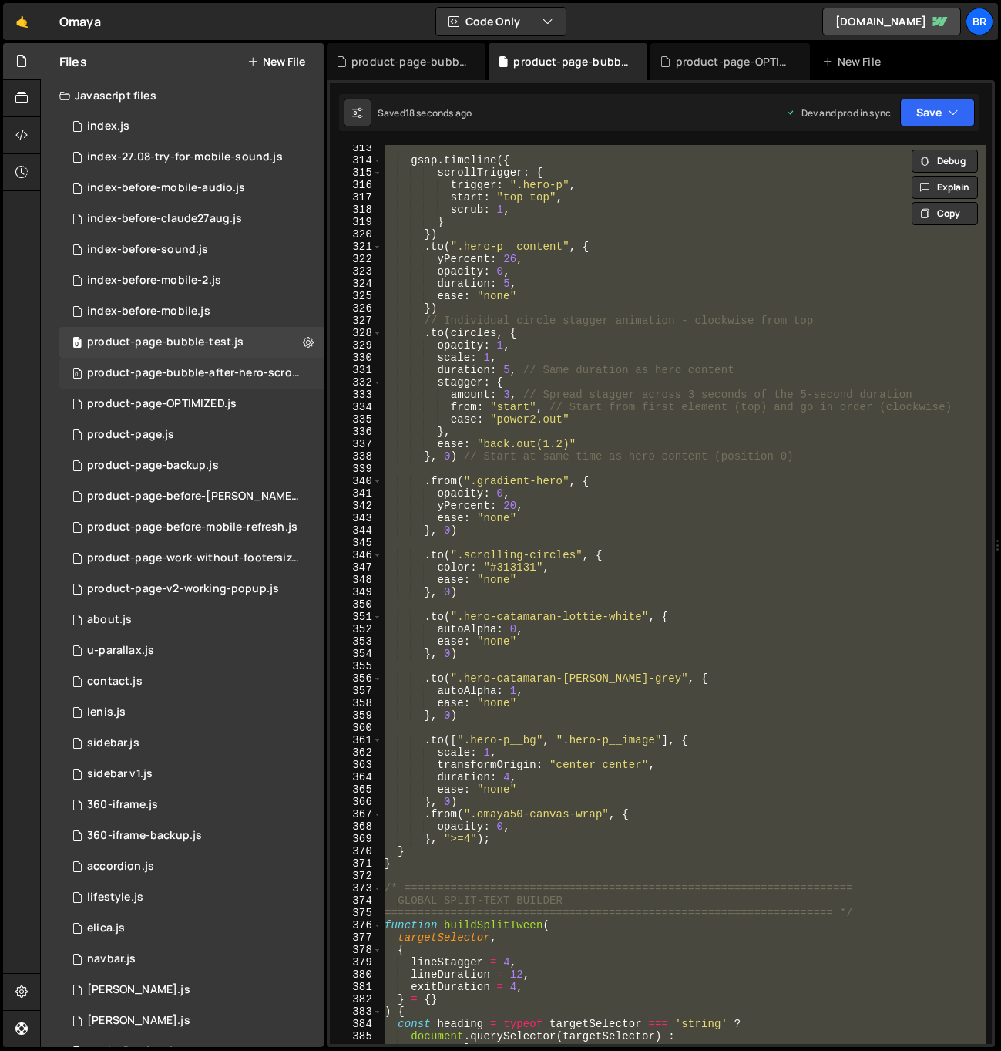
click at [241, 366] on div "product-page-bubble-after-hero-scroll.js" at bounding box center [193, 373] width 213 height 14
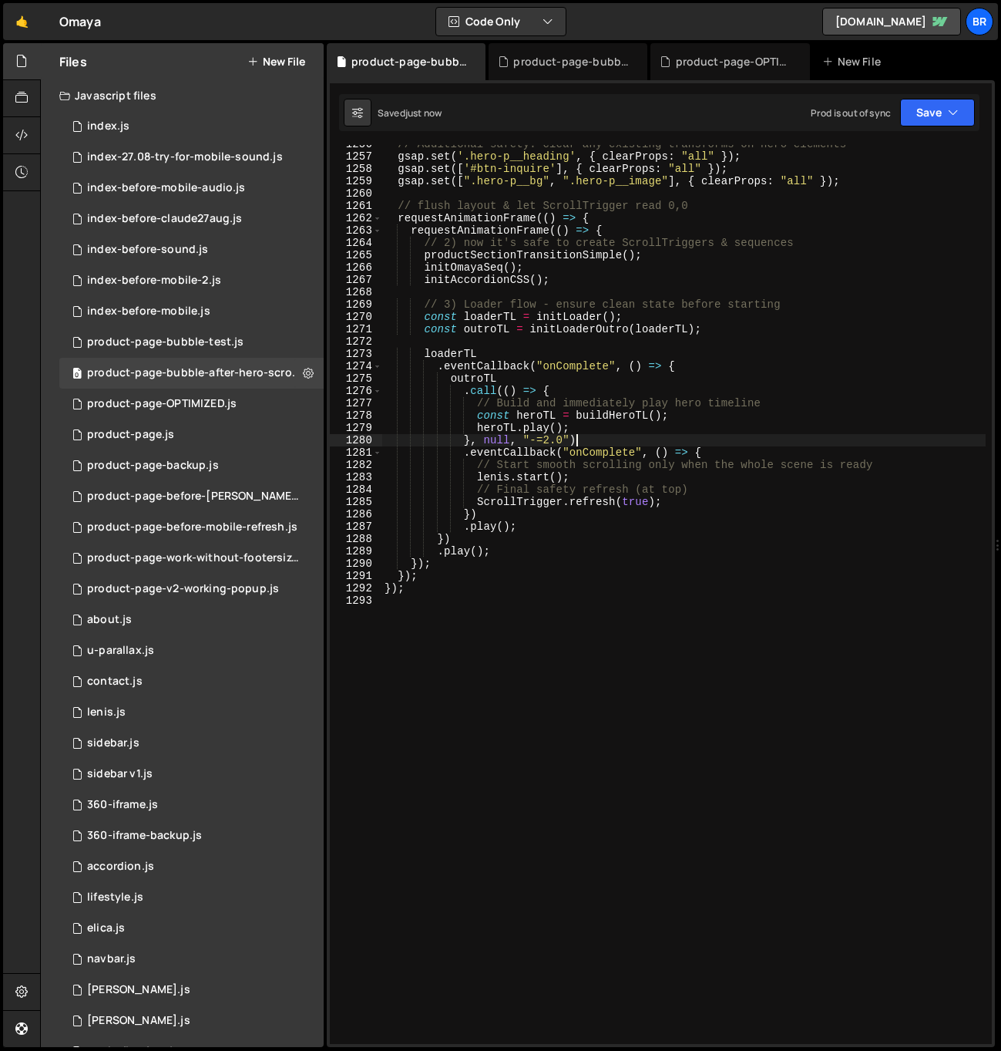
click at [654, 435] on div "// Additional safety: clear any existing transforms on hero elements gsap . set…" at bounding box center [684, 600] width 604 height 924
type textarea "});"
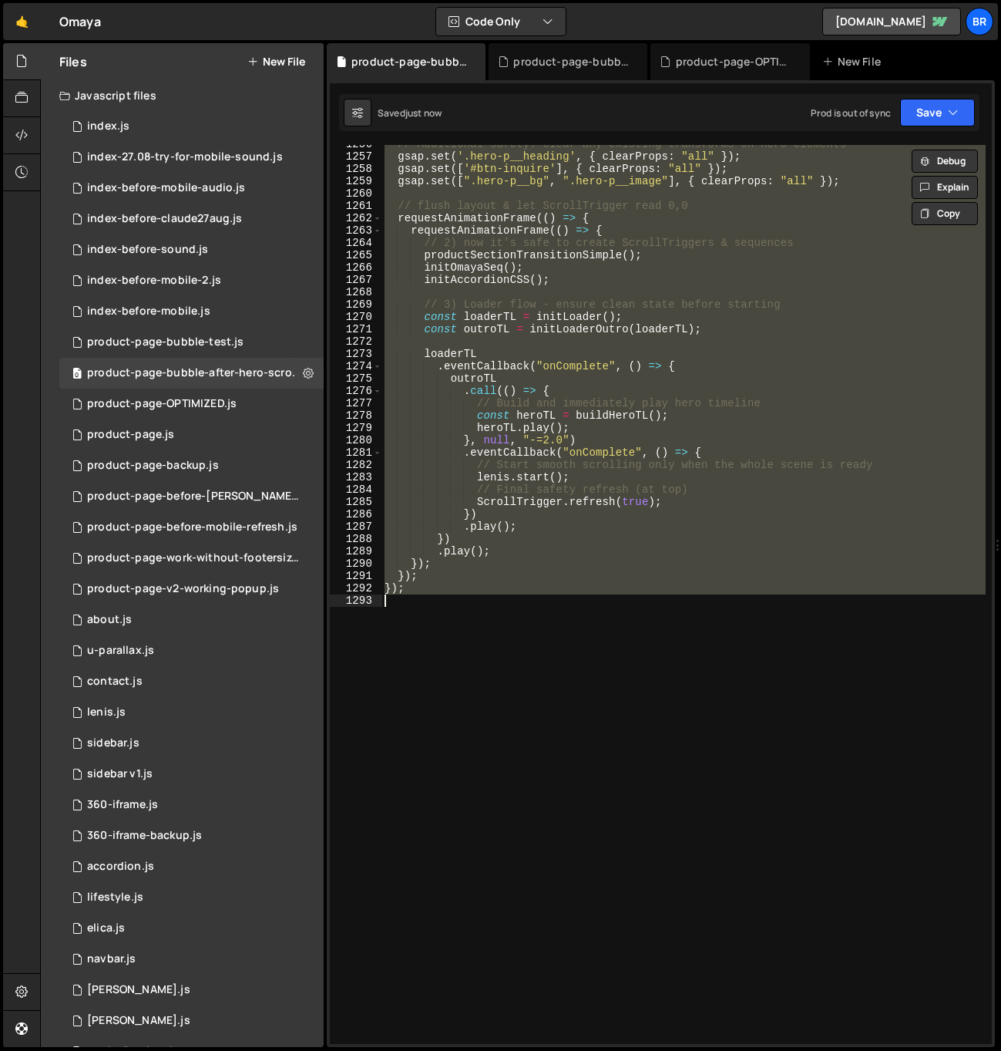
paste textarea
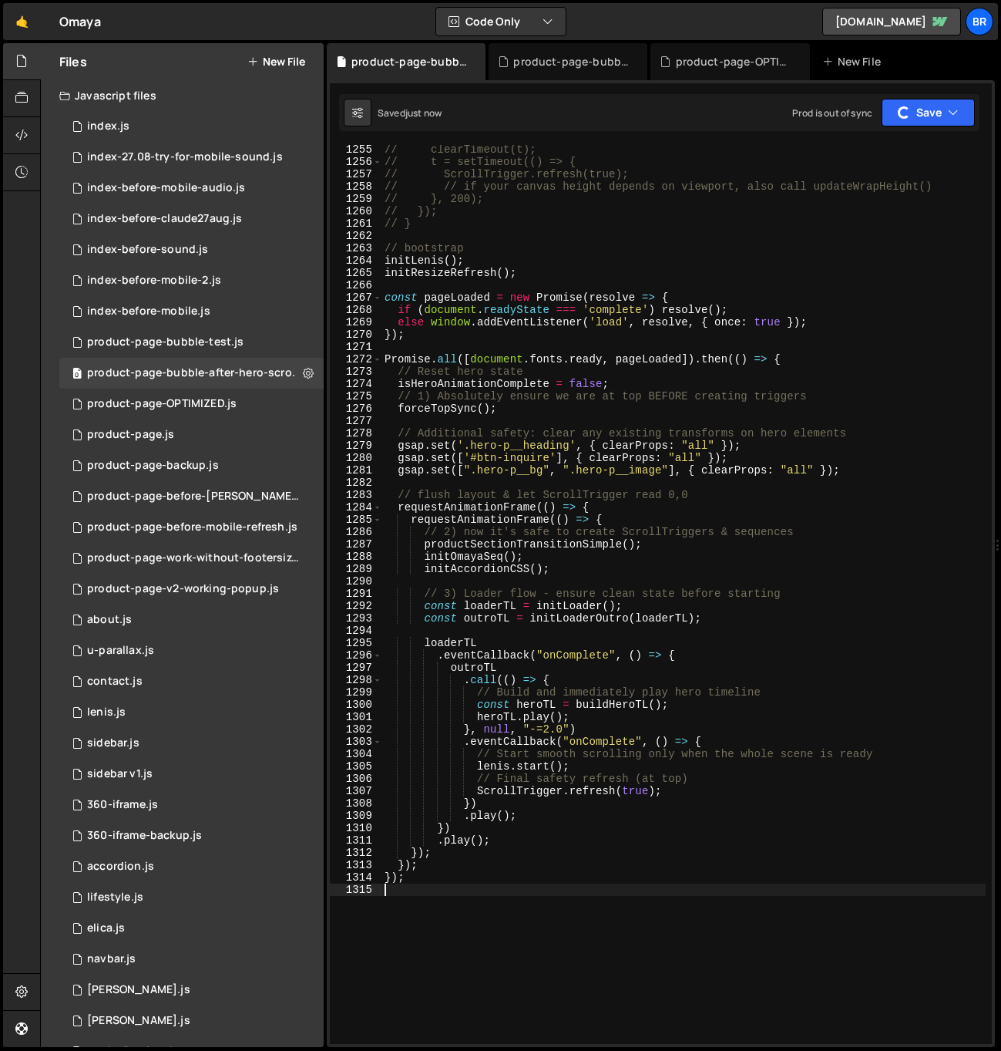
scroll to position [15504, 0]
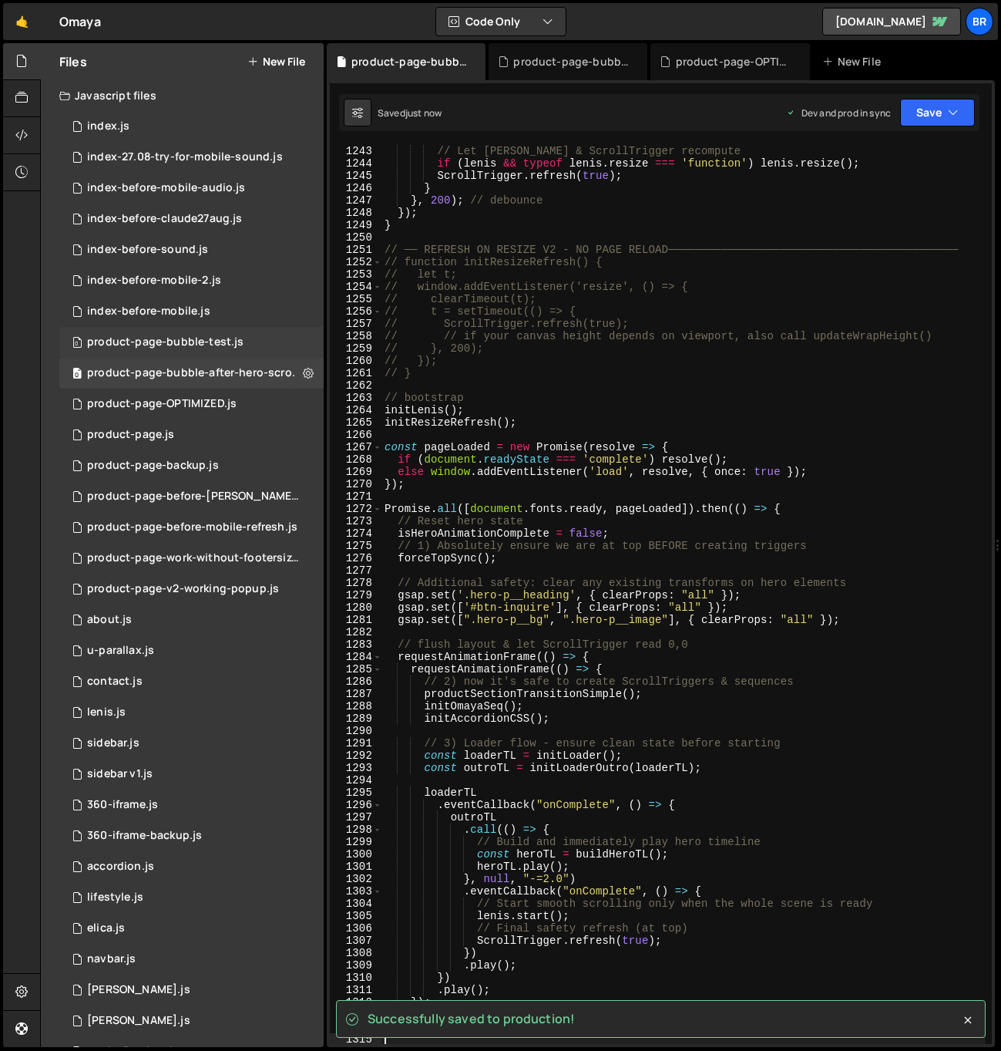
click at [212, 344] on div "product-page-bubble-test.js" at bounding box center [165, 342] width 156 height 14
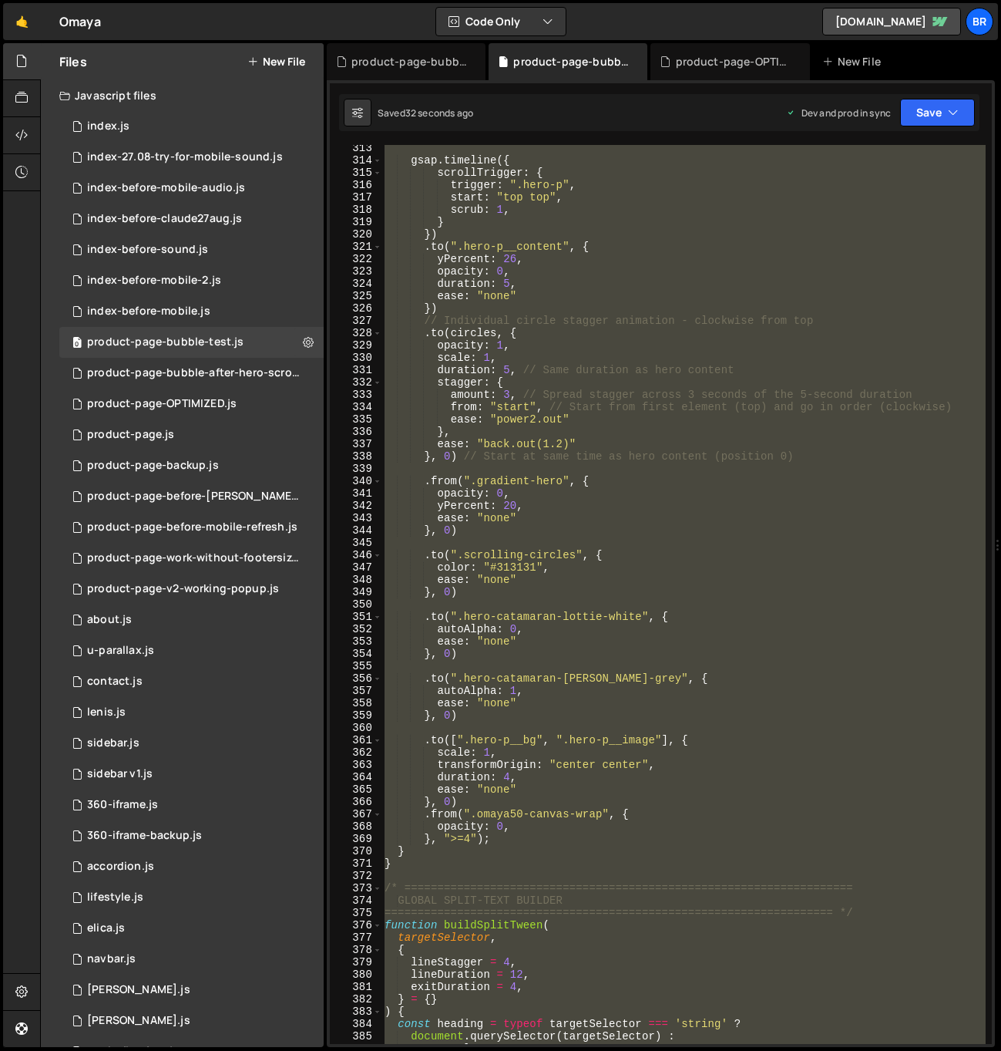
click at [537, 333] on div "gsap . timeline ({ scrollTrigger : { trigger : ".hero-p" , start : "top top" , …" at bounding box center [684, 594] width 604 height 899
type textarea ".to(circles, {"
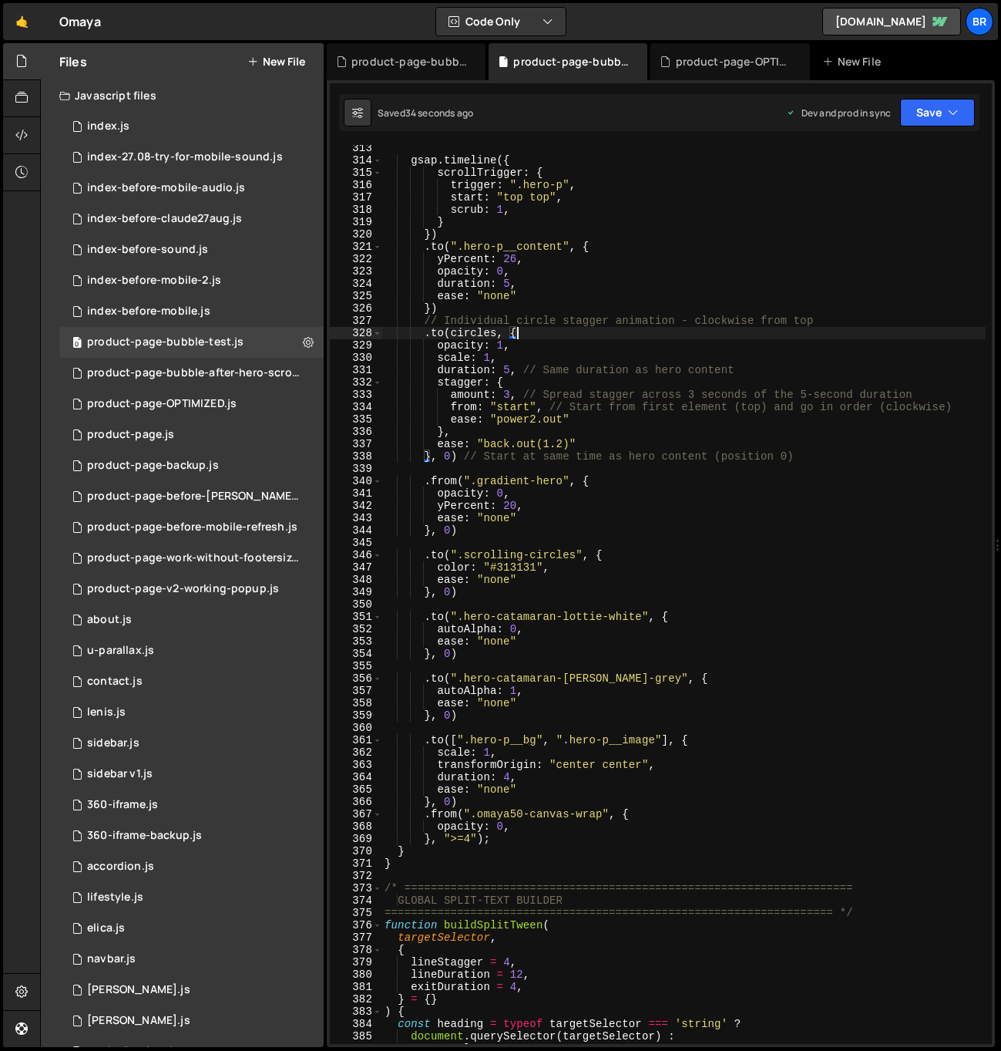
click at [567, 470] on div "gsap . timeline ({ scrollTrigger : { trigger : ".hero-p" , start : "top top" , …" at bounding box center [684, 604] width 604 height 924
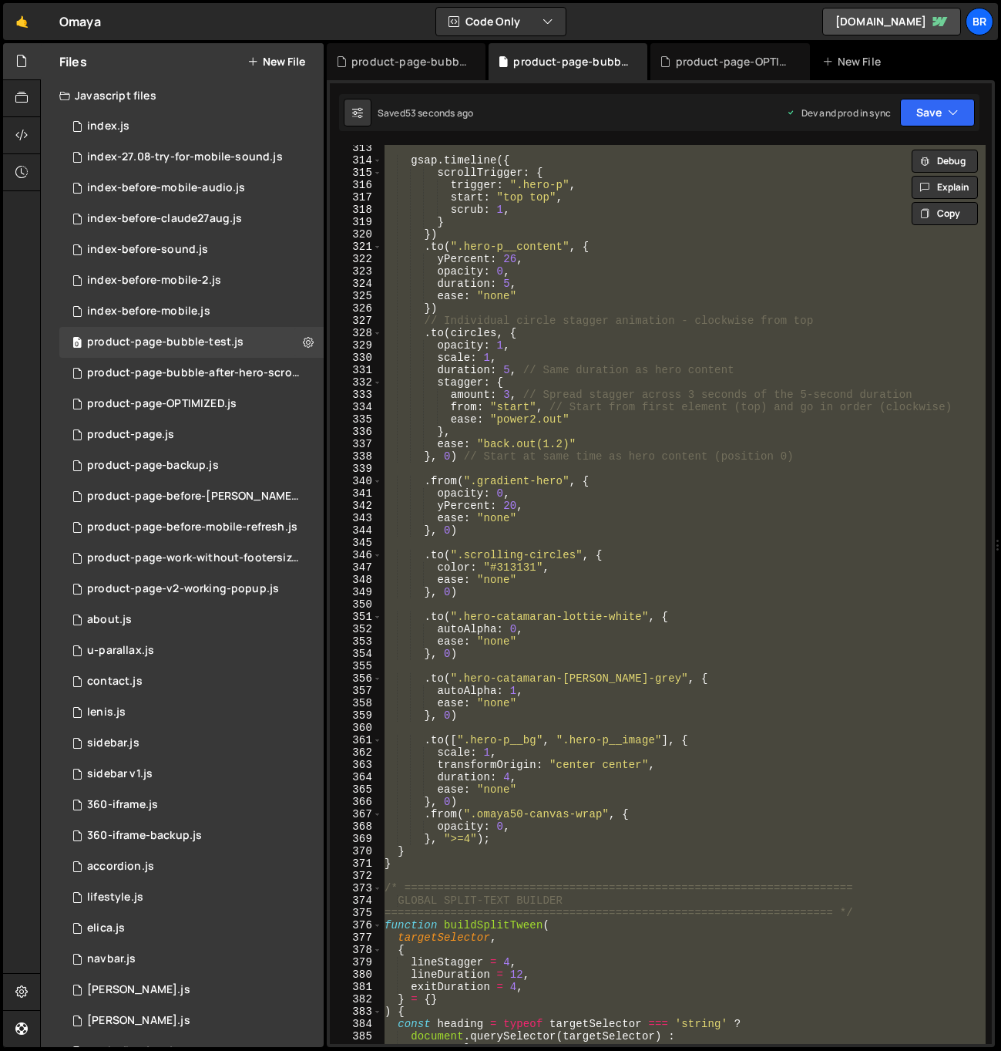
drag, startPoint x: 944, startPoint y: 557, endPoint x: 638, endPoint y: 536, distance: 307.5
click at [761, 557] on div "gsap . timeline ({ scrollTrigger : { trigger : ".hero-p" , start : "top top" , …" at bounding box center [684, 594] width 604 height 899
type textarea ".to(".scrolling-circles", {"
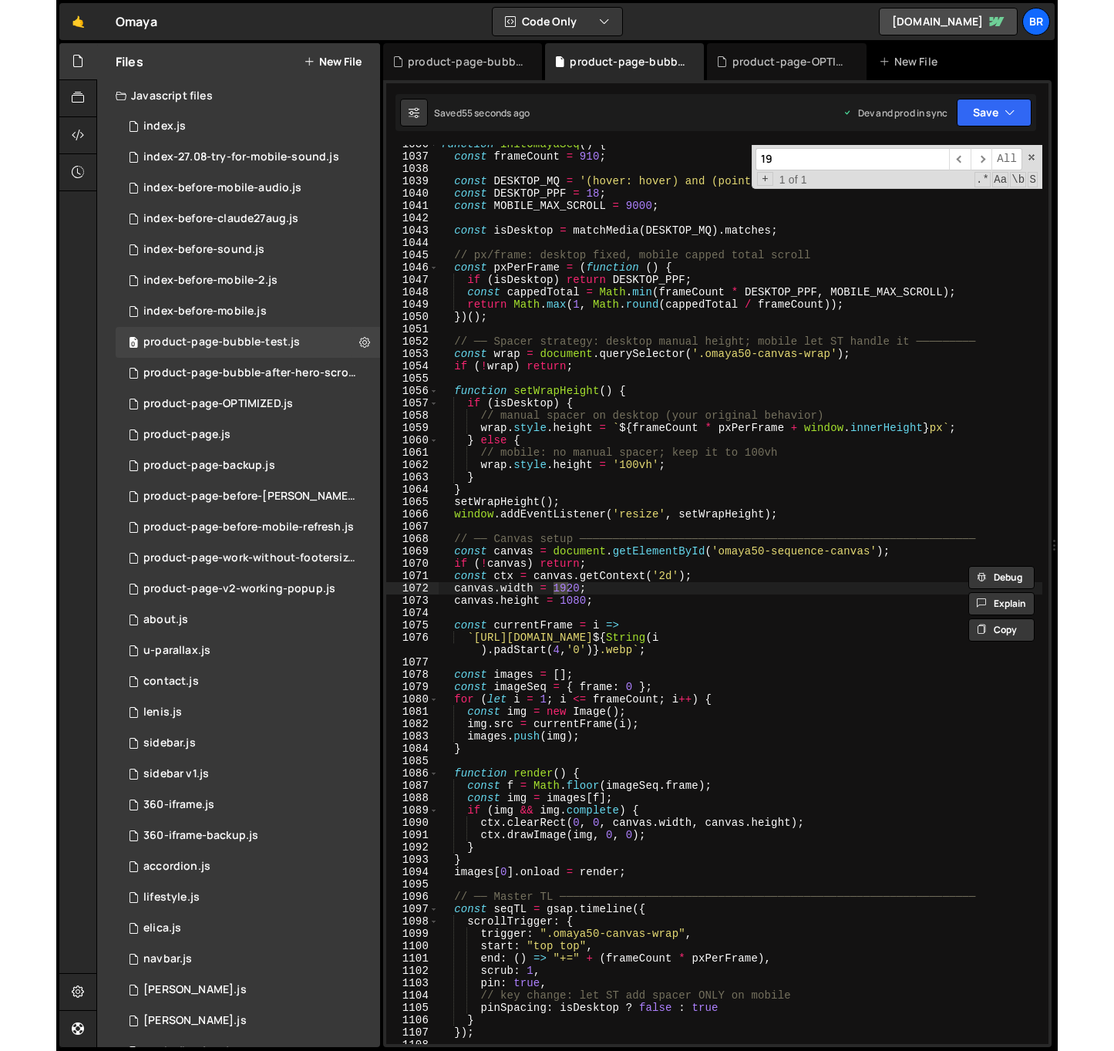
scroll to position [12921, 0]
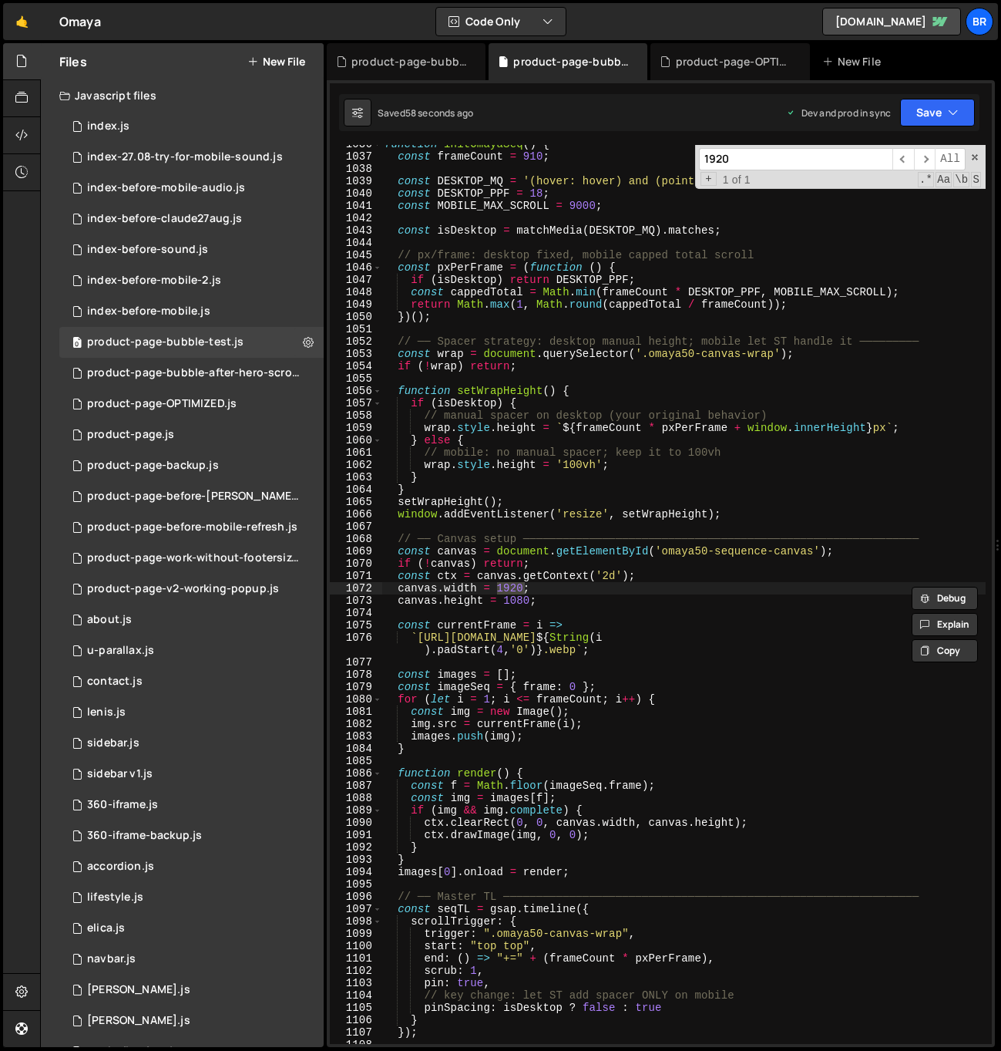
type input "1920"
type textarea "const currentFrame = i =>"
click at [675, 624] on div "function initOmayaSeq ( ) { const frameCount = 910 ; const DESKTOP_MQ = '(hover…" at bounding box center [684, 600] width 604 height 924
drag, startPoint x: 537, startPoint y: 607, endPoint x: 550, endPoint y: 604, distance: 13.5
click at [537, 607] on div "function initOmayaSeq ( ) { const frameCount = 910 ; const DESKTOP_MQ = '(hover…" at bounding box center [684, 600] width 604 height 924
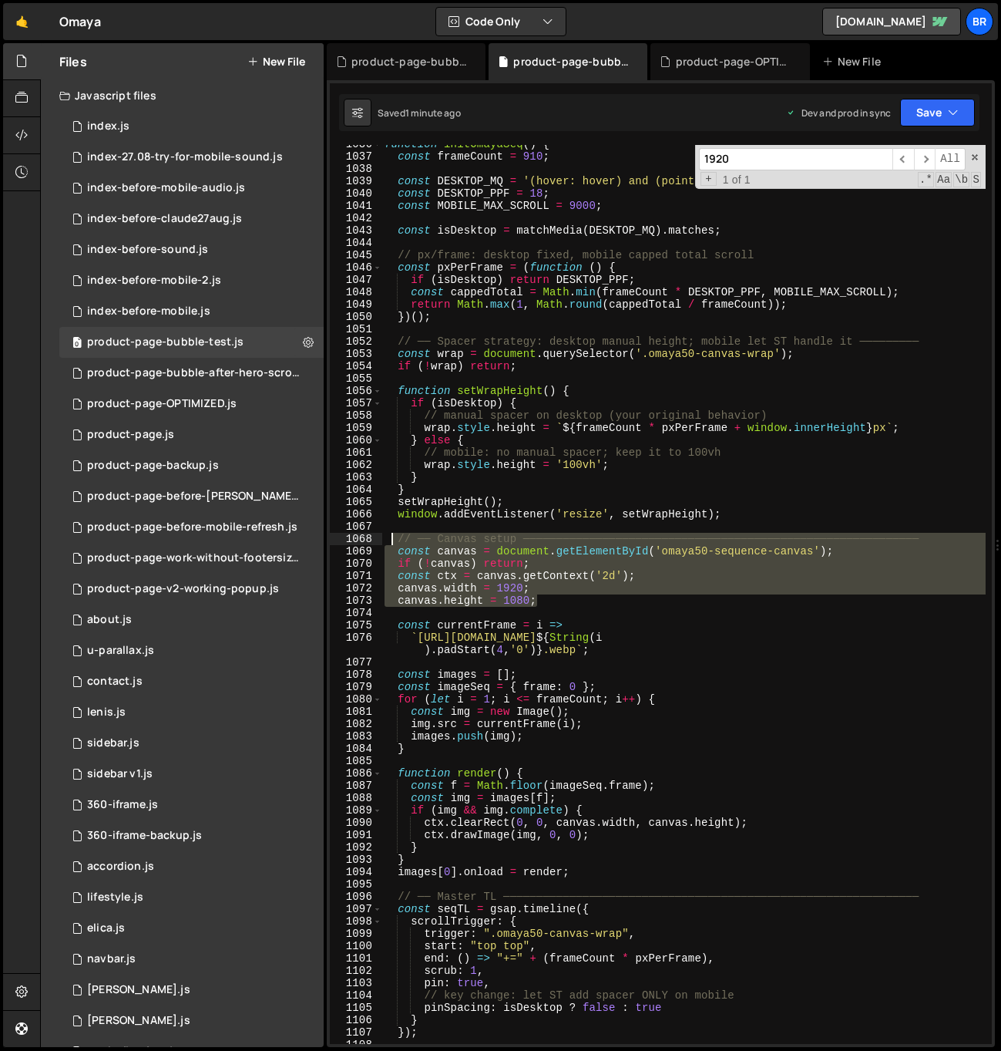
drag, startPoint x: 550, startPoint y: 604, endPoint x: 390, endPoint y: 540, distance: 172.4
click at [390, 540] on div "function initOmayaSeq ( ) { const frameCount = 910 ; const DESKTOP_MQ = '(hover…" at bounding box center [684, 600] width 604 height 924
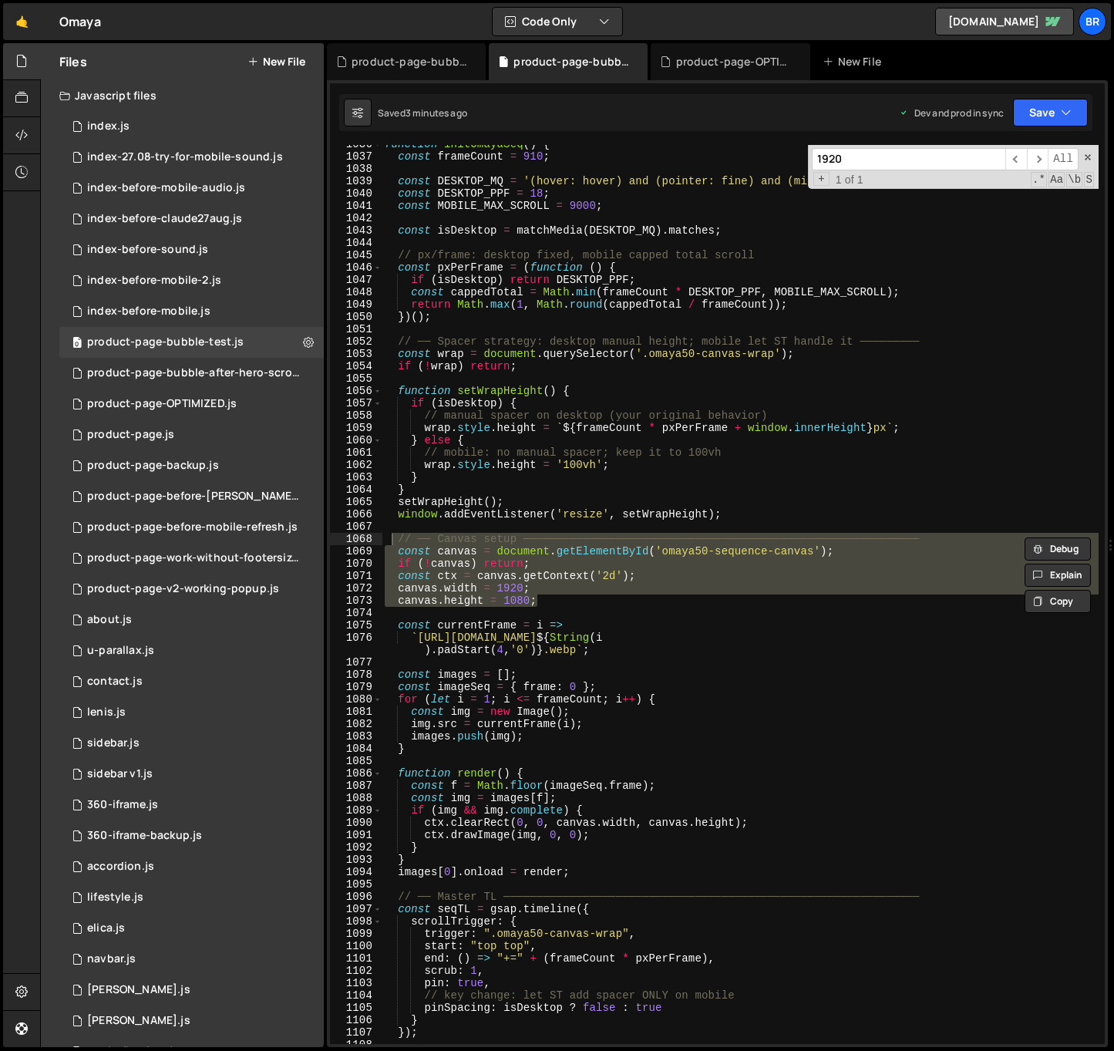
scroll to position [12822, 0]
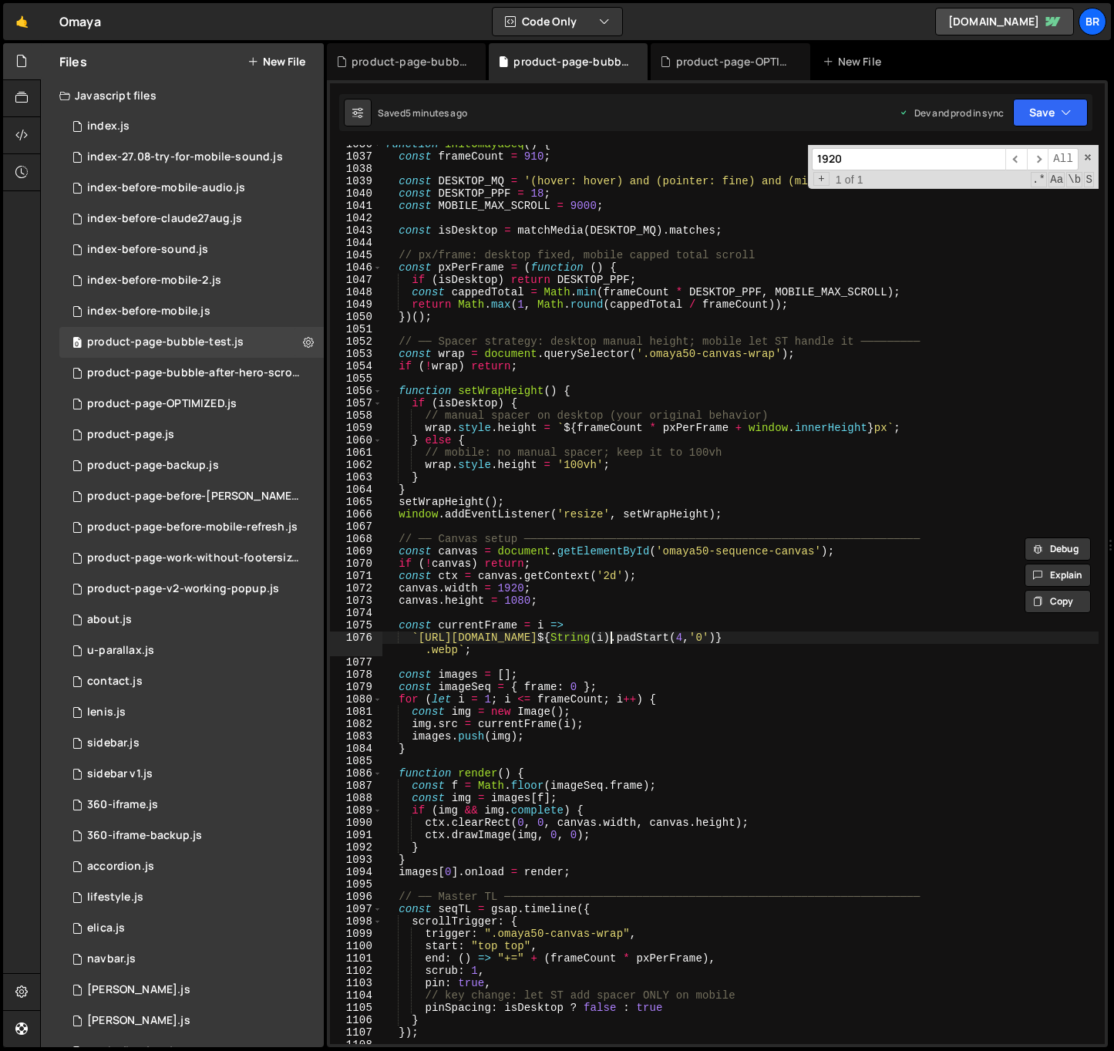
click at [609, 638] on div "function initOmayaSeq ( ) { const frameCount = 910 ; const DESKTOP_MQ = '(hover…" at bounding box center [740, 600] width 716 height 924
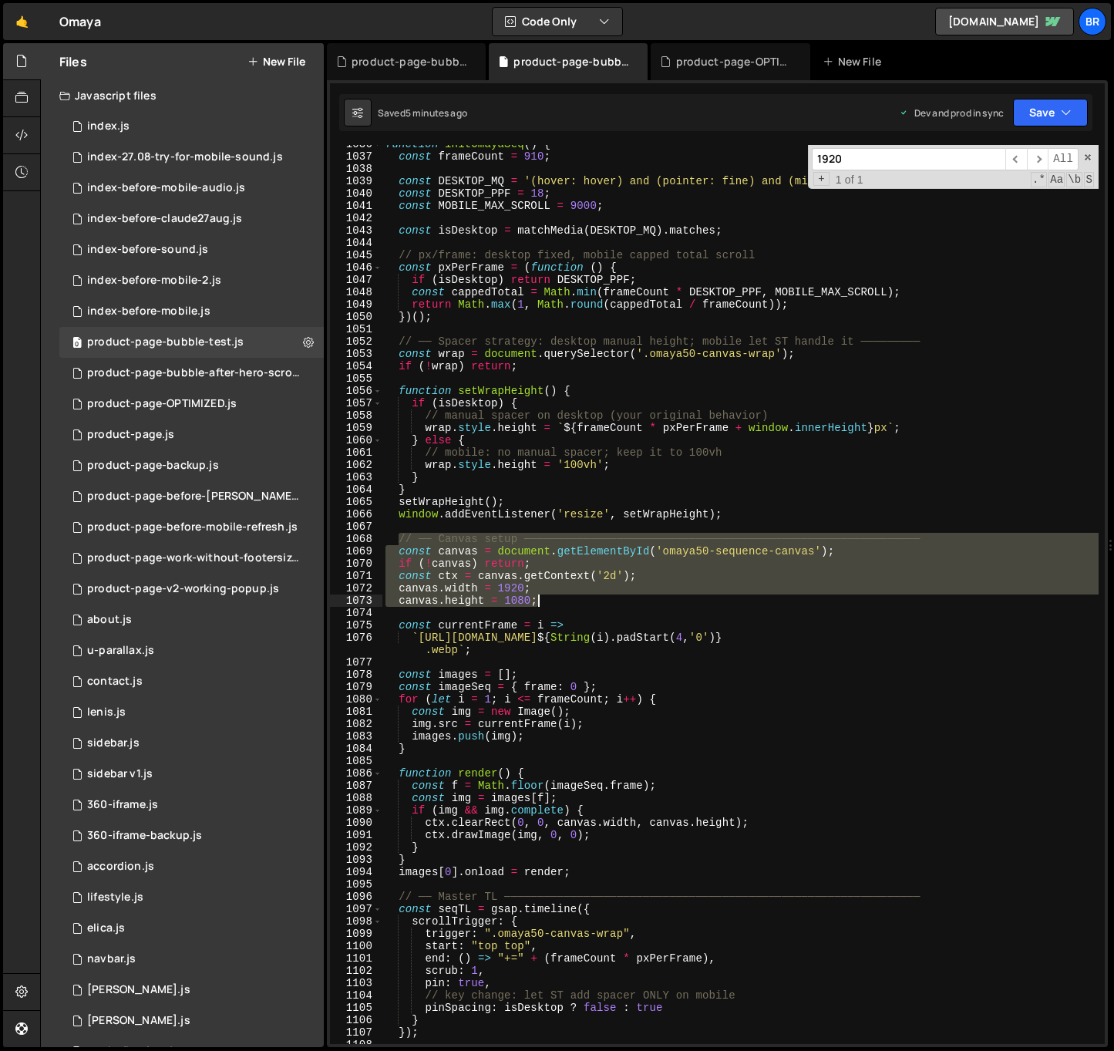
drag, startPoint x: 397, startPoint y: 537, endPoint x: 552, endPoint y: 606, distance: 169.8
click at [552, 606] on div "function initOmayaSeq ( ) { const frameCount = 910 ; const DESKTOP_MQ = '(hover…" at bounding box center [740, 600] width 716 height 924
paste textarea "}"
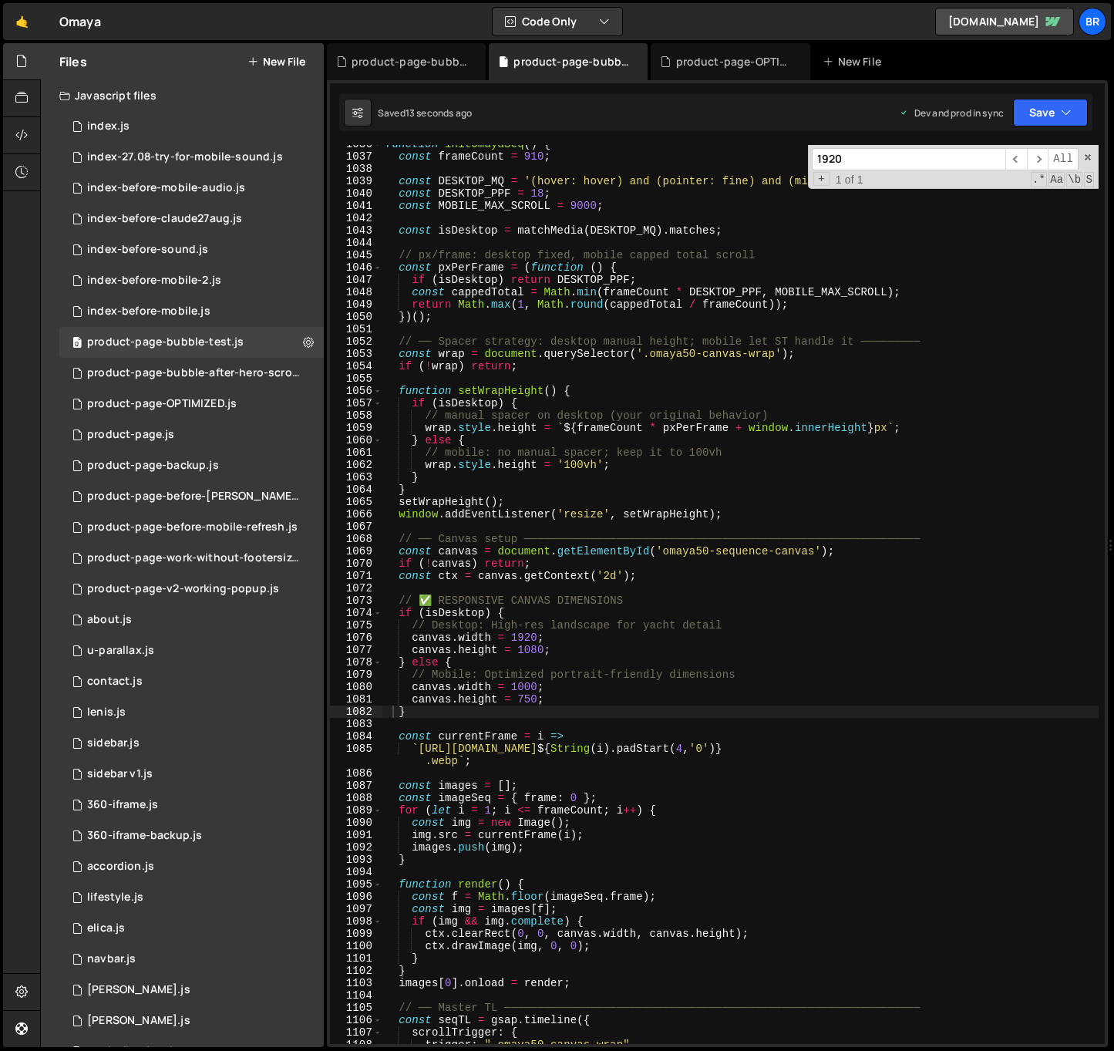
click at [624, 552] on div "function initOmayaSeq ( ) { const frameCount = 910 ; const DESKTOP_MQ = '(hover…" at bounding box center [740, 600] width 716 height 924
type textarea "const canvas = document.getElementById('omaya50-sequence-canvas');"
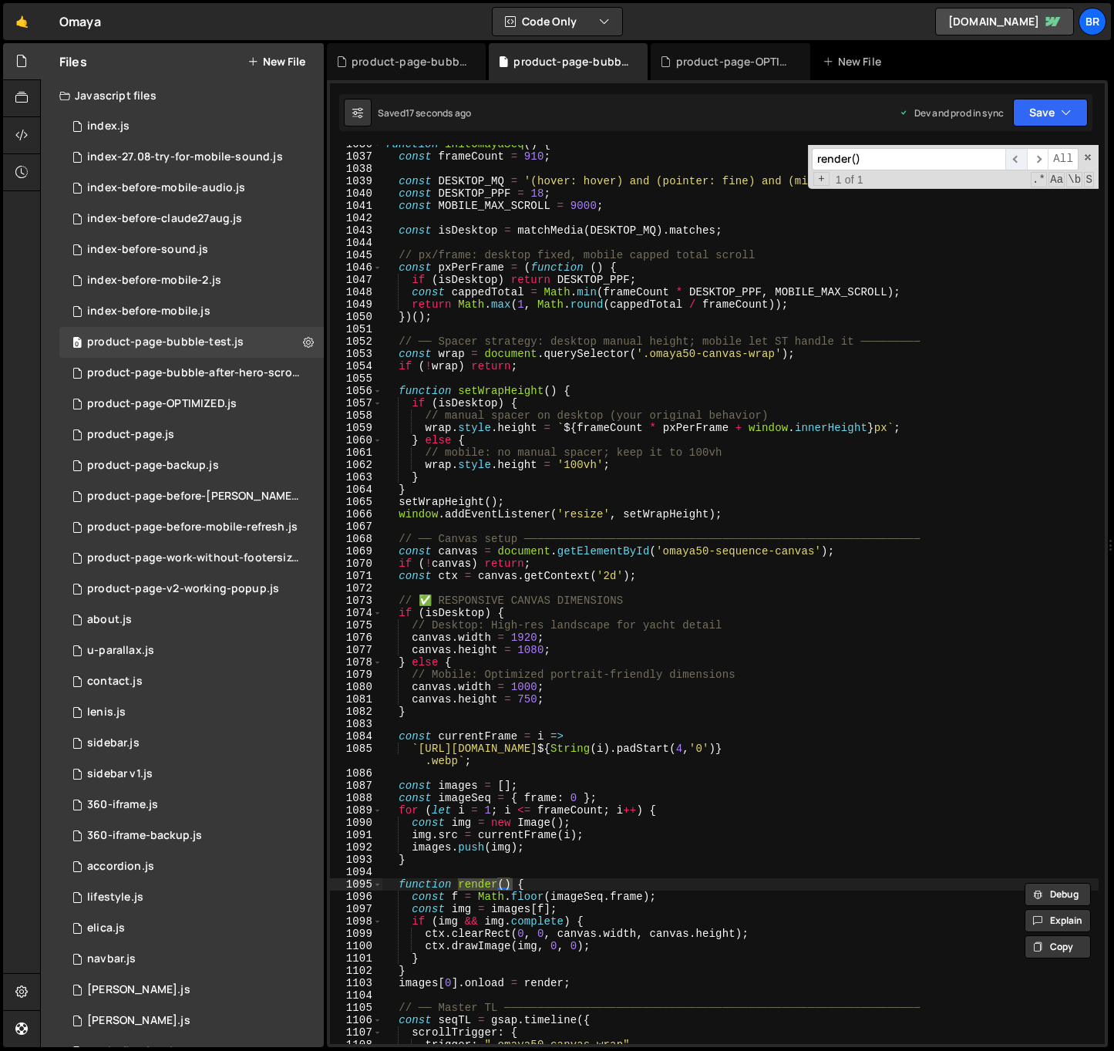
type input "render()"
click at [761, 156] on span "​" at bounding box center [1016, 159] width 22 height 22
click at [761, 156] on span "​" at bounding box center [1038, 159] width 22 height 22
click at [543, 886] on div "function initOmayaSeq ( ) { const frameCount = 910 ; const DESKTOP_MQ = '(hover…" at bounding box center [740, 600] width 716 height 924
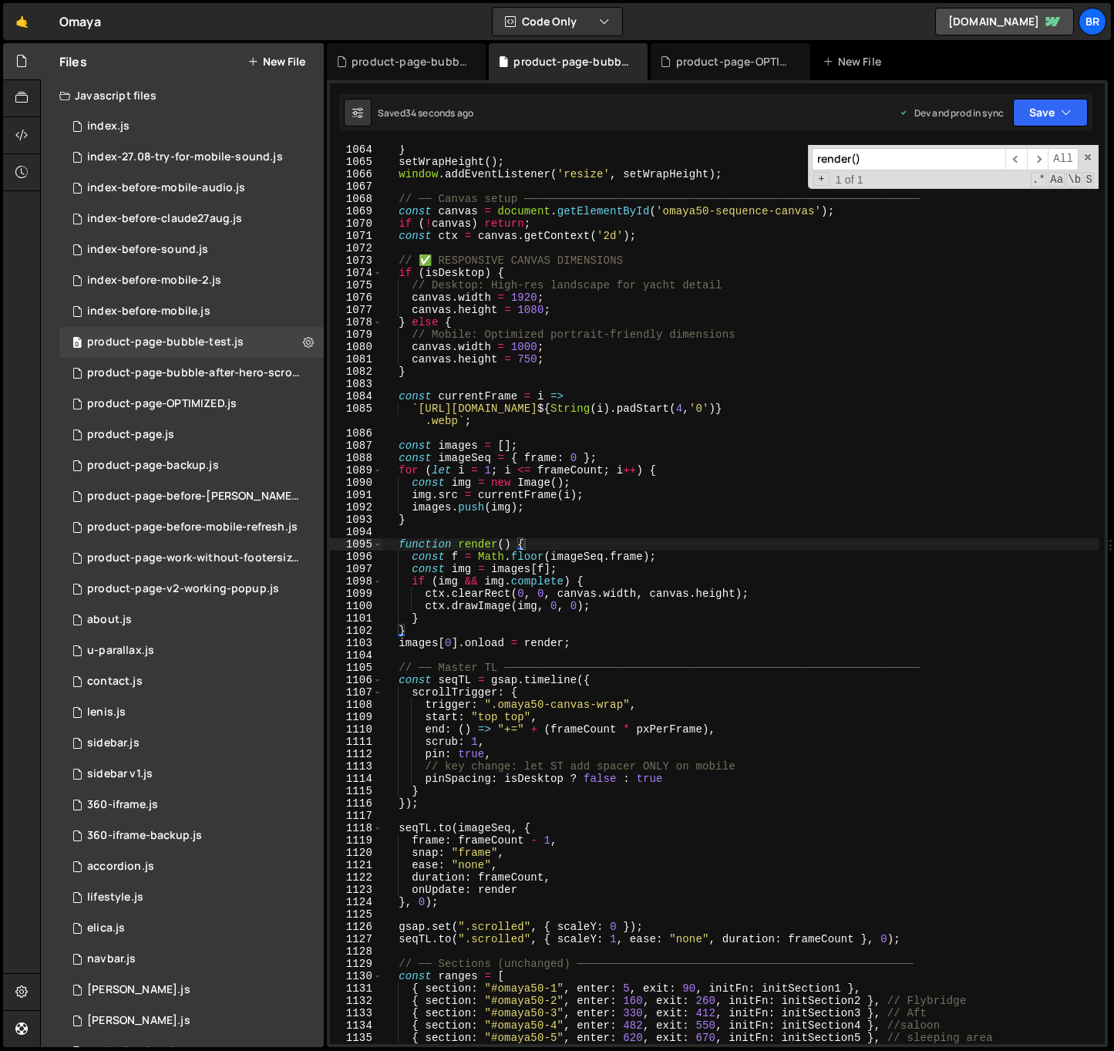
scroll to position [13160, 0]
click at [562, 558] on div "} } setWrapHeight ( ) ; window . addEventListener ( 'resize' , setWrapHeight ) …" at bounding box center [740, 595] width 716 height 924
click at [761, 163] on input "render()" at bounding box center [908, 159] width 193 height 22
click at [761, 153] on span "​" at bounding box center [1016, 159] width 22 height 22
click at [489, 561] on div "} } setWrapHeight ( ) ; window . addEventListener ( 'resize' , setWrapHeight ) …" at bounding box center [740, 595] width 716 height 924
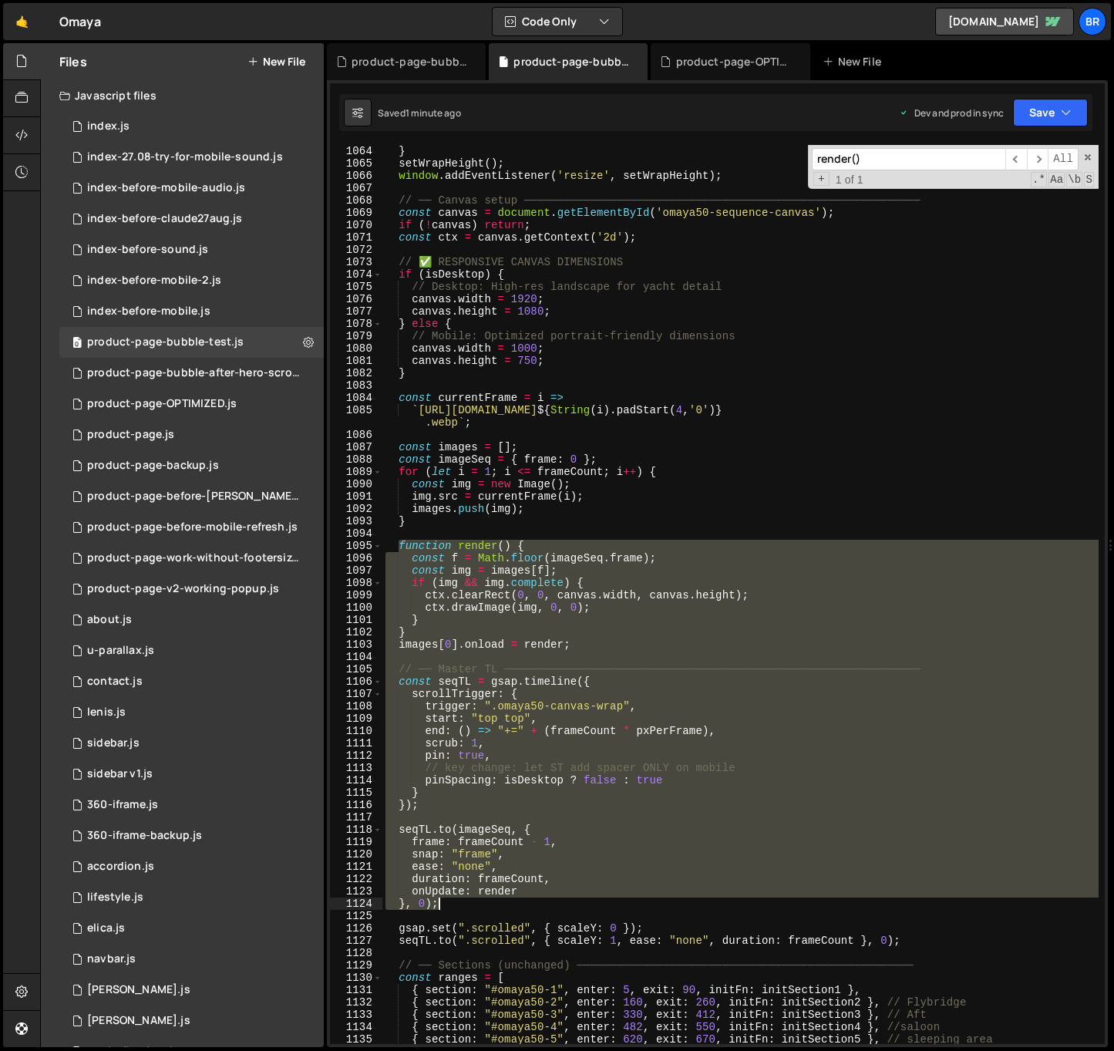
drag, startPoint x: 397, startPoint y: 545, endPoint x: 468, endPoint y: 899, distance: 360.9
click at [467, 900] on div "} } setWrapHeight ( ) ; window . addEventListener ( 'resize' , setWrapHeight ) …" at bounding box center [740, 595] width 716 height 924
click at [547, 542] on div "} } setWrapHeight ( ) ; window . addEventListener ( 'resize' , setWrapHeight ) …" at bounding box center [740, 594] width 716 height 899
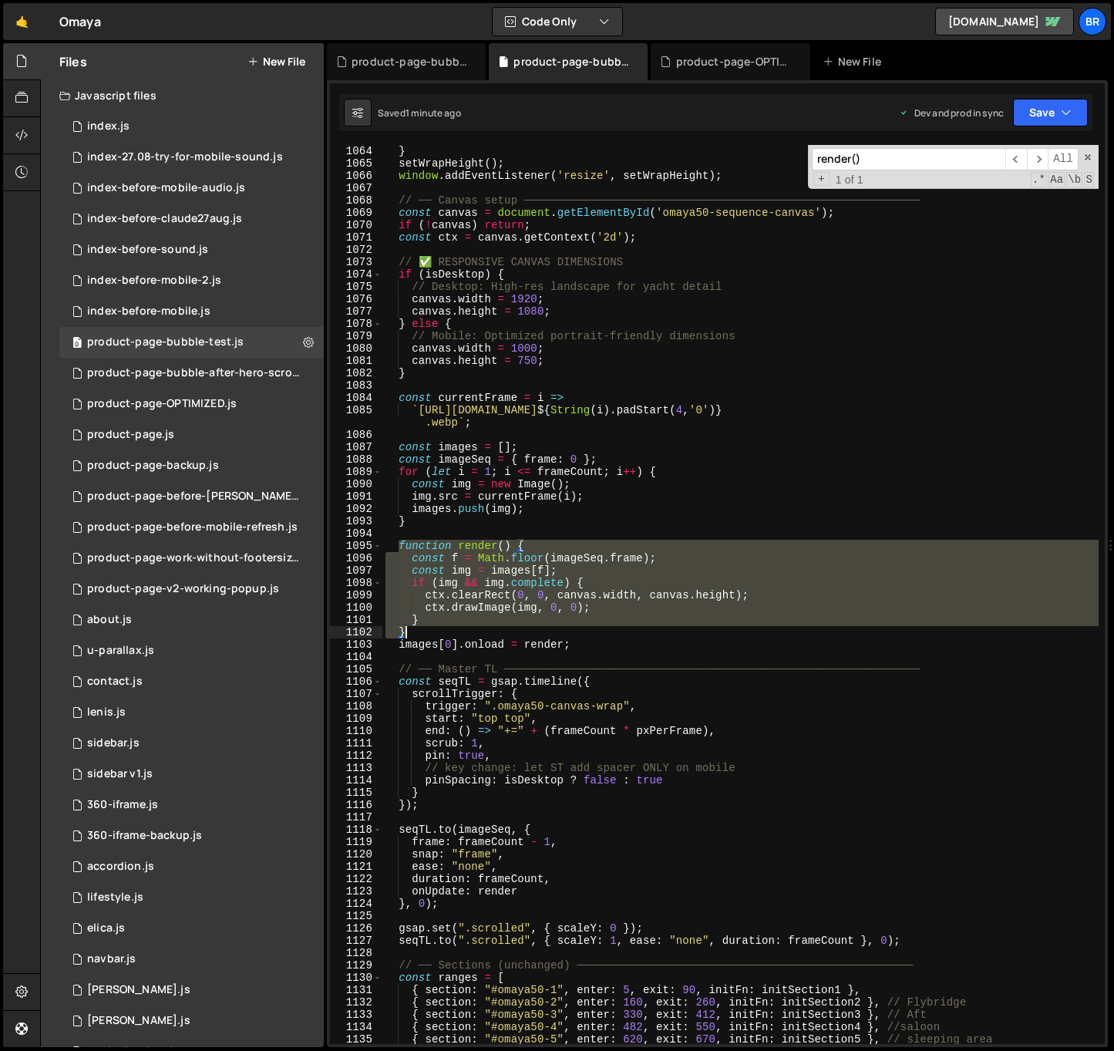
drag, startPoint x: 400, startPoint y: 543, endPoint x: 422, endPoint y: 637, distance: 96.7
click at [422, 637] on div "} } setWrapHeight ( ) ; window . addEventListener ( 'resize' , setWrapHeight ) …" at bounding box center [740, 595] width 716 height 924
paste textarea
type textarea "}"
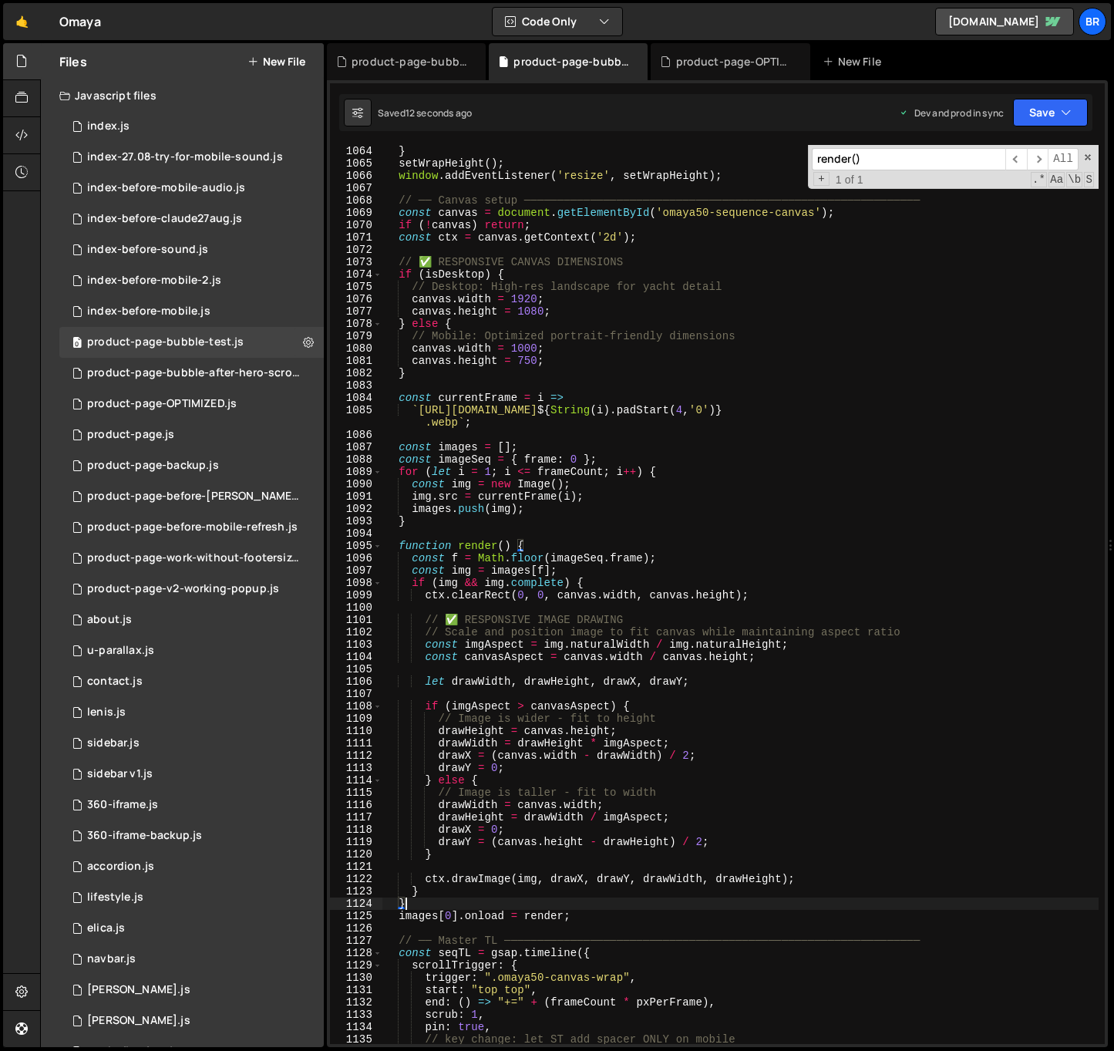
click at [761, 603] on div "} } setWrapHeight ( ) ; window . addEventListener ( 'resize' , setWrapHeight ) …" at bounding box center [740, 595] width 716 height 924
drag, startPoint x: 537, startPoint y: 349, endPoint x: 514, endPoint y: 344, distance: 23.7
click at [514, 344] on div "} } setWrapHeight ( ) ; window . addEventListener ( 'resize' , setWrapHeight ) …" at bounding box center [740, 595] width 716 height 924
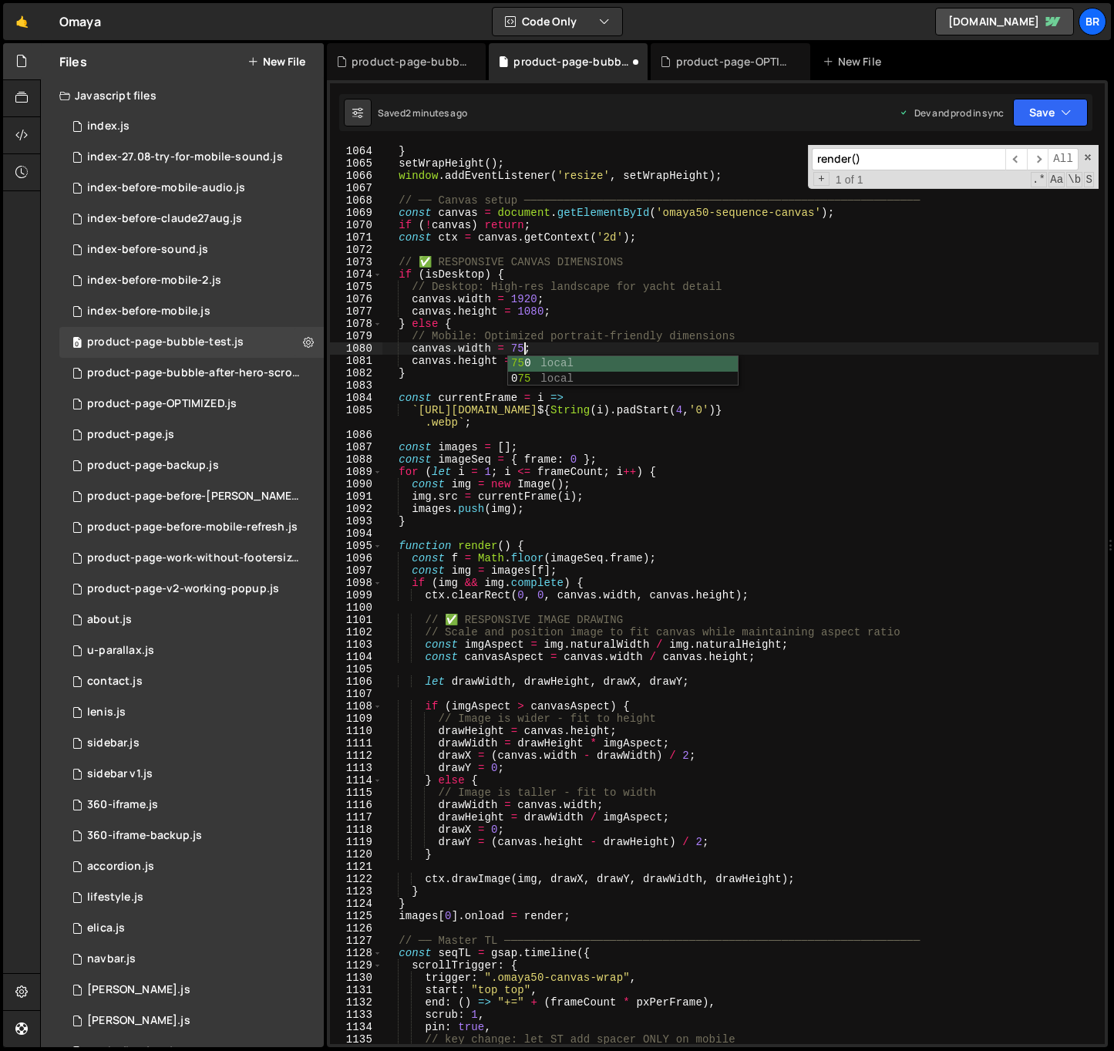
scroll to position [0, 9]
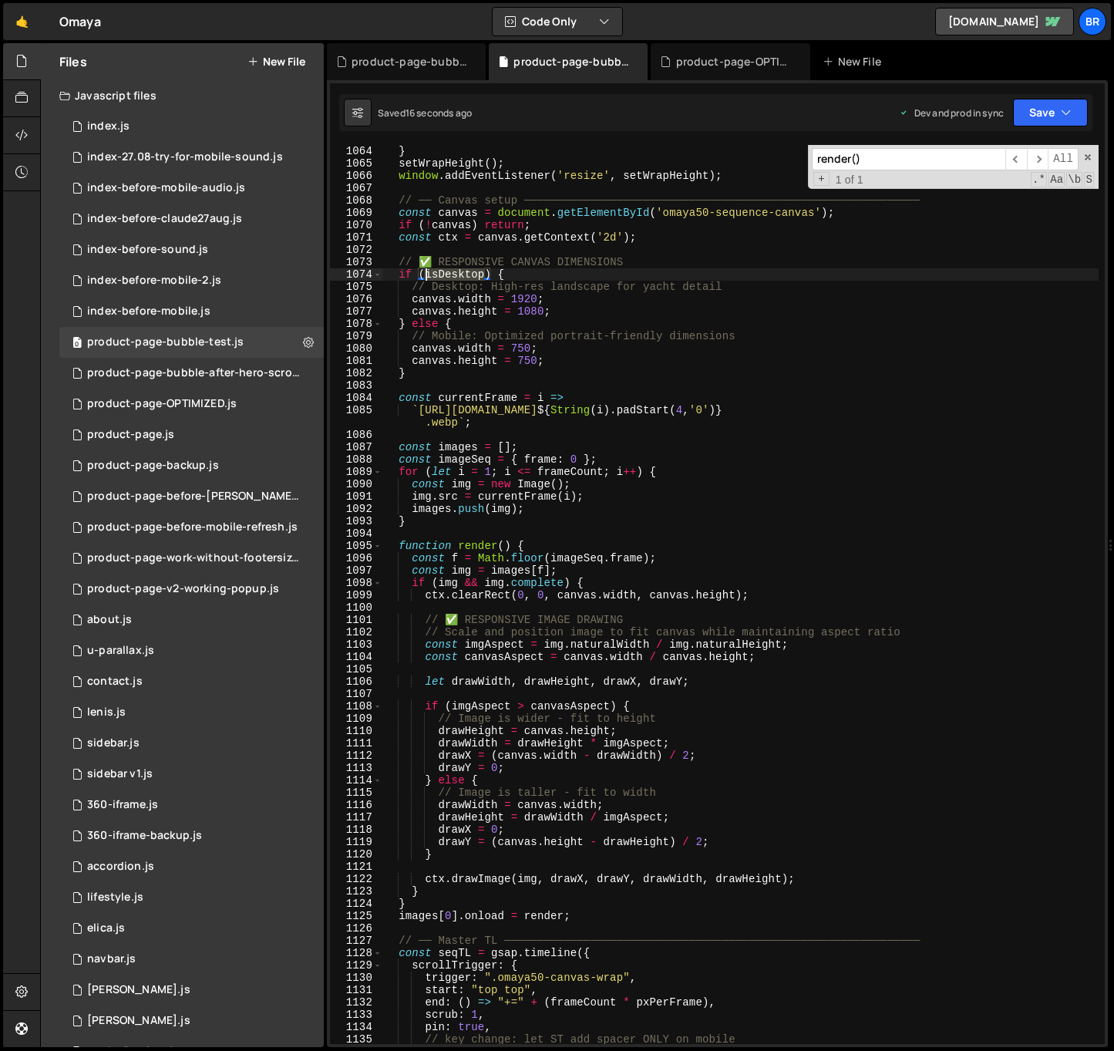
drag, startPoint x: 486, startPoint y: 274, endPoint x: 428, endPoint y: 271, distance: 58.7
click at [428, 271] on div "} } setWrapHeight ( ) ; window . addEventListener ( 'resize' , setWrapHeight ) …" at bounding box center [740, 595] width 716 height 924
type textarea "if (isDesktop) {"
type input "isDesktop"
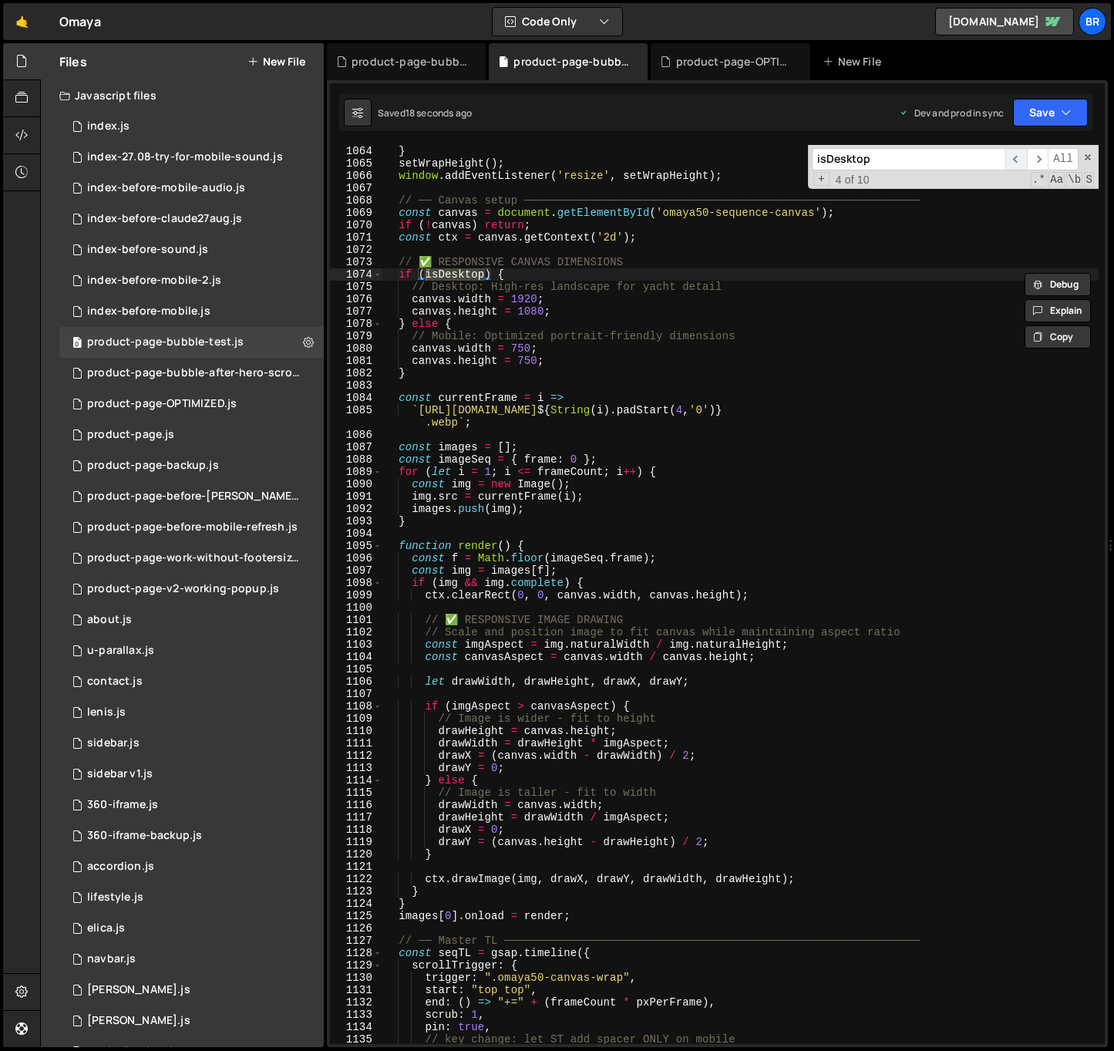
click at [761, 154] on span "​" at bounding box center [1016, 159] width 22 height 22
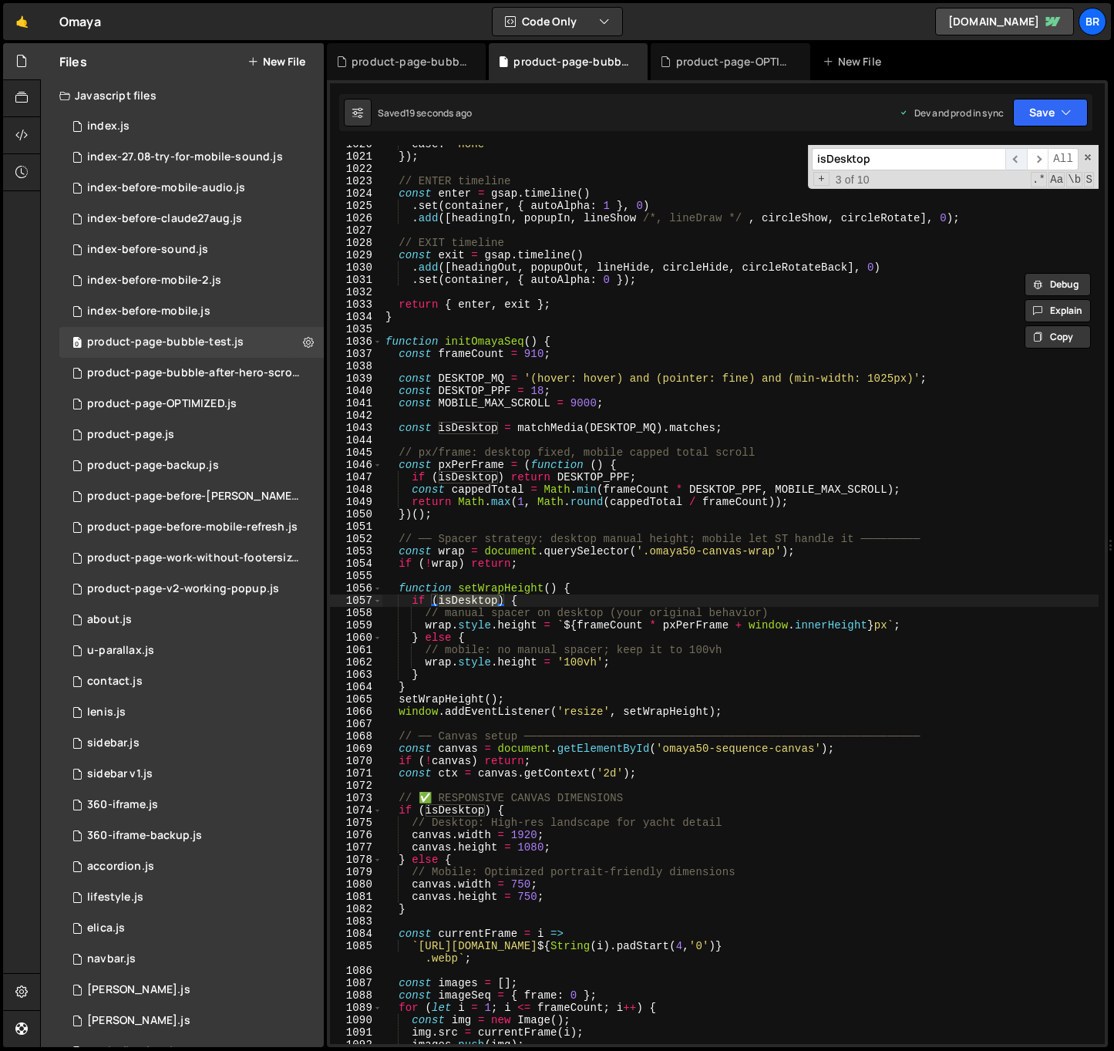
scroll to position [12625, 0]
click at [761, 154] on span "​" at bounding box center [1016, 159] width 22 height 22
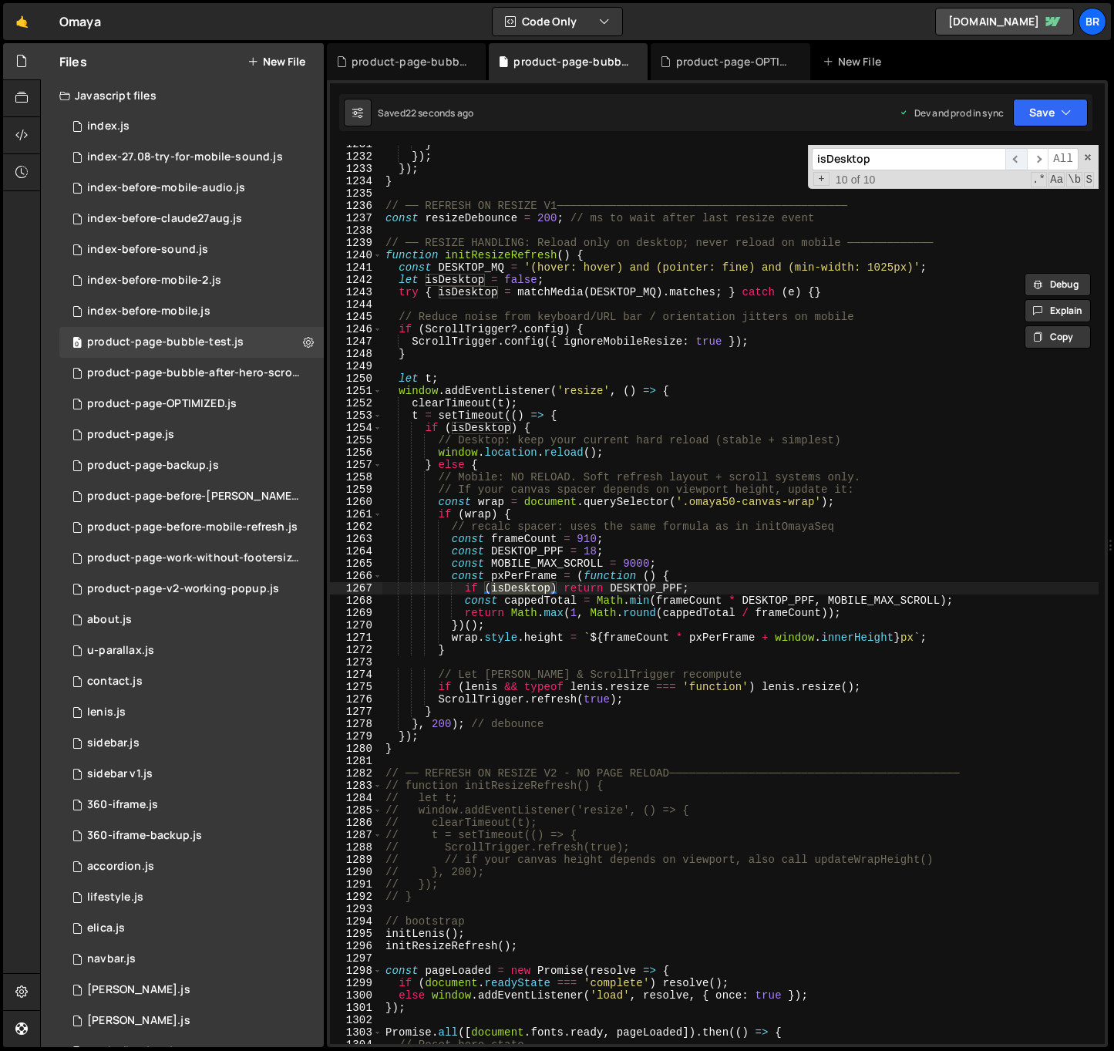
click at [761, 154] on span "​" at bounding box center [1016, 159] width 22 height 22
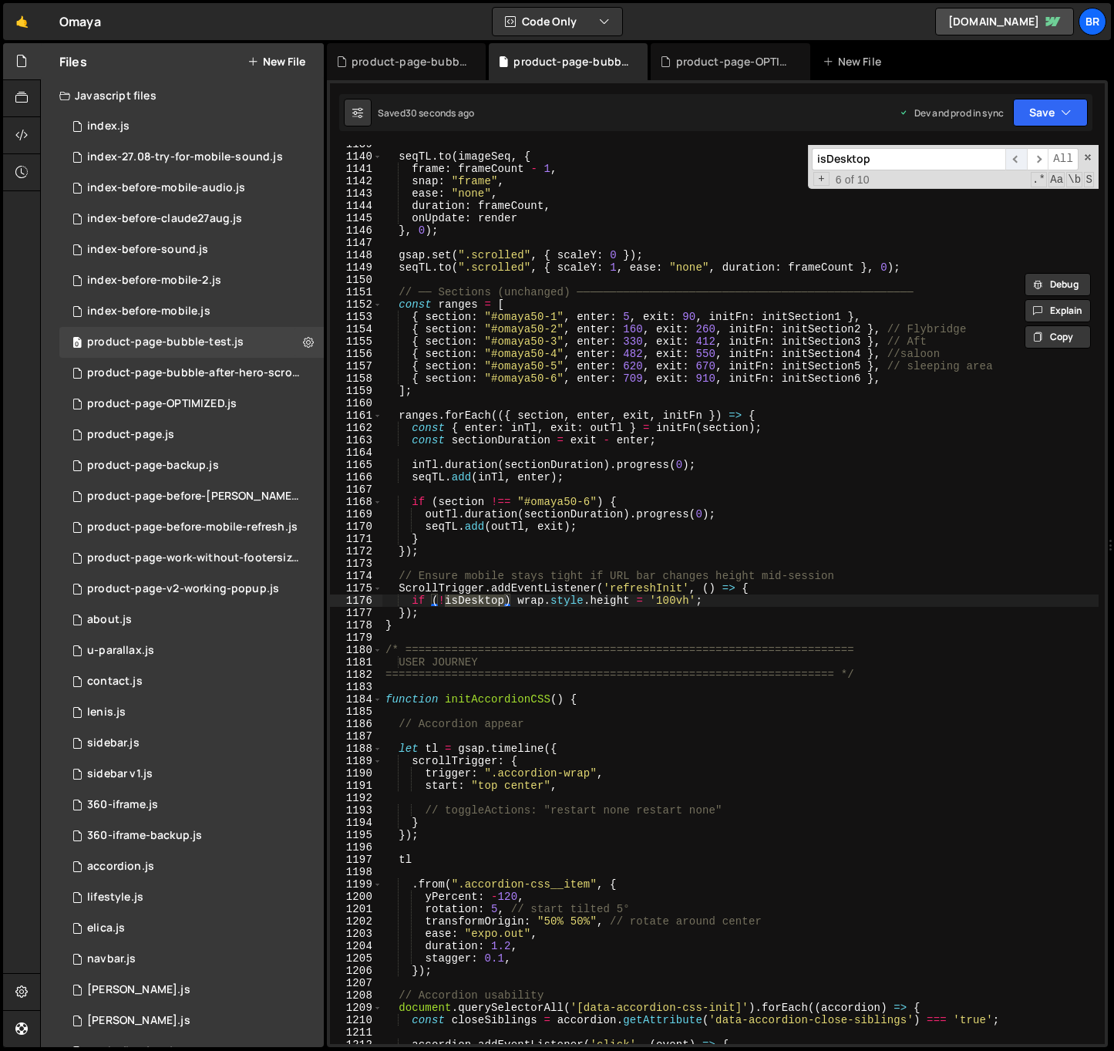
click at [761, 154] on span "​" at bounding box center [1016, 159] width 22 height 22
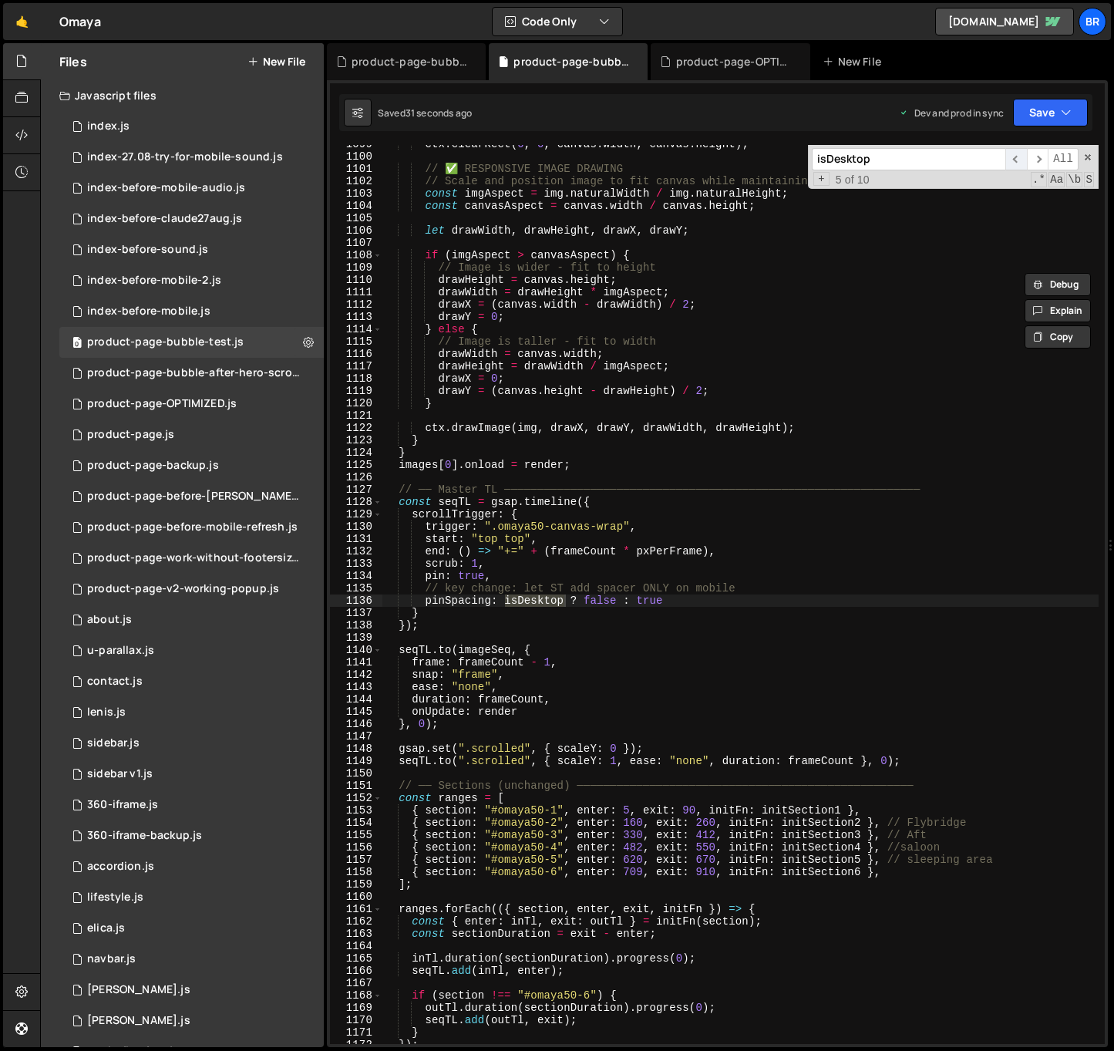
click at [761, 154] on span "​" at bounding box center [1016, 159] width 22 height 22
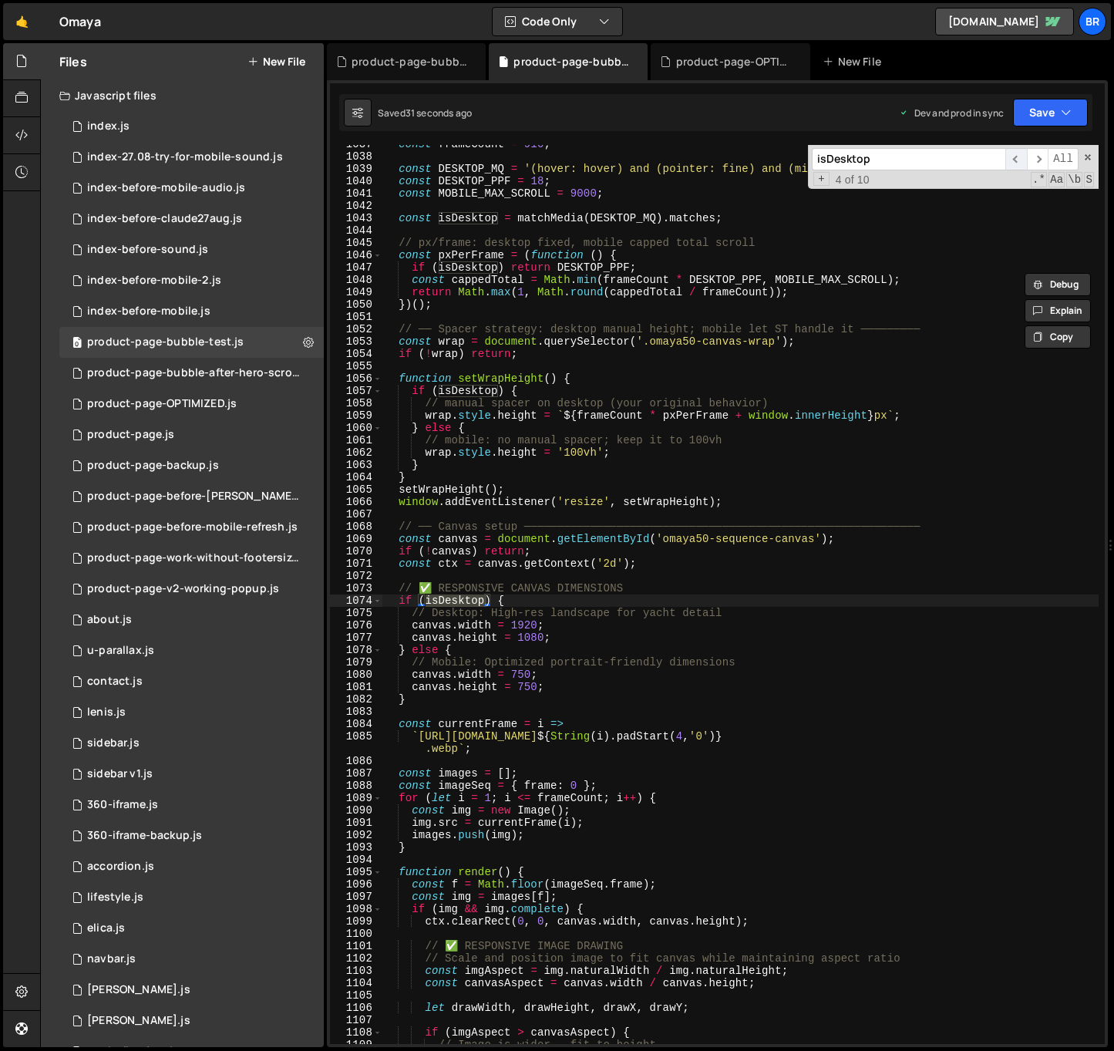
scroll to position [12834, 0]
click at [761, 154] on span "​" at bounding box center [1016, 159] width 22 height 22
click at [426, 61] on div "product-page-bubble-after-hero-scroll.js" at bounding box center [410, 61] width 116 height 15
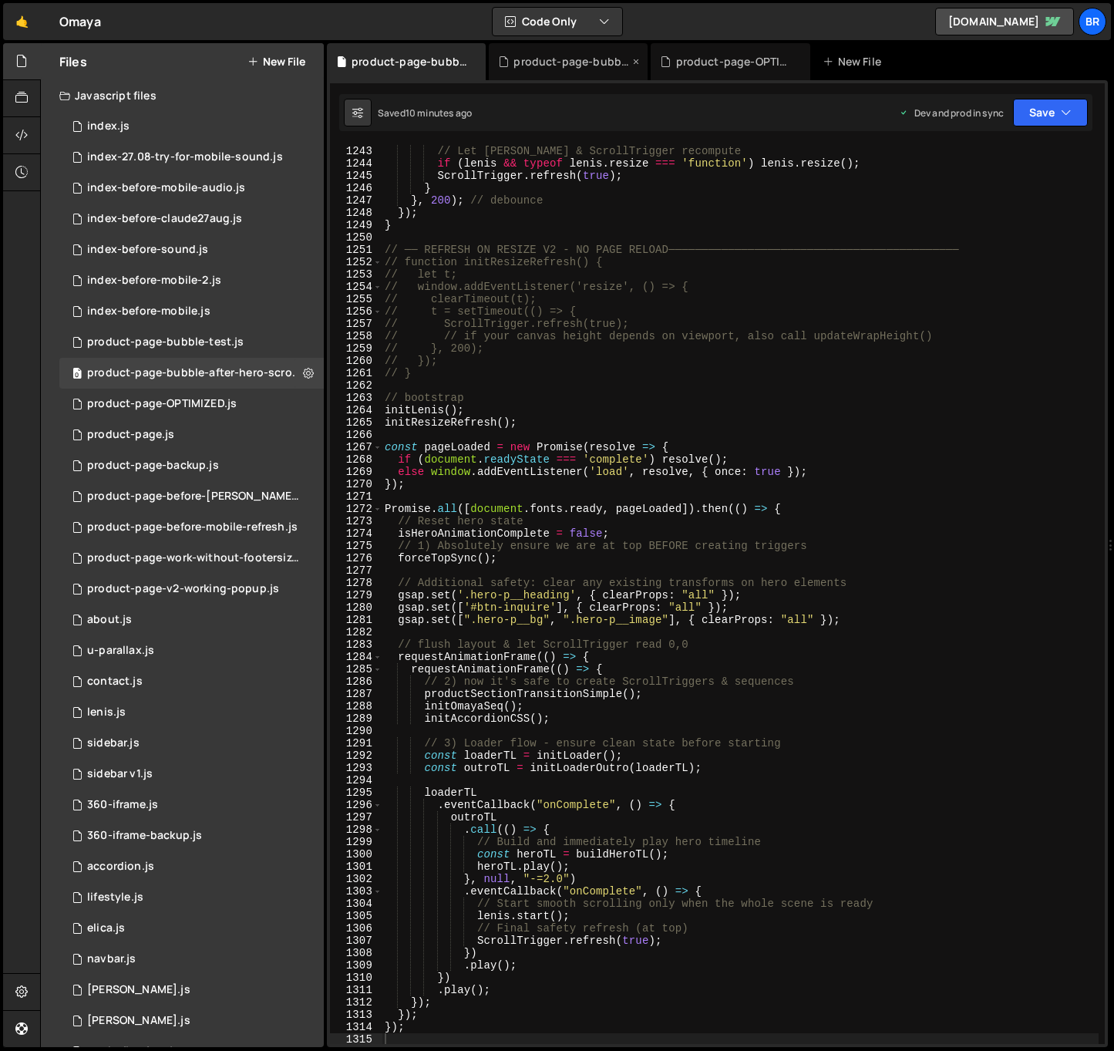
click at [521, 62] on div "product-page-bubble-test.js" at bounding box center [571, 61] width 116 height 15
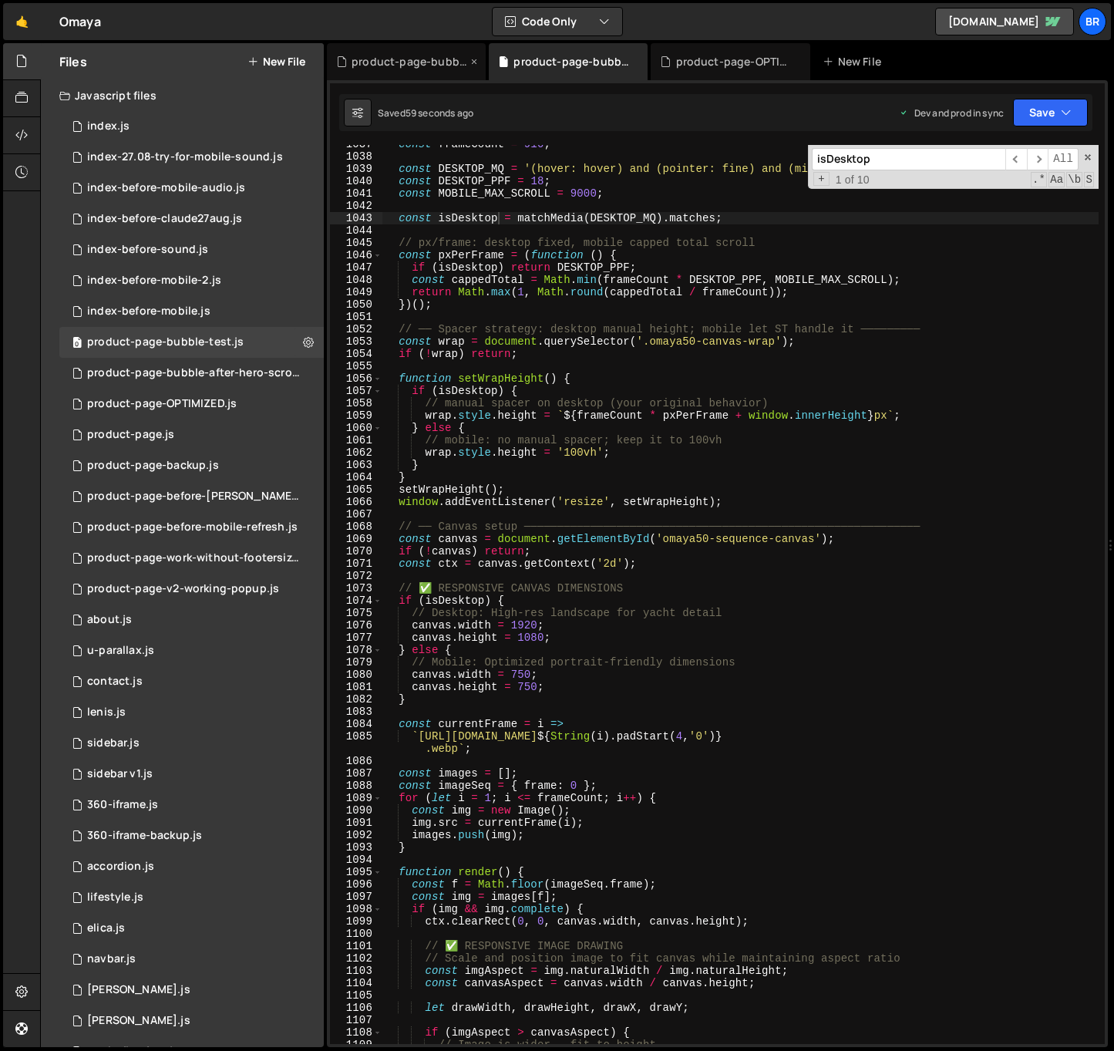
click at [473, 59] on icon at bounding box center [474, 61] width 11 height 15
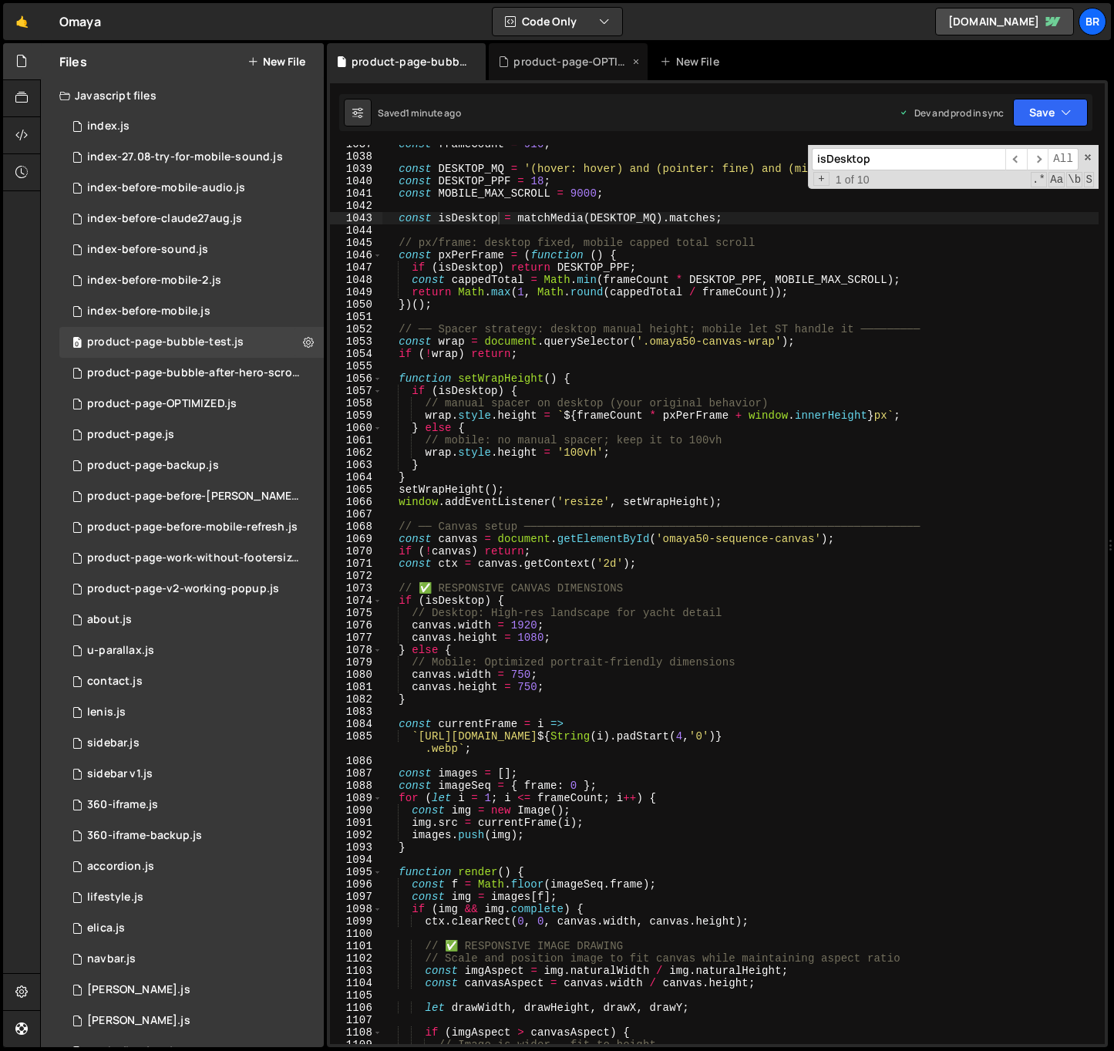
click at [632, 61] on icon at bounding box center [636, 61] width 11 height 15
type textarea "} else {"
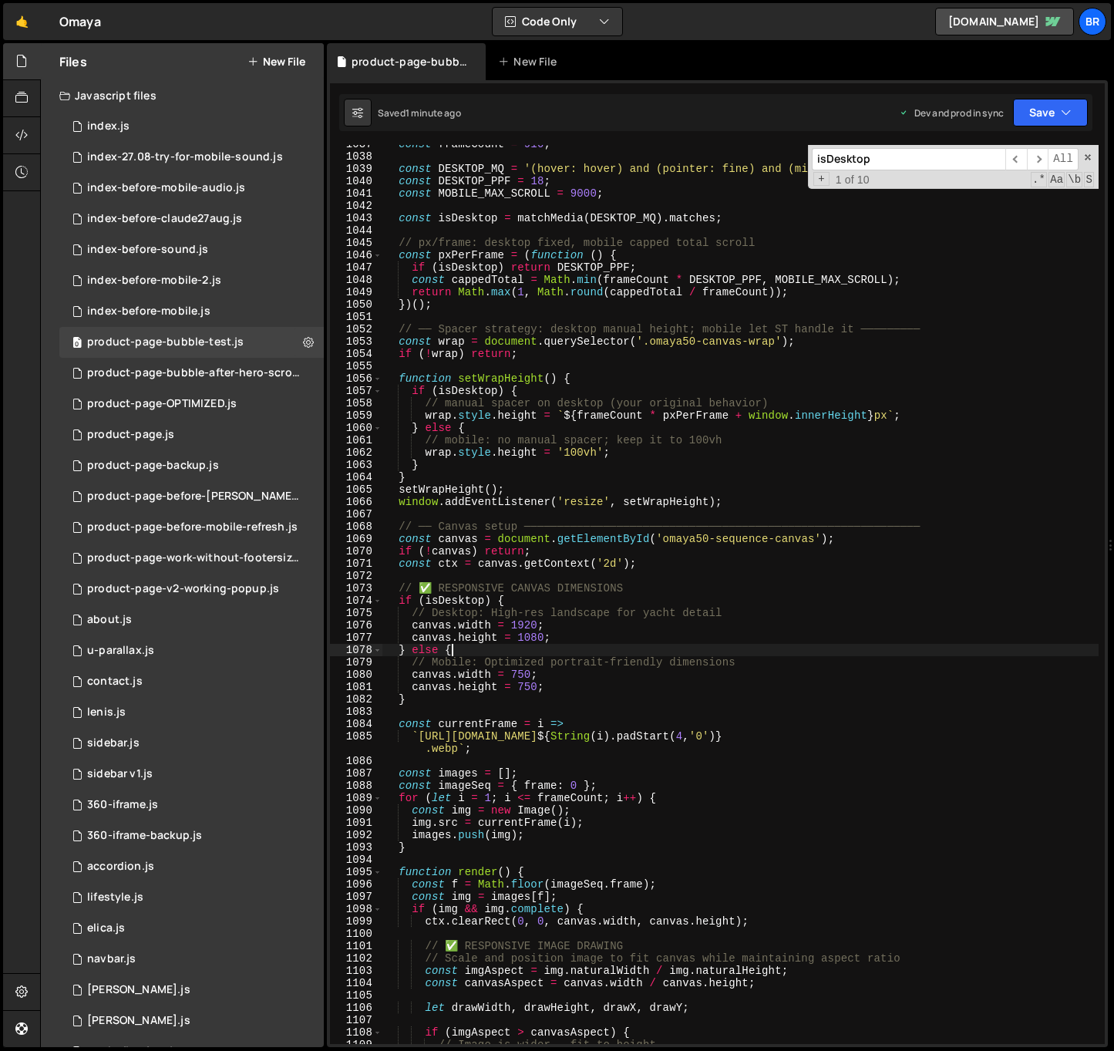
click at [697, 650] on div "const frameCount = 910 ; const DESKTOP_MQ = '(hover: hover) and (pointer: fine)…" at bounding box center [740, 600] width 716 height 924
click at [644, 763] on div "const frameCount = 910 ; const DESKTOP_MQ = '(hover: hover) and (pointer: fine)…" at bounding box center [740, 600] width 716 height 924
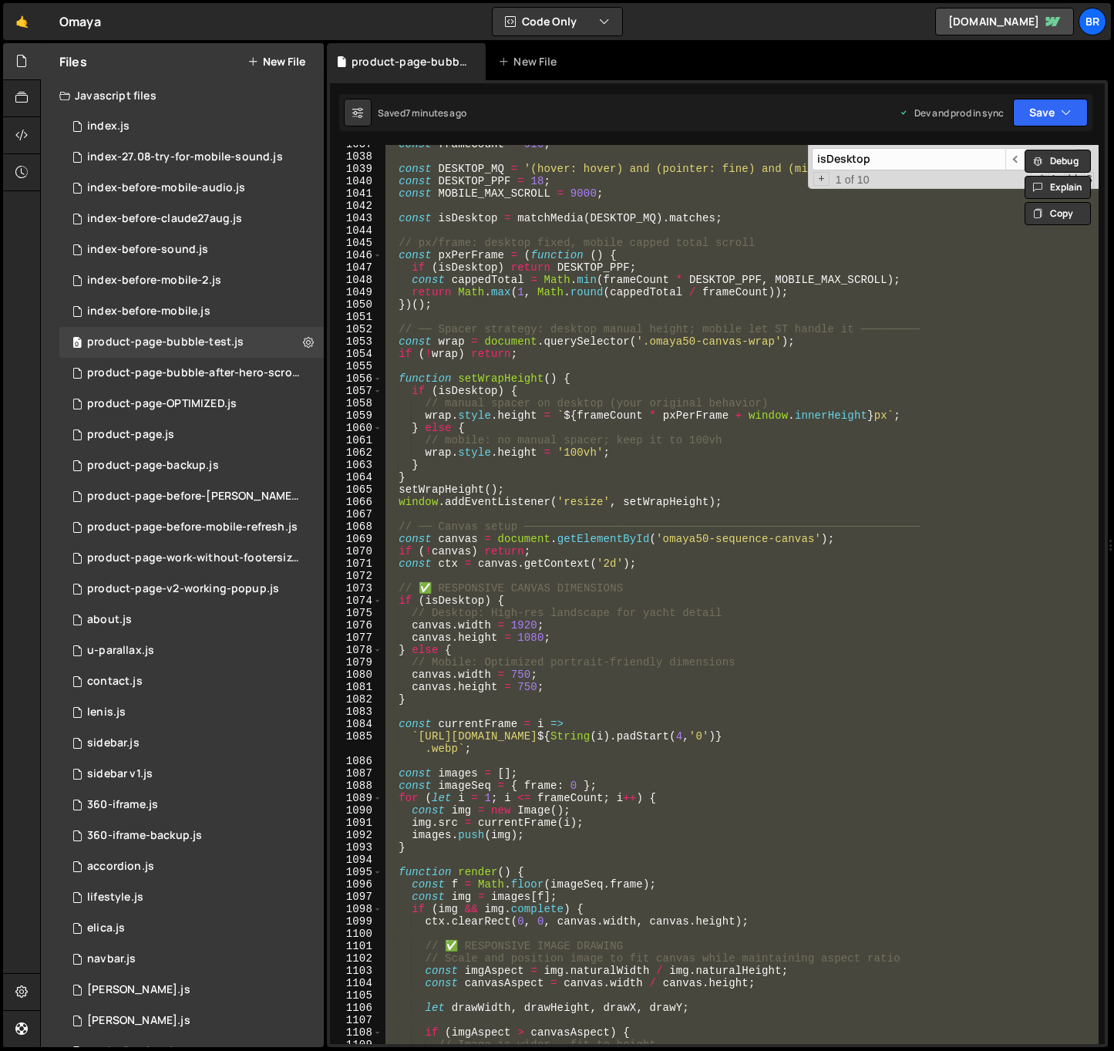
click at [600, 660] on div "const frameCount = 910 ; const DESKTOP_MQ = '(hover: hover) and (pointer: fine)…" at bounding box center [740, 594] width 716 height 899
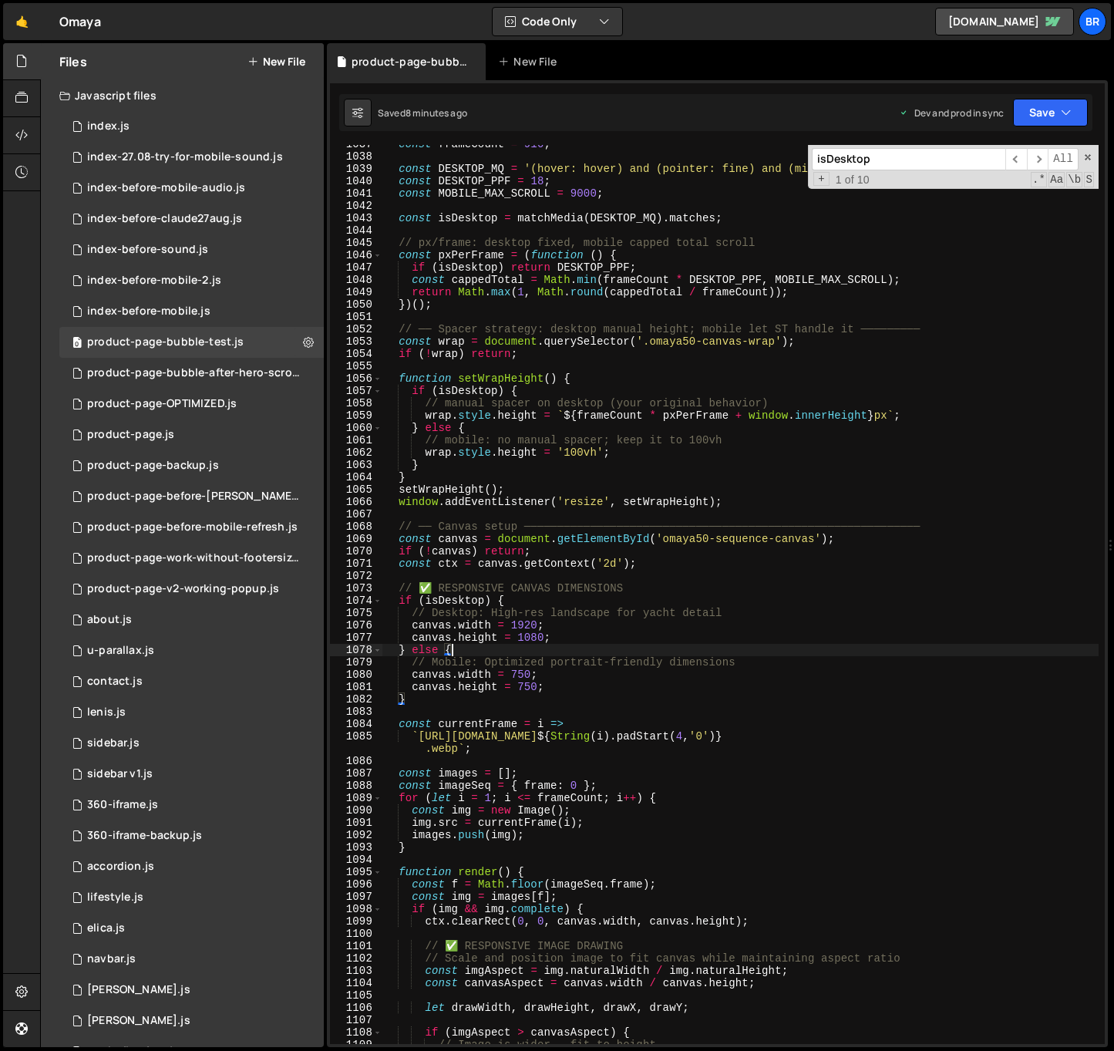
click at [761, 652] on div "const frameCount = 910 ; const DESKTOP_MQ = '(hover: hover) and (pointer: fine)…" at bounding box center [740, 600] width 716 height 924
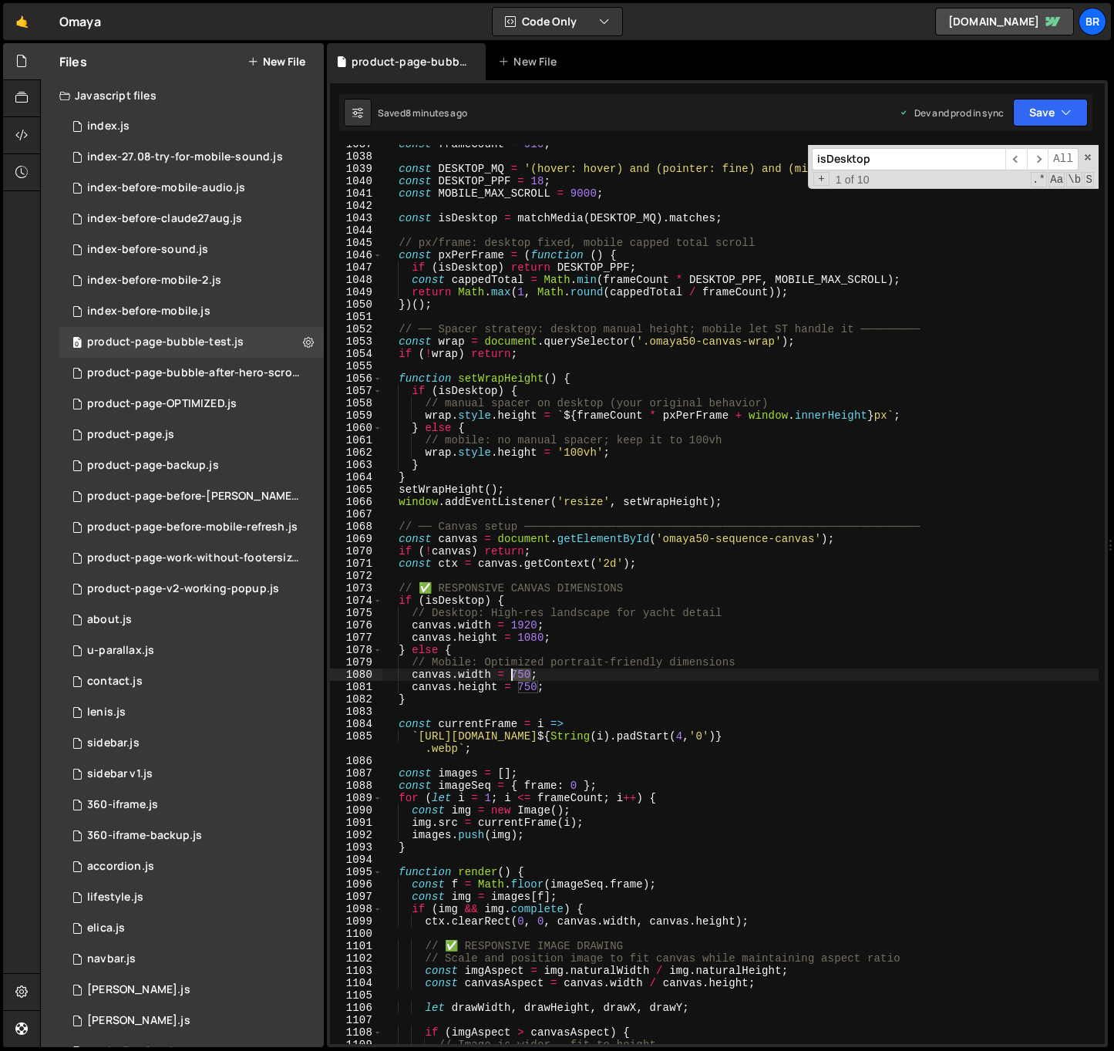
drag, startPoint x: 530, startPoint y: 675, endPoint x: 510, endPoint y: 674, distance: 20.1
click at [510, 674] on div "const frameCount = 910 ; const DESKTOP_MQ = '(hover: hover) and (pointer: fine)…" at bounding box center [740, 600] width 716 height 924
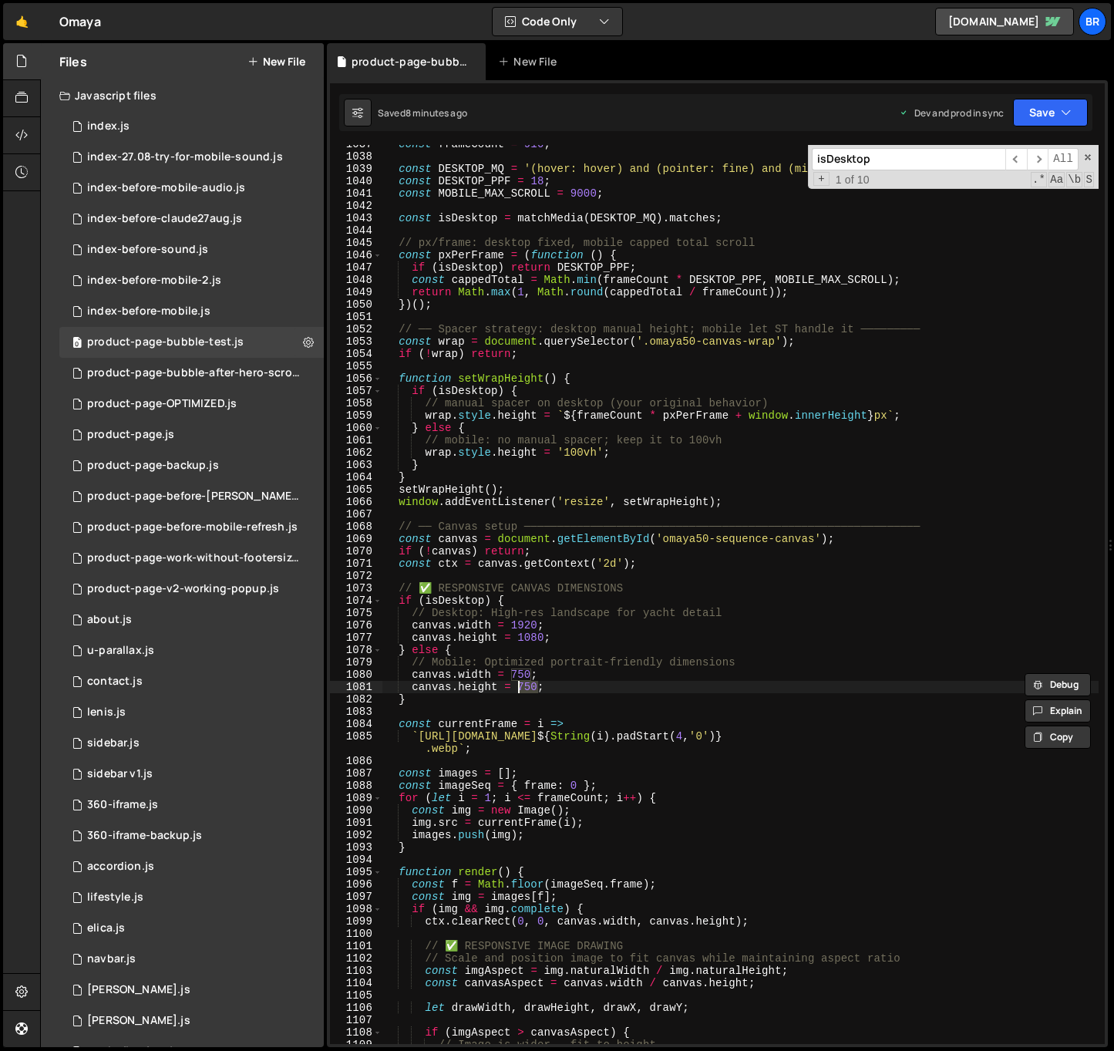
drag, startPoint x: 536, startPoint y: 686, endPoint x: 517, endPoint y: 684, distance: 18.6
click at [517, 684] on div "const frameCount = 910 ; const DESKTOP_MQ = '(hover: hover) and (pointer: fine)…" at bounding box center [740, 600] width 716 height 924
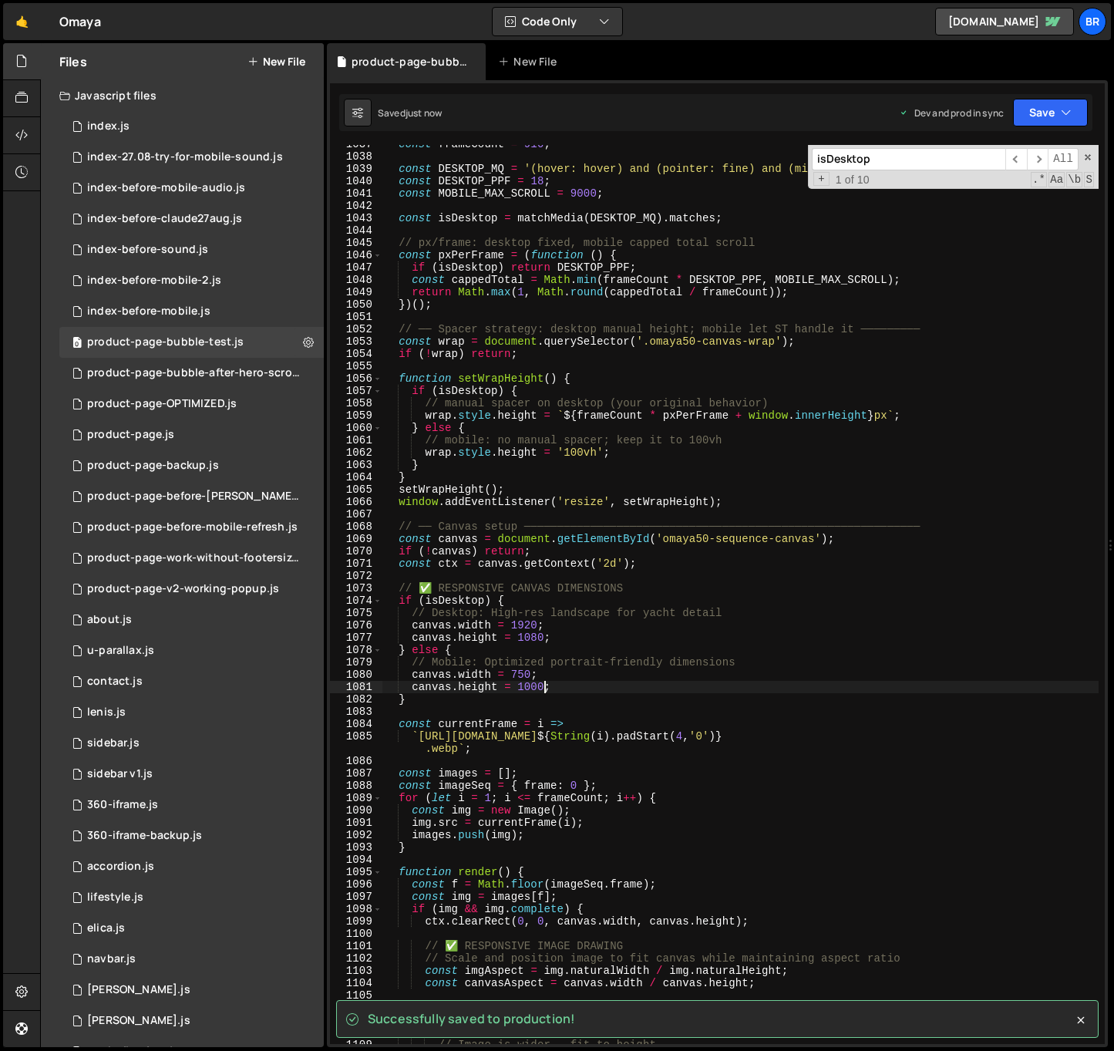
type textarea "canvas.height = 1000;"
